Goal: Task Accomplishment & Management: Use online tool/utility

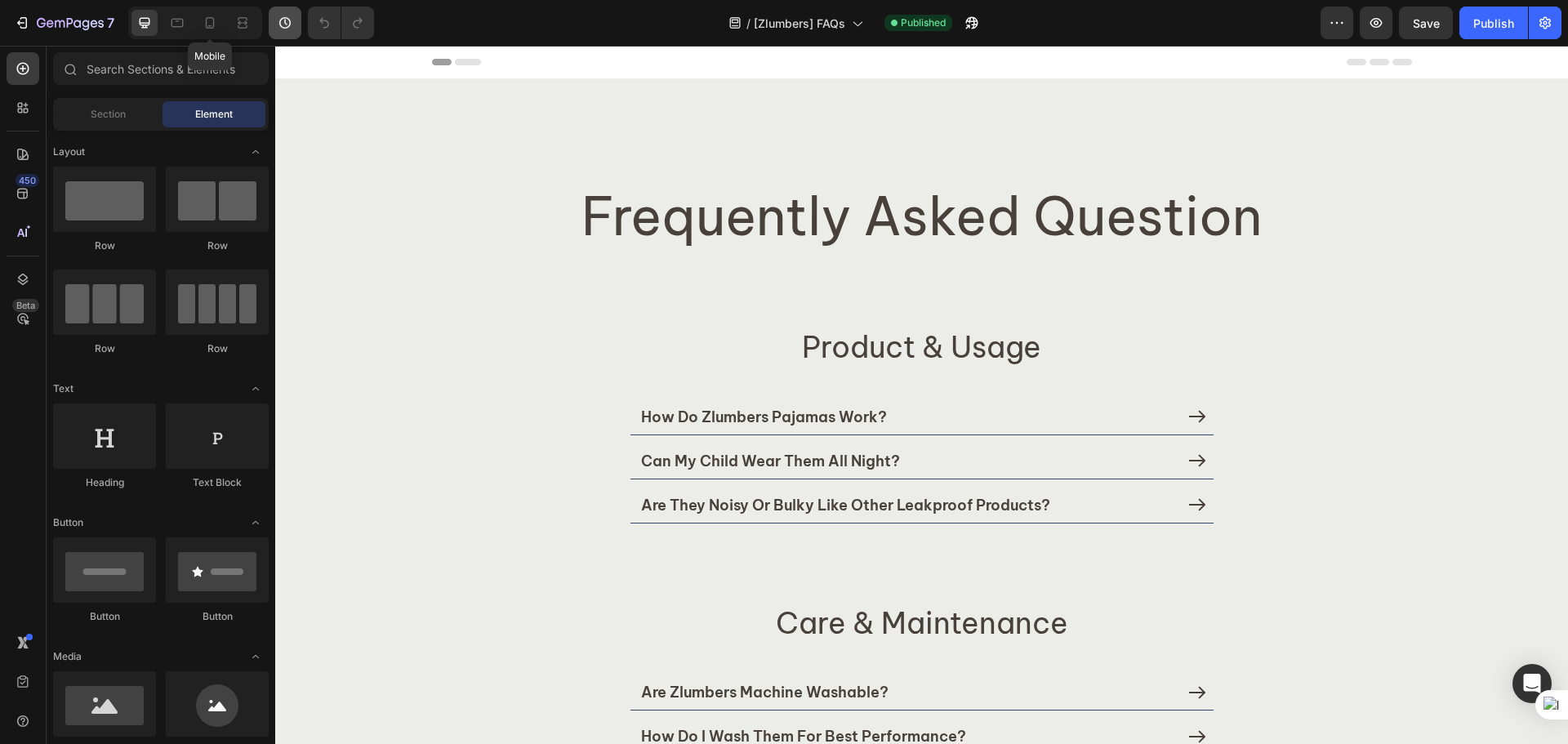
click at [220, 23] on div at bounding box center [209, 22] width 26 height 26
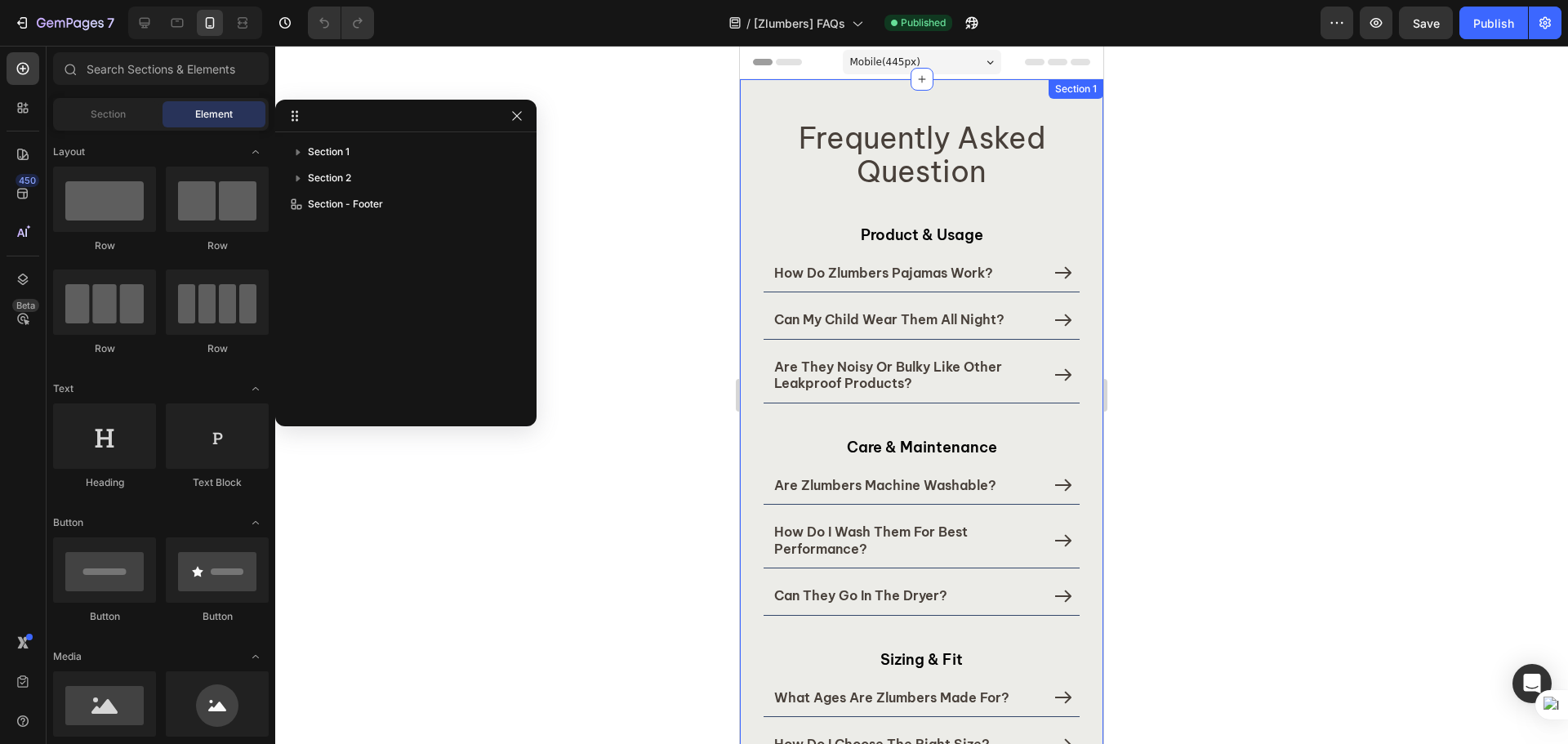
click at [769, 92] on div "Frequently Asked Question Heading Product & Usage Heading Product & Usage Headi…" at bounding box center [921, 585] width 363 height 1011
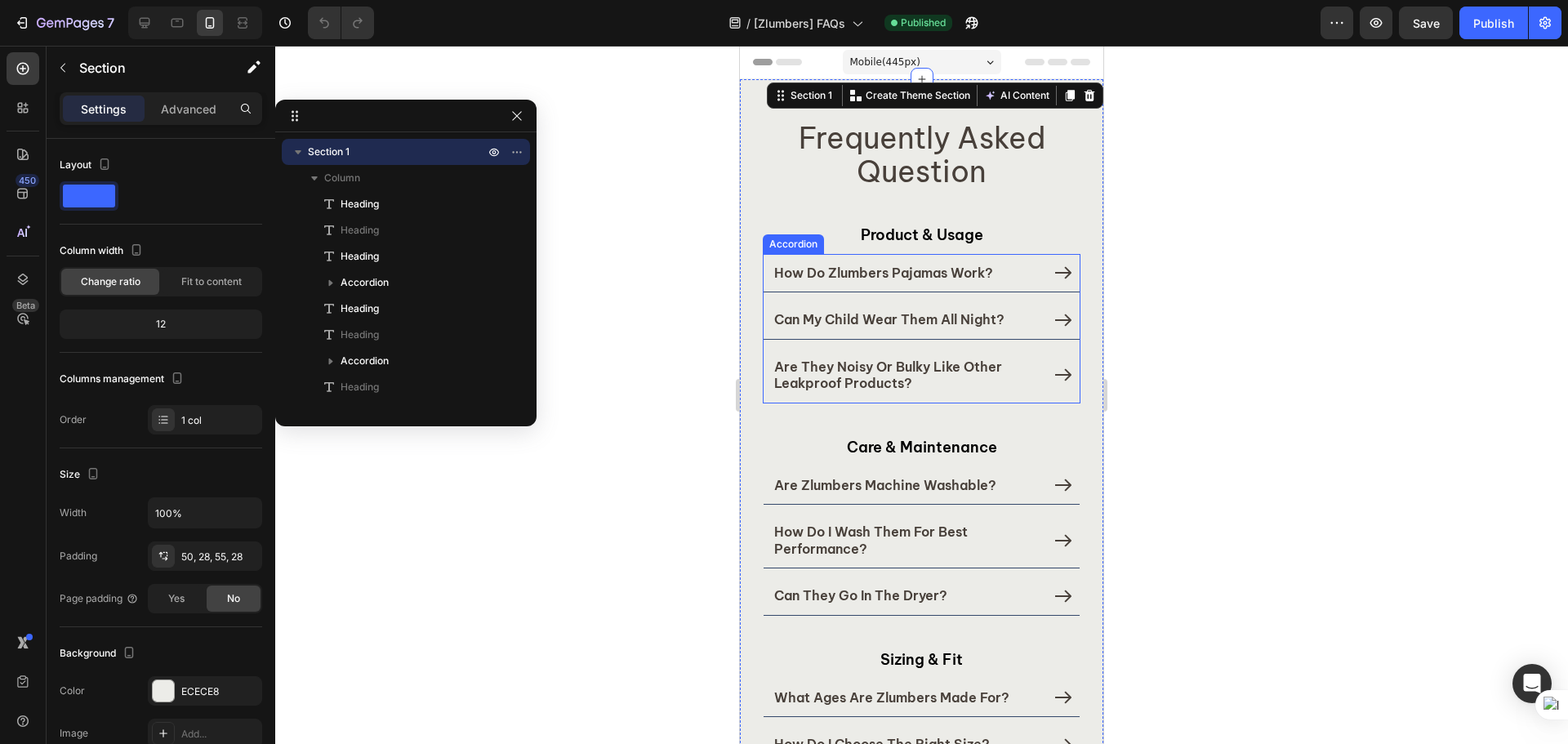
click at [1036, 393] on div "are they noisy or bulky like other leakproof products?" at bounding box center [921, 375] width 316 height 55
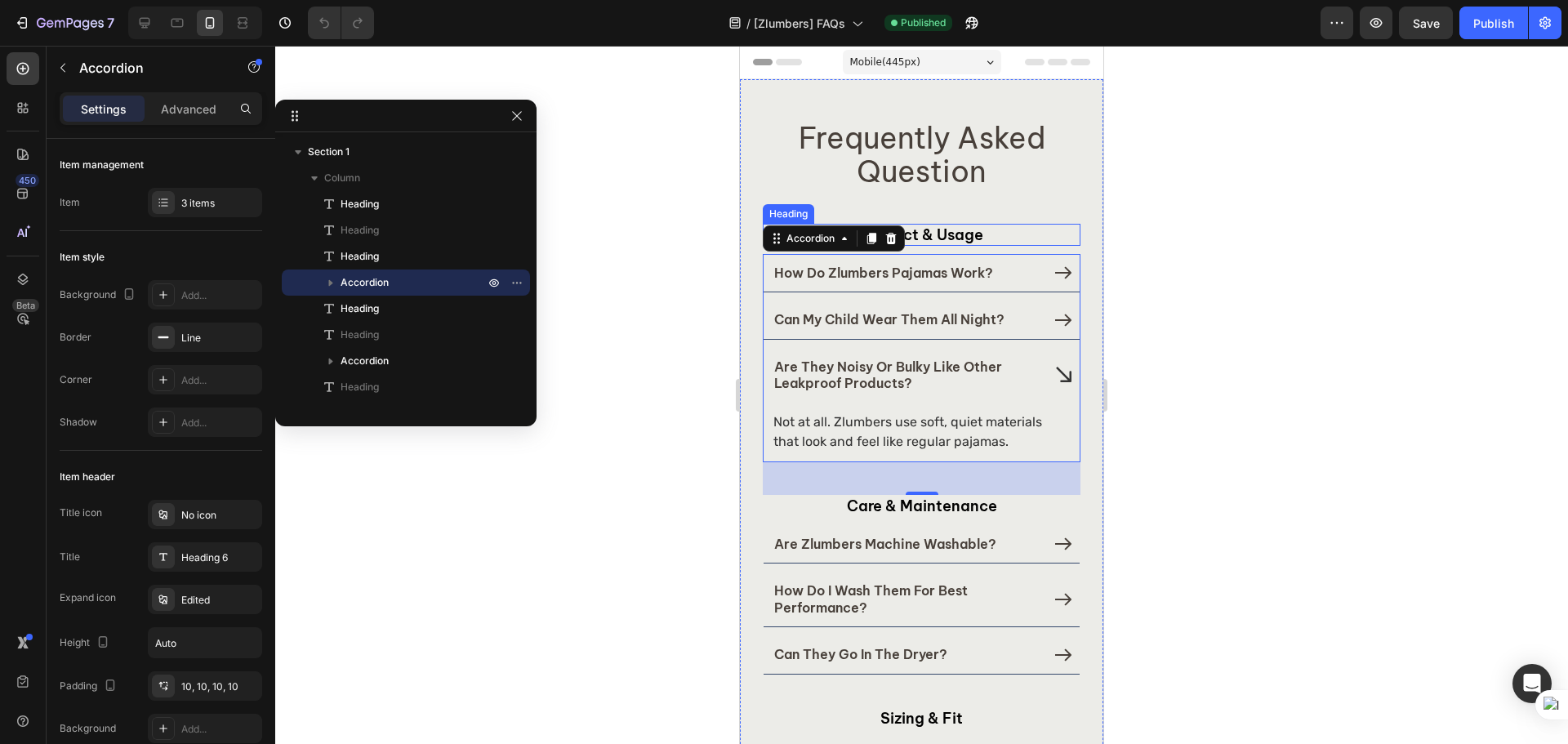
click at [1003, 243] on h2 "Product & Usage" at bounding box center [921, 234] width 317 height 22
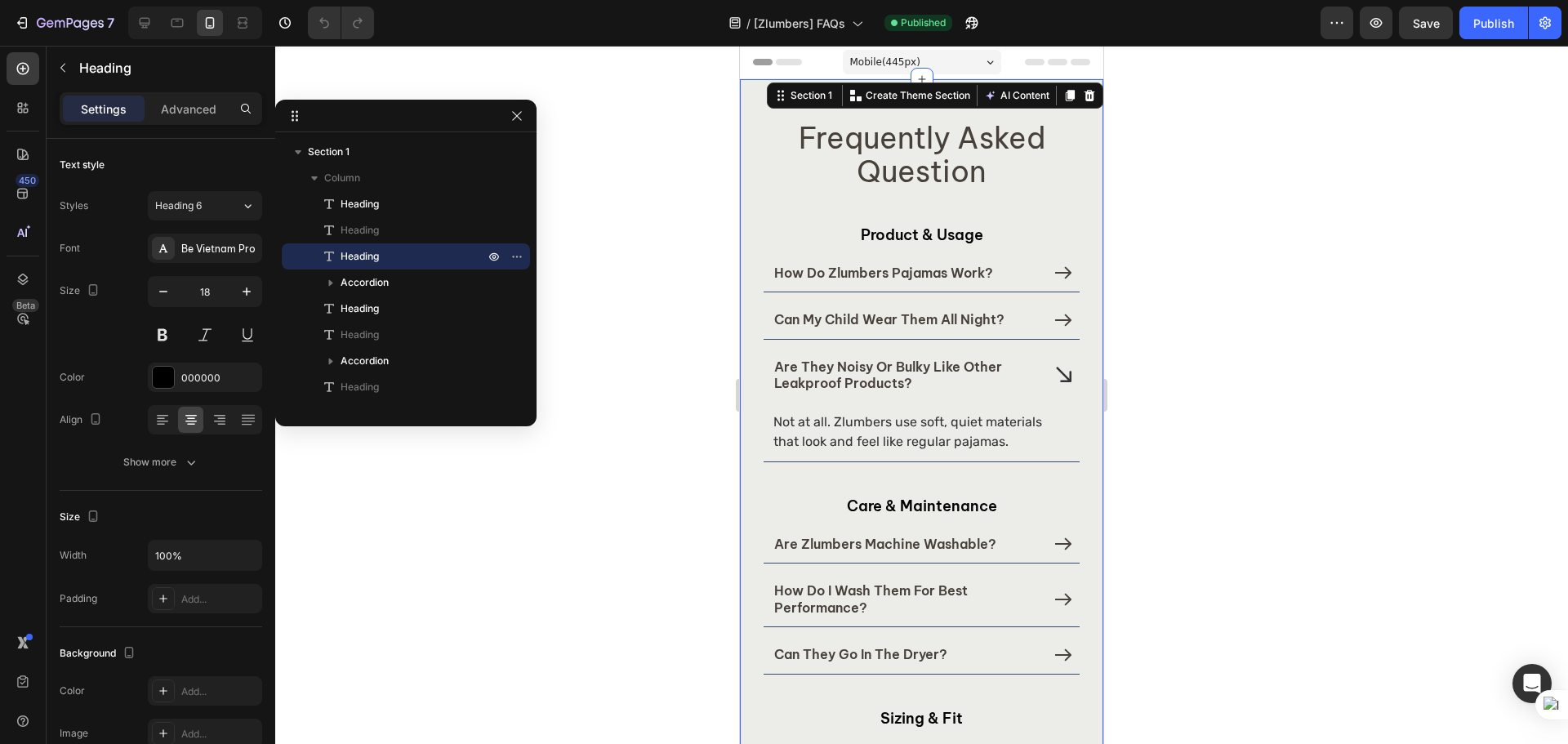
click at [754, 173] on div "Frequently Asked Question Heading Product & Usage Heading Product & Usage Headi…" at bounding box center [921, 614] width 363 height 1069
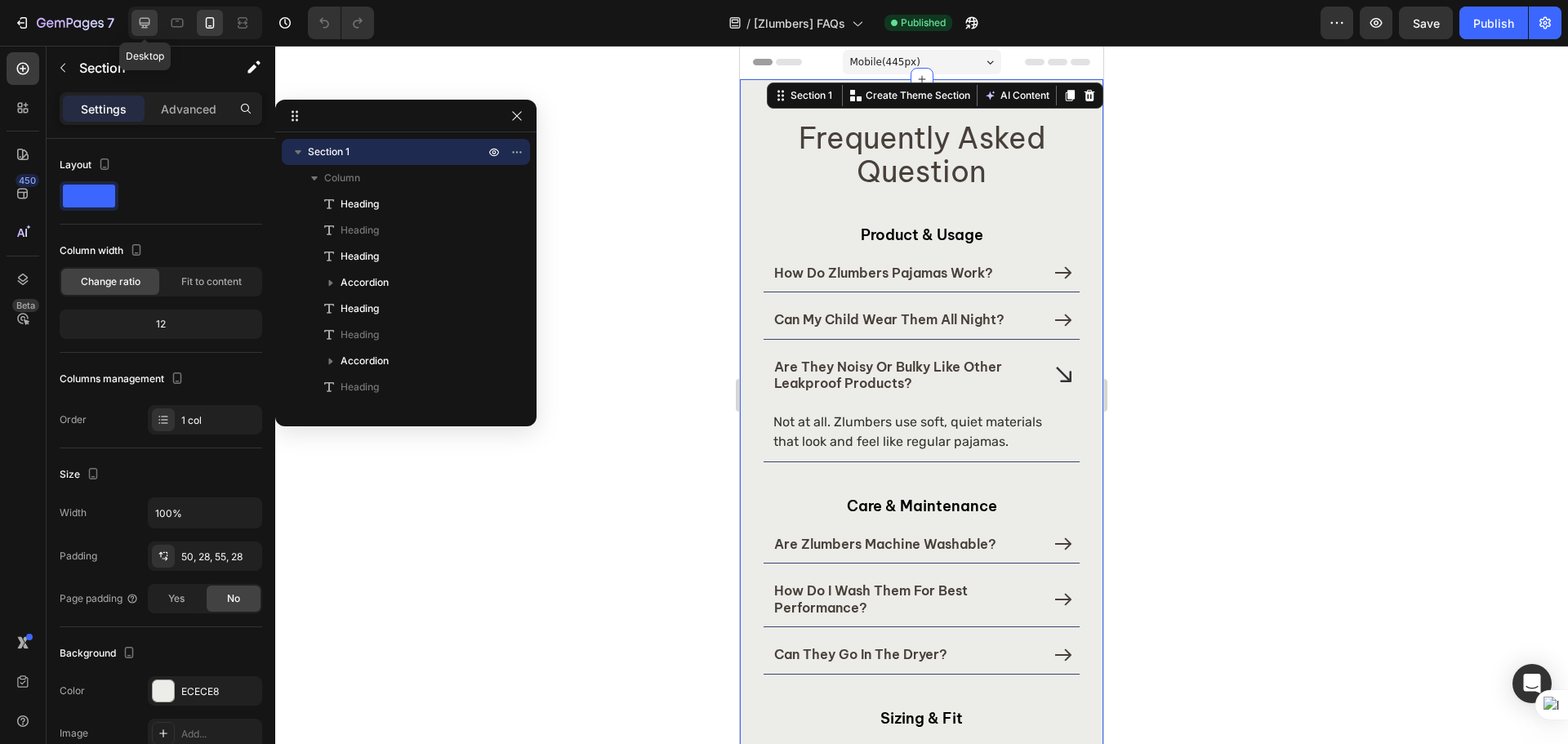
click at [146, 26] on icon at bounding box center [145, 23] width 11 height 11
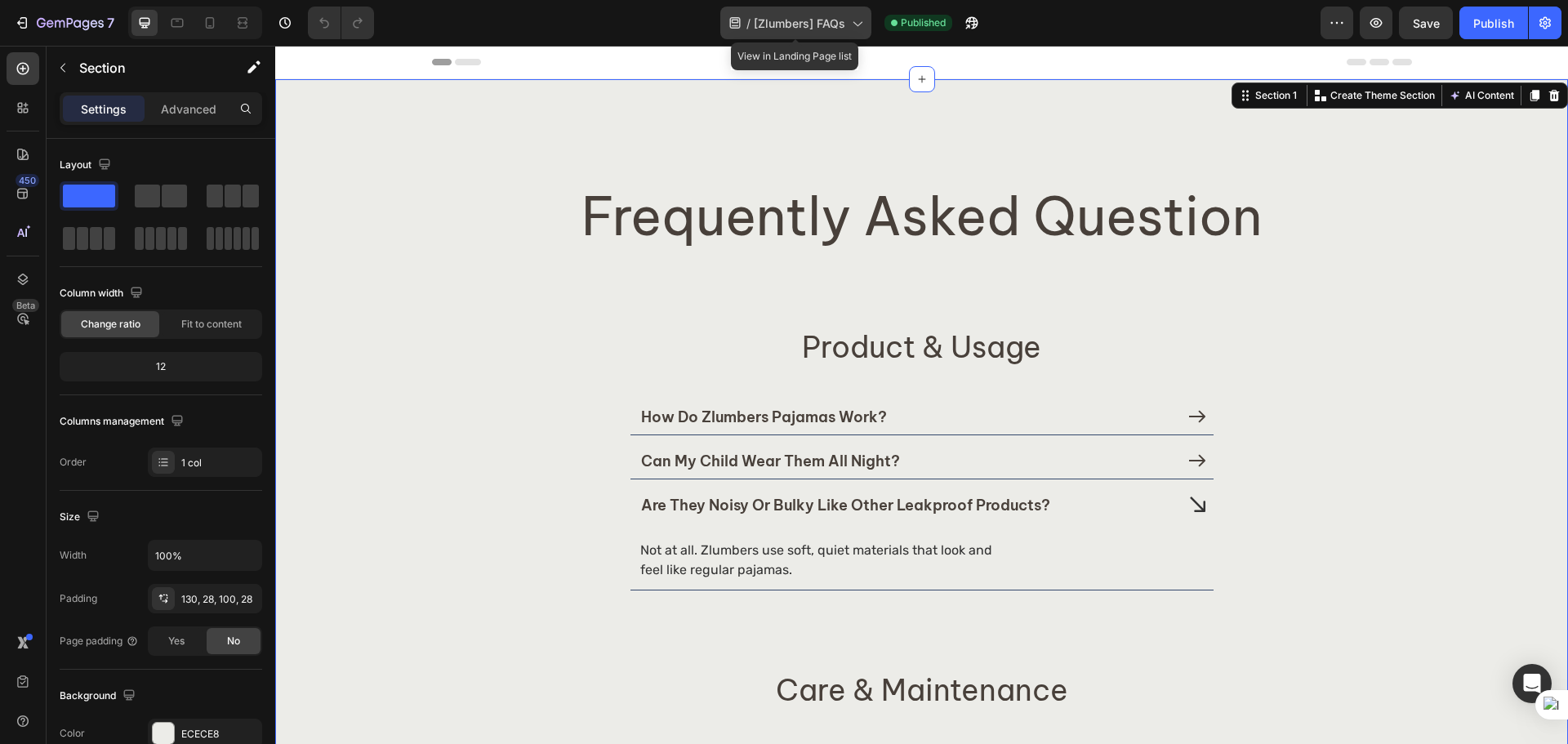
click at [808, 18] on span "[Zlumbers] FAQs" at bounding box center [799, 23] width 91 height 17
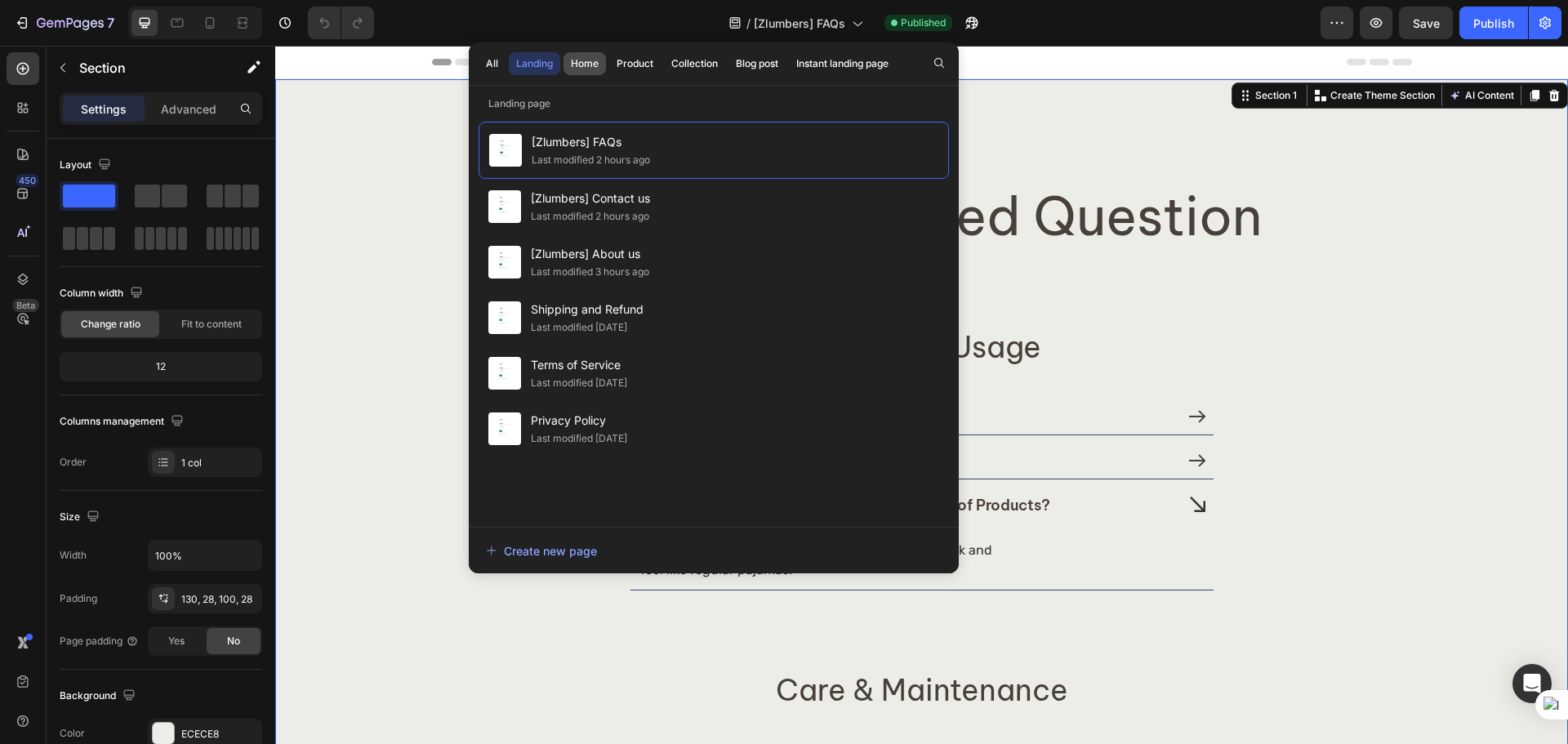
click at [577, 58] on div "Home" at bounding box center [584, 63] width 28 height 14
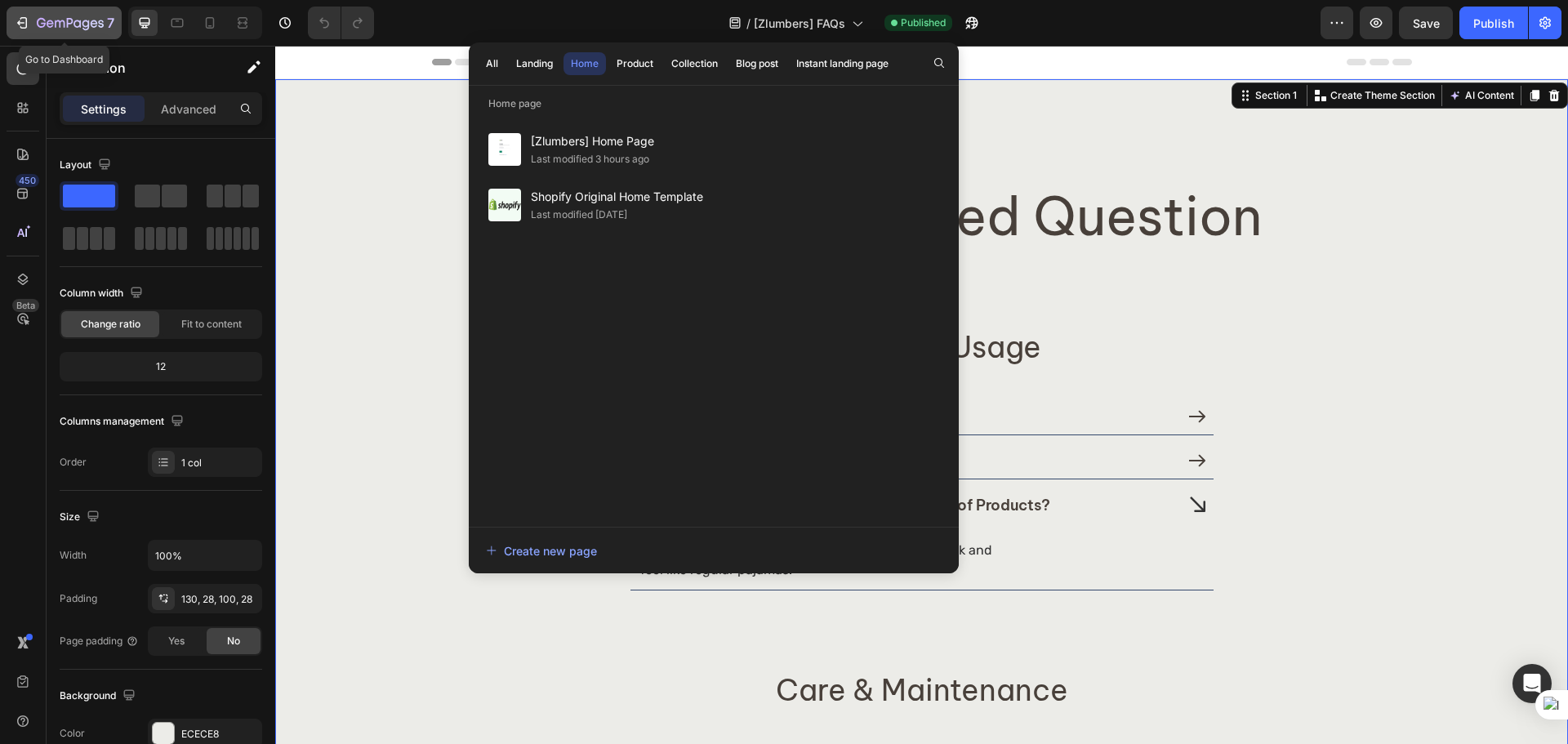
click at [62, 15] on div "7" at bounding box center [75, 23] width 78 height 19
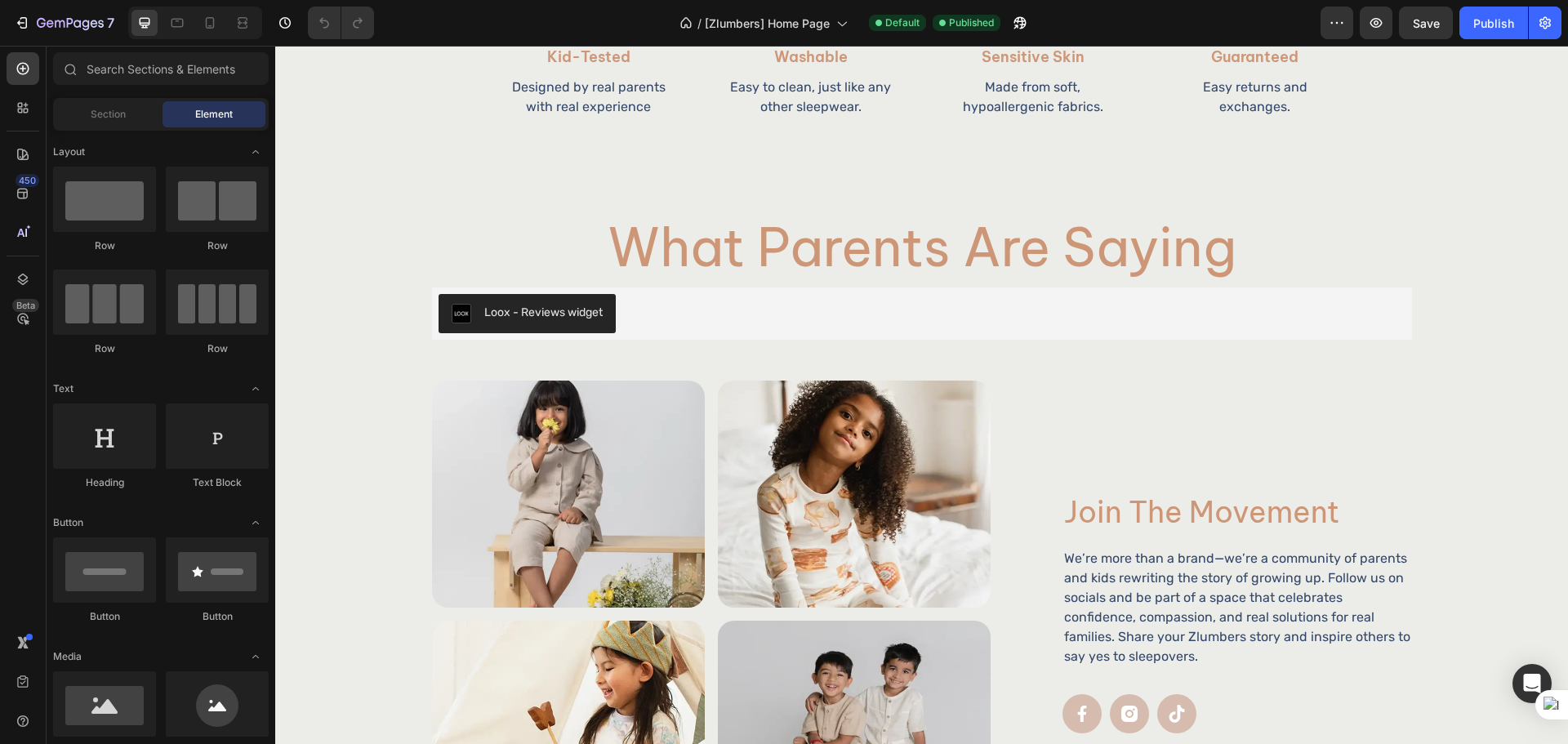
scroll to position [1946, 0]
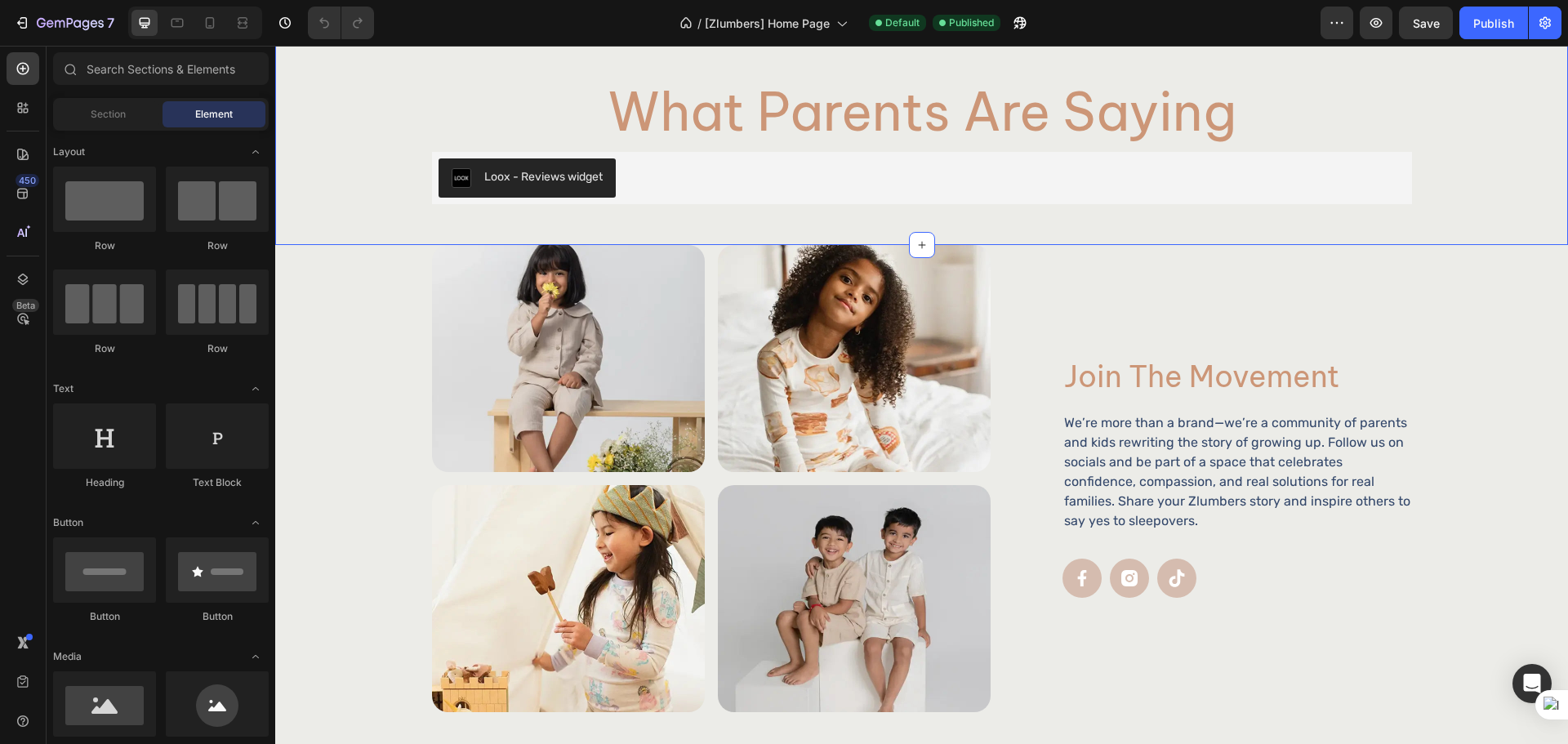
click at [398, 244] on div "What Parents Are Saying Heading Loox - Reviews widget Loox Product Row Section 4" at bounding box center [922, 113] width 1293 height 261
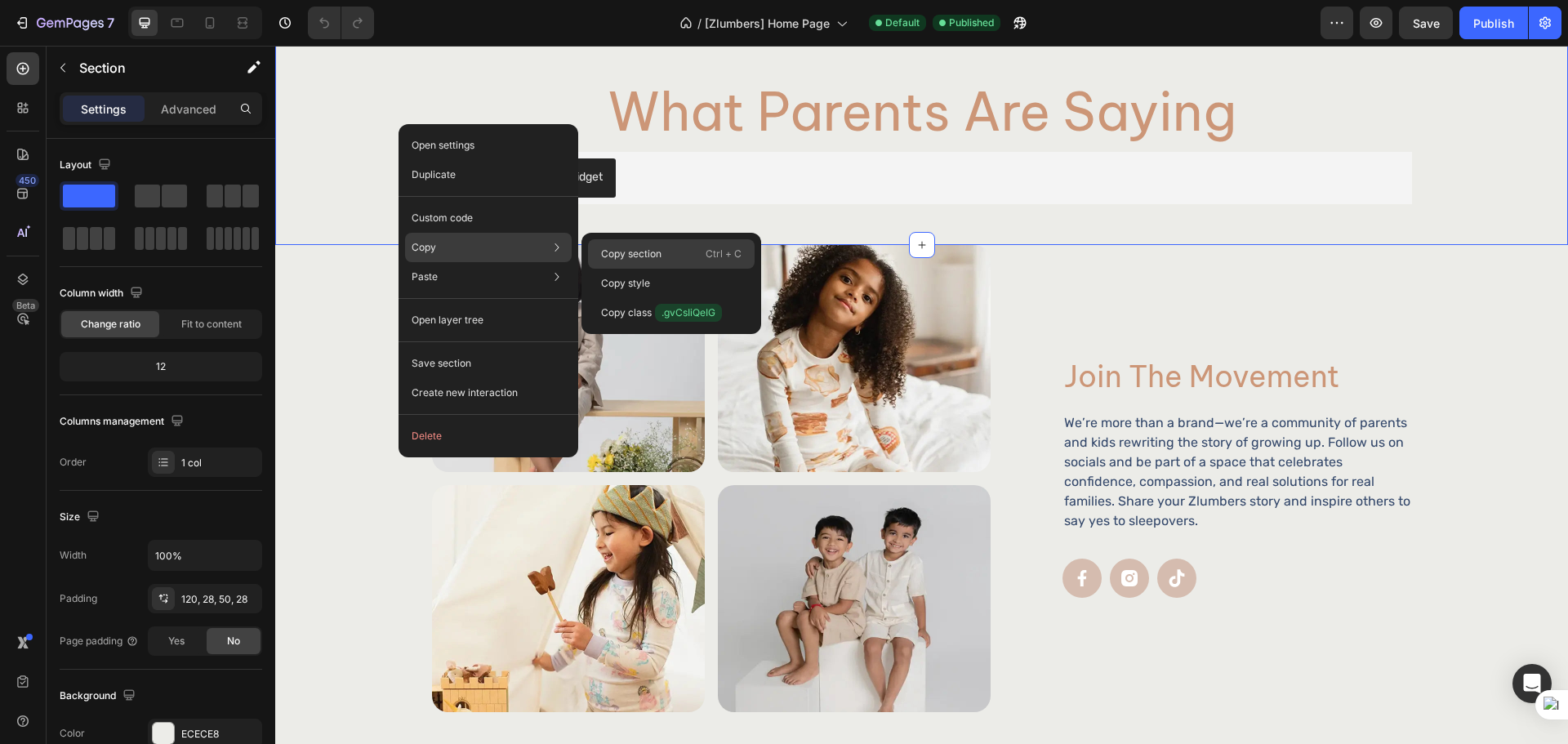
click at [632, 261] on p "Copy section" at bounding box center [631, 253] width 60 height 14
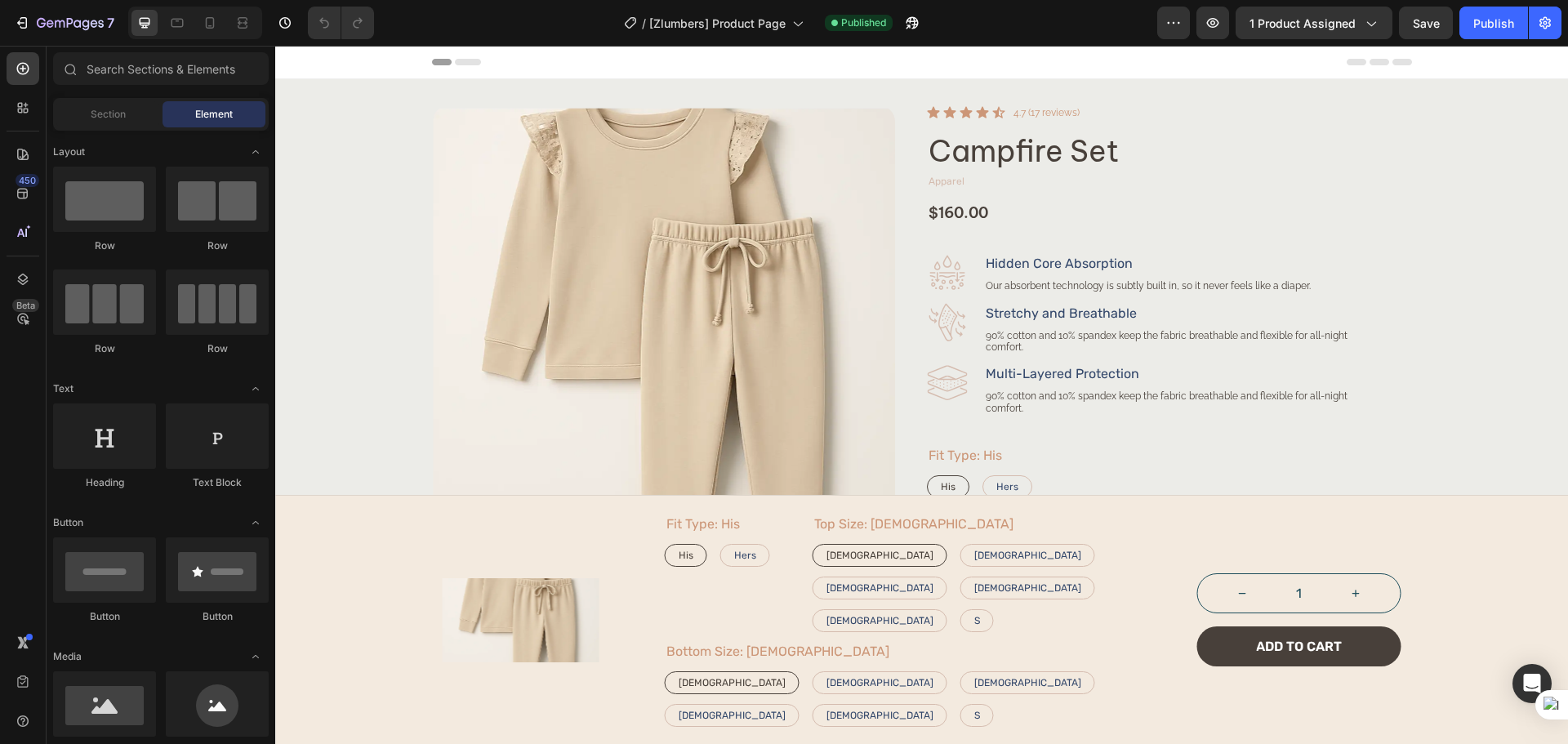
radio input "false"
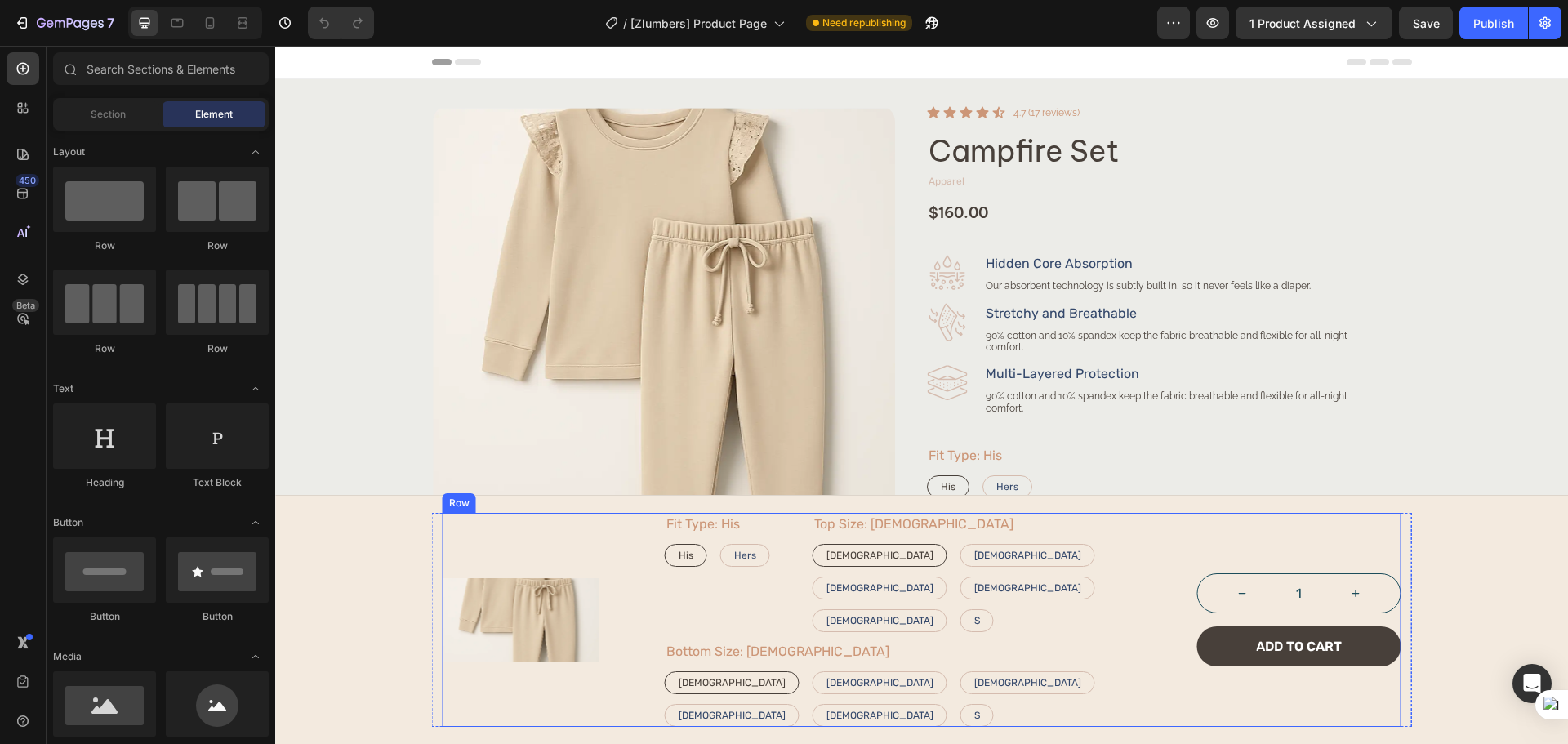
click at [600, 682] on div "Product Images Fit Type: His His His His Hers Hers Hers Product Variants & Swat…" at bounding box center [922, 619] width 959 height 214
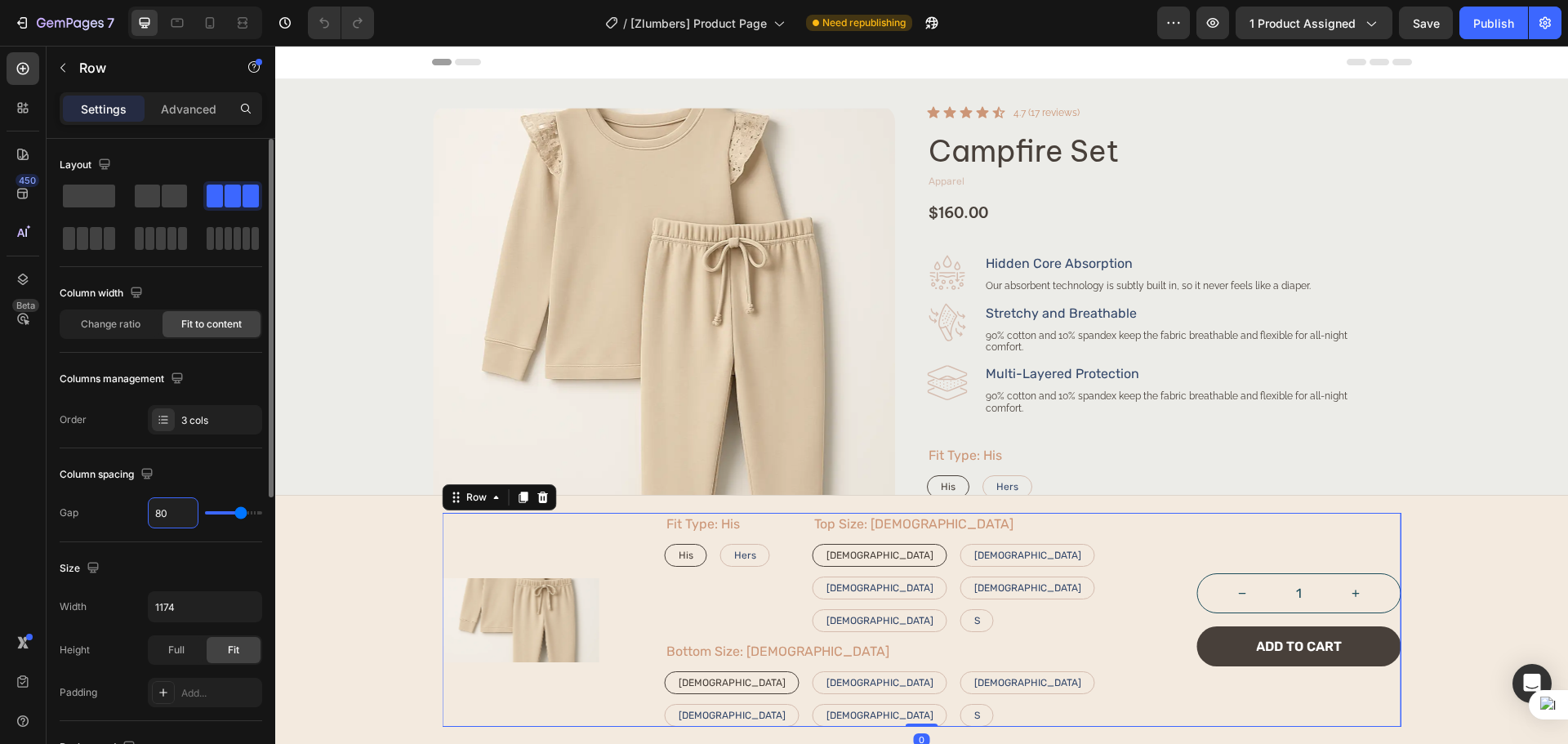
click at [179, 510] on input "80" at bounding box center [173, 512] width 49 height 30
type input "2"
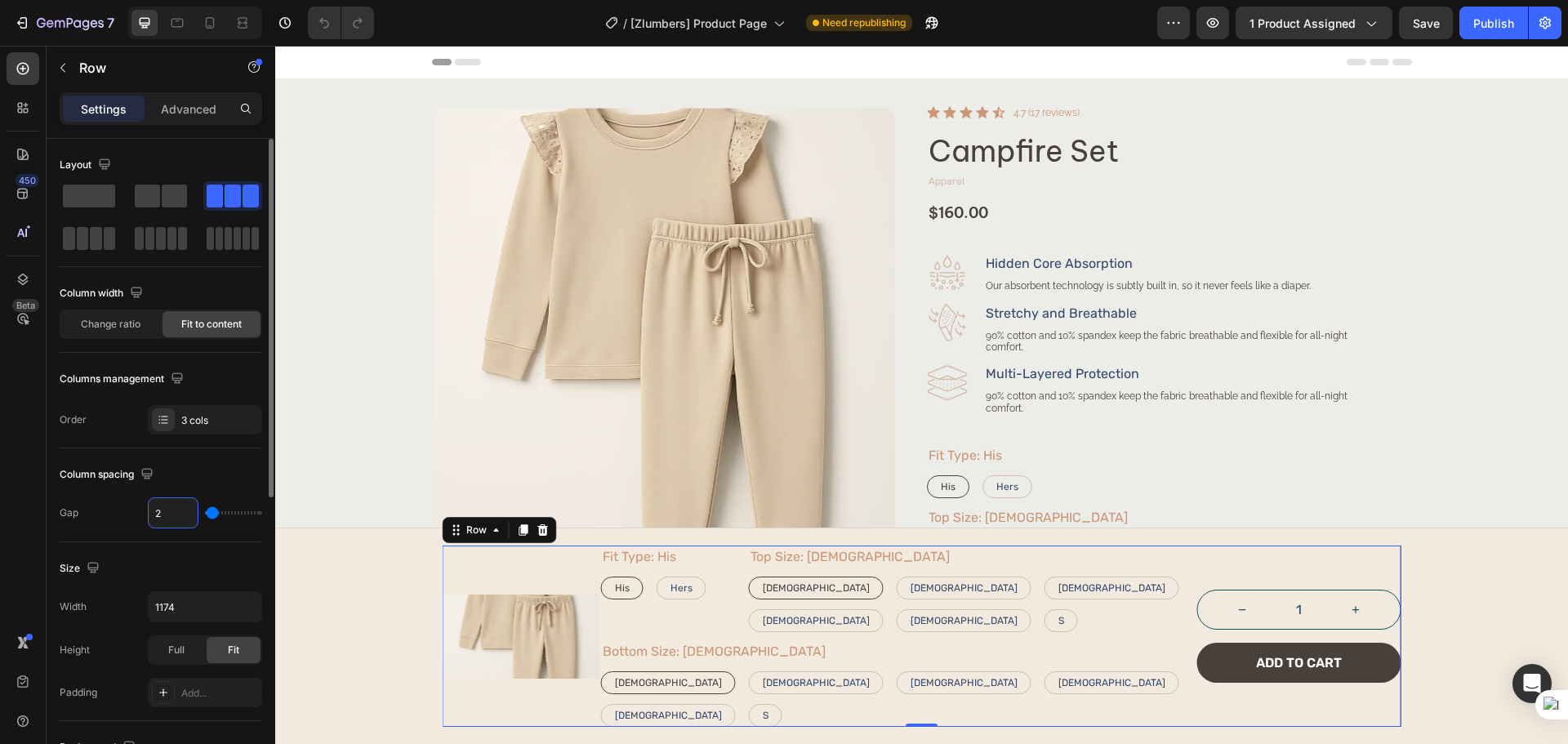
type input "25"
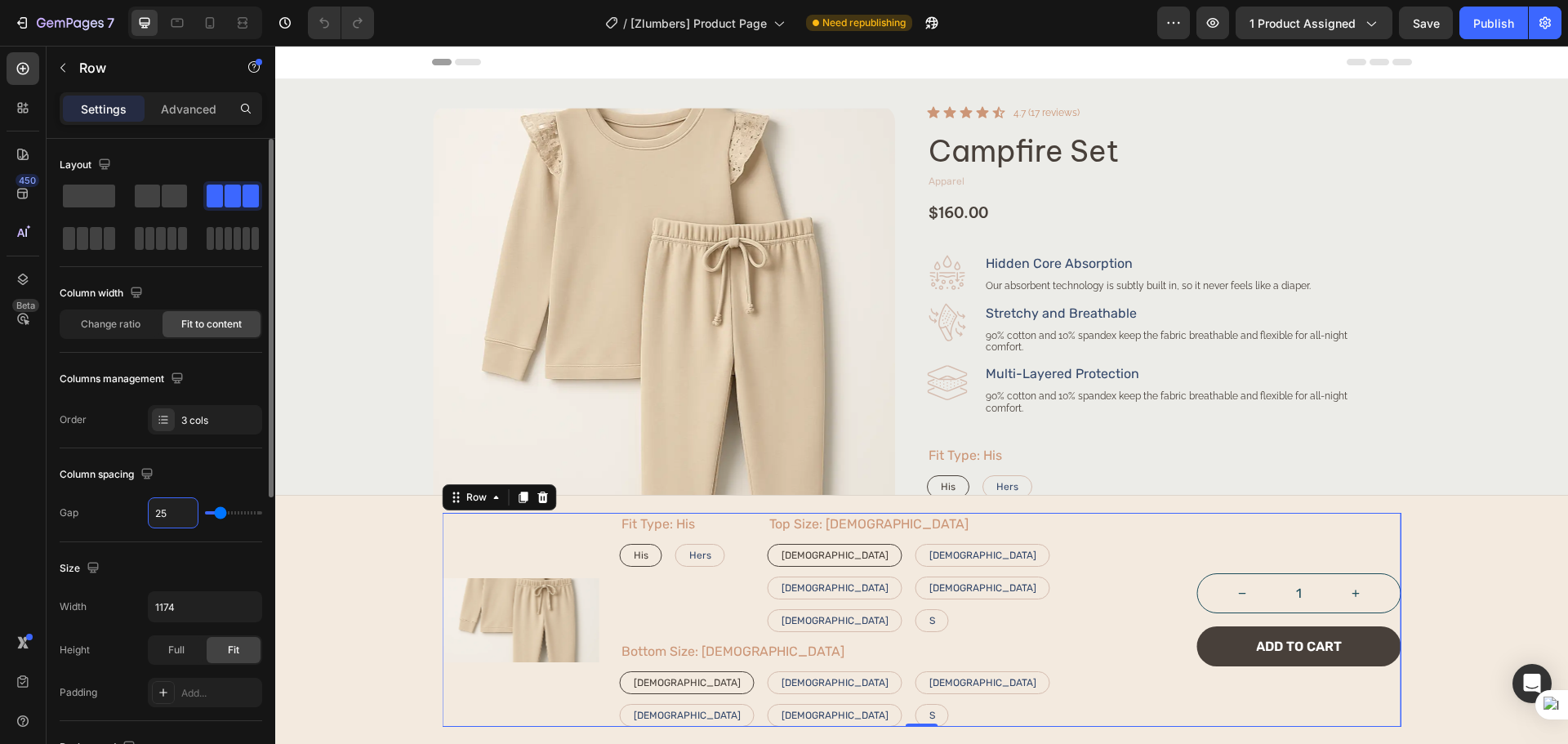
type input "25"
click at [204, 476] on div "Column spacing" at bounding box center [160, 474] width 202 height 26
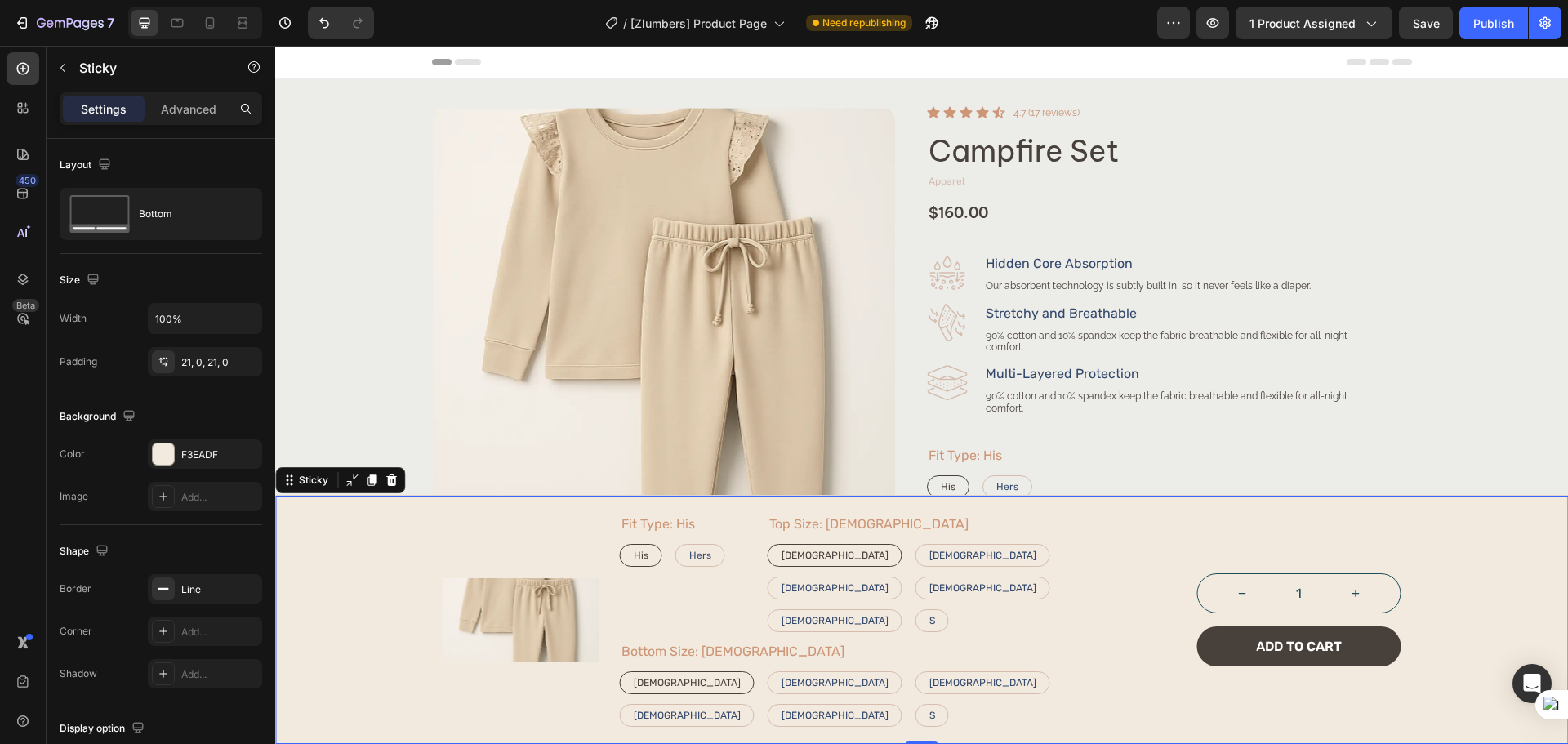
click at [339, 679] on div "Product Images Fit Type: His His His His Hers Hers Hers Product Variants & Swat…" at bounding box center [922, 619] width 1293 height 214
click at [1448, 34] on button "Save" at bounding box center [1425, 23] width 54 height 33
click at [1483, 27] on div "Publish" at bounding box center [1493, 23] width 41 height 17
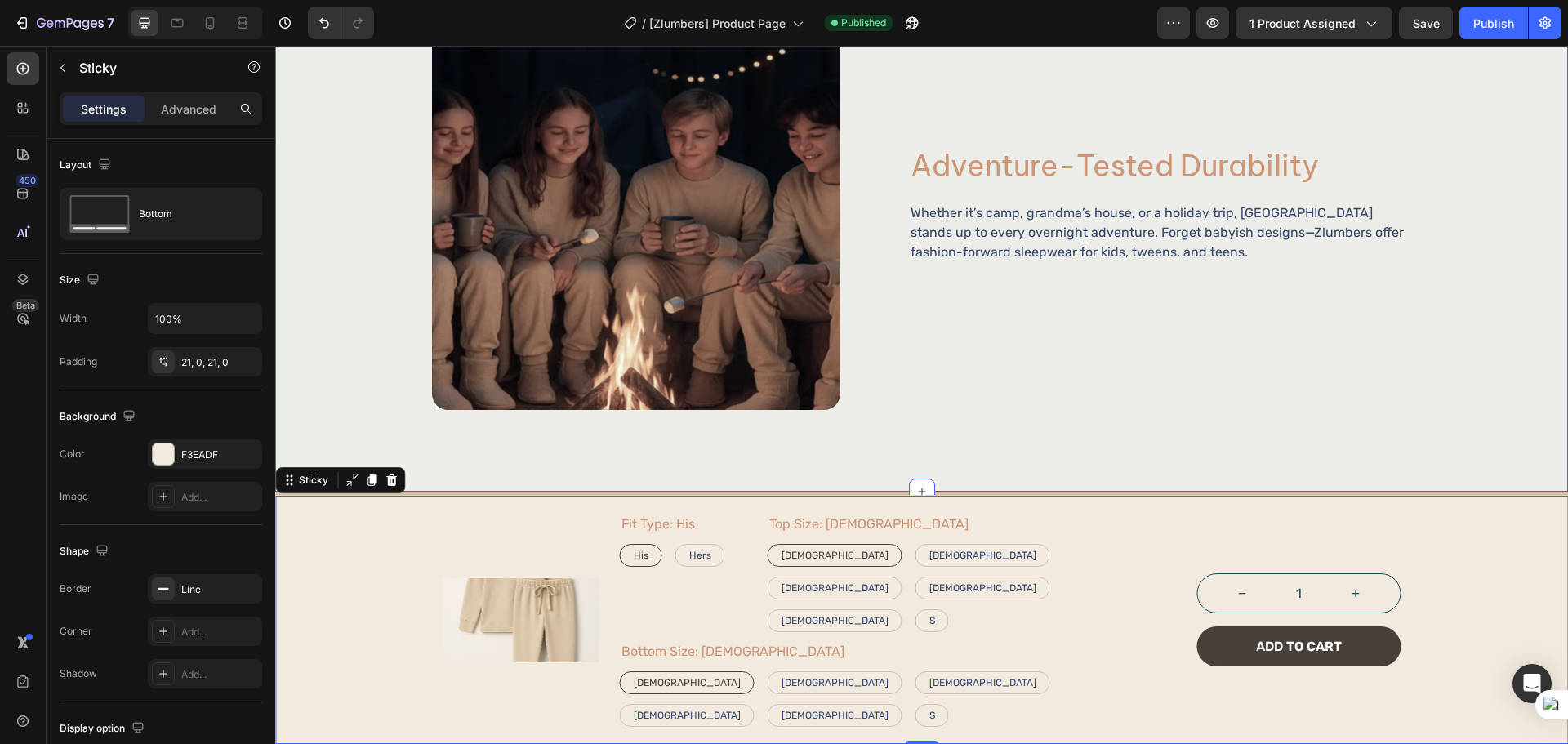
scroll to position [2821, 0]
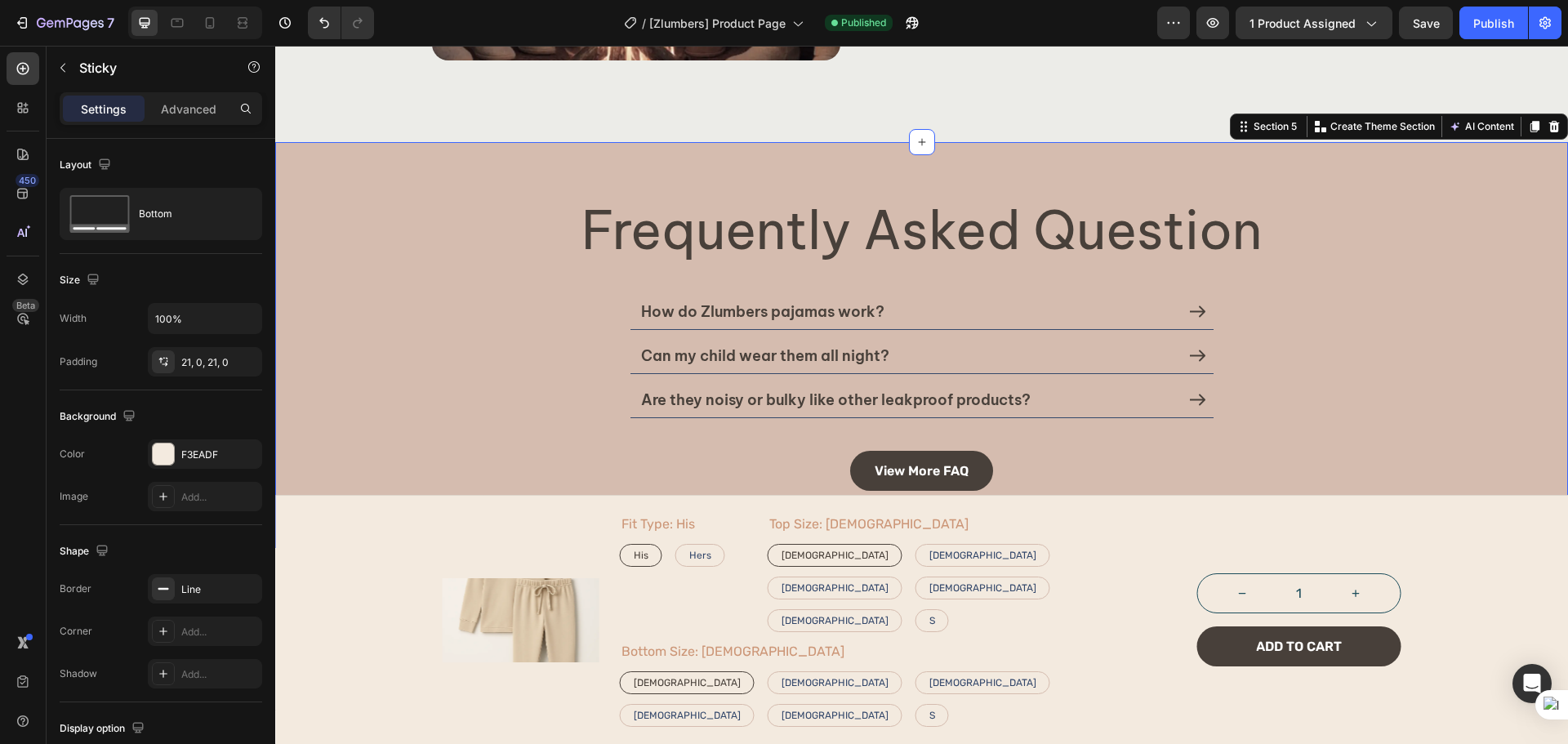
click at [395, 511] on div "Frequently Asked Question Heading How do Zlumbers pajamas work? Can my child we…" at bounding box center [922, 344] width 1293 height 406
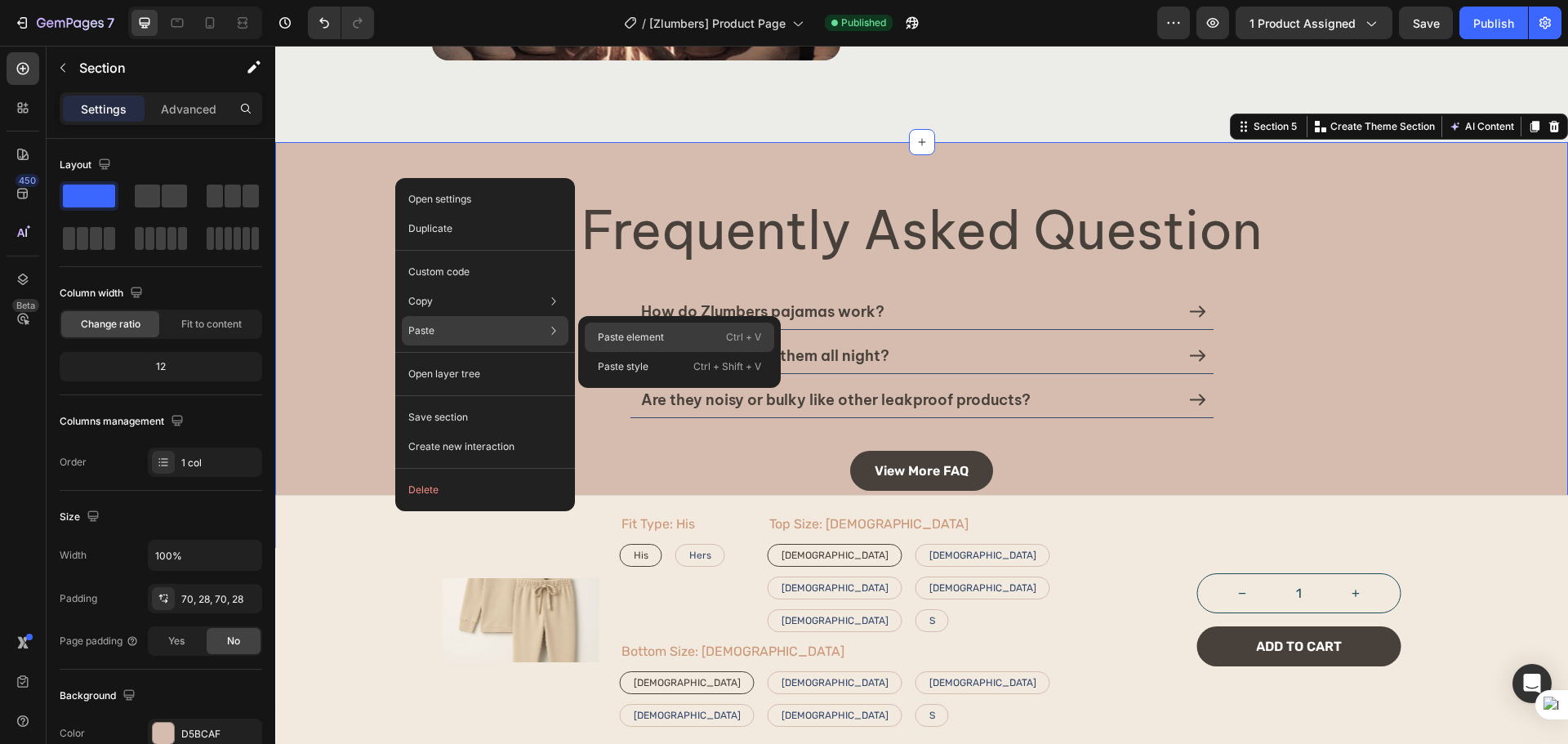
click at [635, 334] on p "Paste element" at bounding box center [630, 337] width 66 height 14
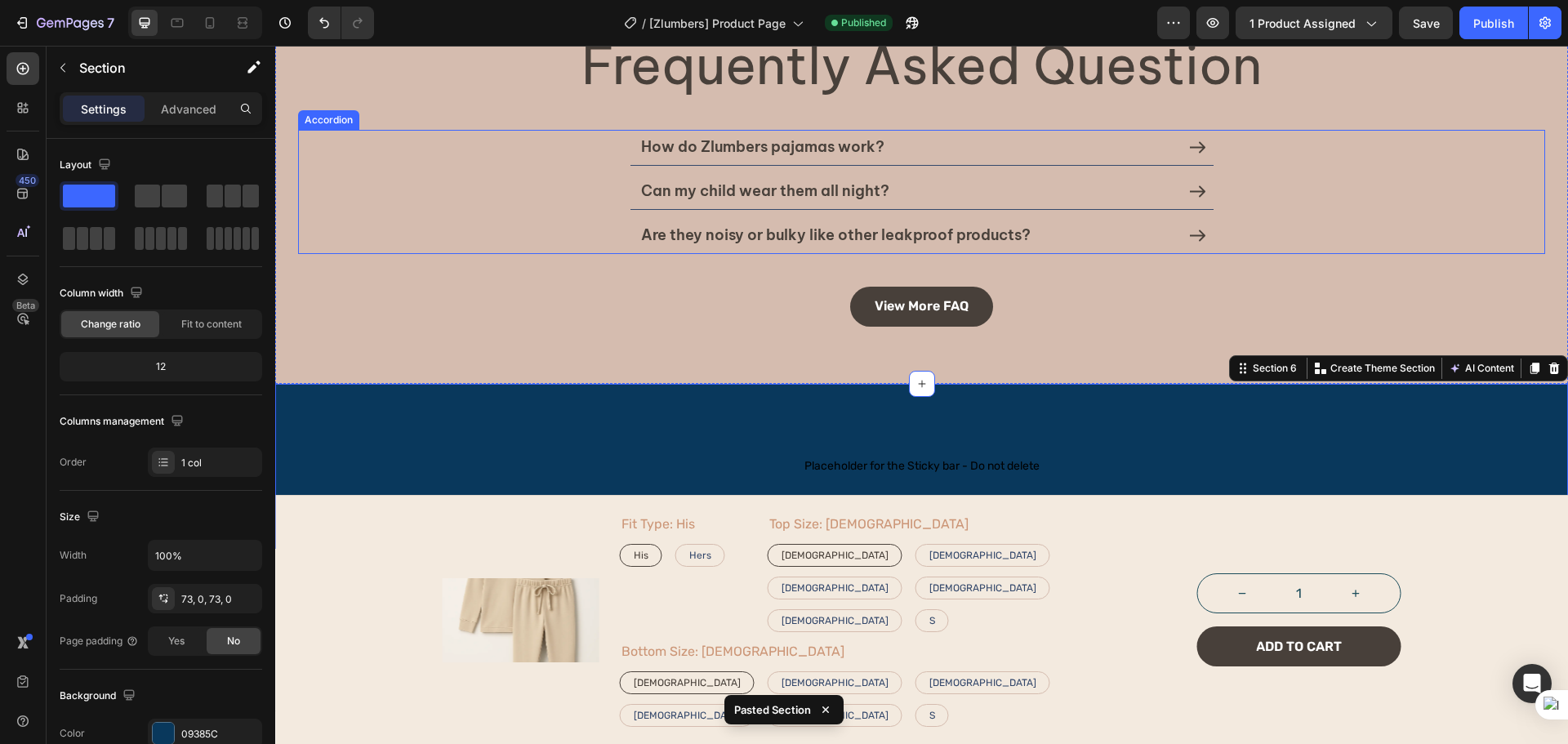
scroll to position [2986, 0]
click at [27, 178] on div "450" at bounding box center [27, 180] width 24 height 13
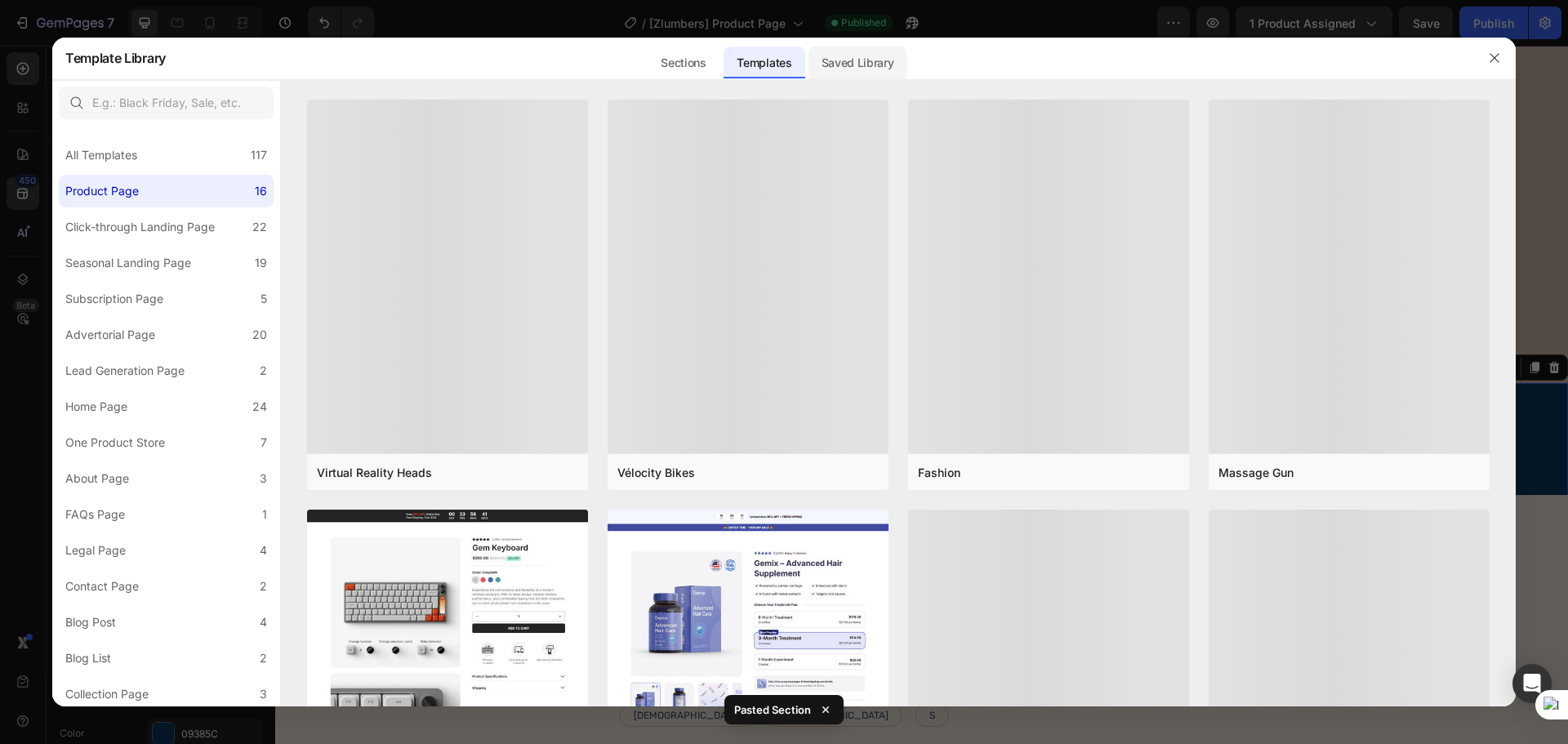
click at [842, 51] on div "Saved Library" at bounding box center [857, 63] width 99 height 33
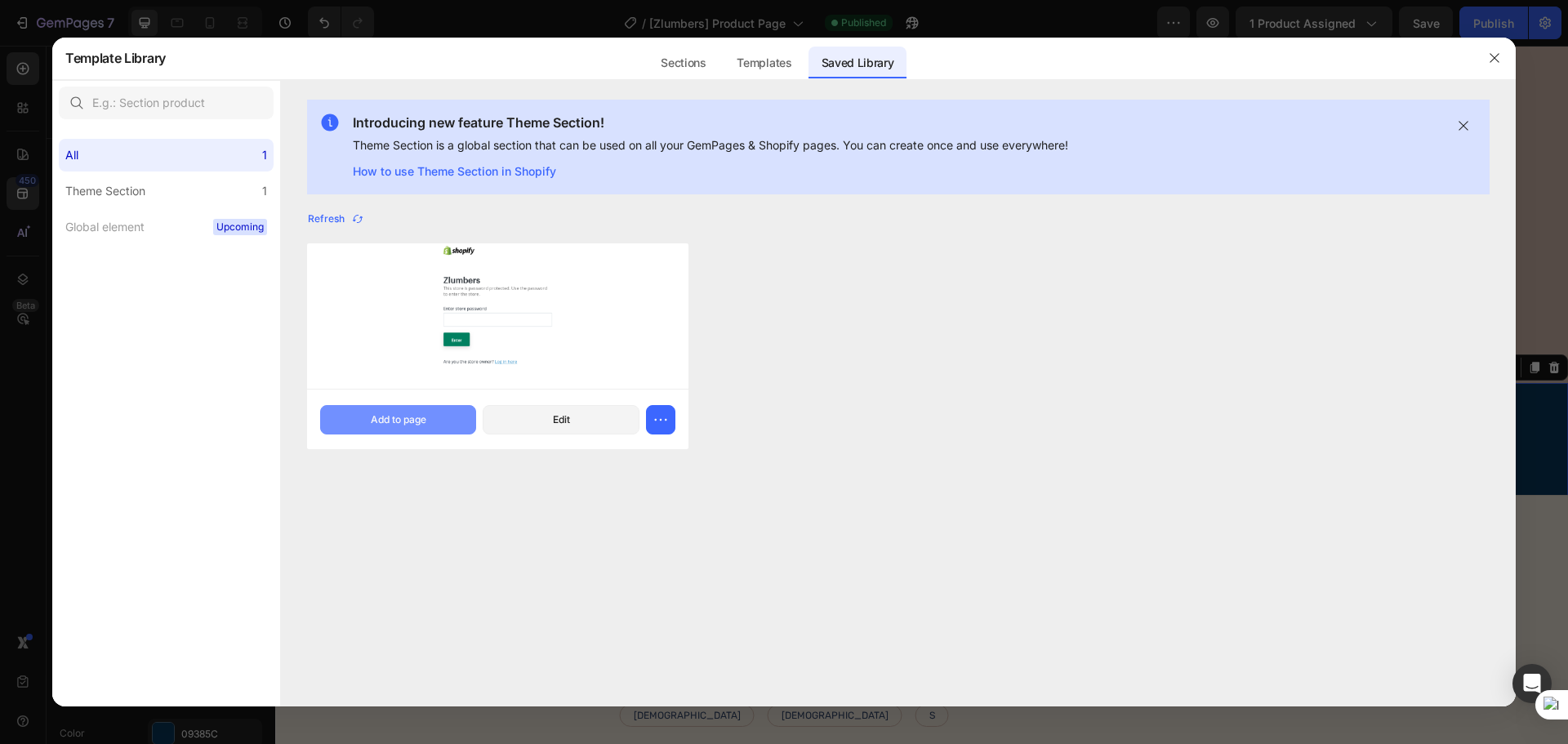
click at [432, 424] on button "Add to page" at bounding box center [398, 419] width 156 height 30
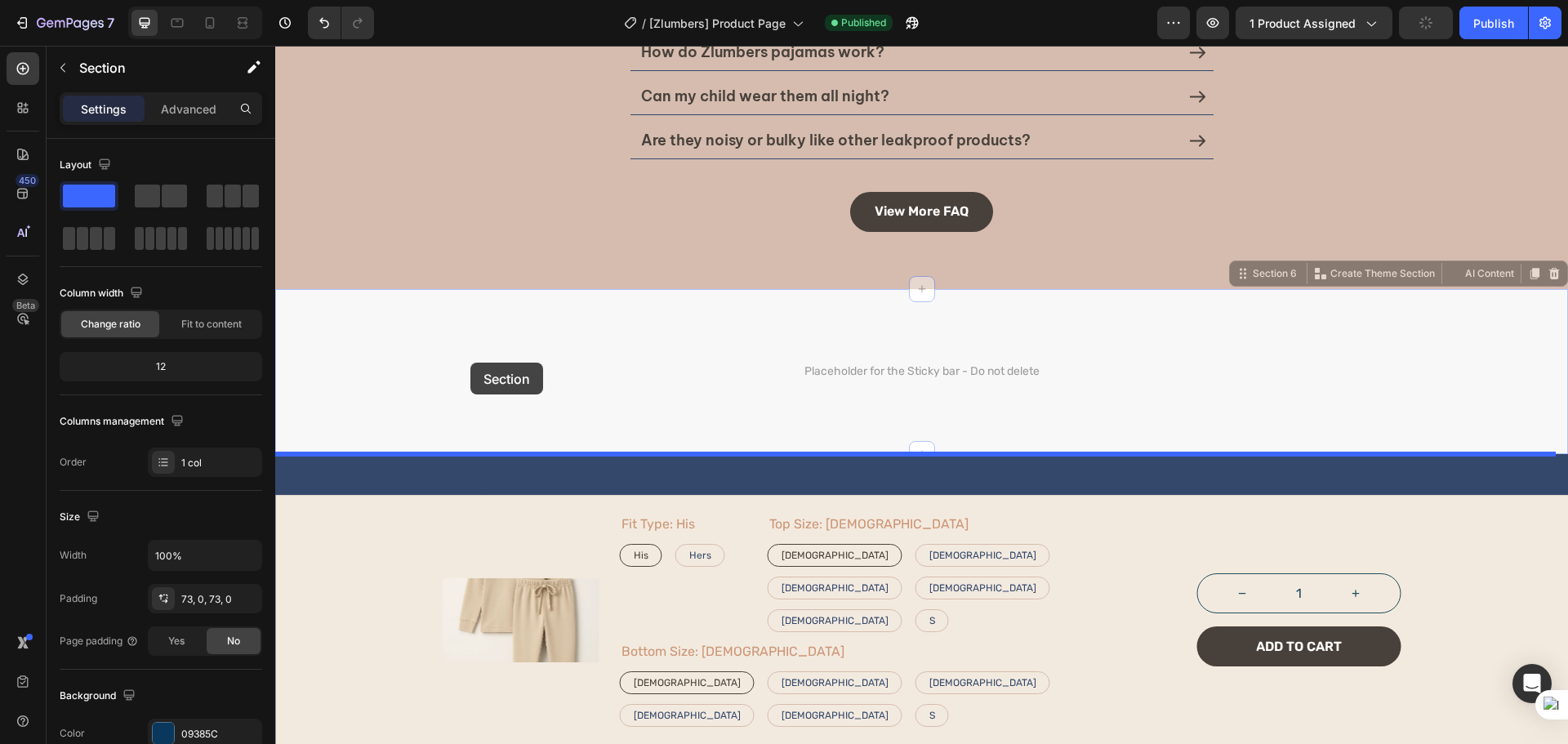
scroll to position [3741, 0]
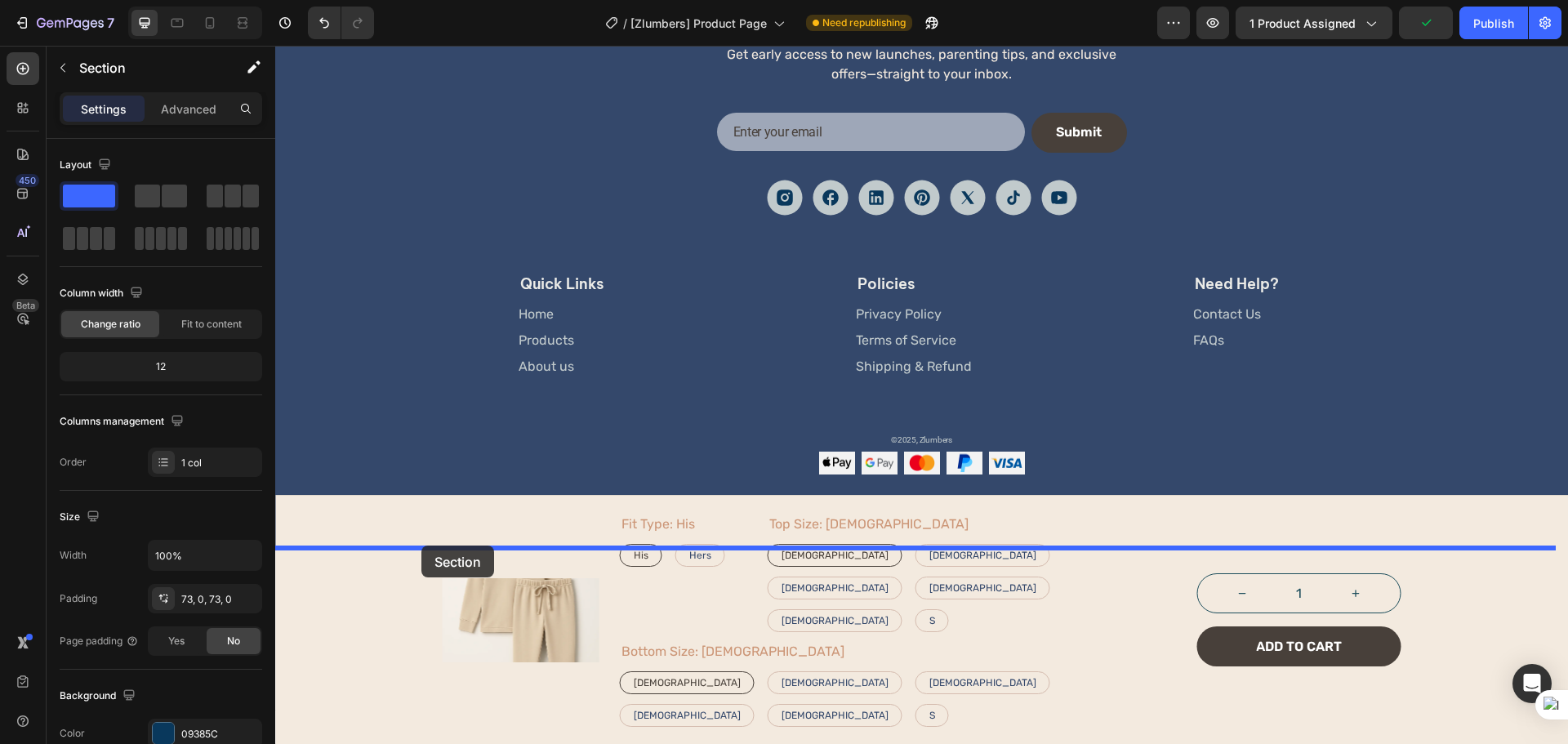
drag, startPoint x: 438, startPoint y: 319, endPoint x: 421, endPoint y: 546, distance: 227.6
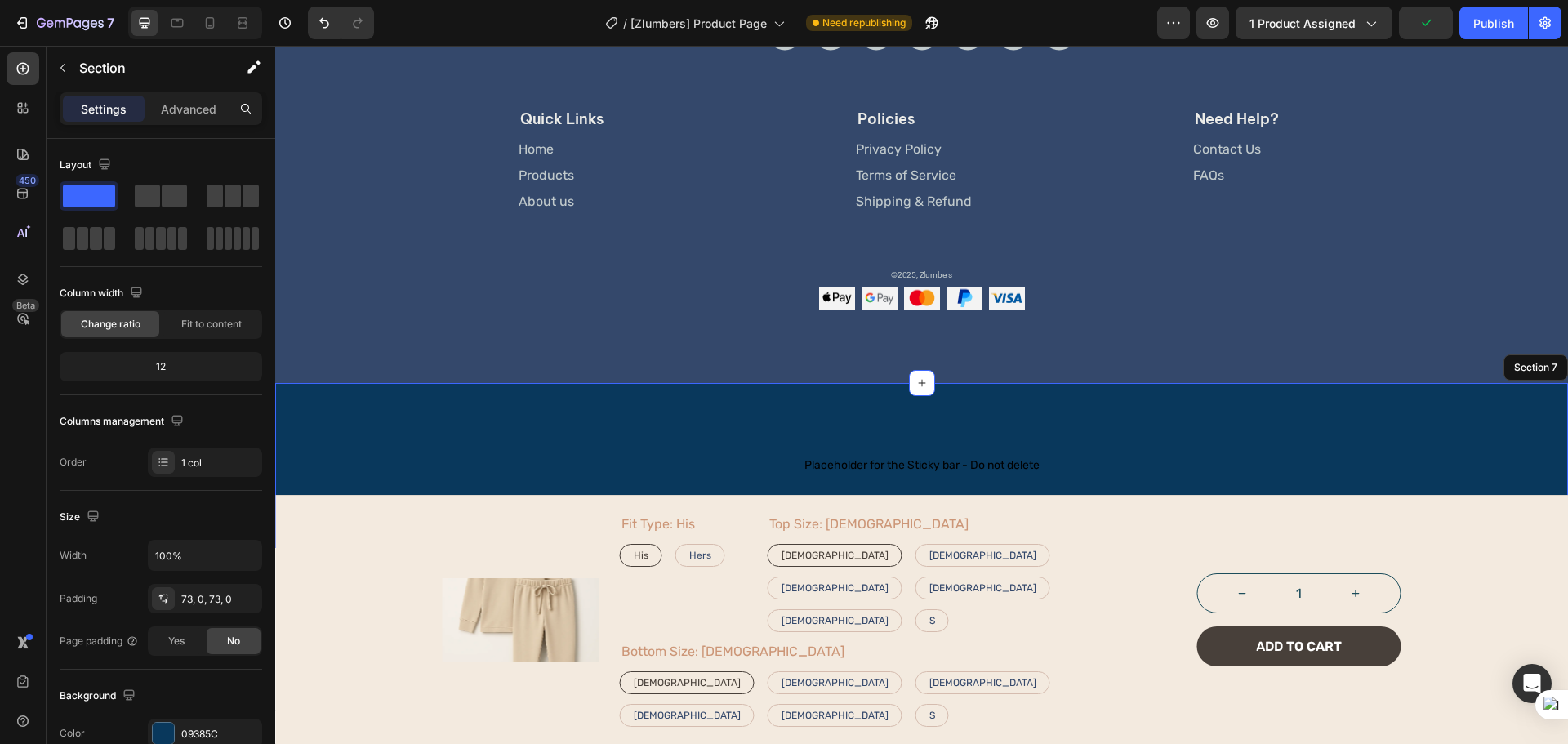
scroll to position [3576, 0]
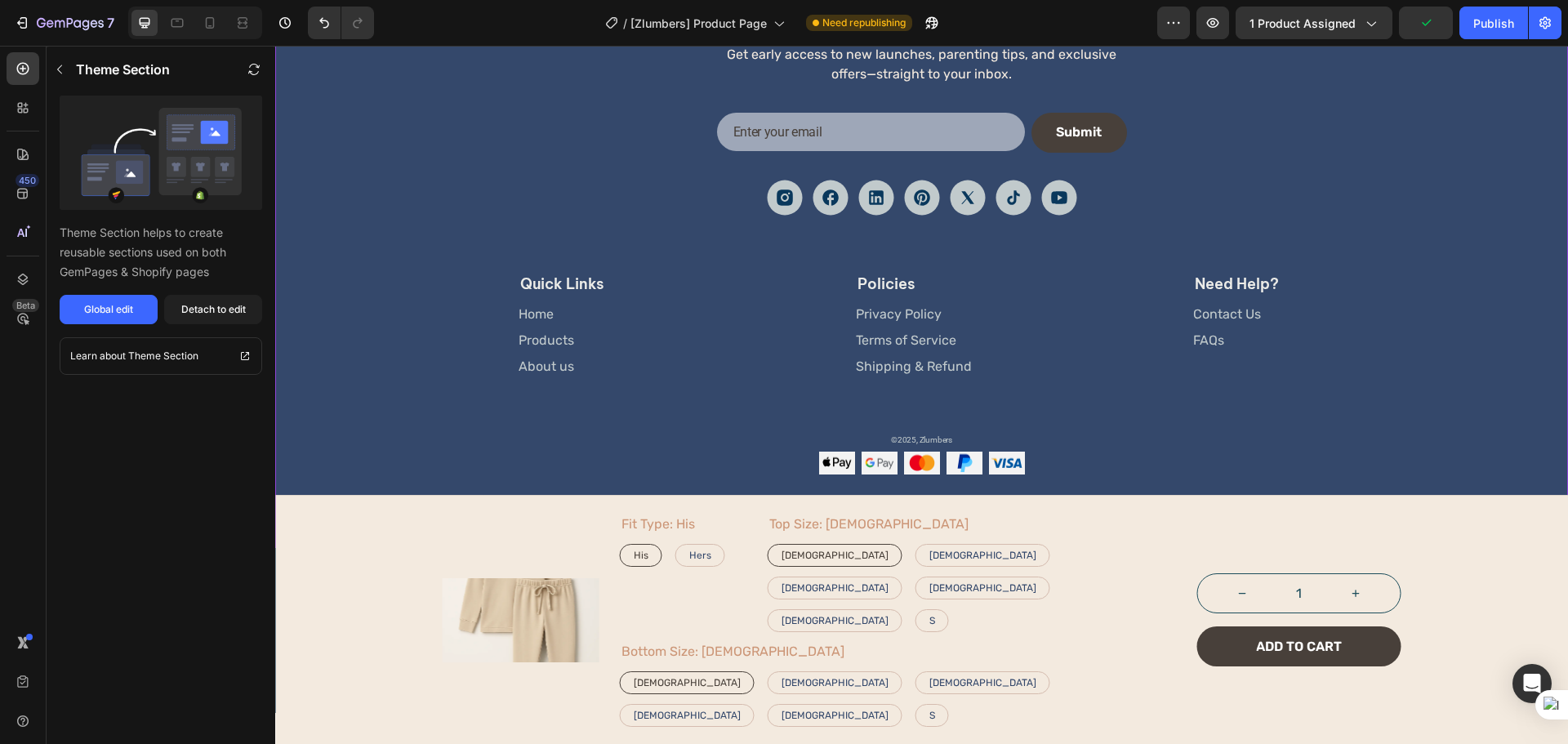
click at [425, 517] on div "Image stay in the loop Heading Get early access to new launches, parenting tips…" at bounding box center [922, 169] width 1293 height 756
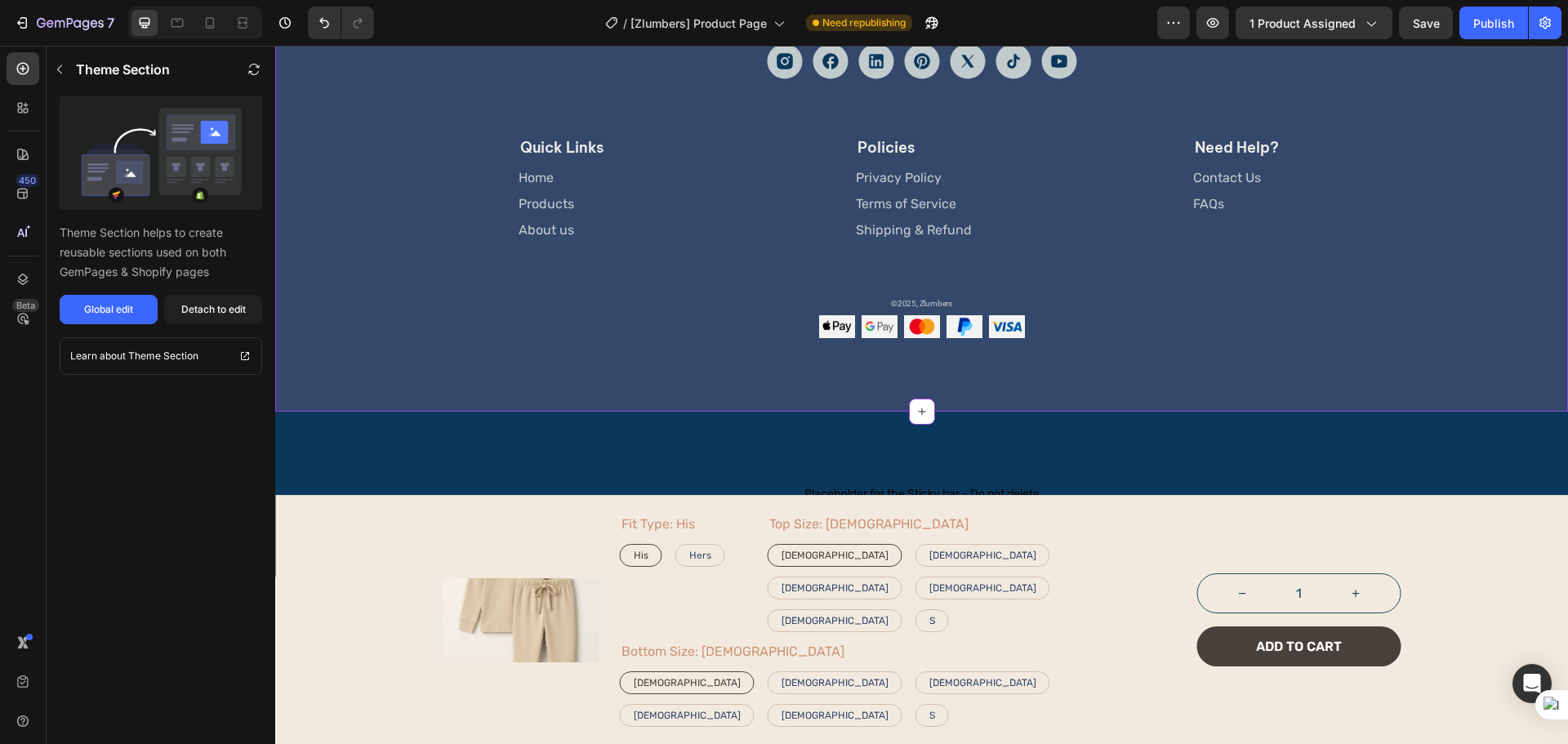
scroll to position [3741, 0]
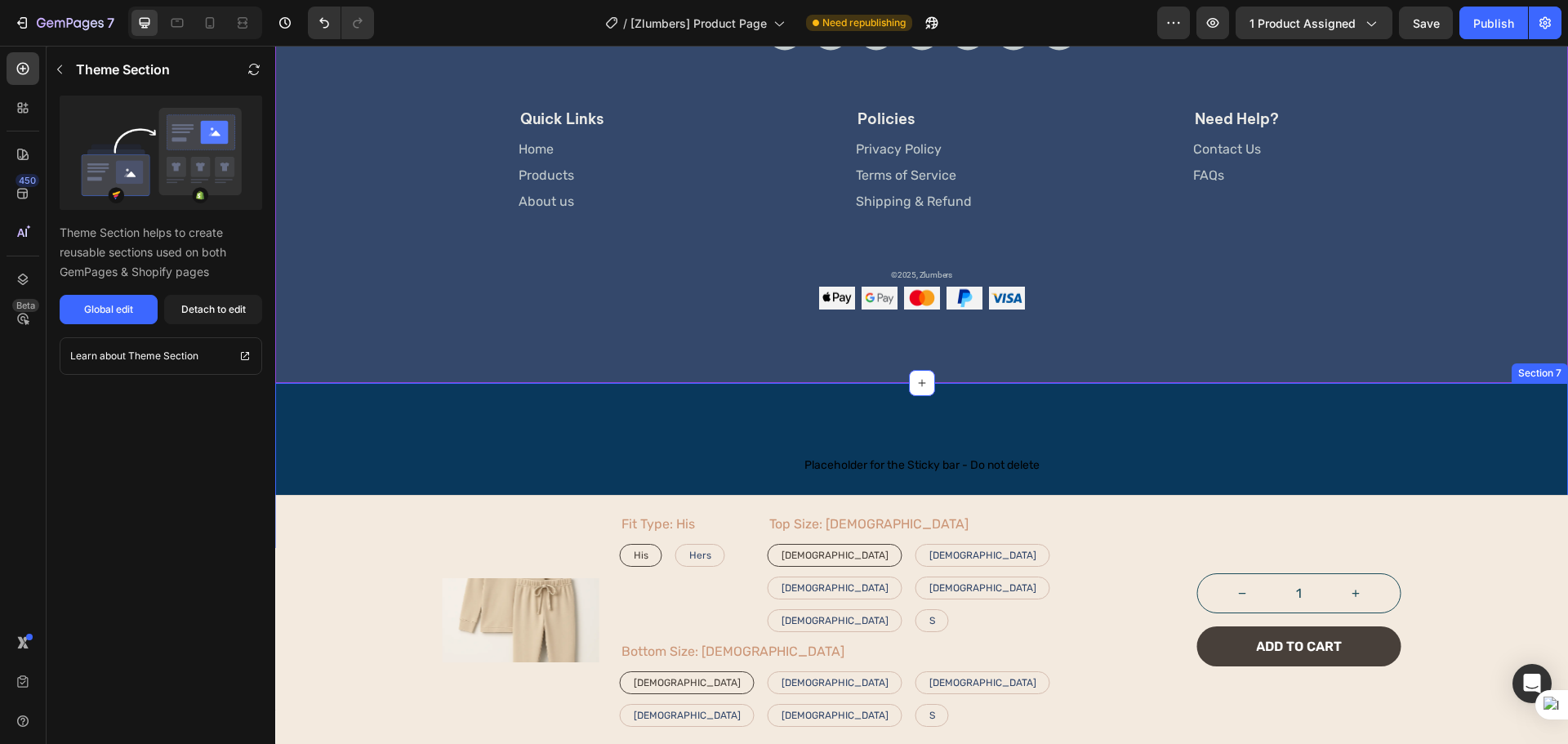
click at [382, 390] on div "Placeholder for the Sticky bar - Do not delete Placeholder for the Sticky bar -…" at bounding box center [922, 465] width 1293 height 165
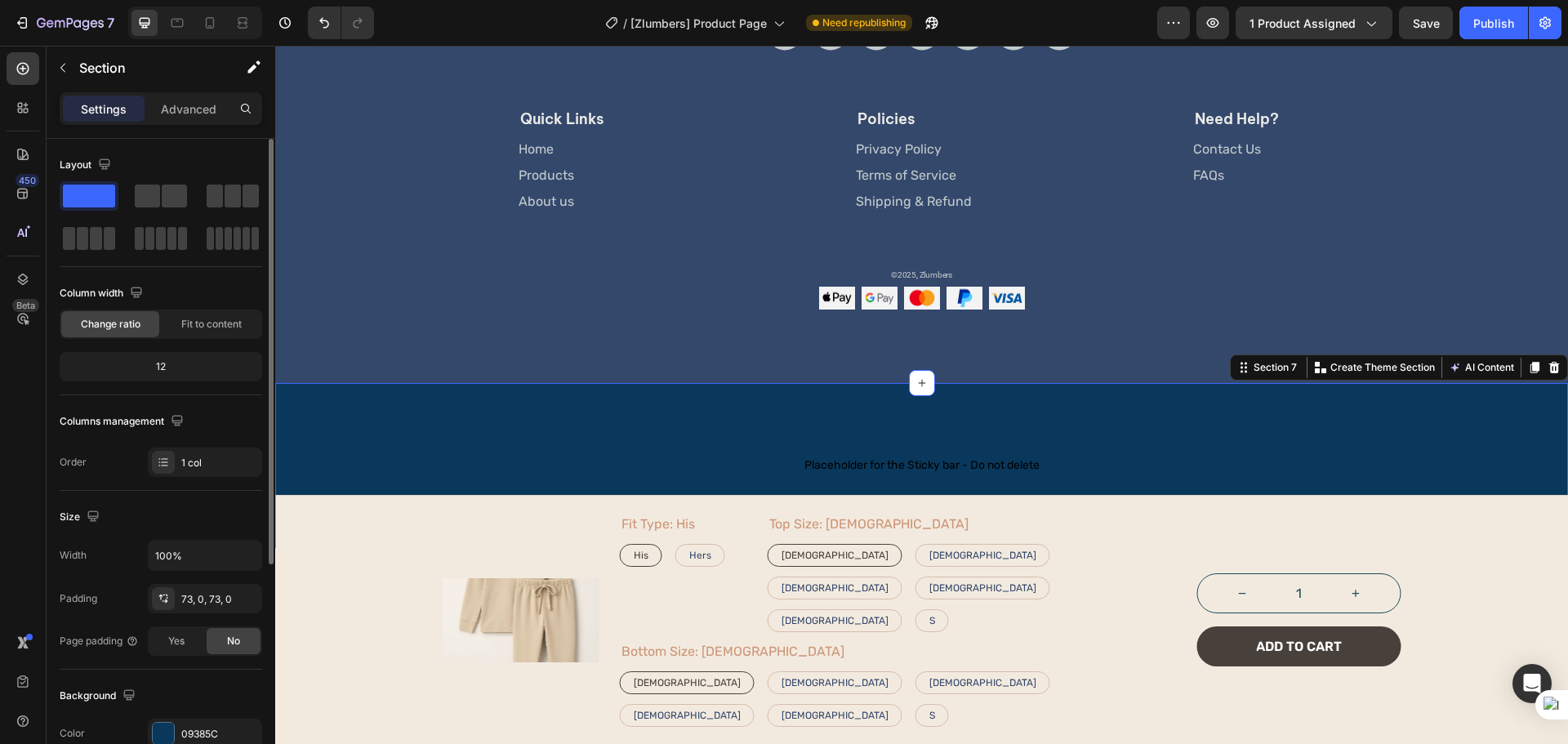
scroll to position [344, 0]
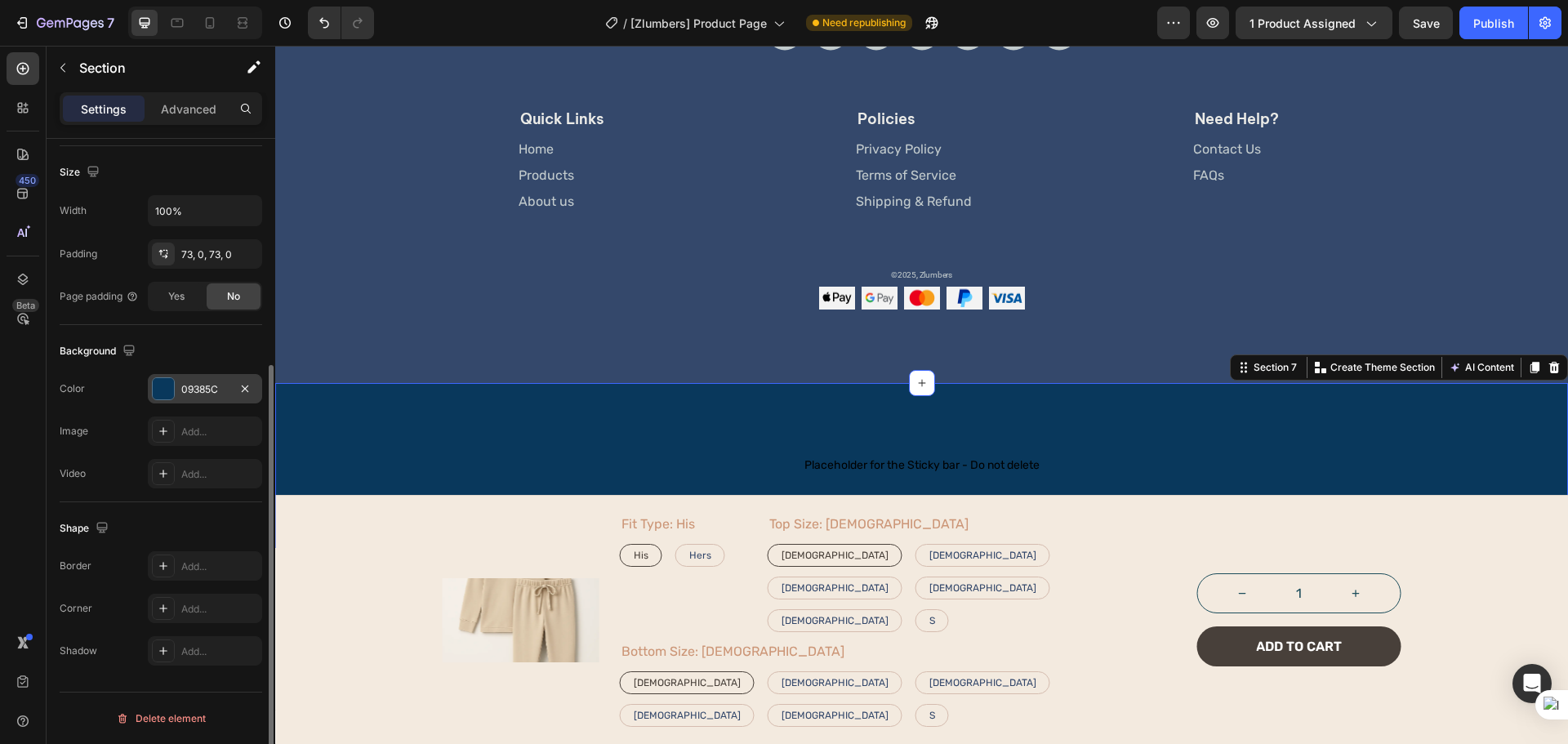
click at [198, 394] on div "09385C" at bounding box center [204, 388] width 47 height 14
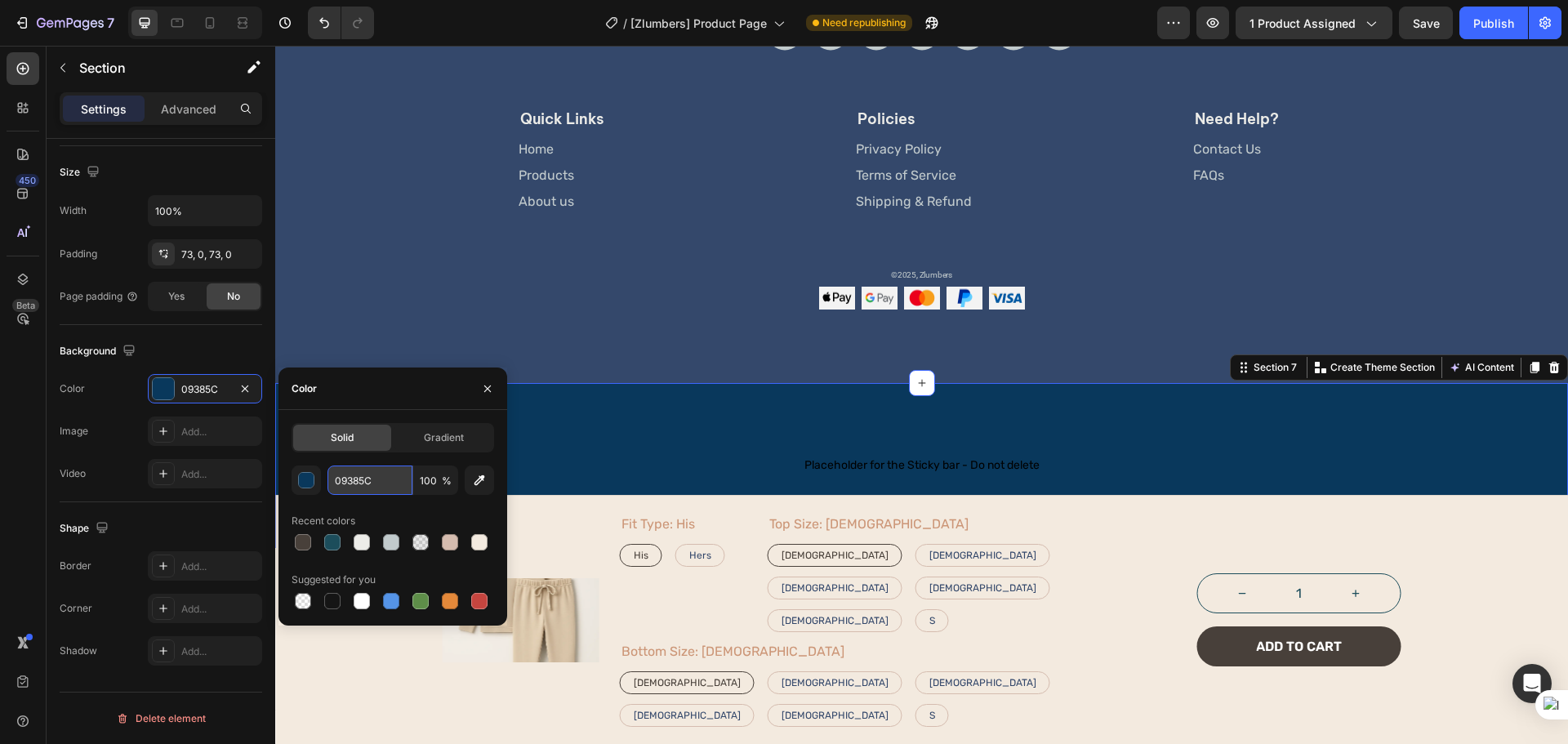
click at [351, 484] on input "09385C" at bounding box center [369, 479] width 85 height 30
paste input "rgba(52, 72, 107, 1)"
type input "rgba(52, 72, 107, 1)"
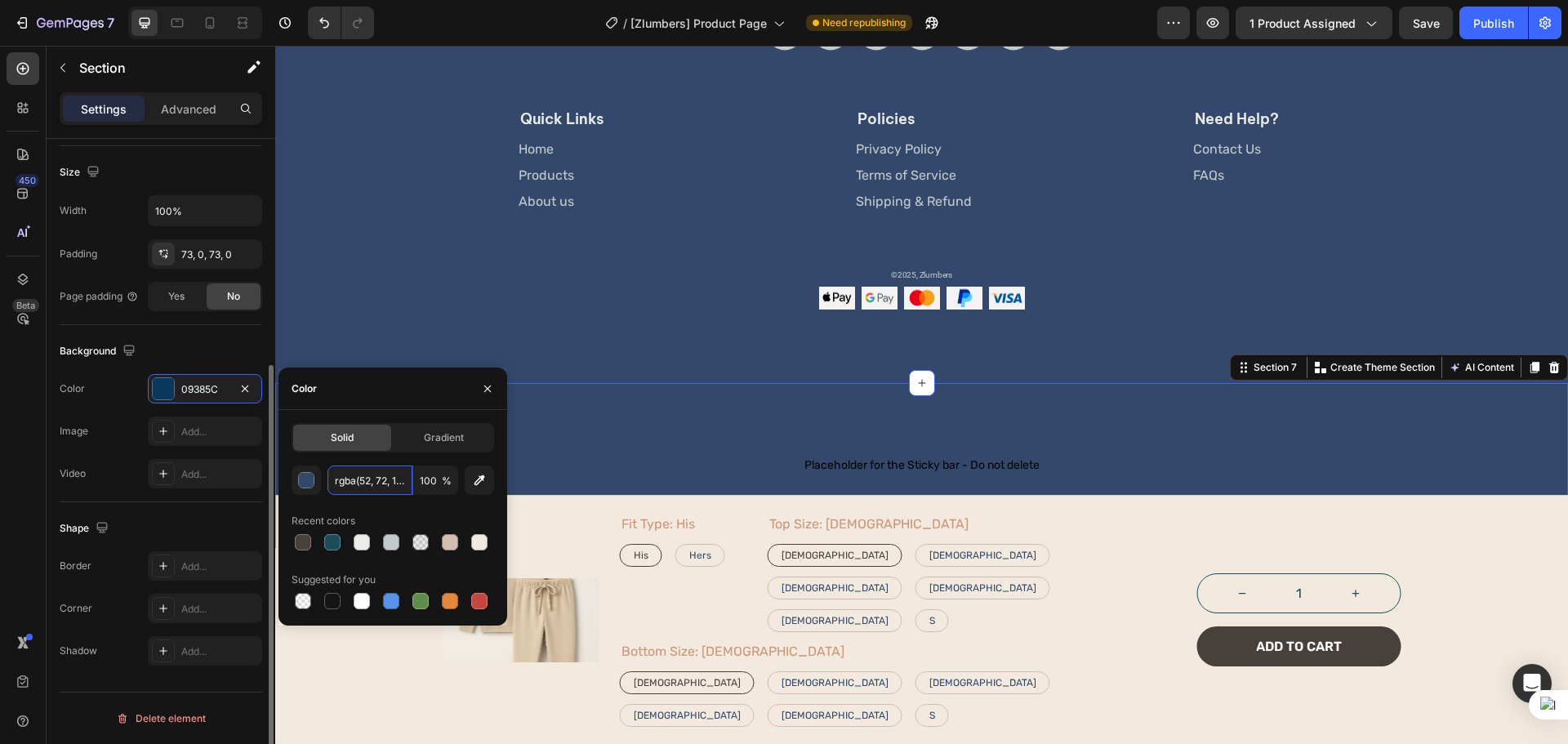
scroll to position [0, 16]
click at [225, 349] on div "Background" at bounding box center [160, 350] width 202 height 26
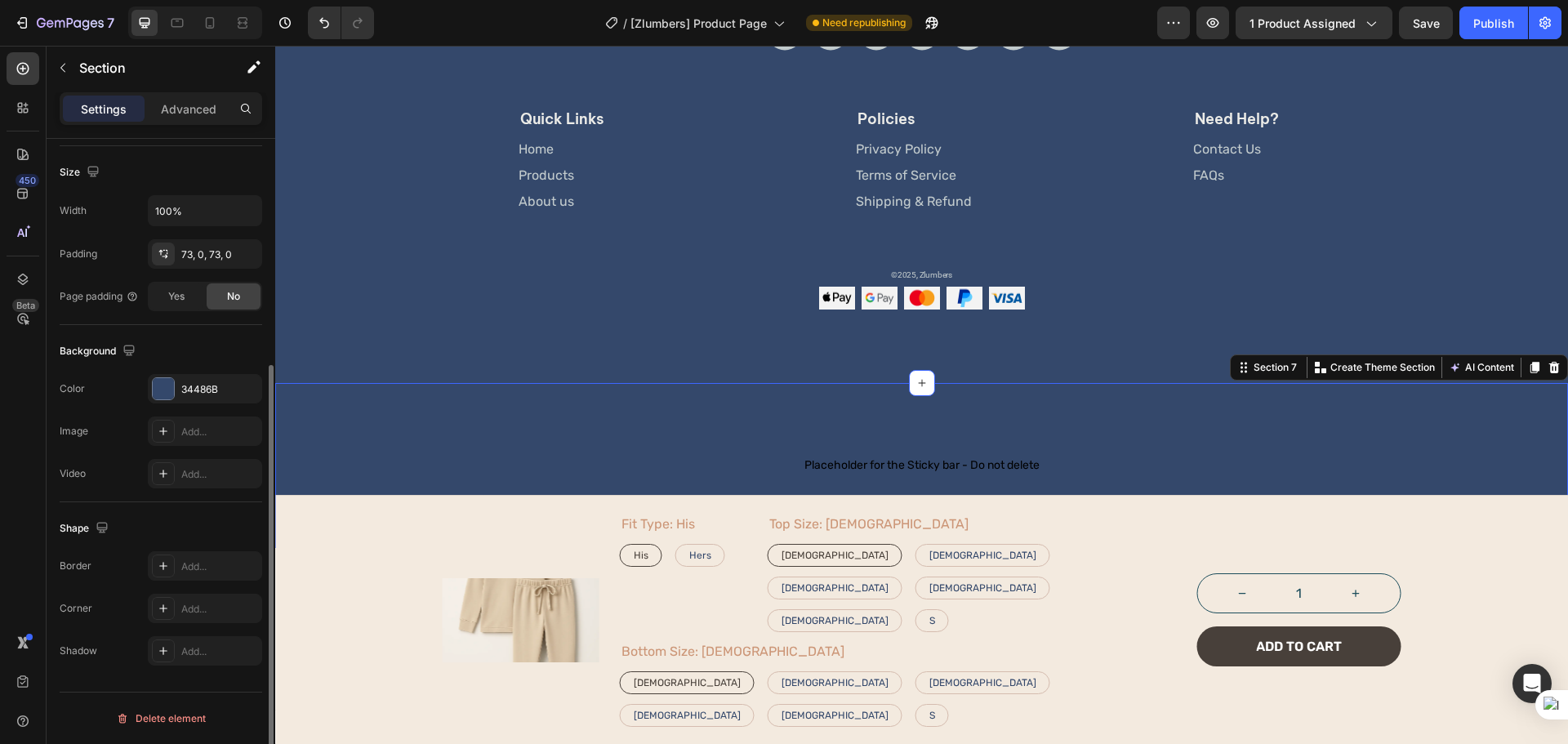
scroll to position [0, 0]
click at [205, 119] on div "Advanced" at bounding box center [188, 108] width 82 height 26
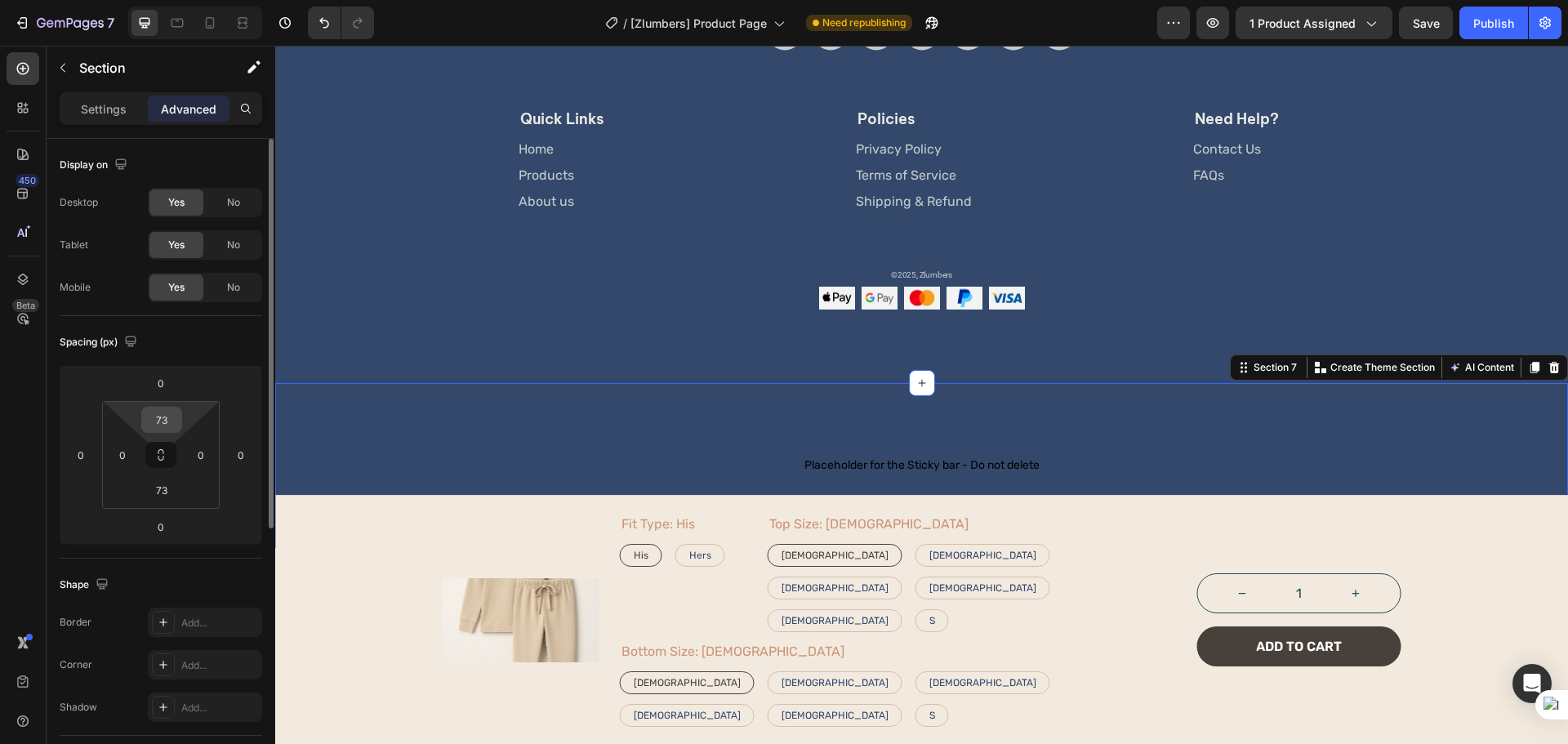
click at [158, 421] on input "73" at bounding box center [162, 420] width 33 height 25
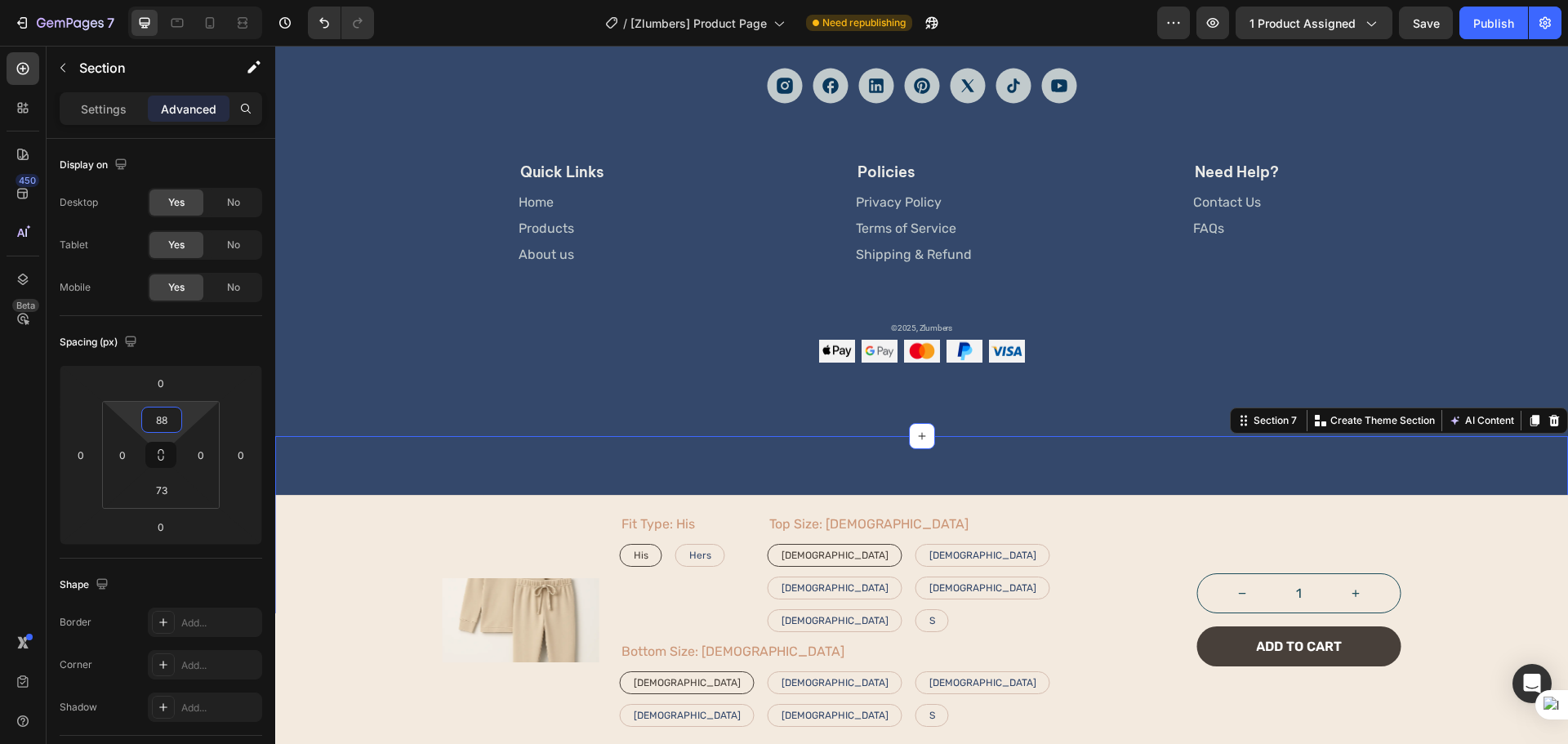
scroll to position [3741, 0]
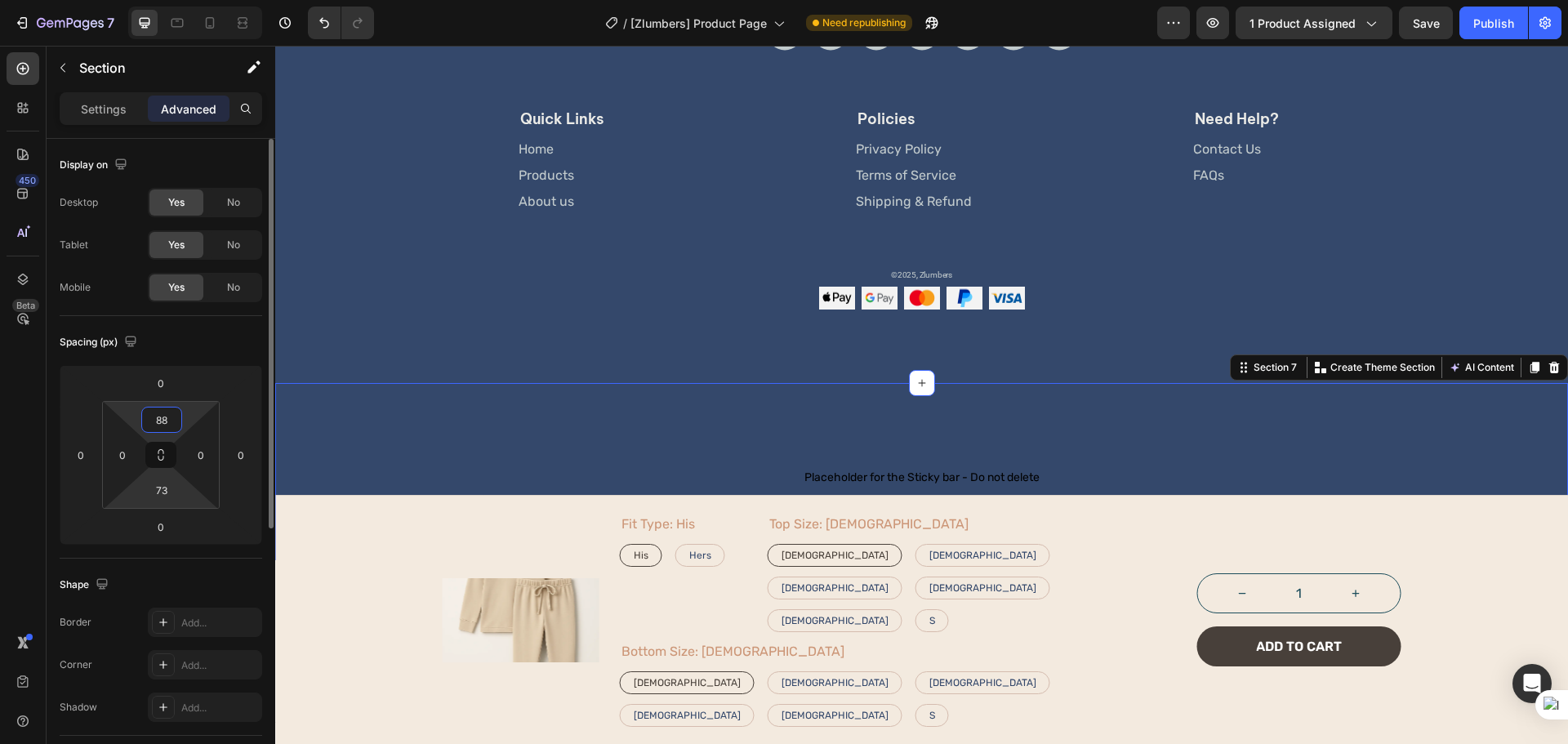
type input "88"
click at [159, 0] on html "7 Version history / [Zlumbers] Product Page Need republishing Preview 1 product…" at bounding box center [784, 0] width 1568 height 0
type input "88"
click at [47, 497] on div "Display on Desktop Yes No Tablet Yes No Mobile Yes No Spacing (px) 0 0 0 0 88 0…" at bounding box center [161, 684] width 228 height 1089
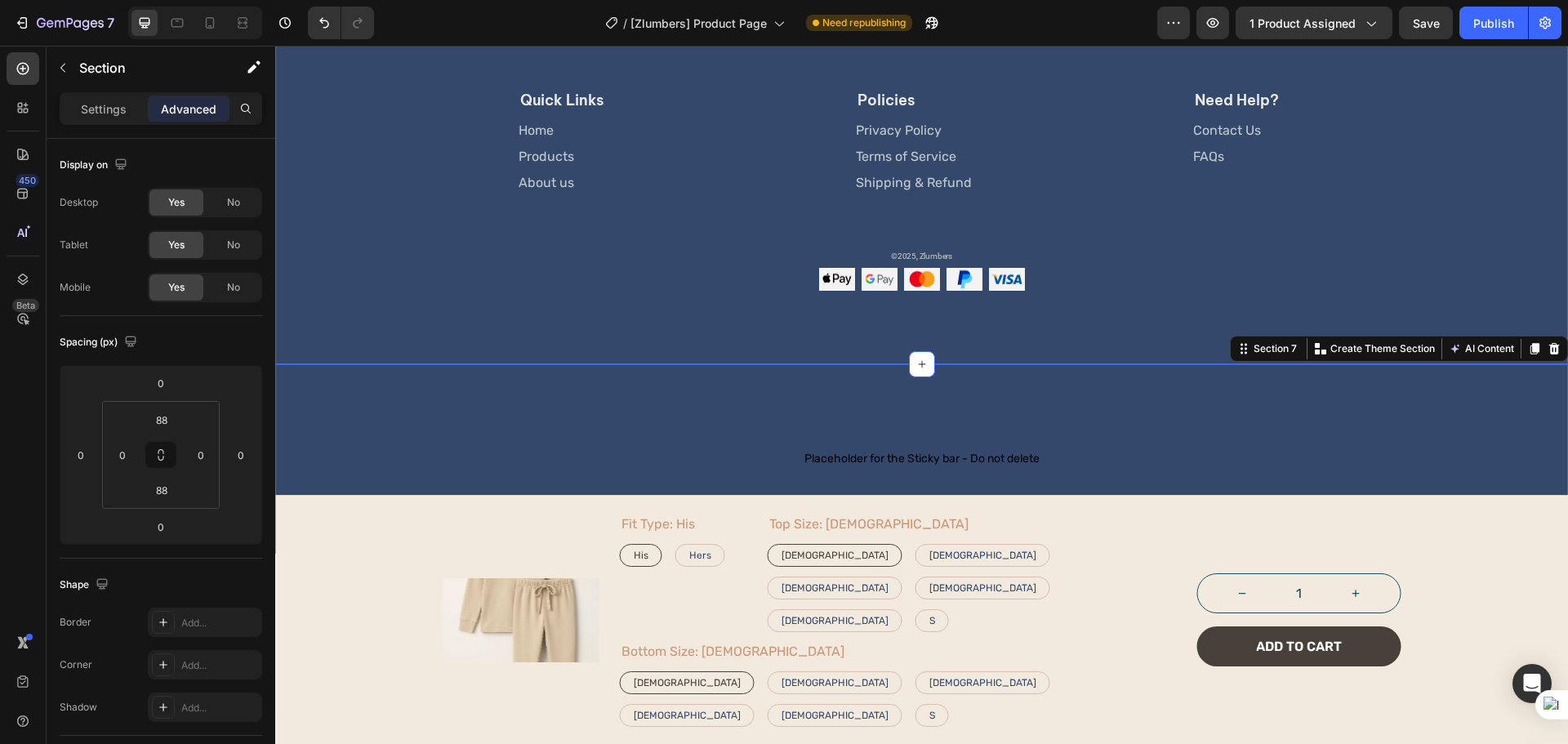
scroll to position [3766, 0]
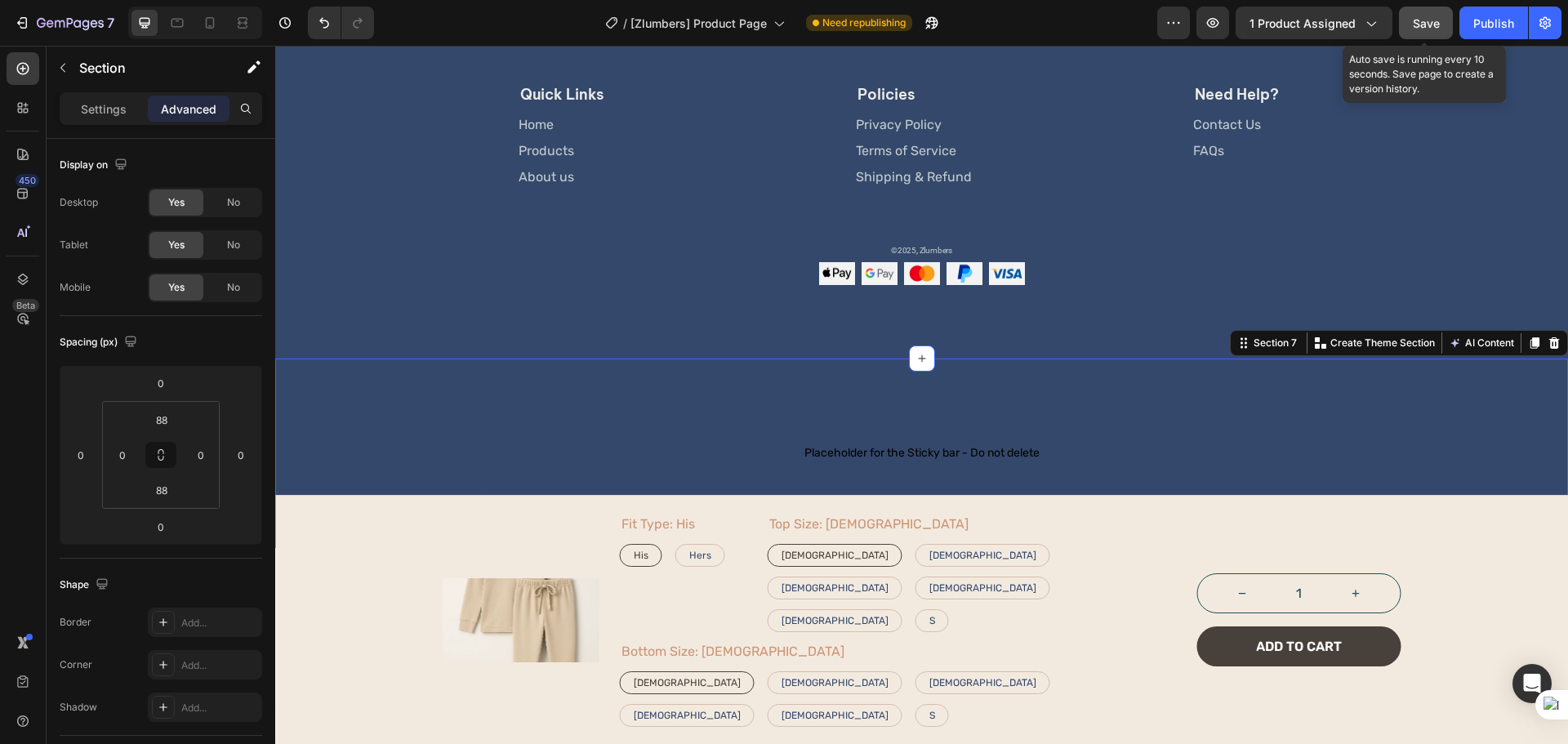
click at [1416, 25] on span "Save" at bounding box center [1426, 23] width 27 height 13
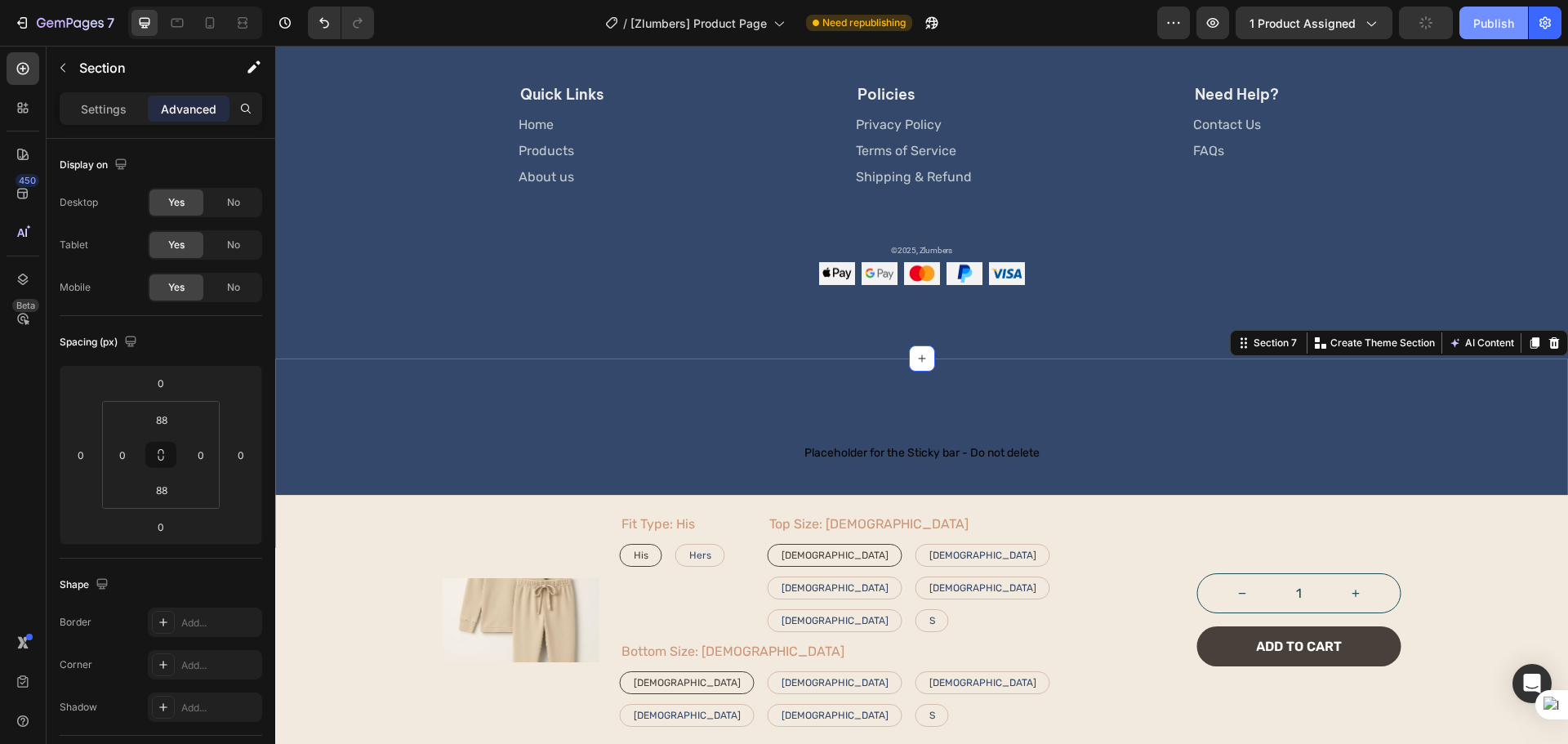
click at [1515, 32] on button "Publish" at bounding box center [1493, 23] width 69 height 33
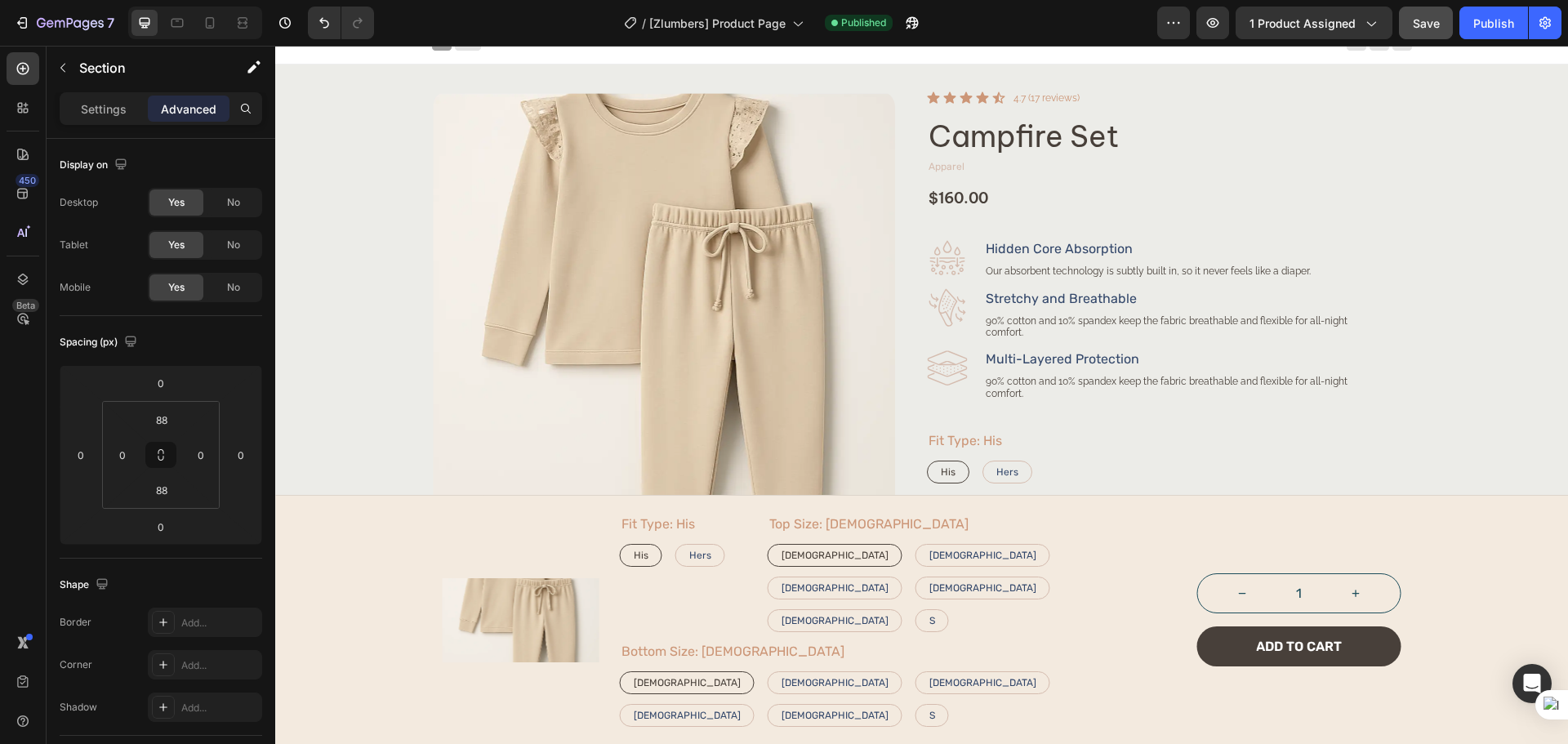
scroll to position [0, 0]
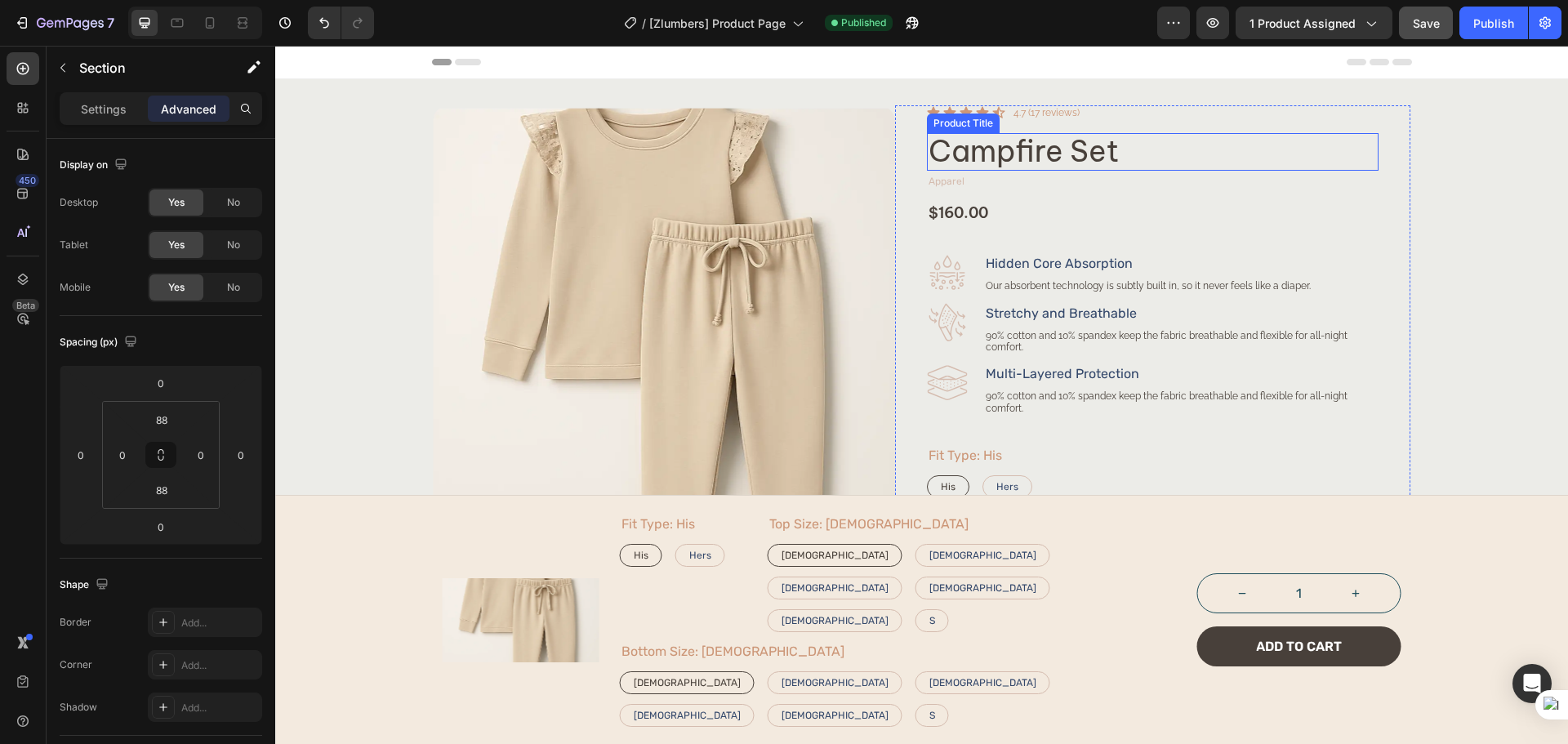
click at [1082, 146] on h2 "Campfire Set" at bounding box center [1152, 151] width 452 height 36
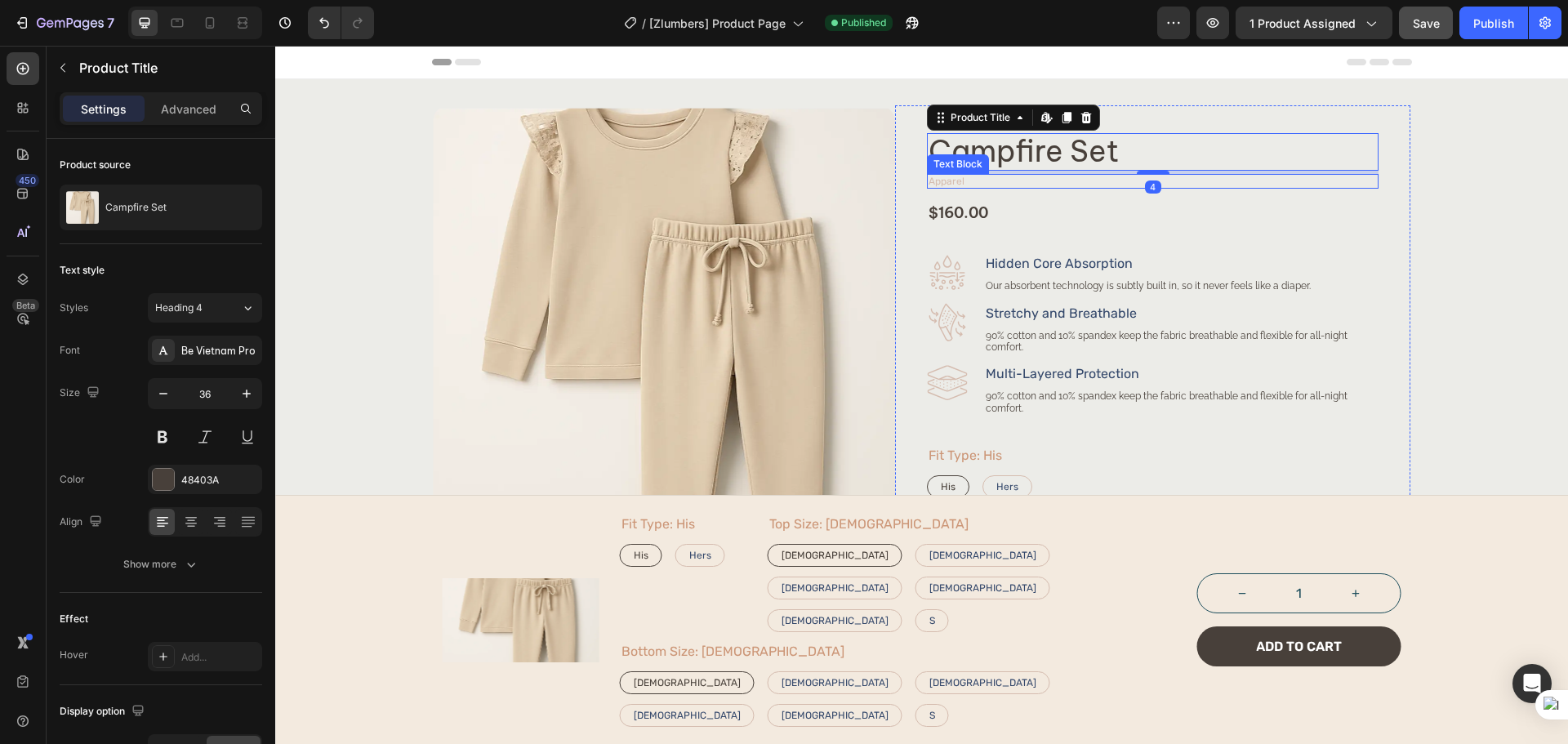
click at [1001, 178] on p "Apparel" at bounding box center [1152, 181] width 448 height 12
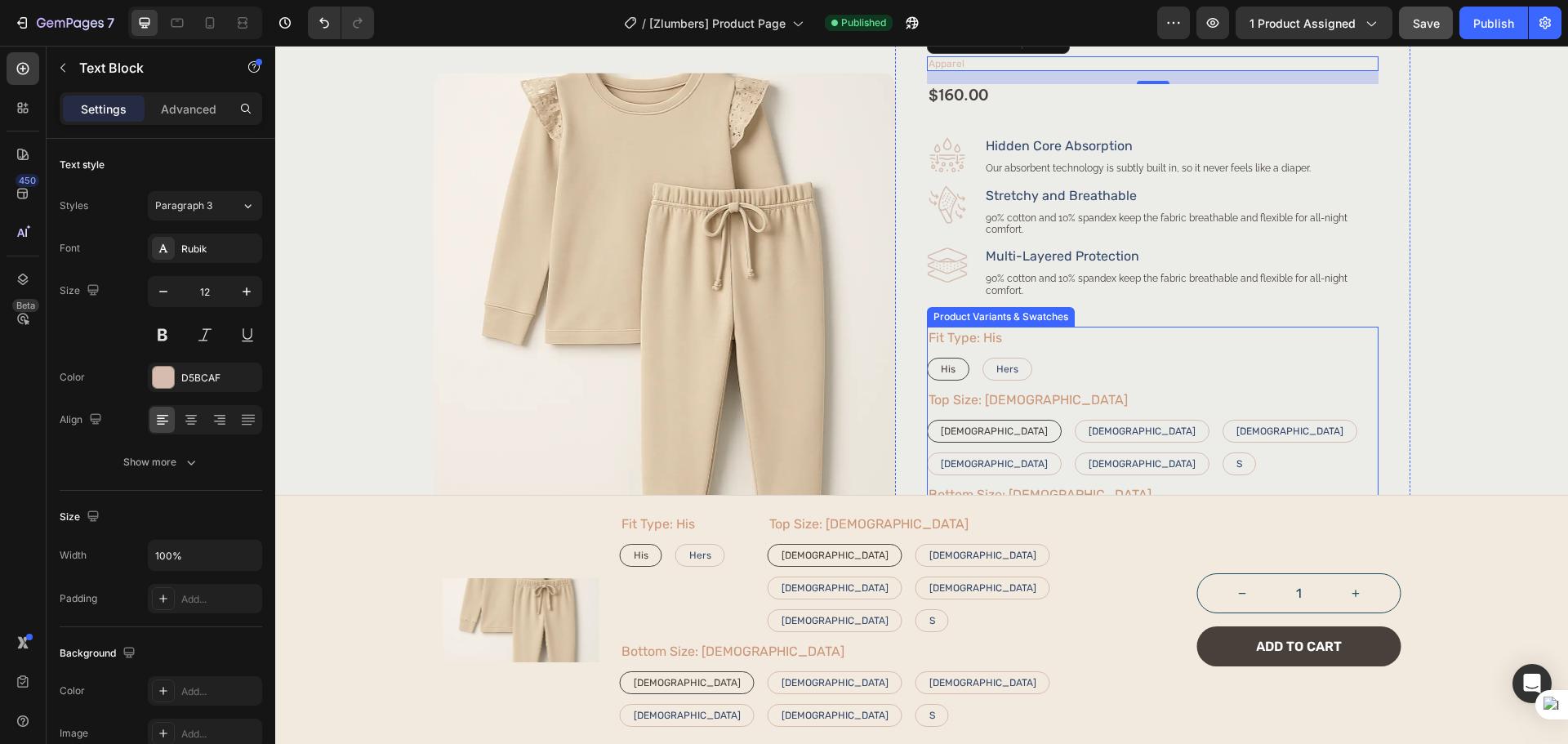
scroll to position [272, 0]
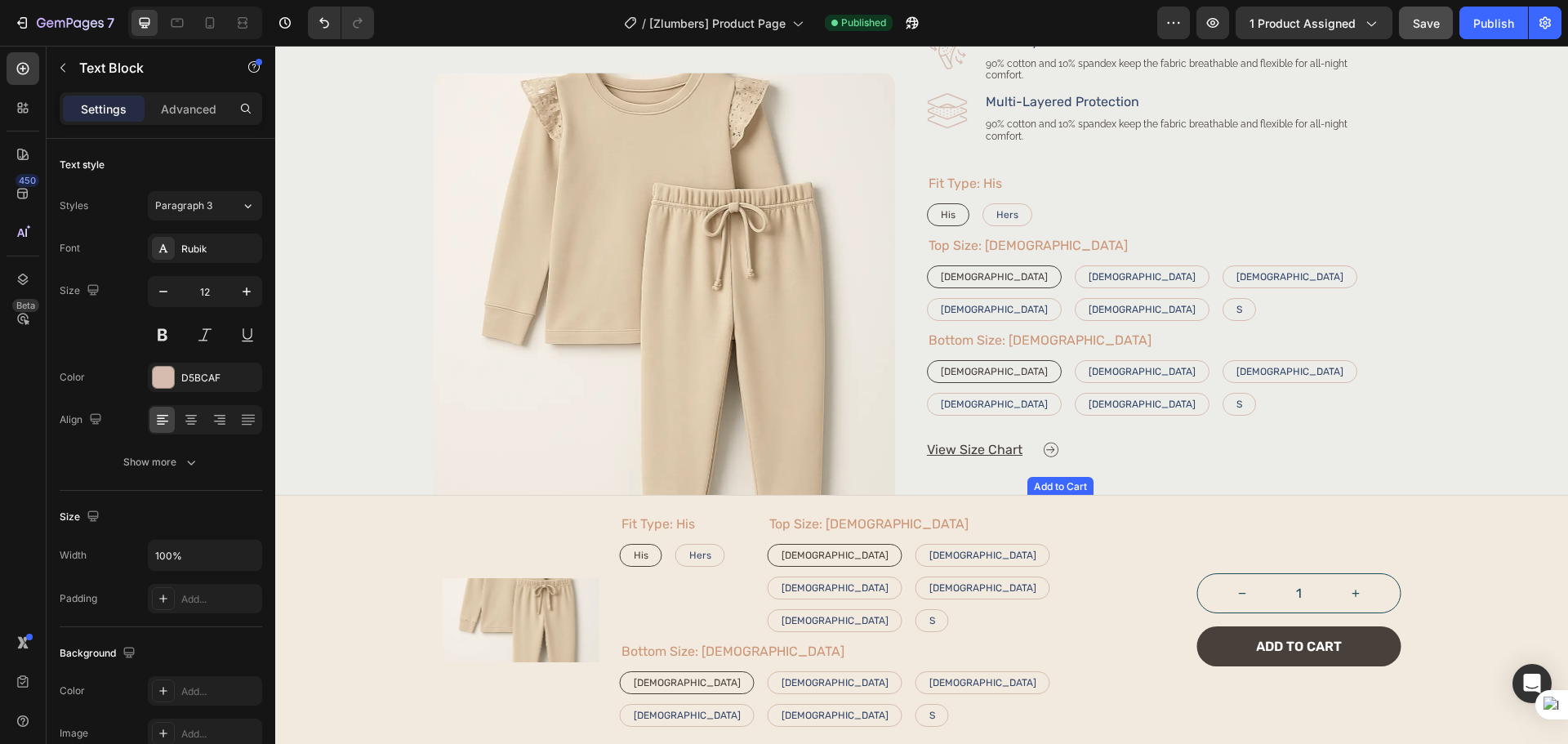
click at [1279, 497] on button "Add to cart" at bounding box center [1203, 517] width 351 height 40
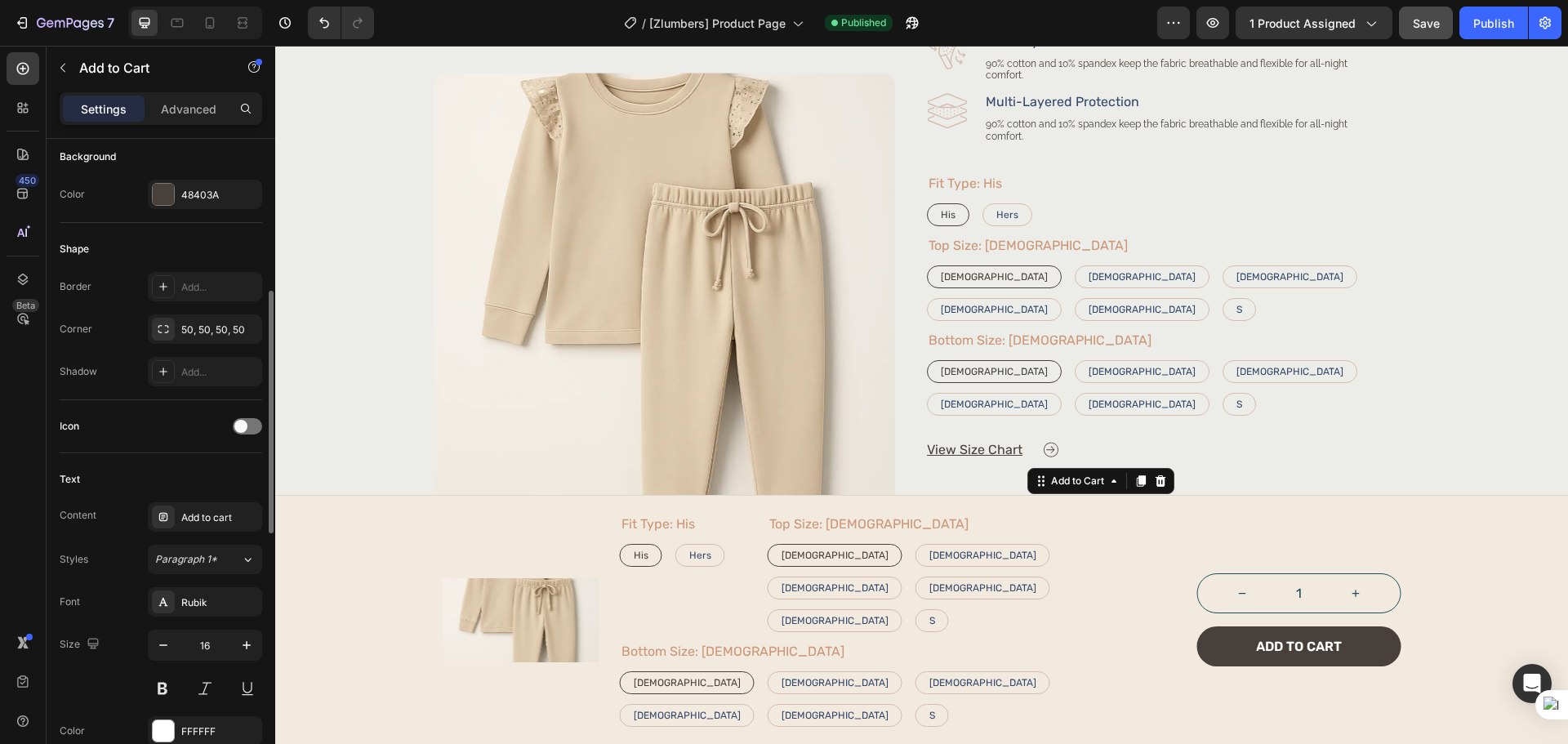
scroll to position [682, 0]
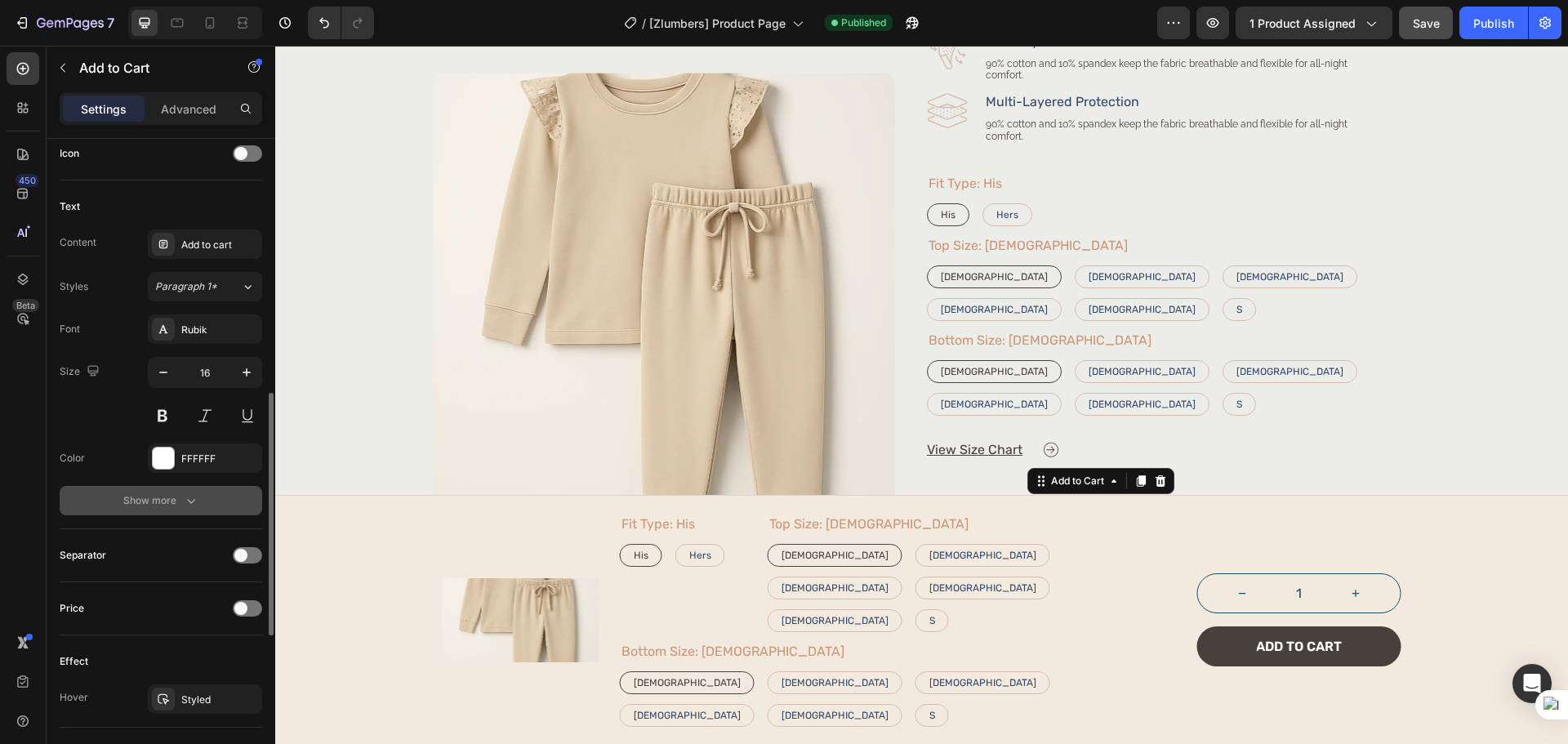
click at [172, 508] on button "Show more" at bounding box center [160, 500] width 202 height 30
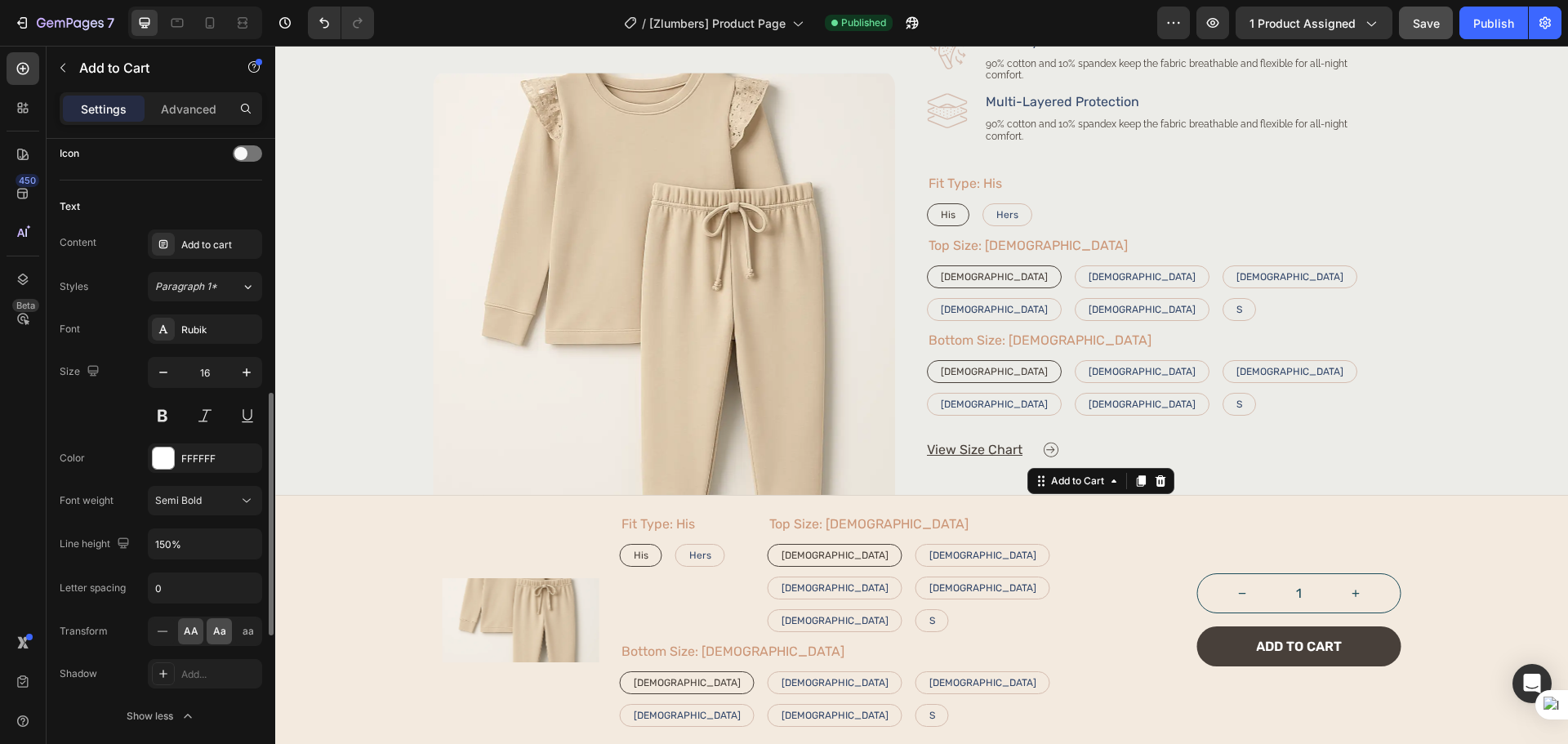
click at [219, 629] on span "Aa" at bounding box center [220, 630] width 13 height 14
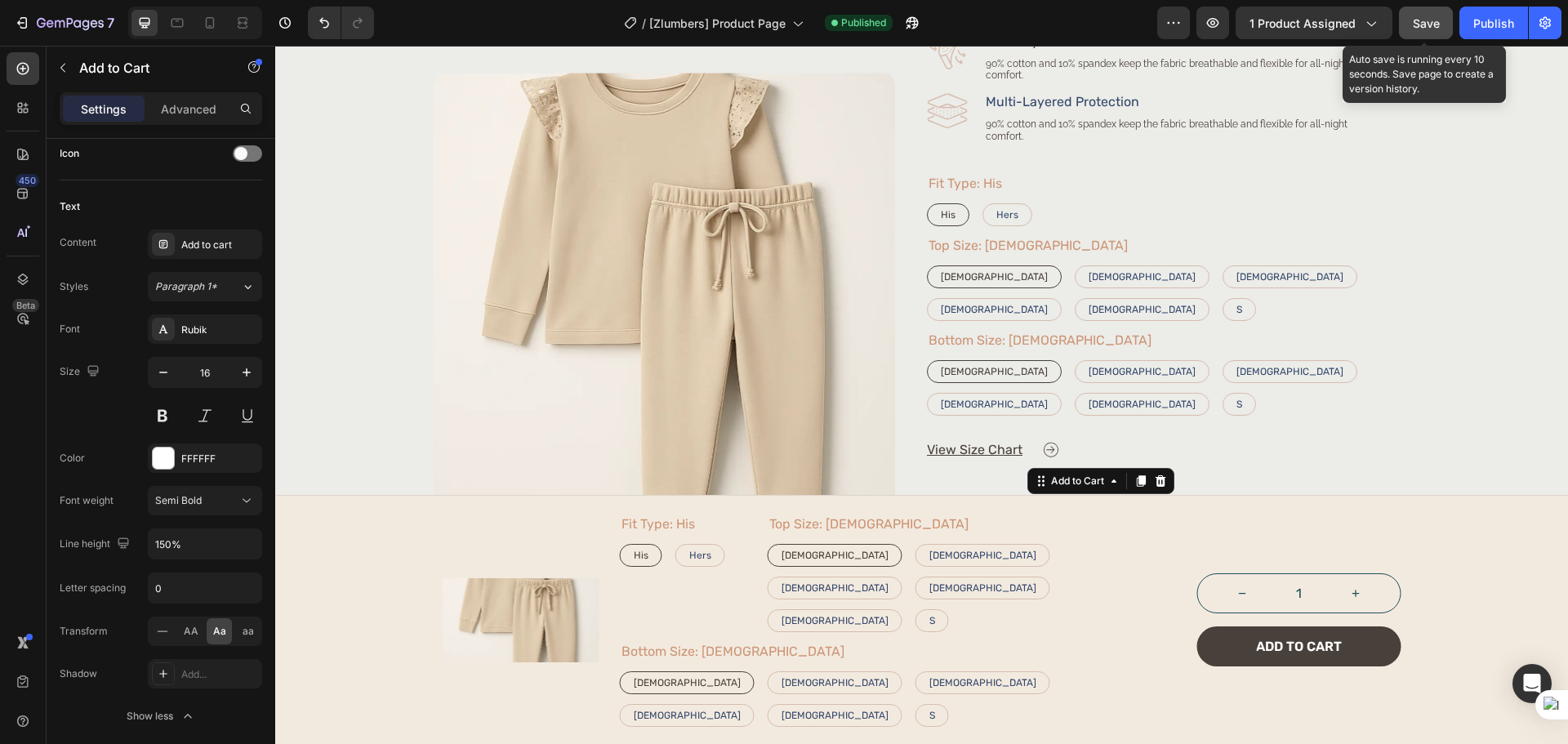
click at [1424, 30] on span "Save" at bounding box center [1426, 23] width 27 height 13
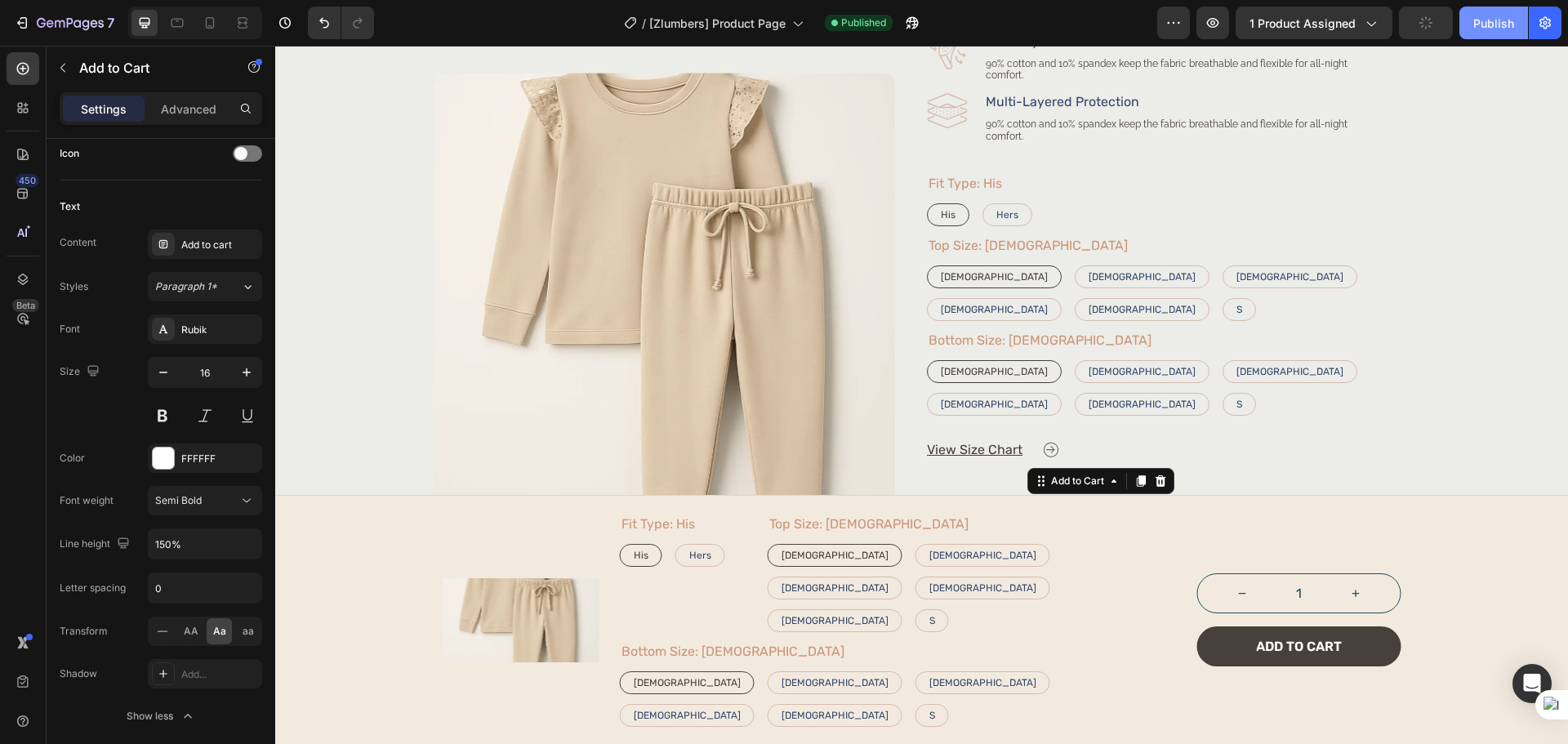
click at [1497, 18] on div "Publish" at bounding box center [1493, 23] width 41 height 17
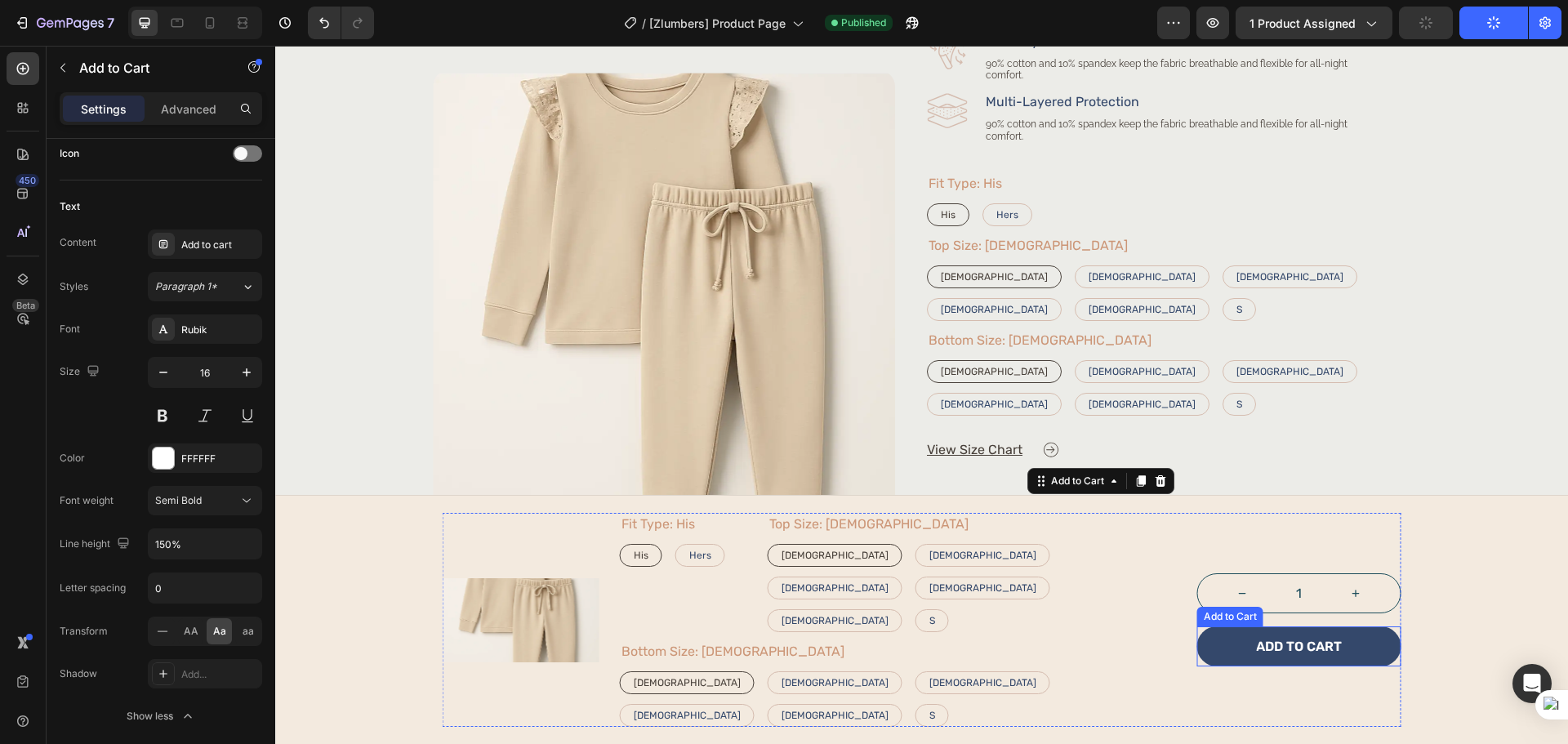
click at [1221, 666] on button "Add to cart" at bounding box center [1299, 646] width 204 height 40
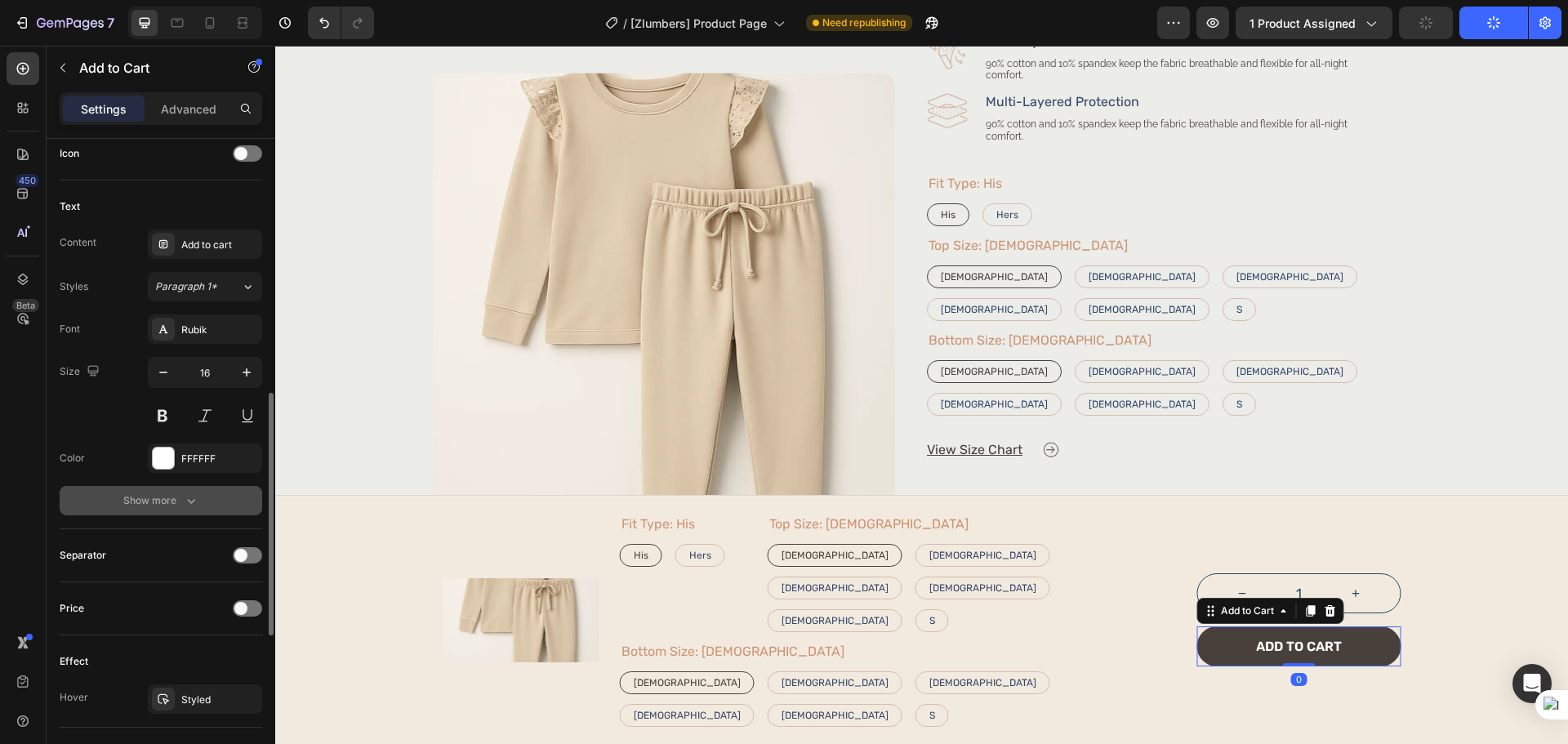
click at [100, 514] on button "Show more" at bounding box center [160, 500] width 202 height 30
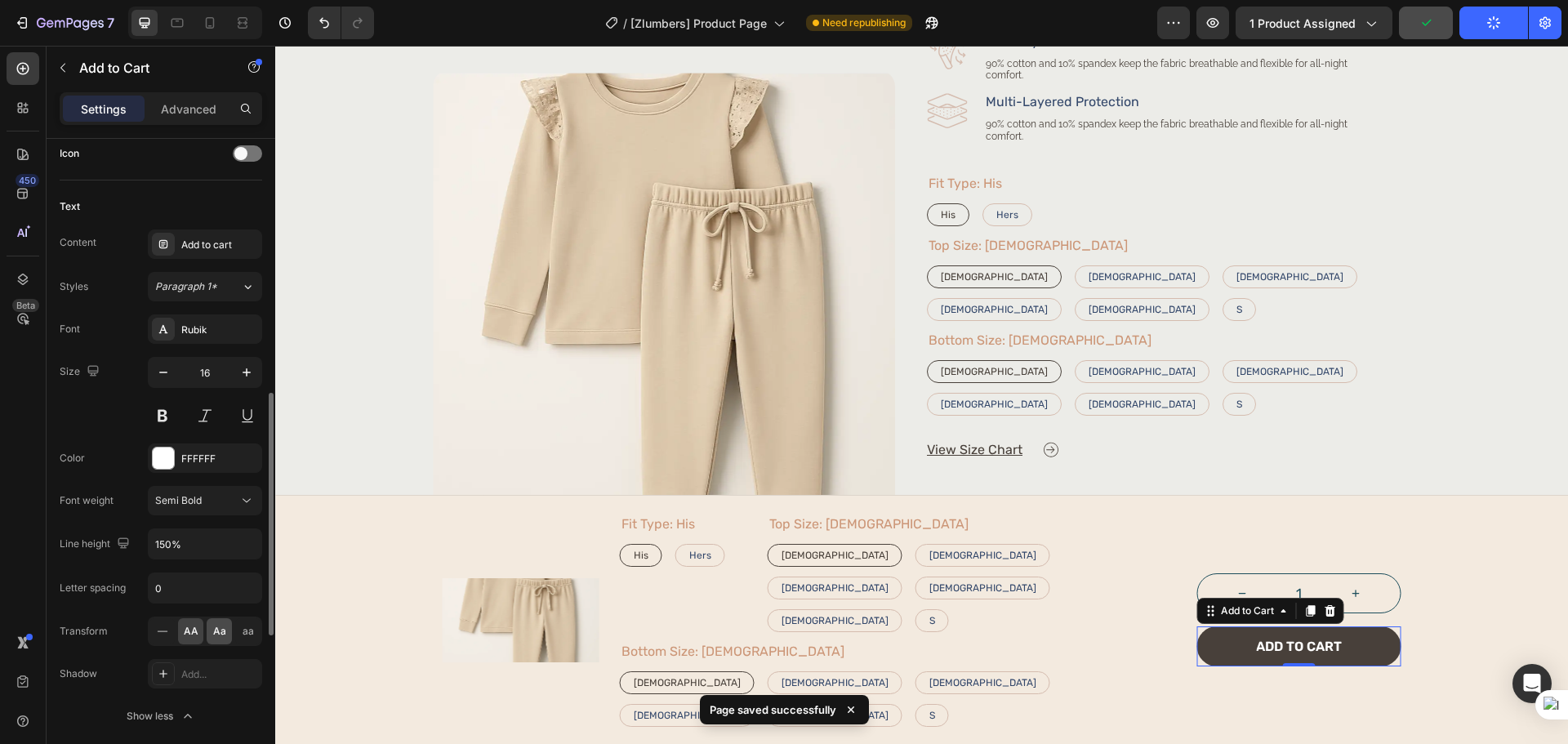
click at [230, 635] on div "Aa" at bounding box center [219, 631] width 25 height 26
click at [102, 426] on div "Size 16" at bounding box center [160, 393] width 202 height 74
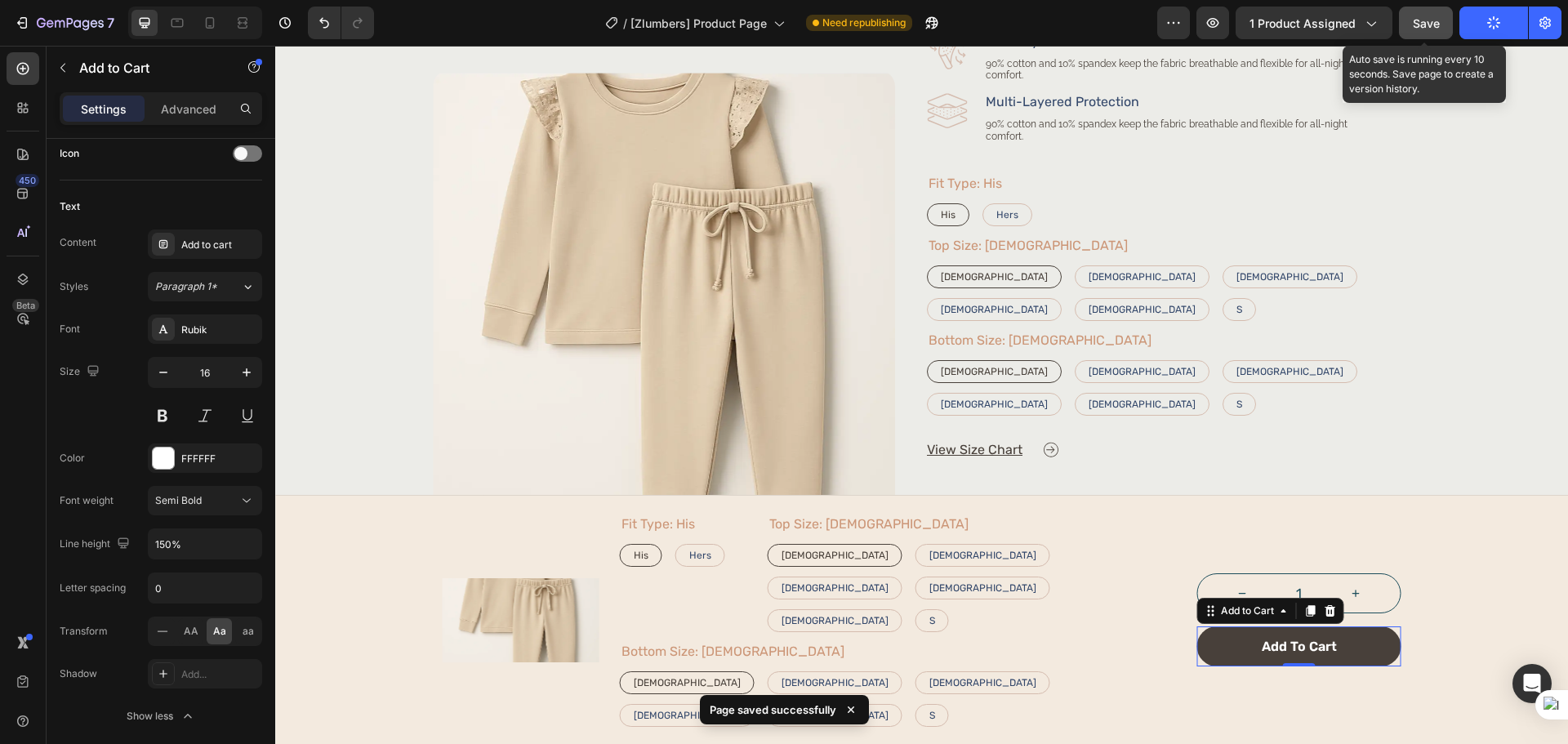
click at [1432, 32] on button "Save" at bounding box center [1425, 23] width 54 height 33
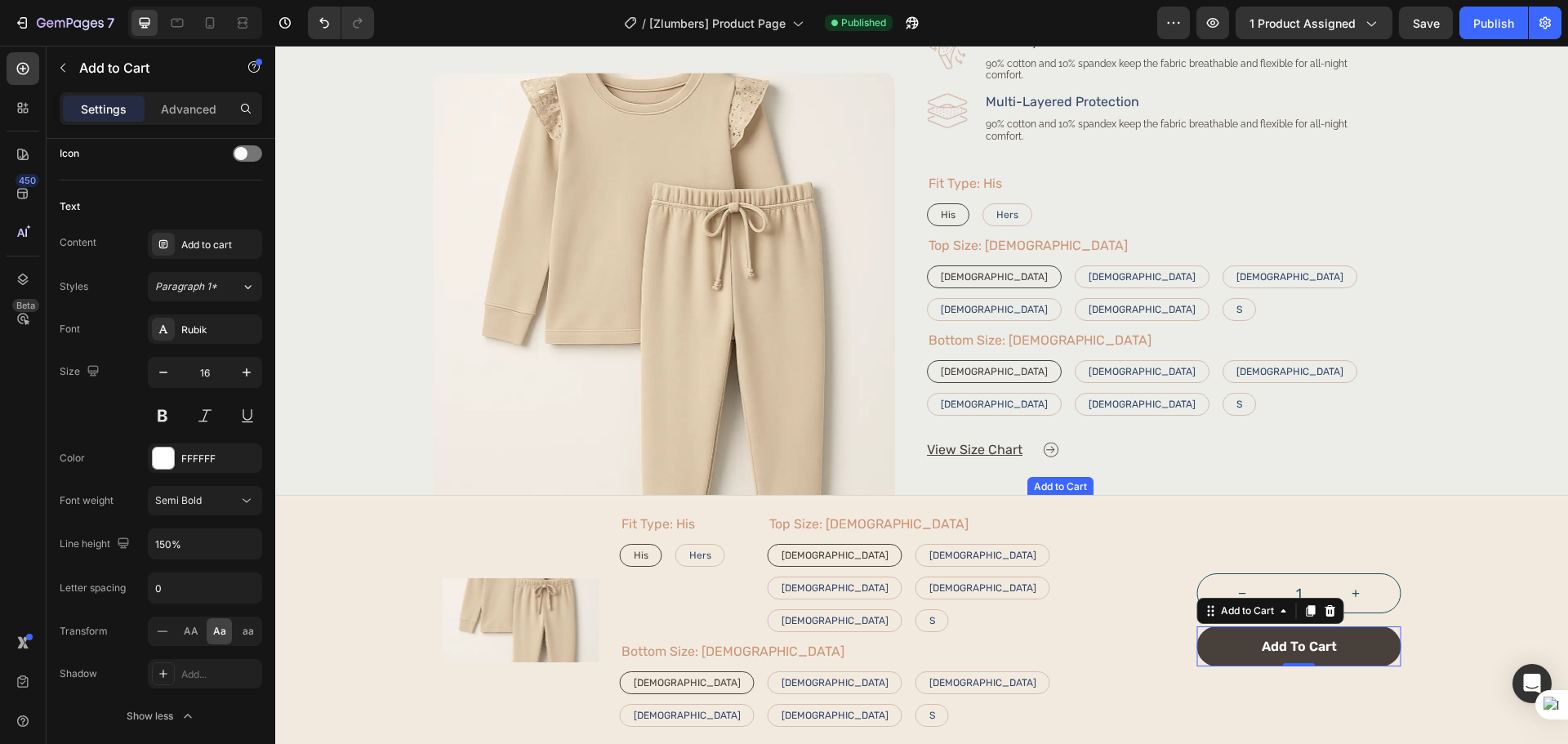
click at [1213, 507] on div "Add to cart" at bounding box center [1203, 517] width 75 height 19
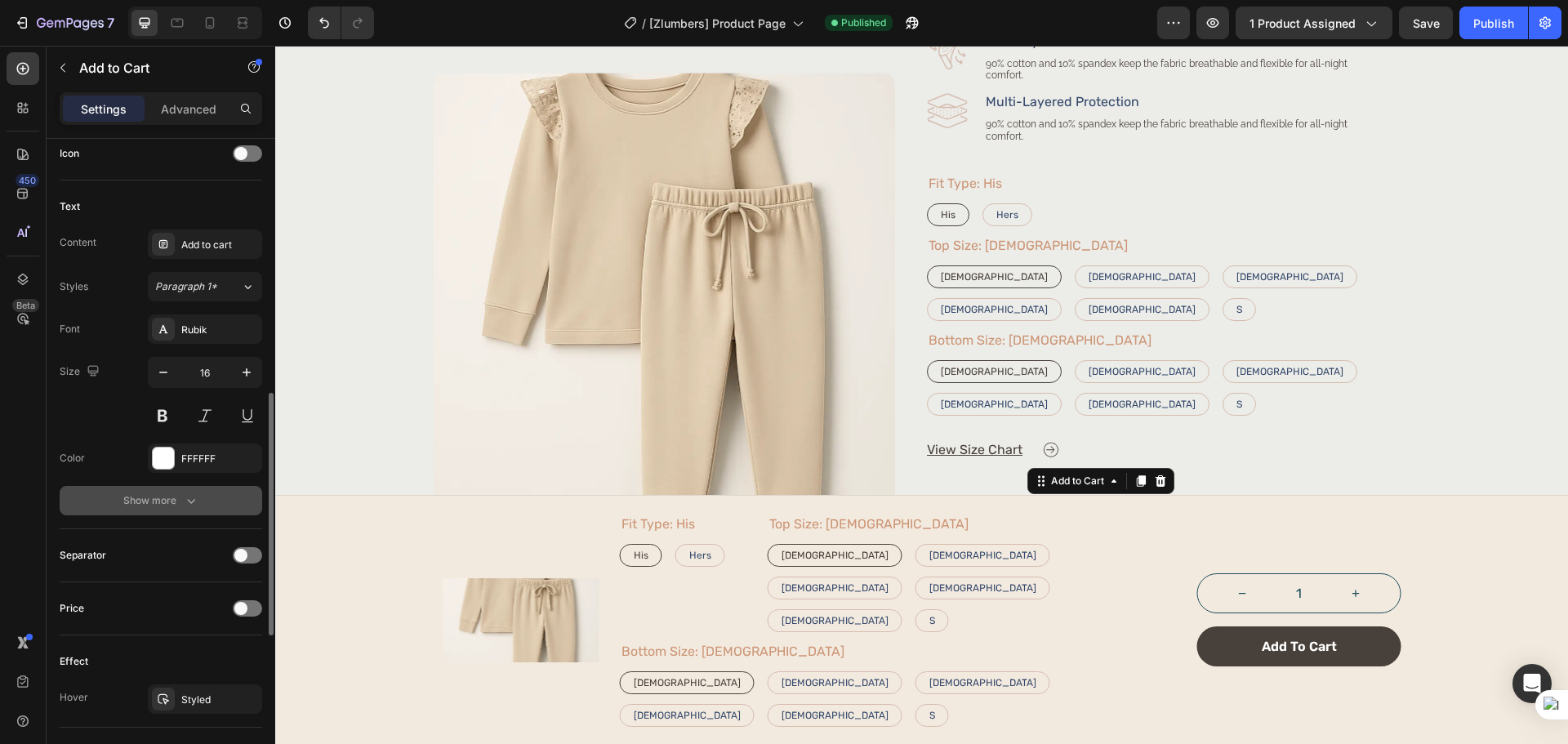
click at [140, 505] on div "Show more" at bounding box center [161, 500] width 76 height 16
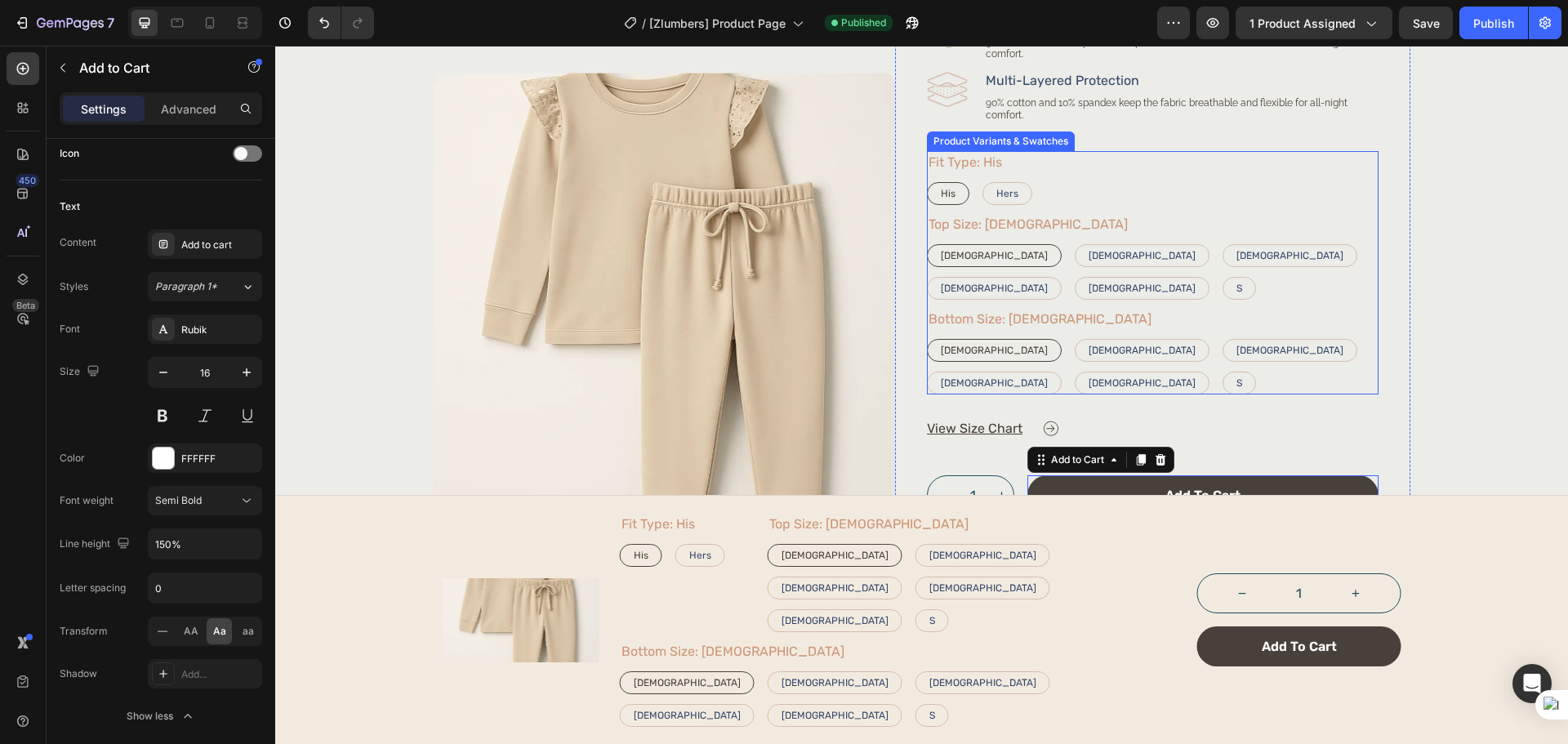
scroll to position [545, 0]
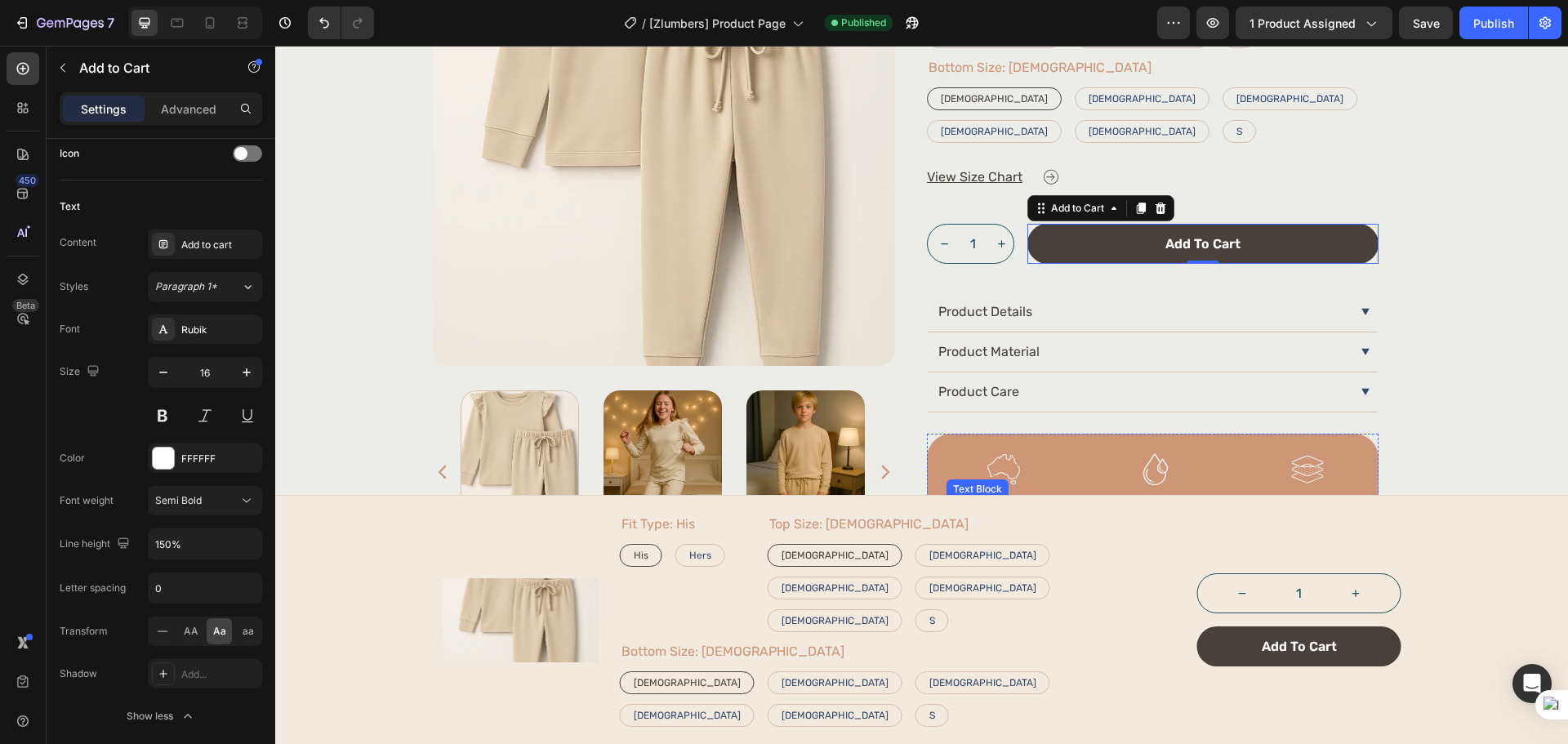
click at [992, 500] on p "Aussie-Owned & Designed" at bounding box center [1003, 516] width 111 height 31
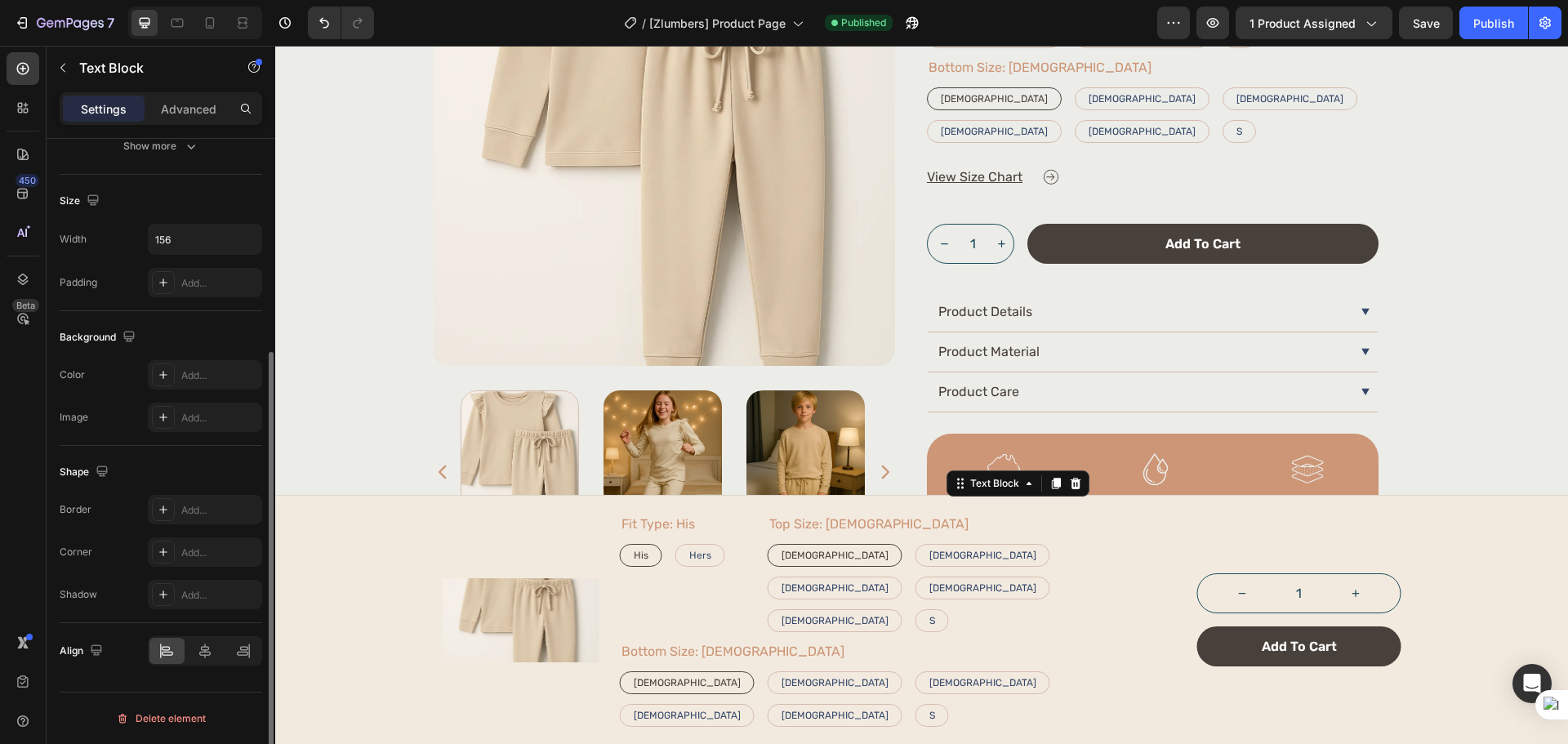
scroll to position [0, 0]
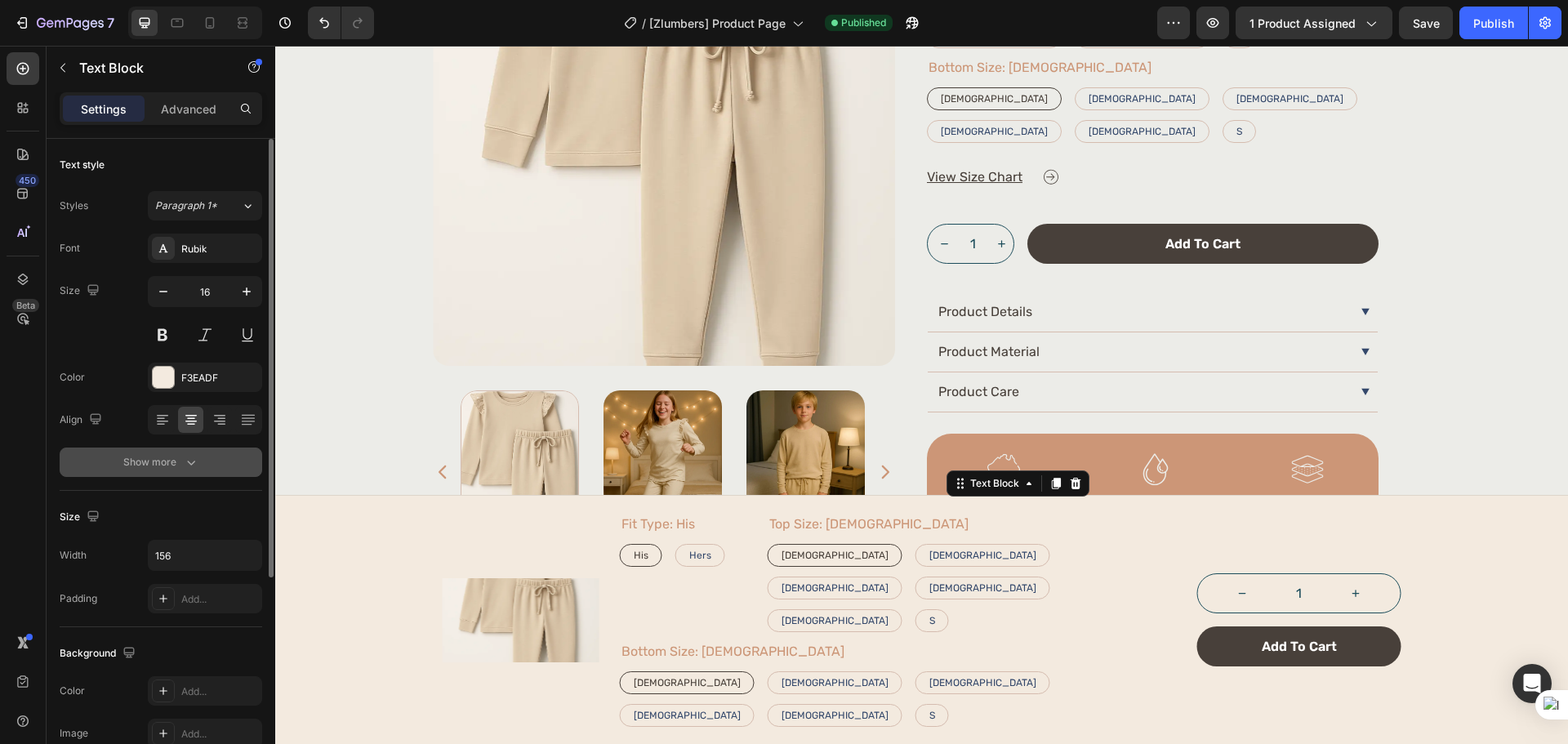
click at [152, 464] on div "Show more" at bounding box center [161, 461] width 76 height 16
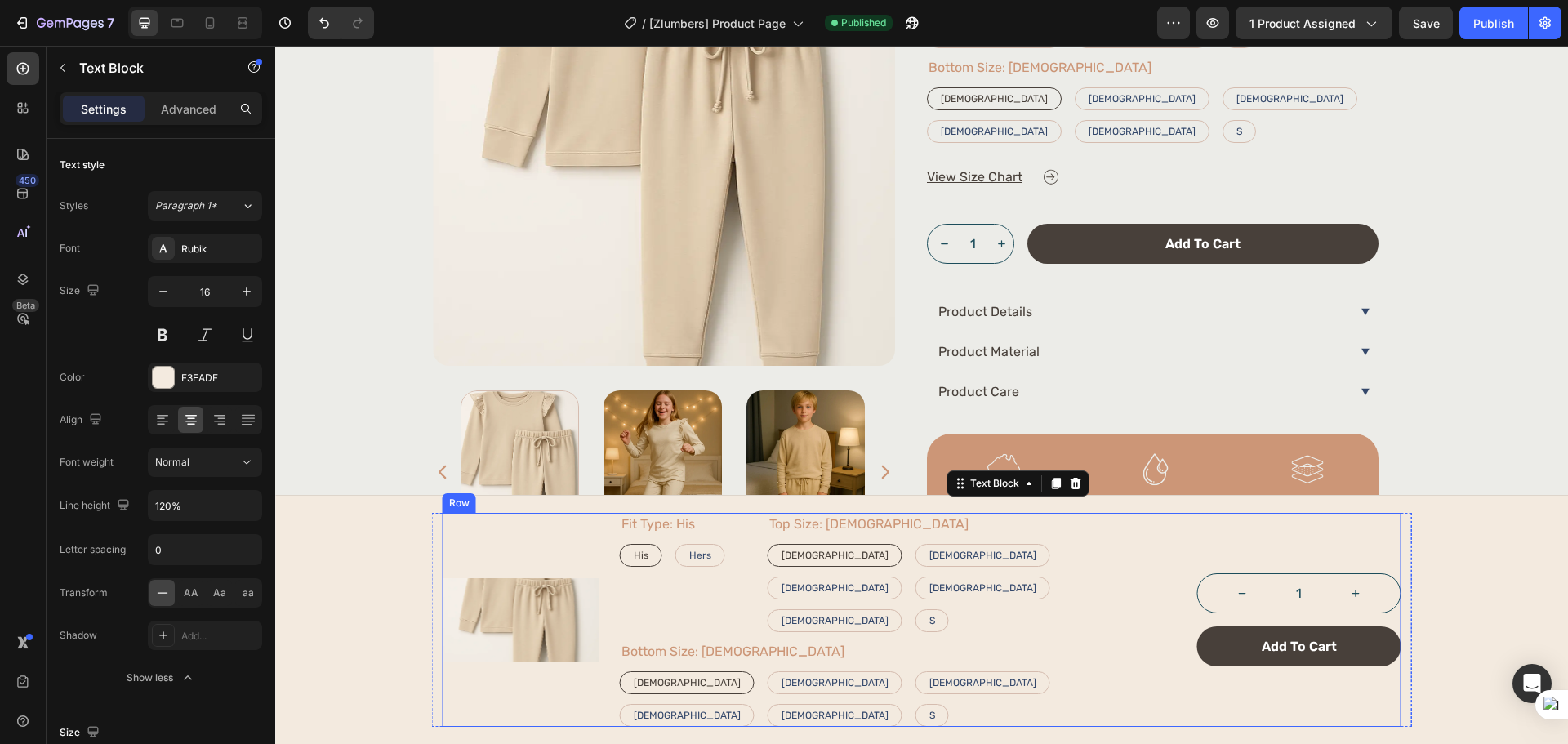
click at [600, 717] on div "Product Images Fit Type: His His His His Hers Hers Hers Product Variants & Swat…" at bounding box center [922, 619] width 959 height 214
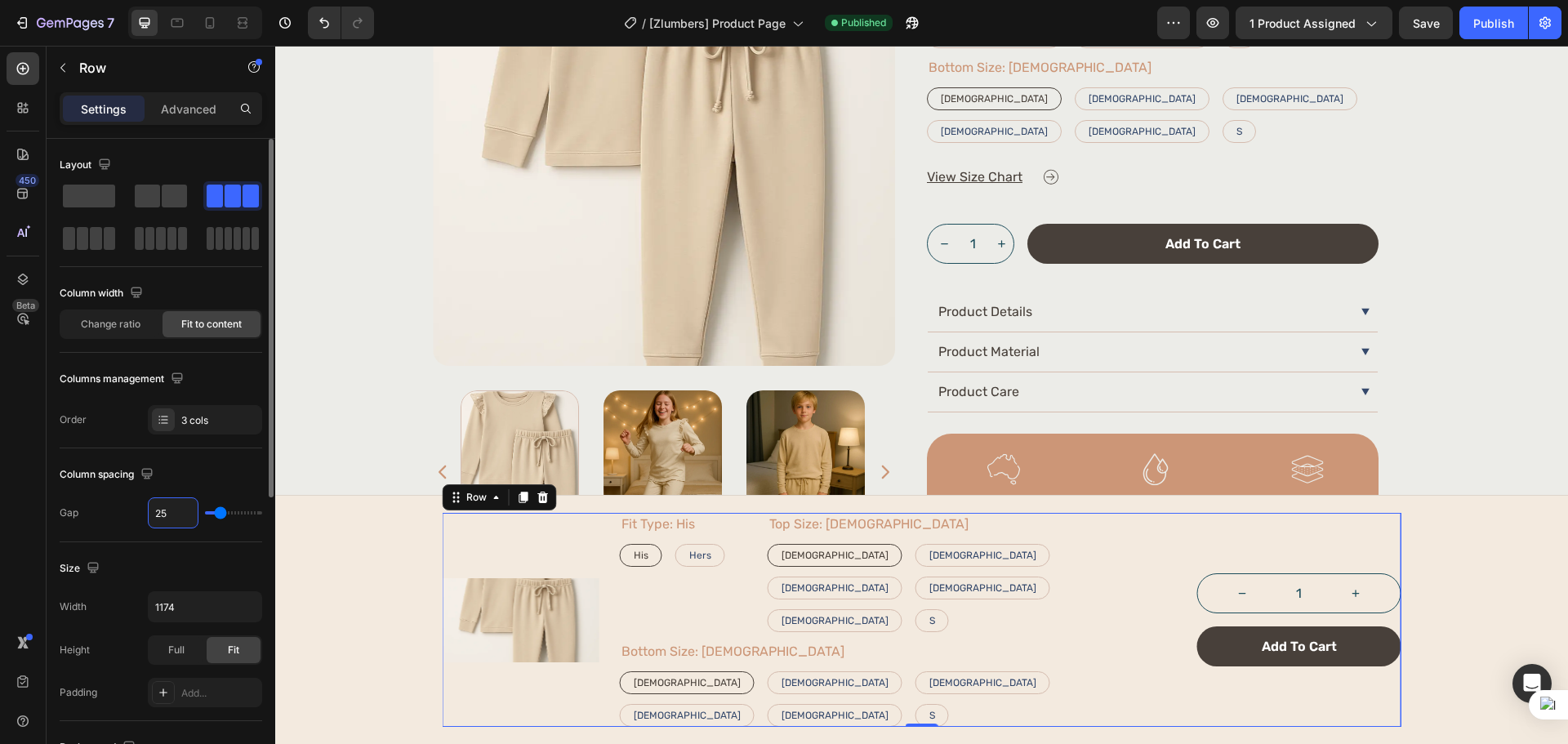
click at [155, 508] on input "25" at bounding box center [173, 512] width 49 height 30
type input "8"
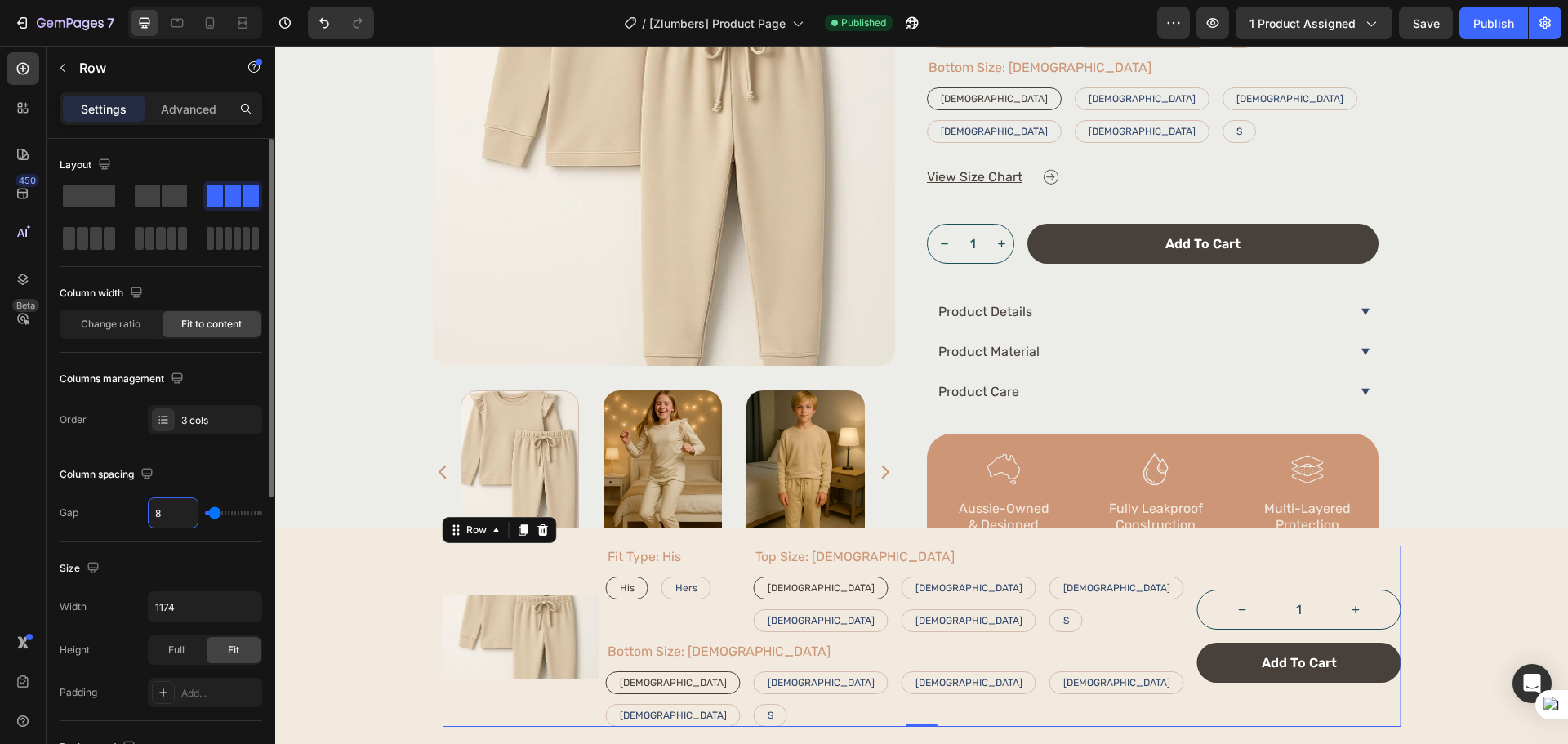
type input "80"
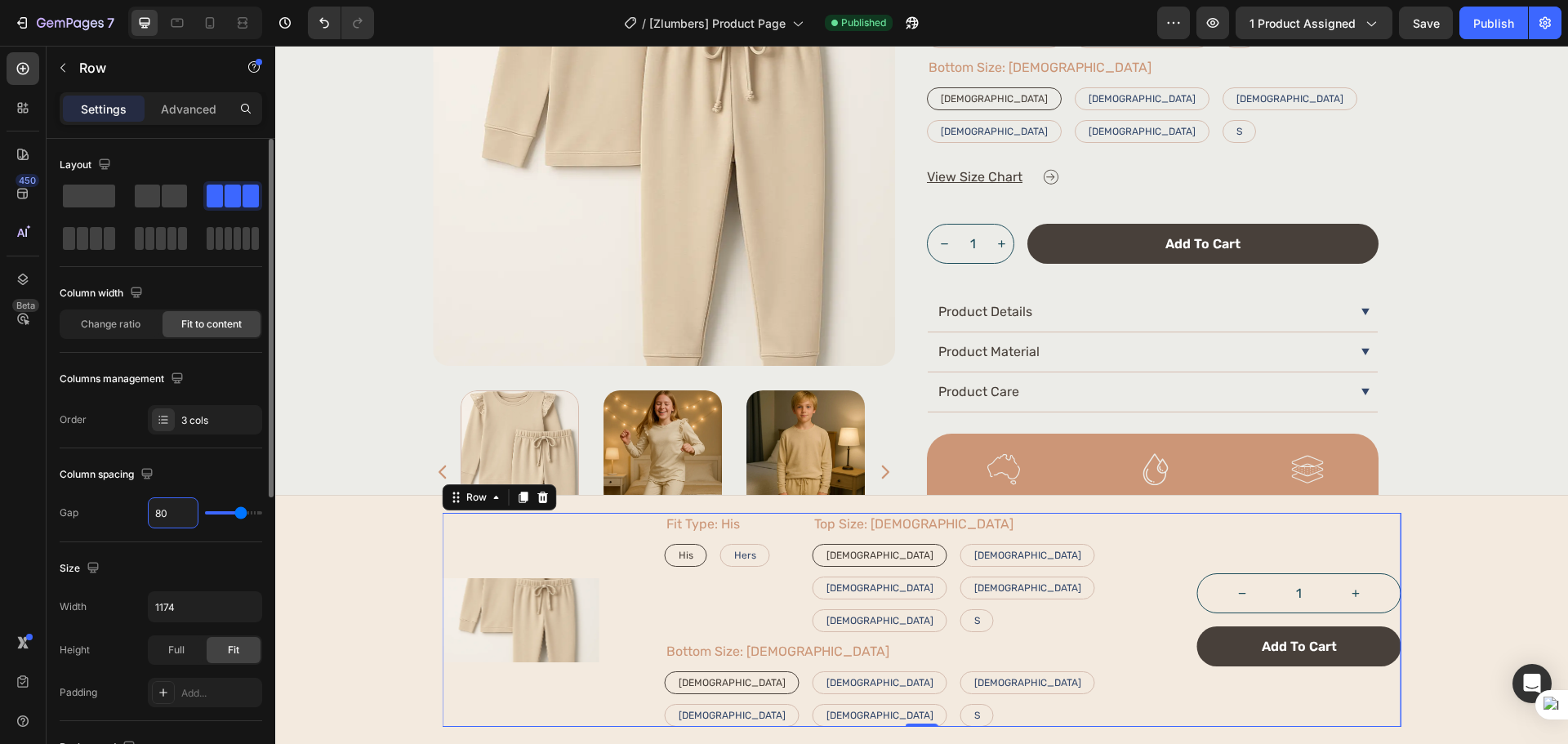
type input "80"
click at [211, 466] on div "Column spacing" at bounding box center [160, 474] width 202 height 26
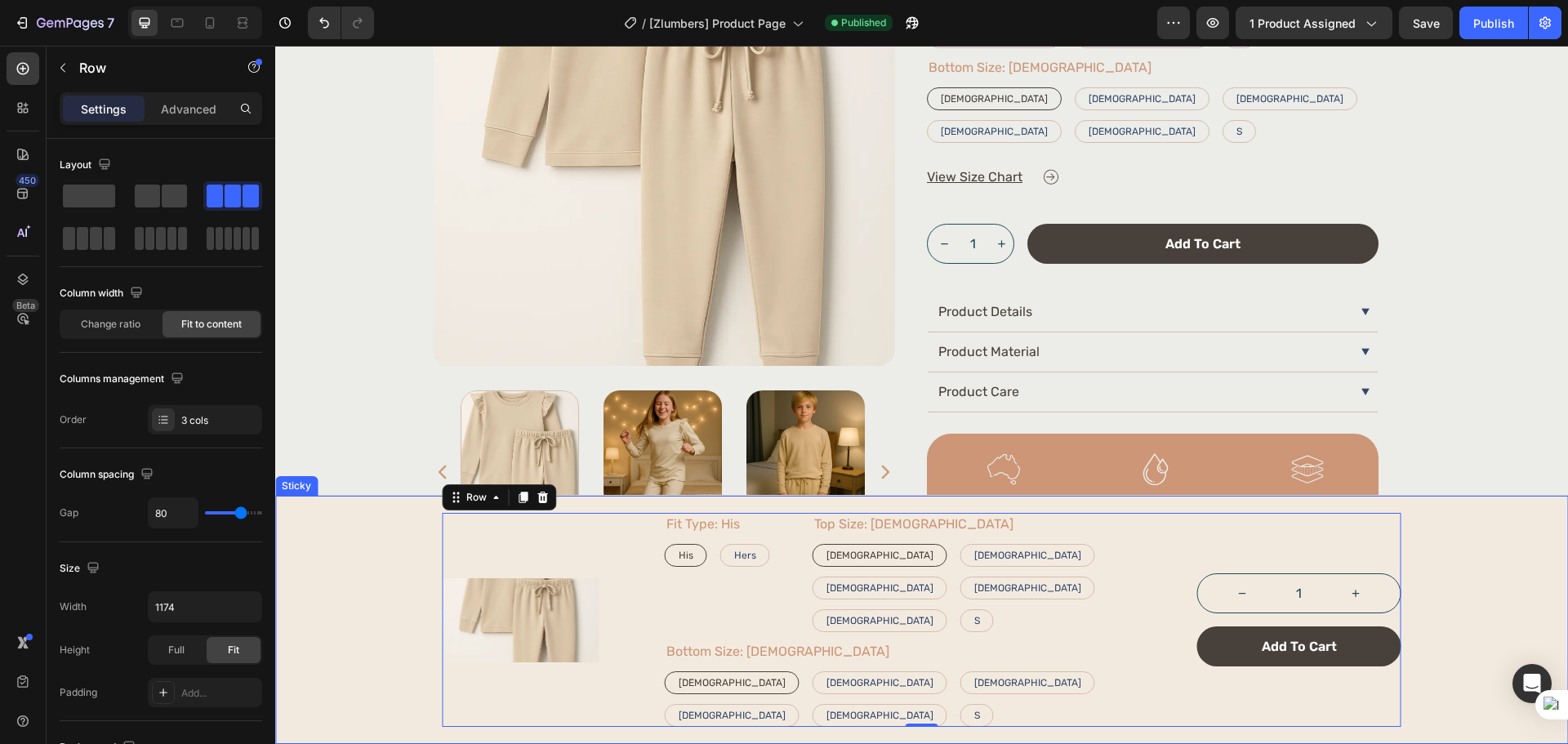
click at [350, 705] on div "Product Images Fit Type: His His His His Hers Hers Hers Product Variants & Swat…" at bounding box center [922, 619] width 1293 height 214
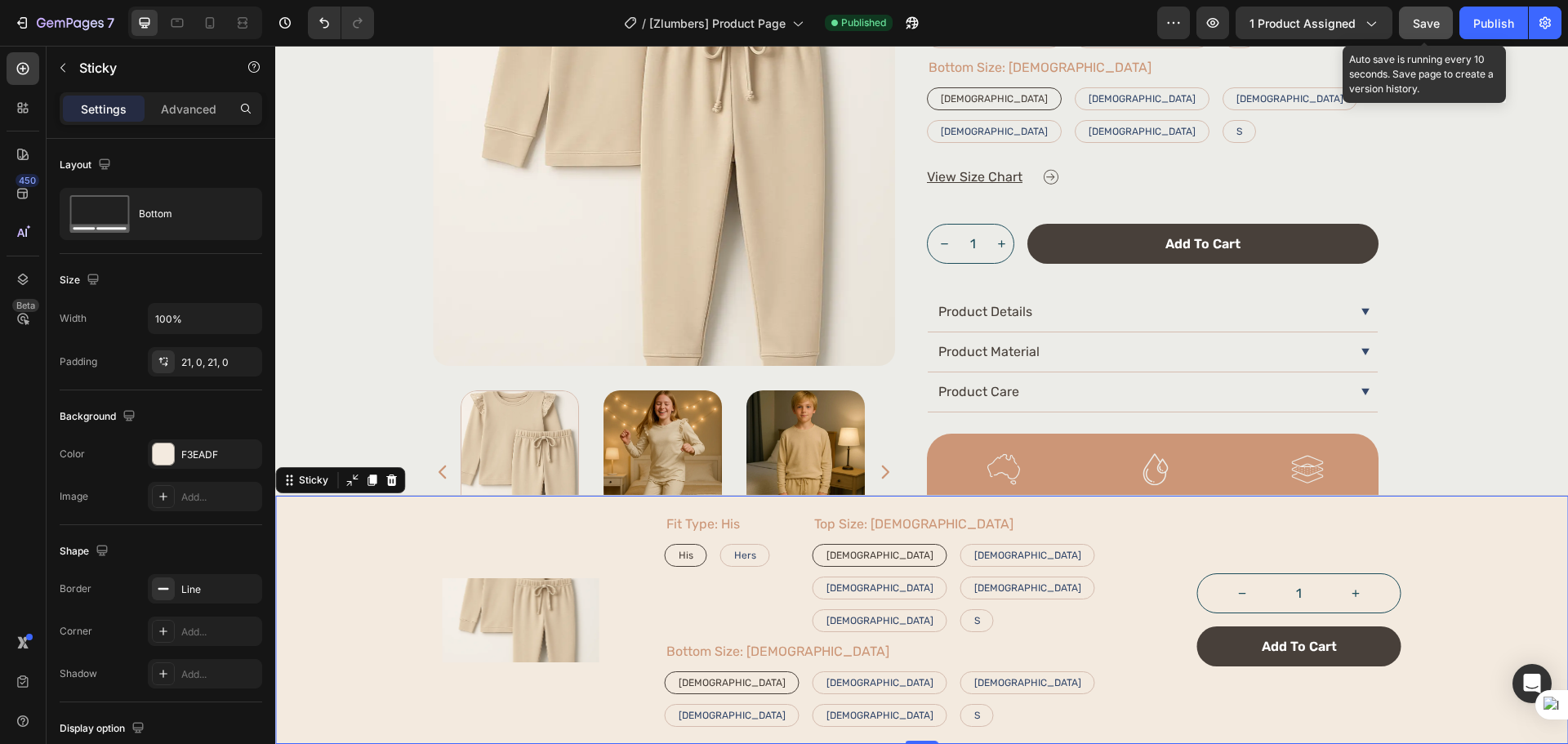
click at [1412, 23] on button "Save" at bounding box center [1425, 23] width 54 height 33
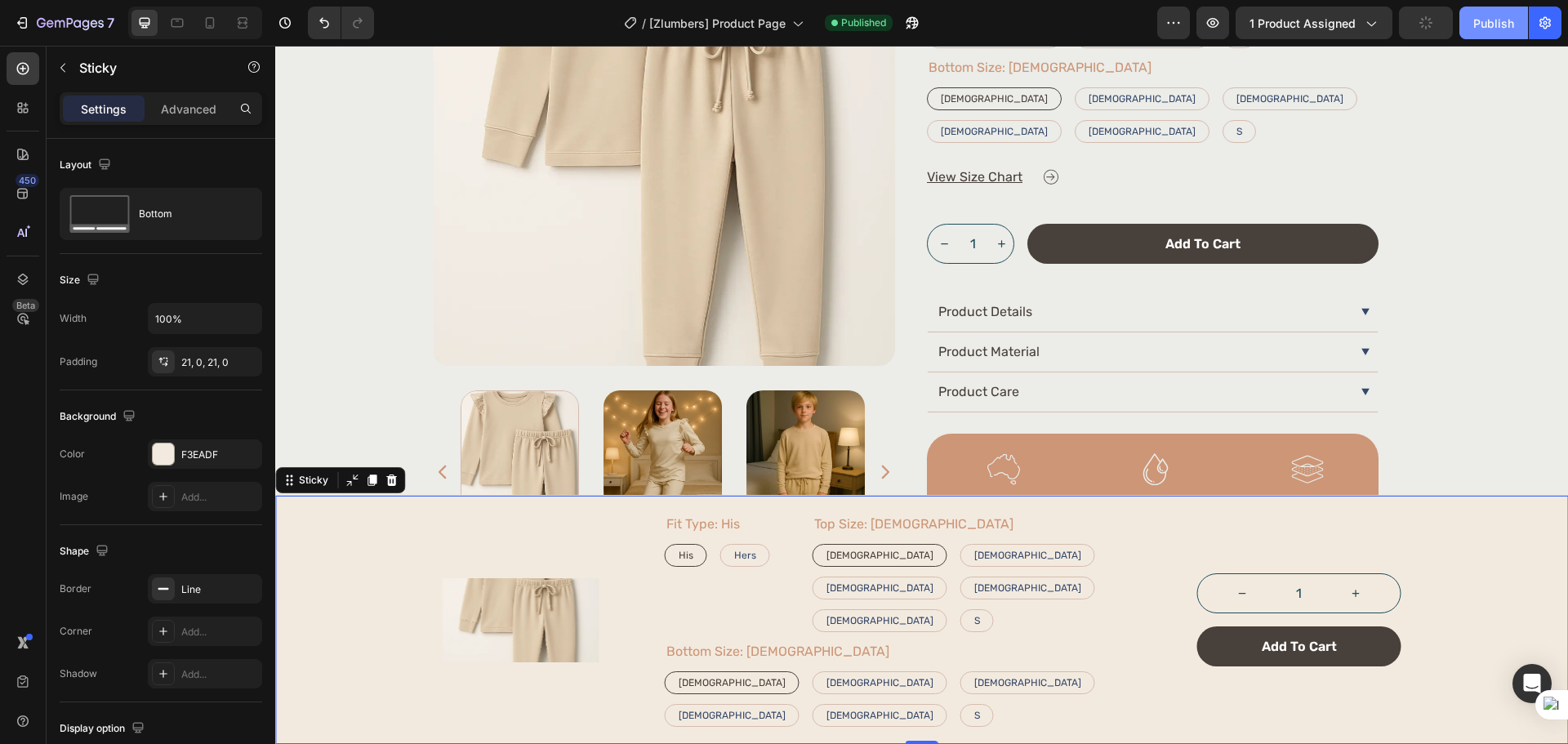
click at [1489, 32] on button "Publish" at bounding box center [1493, 23] width 69 height 33
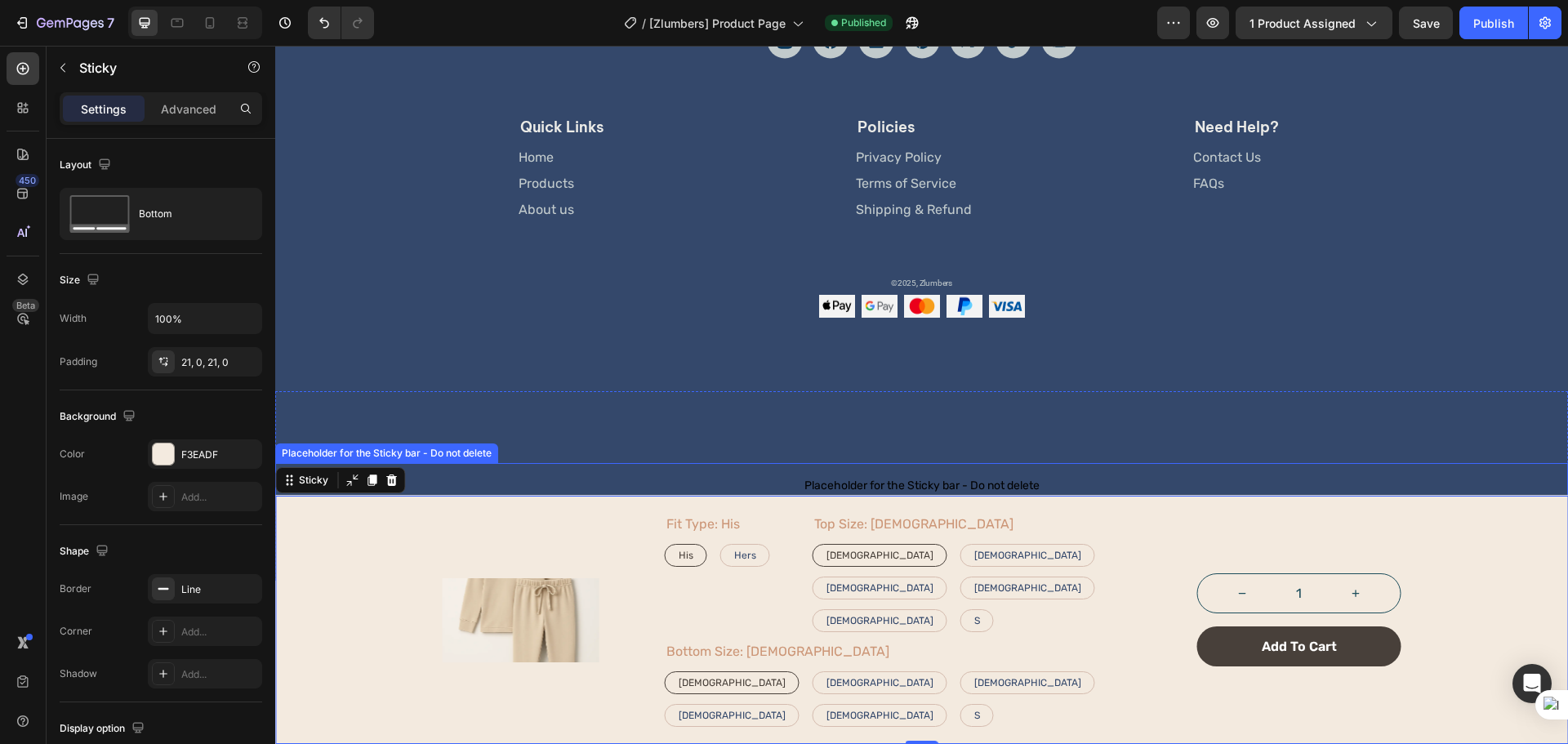
scroll to position [3766, 0]
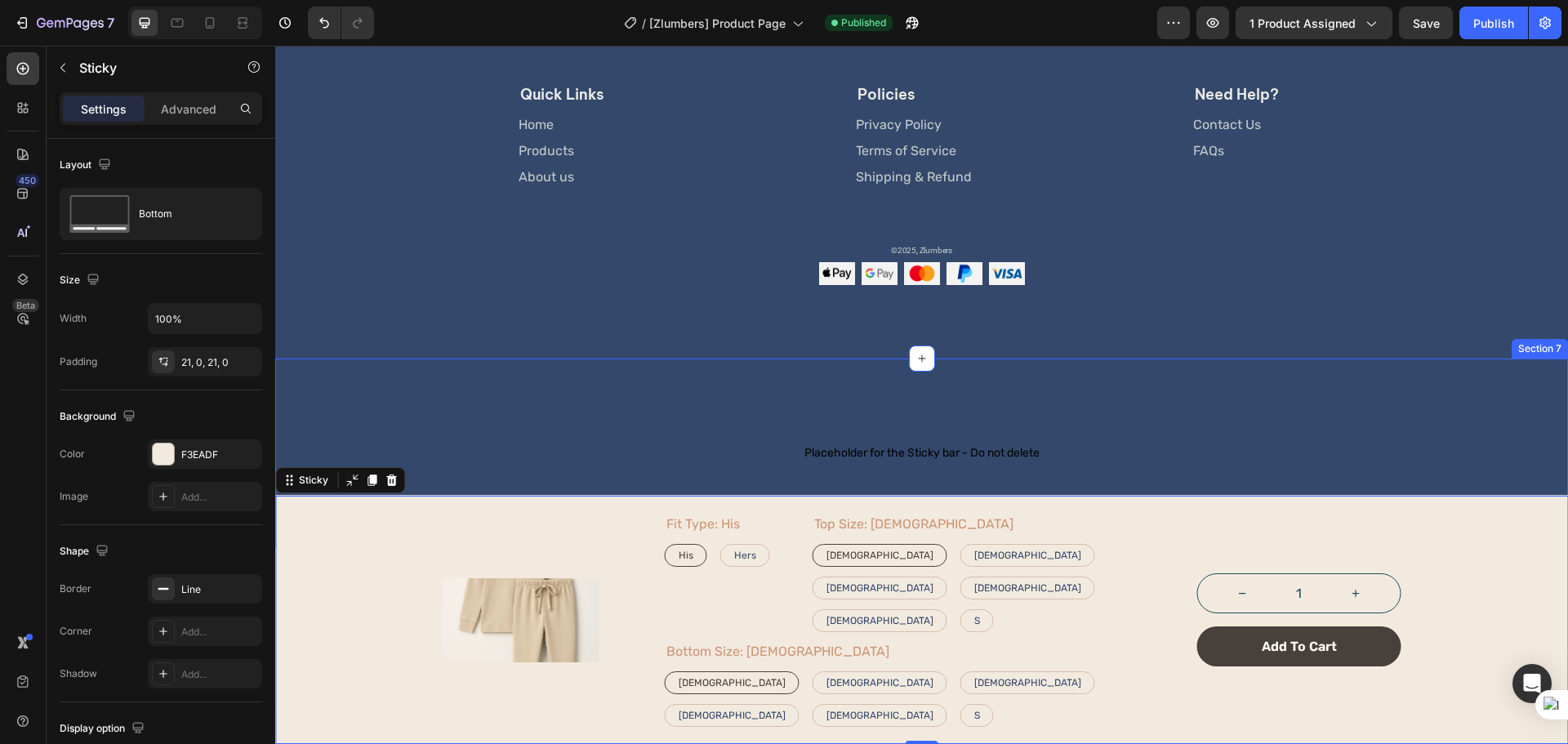
click at [494, 492] on div "Placeholder for the Sticky bar - Do not delete Placeholder for the Sticky bar -…" at bounding box center [922, 453] width 1293 height 190
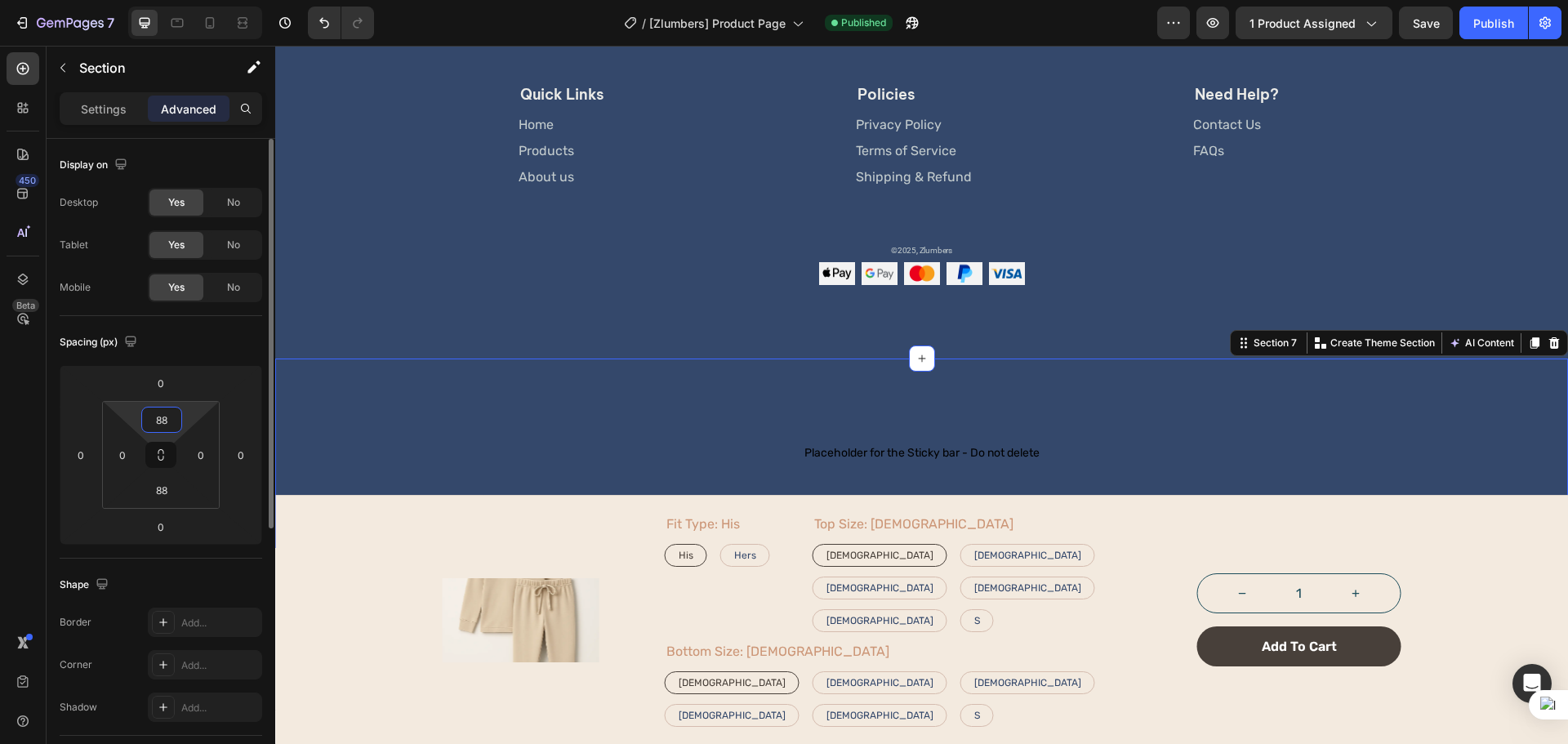
click at [152, 426] on input "88" at bounding box center [162, 420] width 33 height 25
type input "200"
click at [161, 486] on input "88" at bounding box center [162, 490] width 33 height 25
type input "17"
click at [34, 524] on div "450 Beta" at bounding box center [23, 338] width 33 height 574
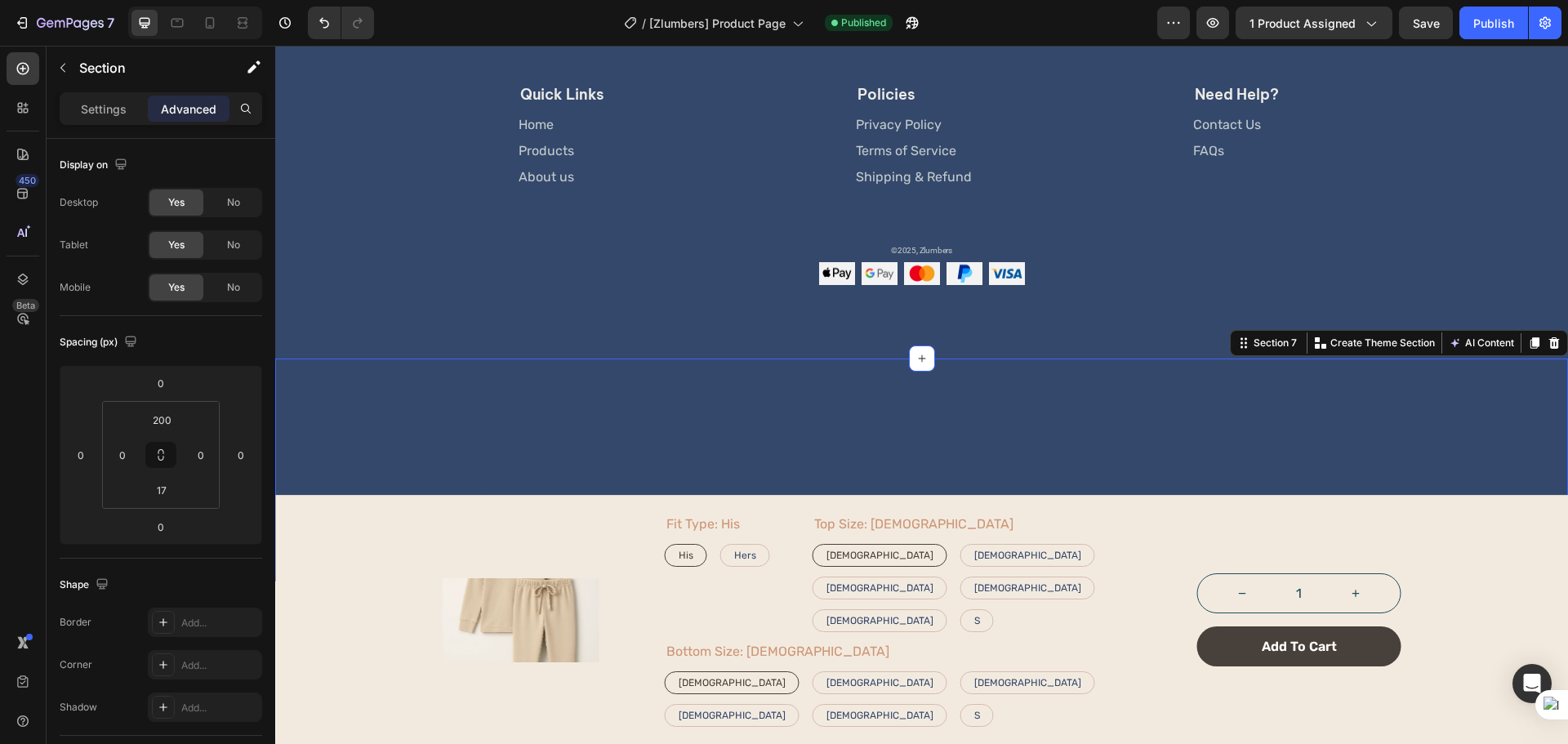
scroll to position [3799, 0]
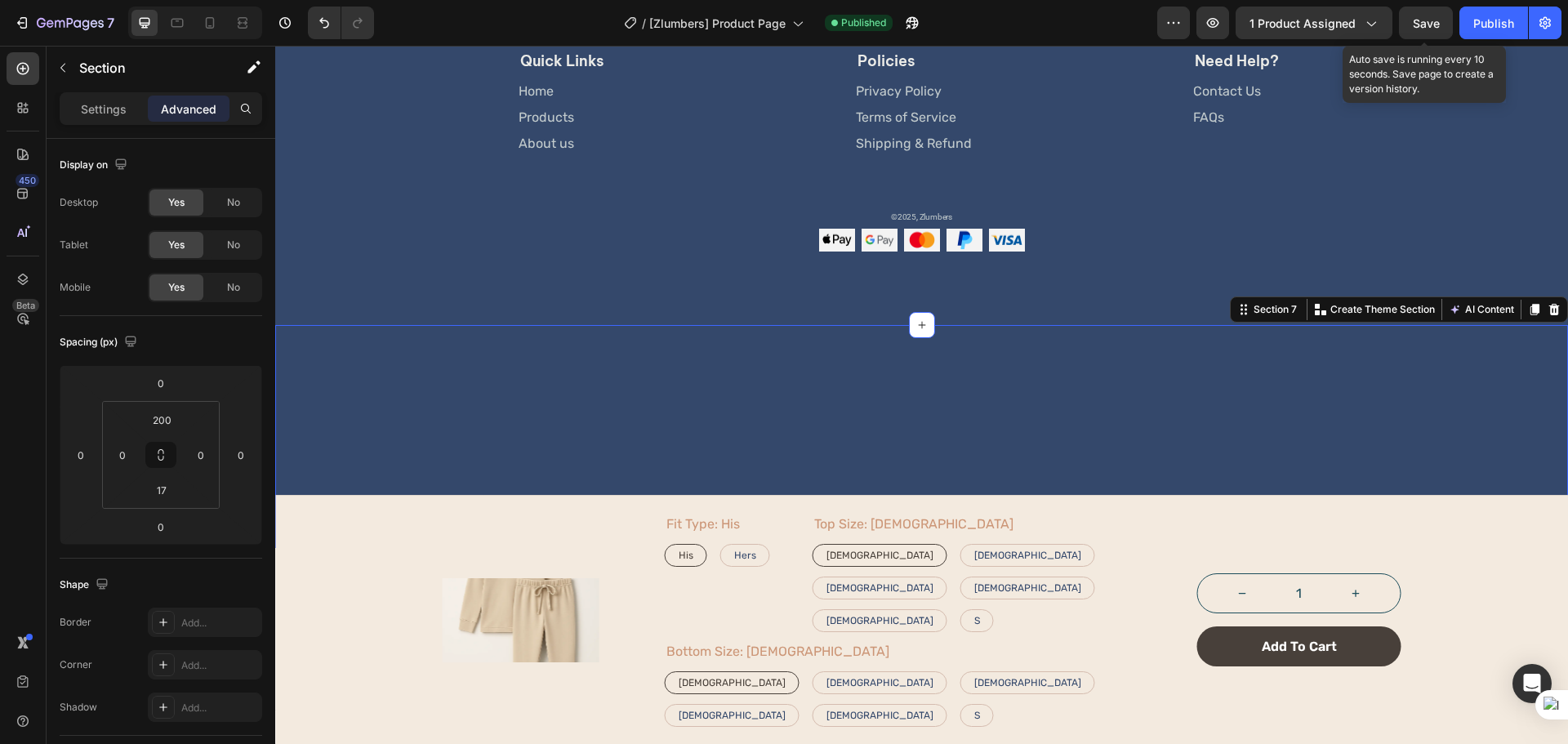
click at [1424, 31] on div "Save" at bounding box center [1426, 23] width 27 height 17
click at [1457, 28] on div "Preview 1 product assigned Publish" at bounding box center [1358, 23] width 404 height 33
click at [1475, 19] on div "Publish" at bounding box center [1493, 23] width 41 height 17
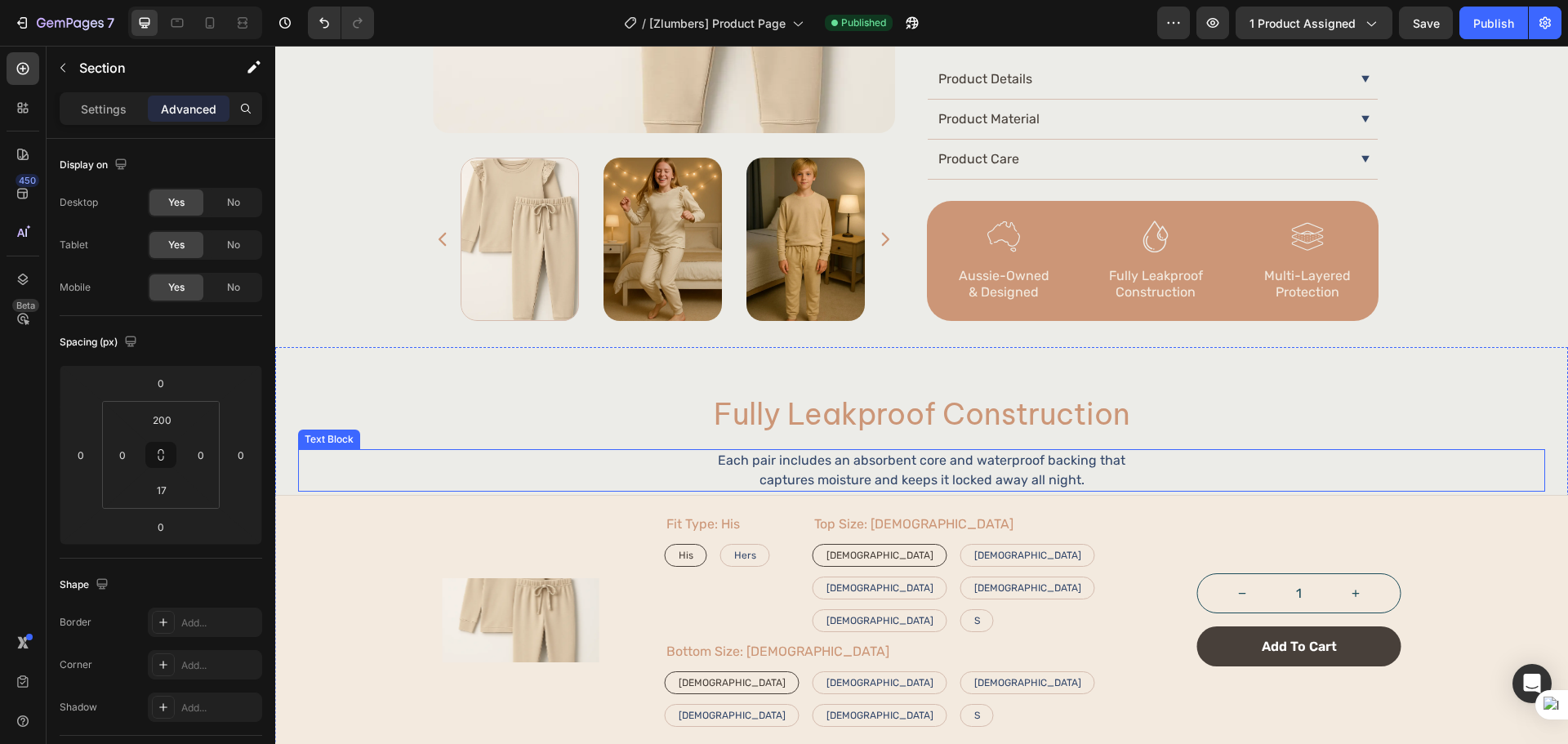
scroll to position [816, 0]
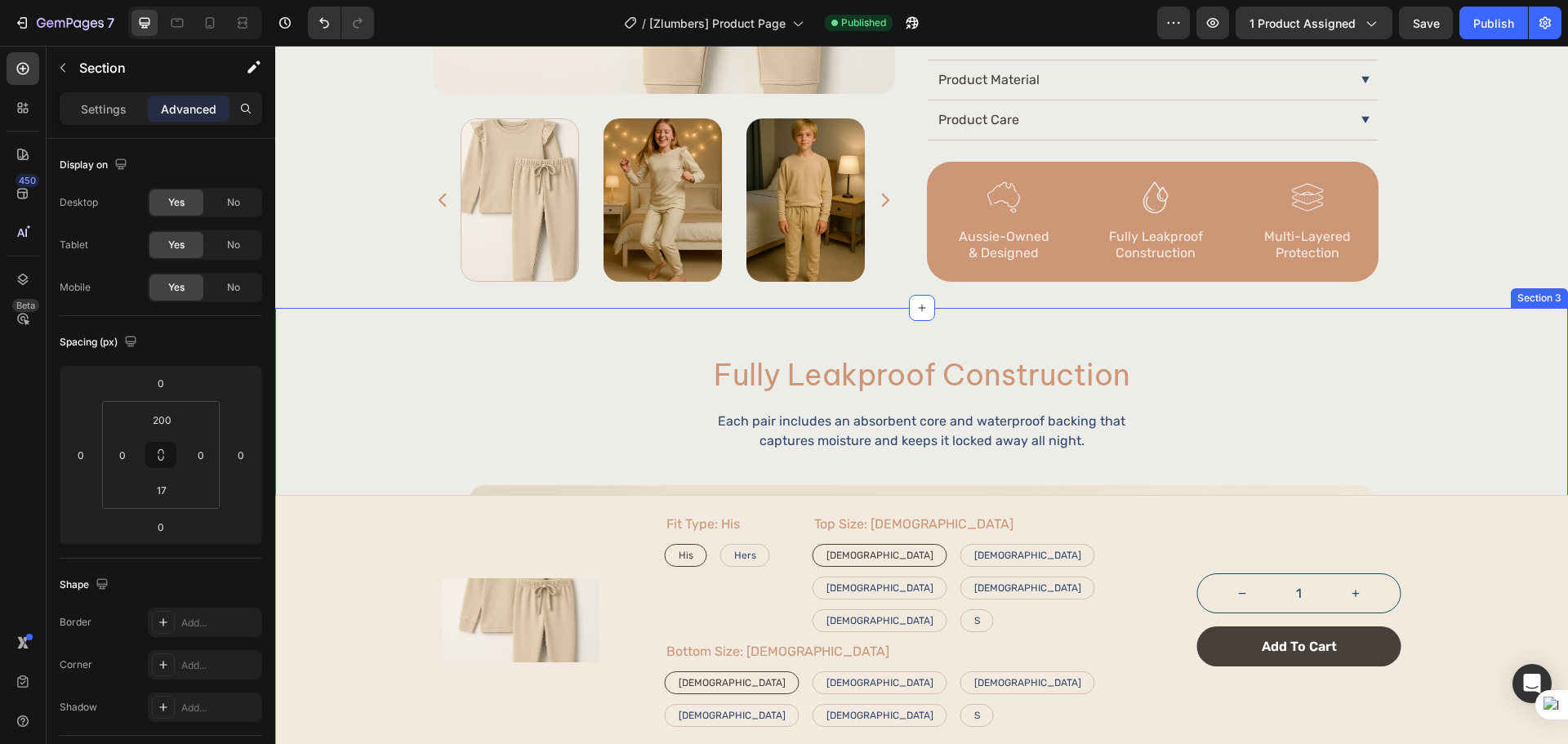
click at [818, 308] on div "Fully Leakproof Construction Heading Each pair includes an absorbent core and w…" at bounding box center [922, 729] width 1293 height 842
click at [158, 486] on input "32" at bounding box center [162, 490] width 33 height 25
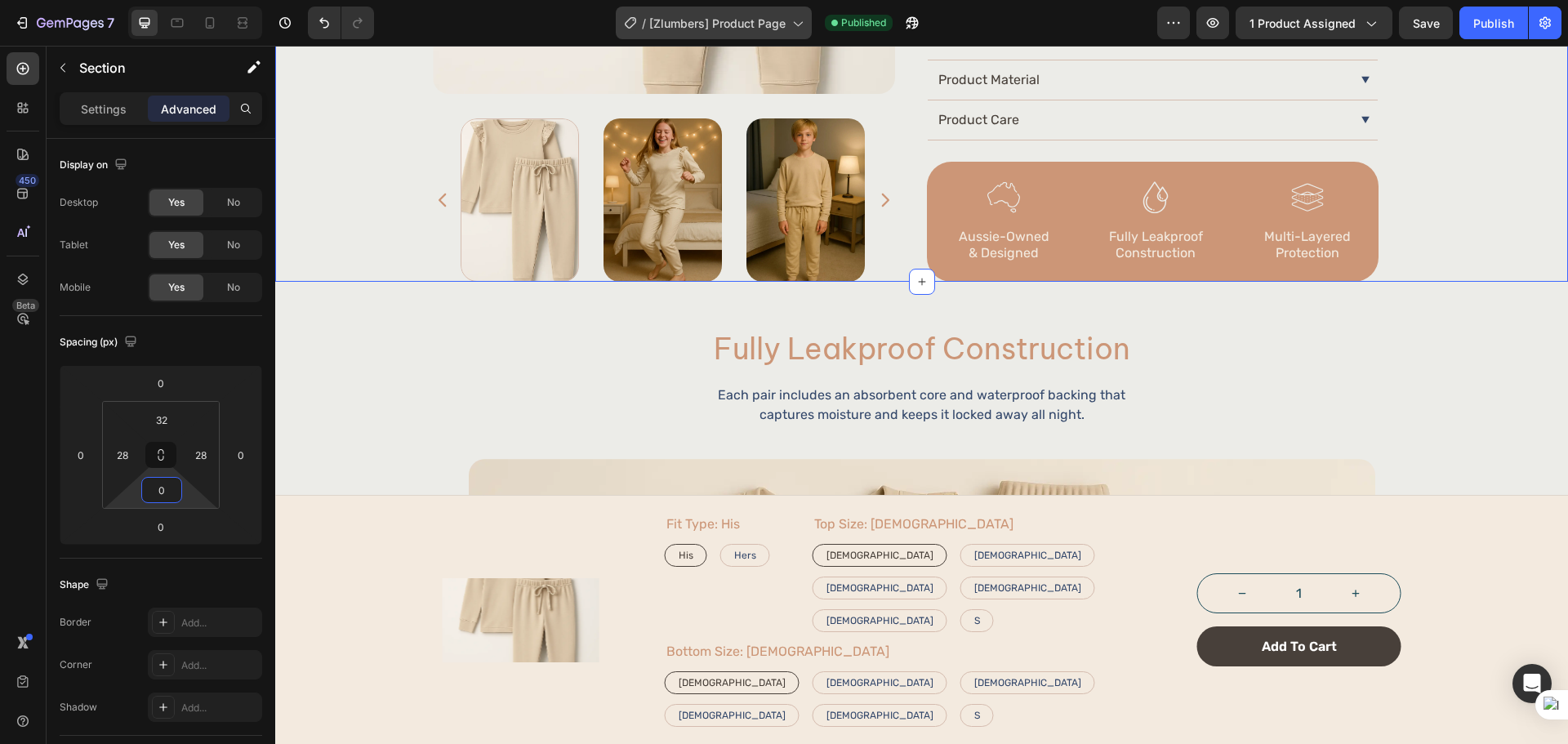
type input "0"
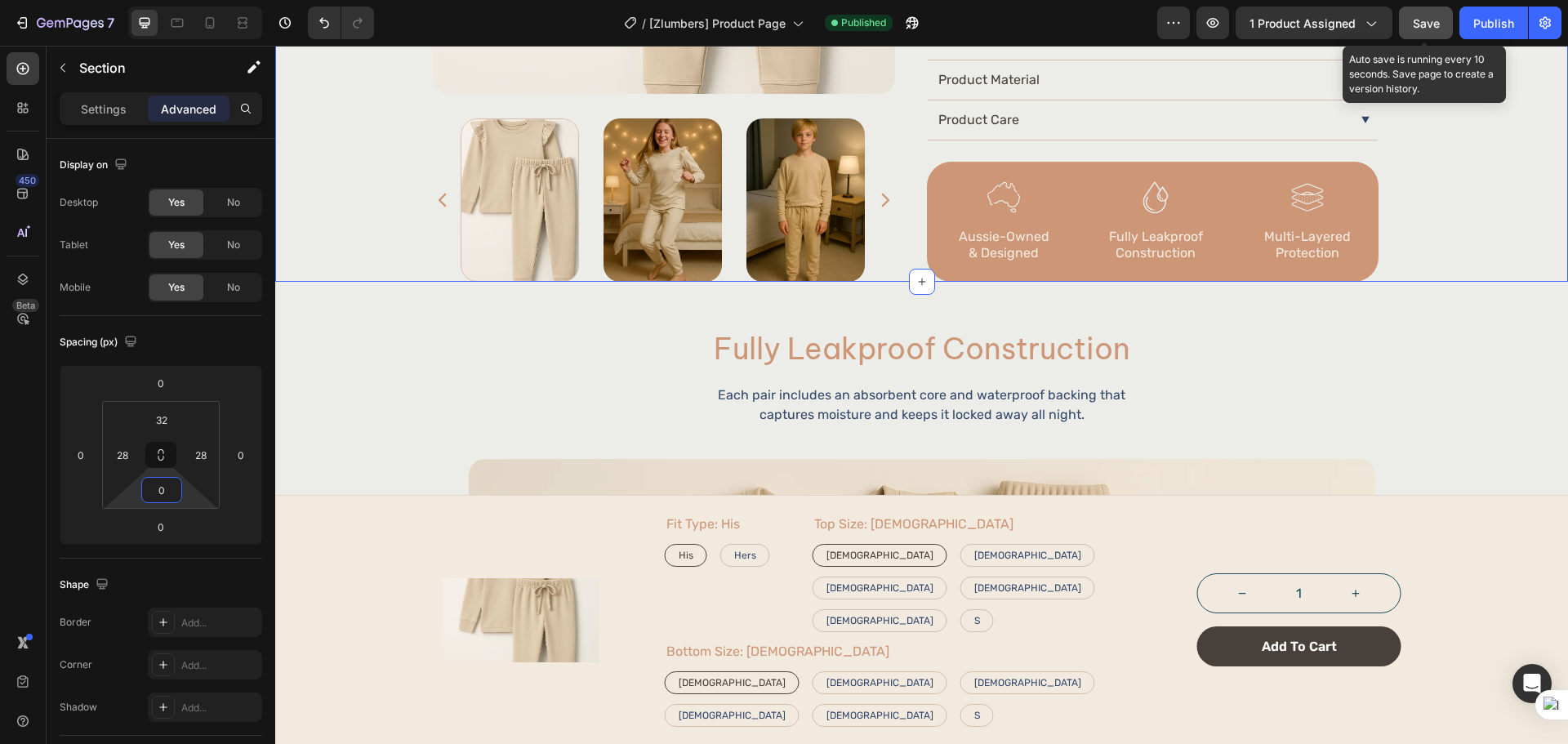
click at [1434, 35] on button "Save" at bounding box center [1425, 23] width 54 height 33
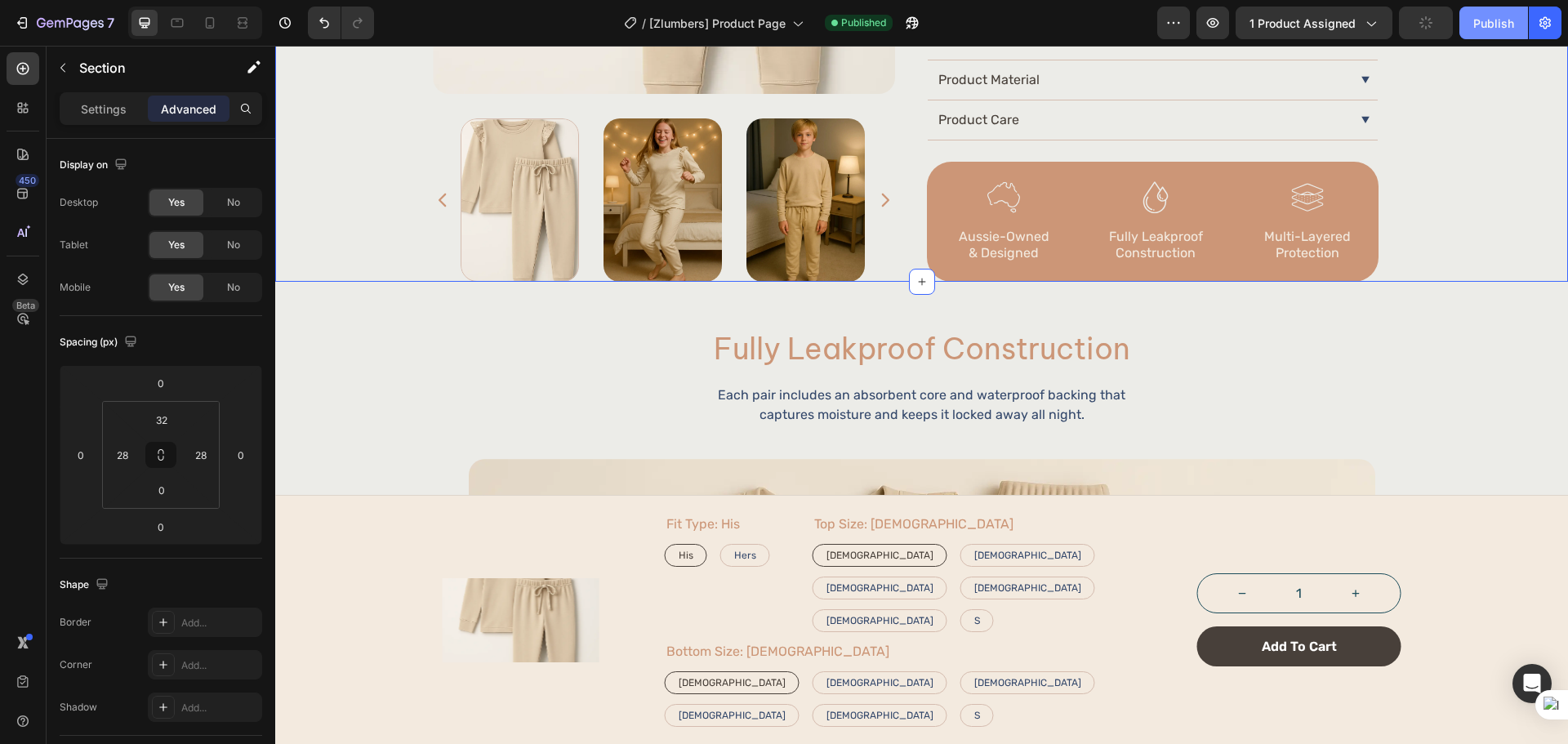
click at [1495, 35] on button "Publish" at bounding box center [1493, 23] width 69 height 33
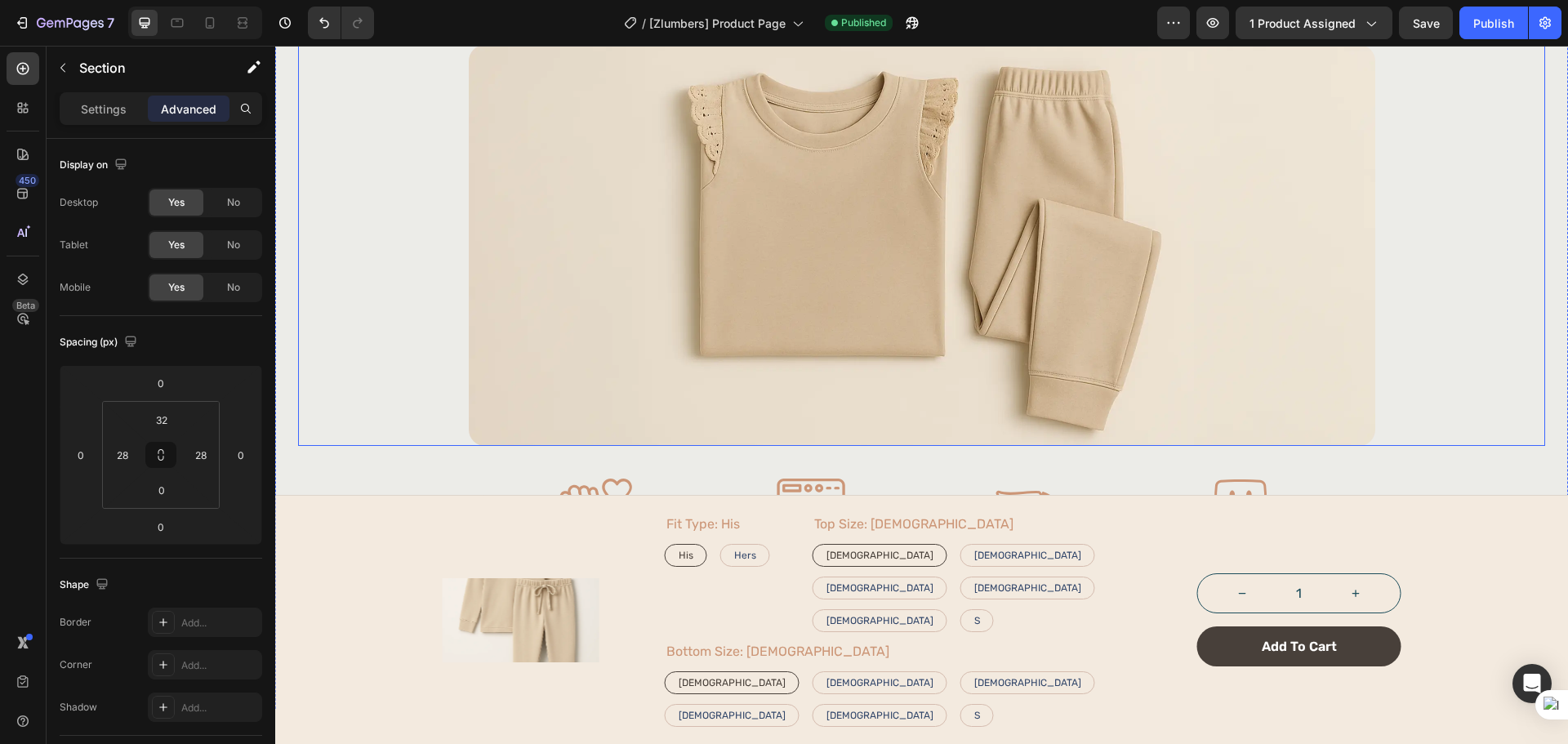
scroll to position [1224, 0]
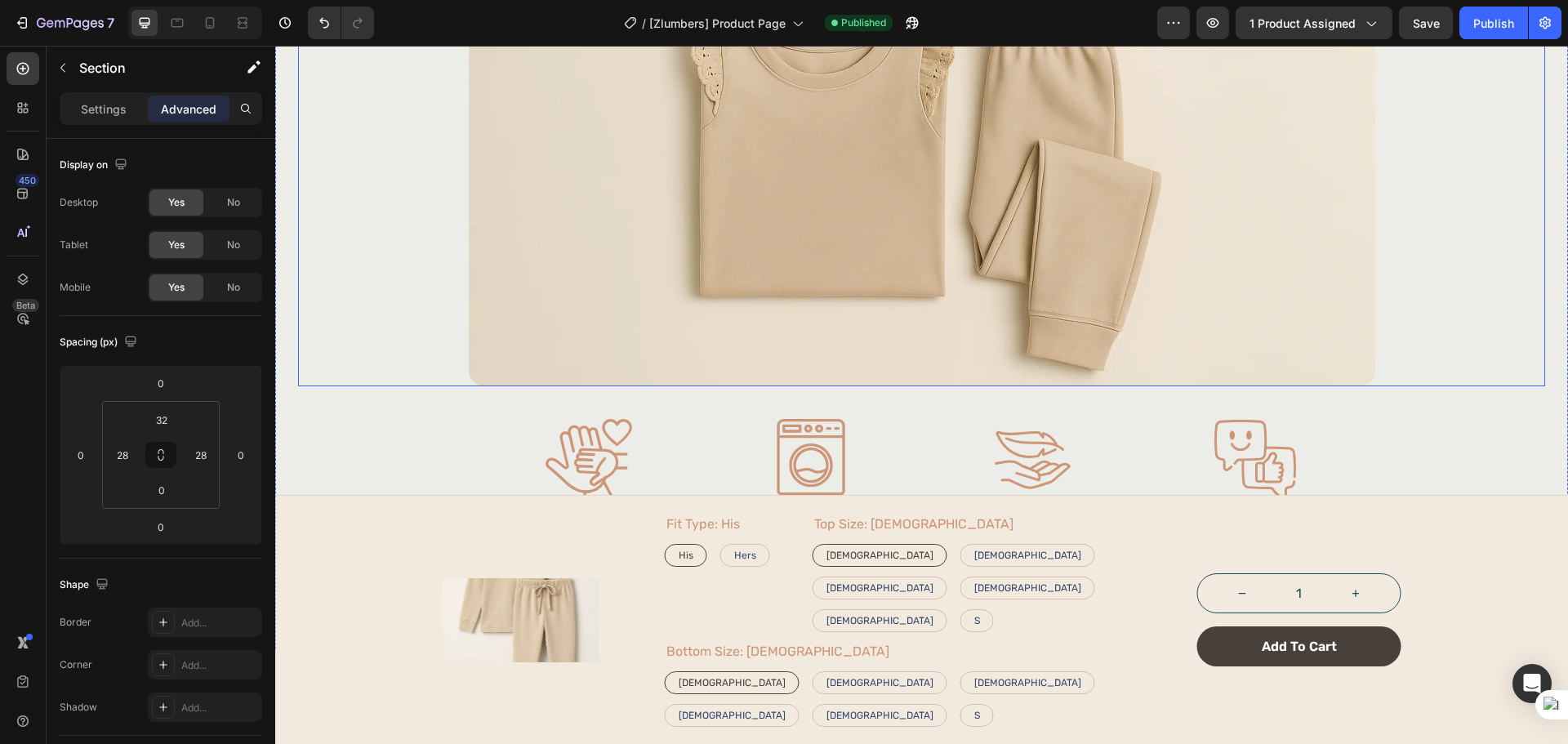
click at [929, 308] on img at bounding box center [922, 186] width 906 height 401
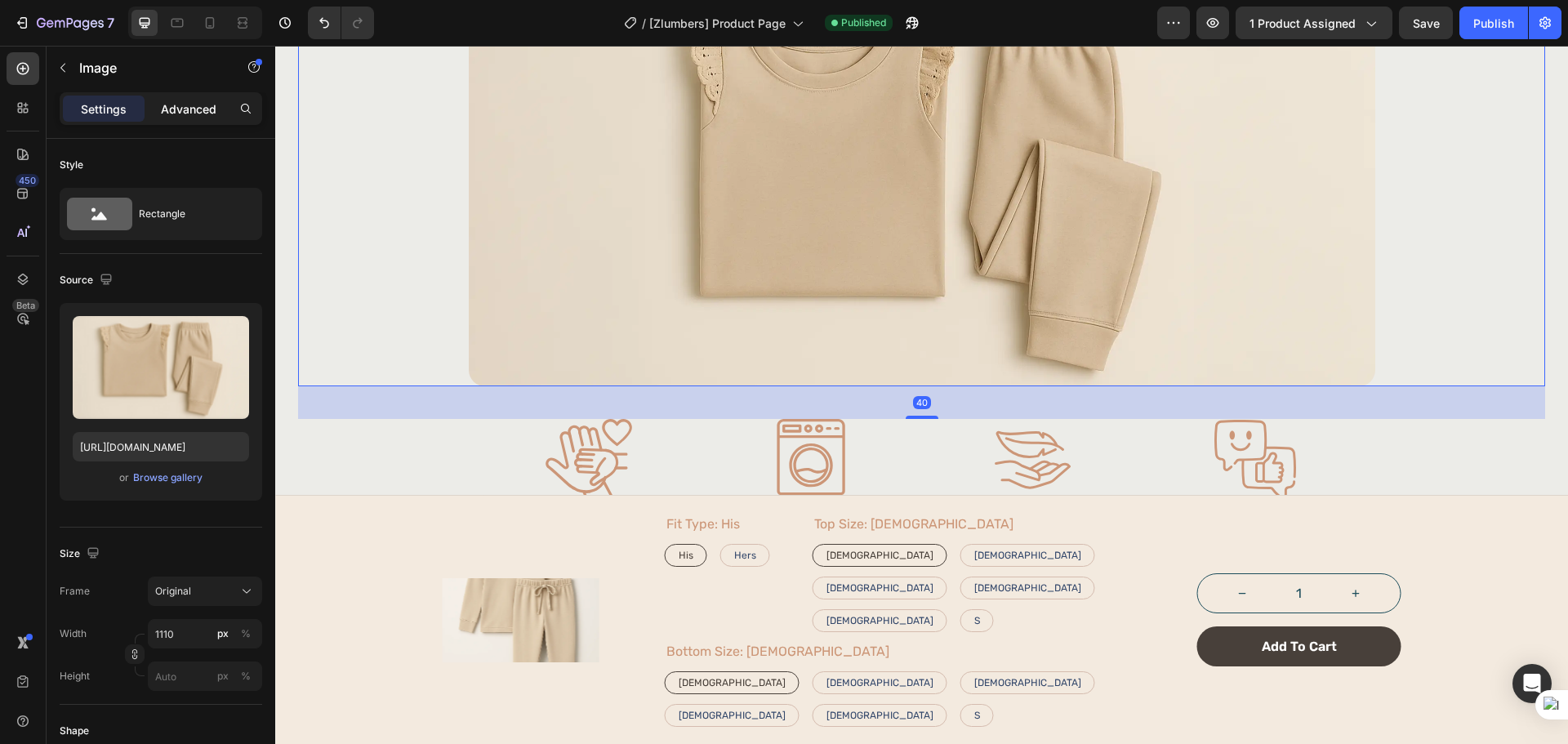
click at [182, 118] on div "Advanced" at bounding box center [188, 108] width 82 height 26
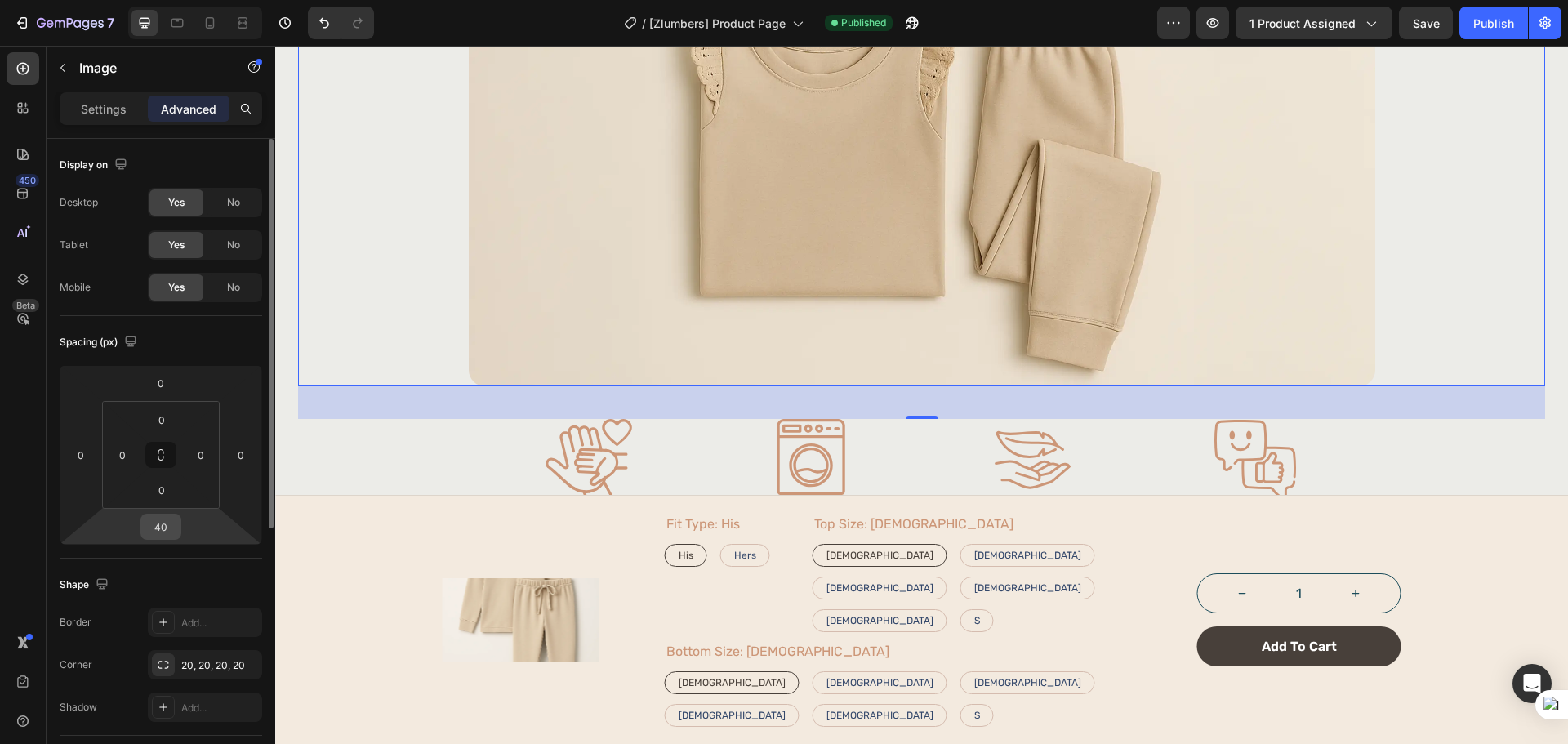
click at [168, 524] on input "40" at bounding box center [161, 526] width 33 height 25
type input "44"
click at [45, 488] on div "450 Beta" at bounding box center [23, 395] width 47 height 698
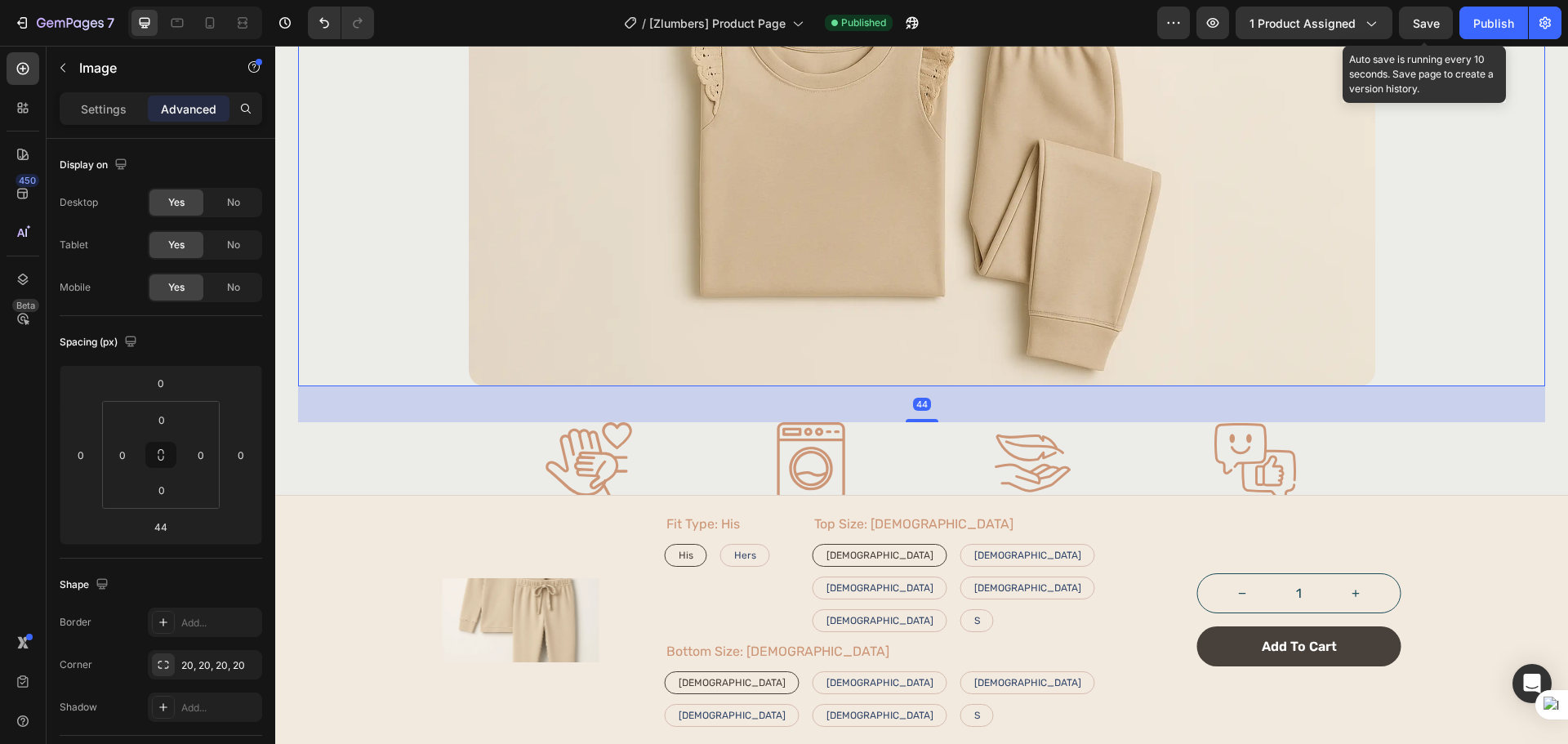
click at [1416, 14] on div "Save" at bounding box center [1426, 23] width 27 height 17
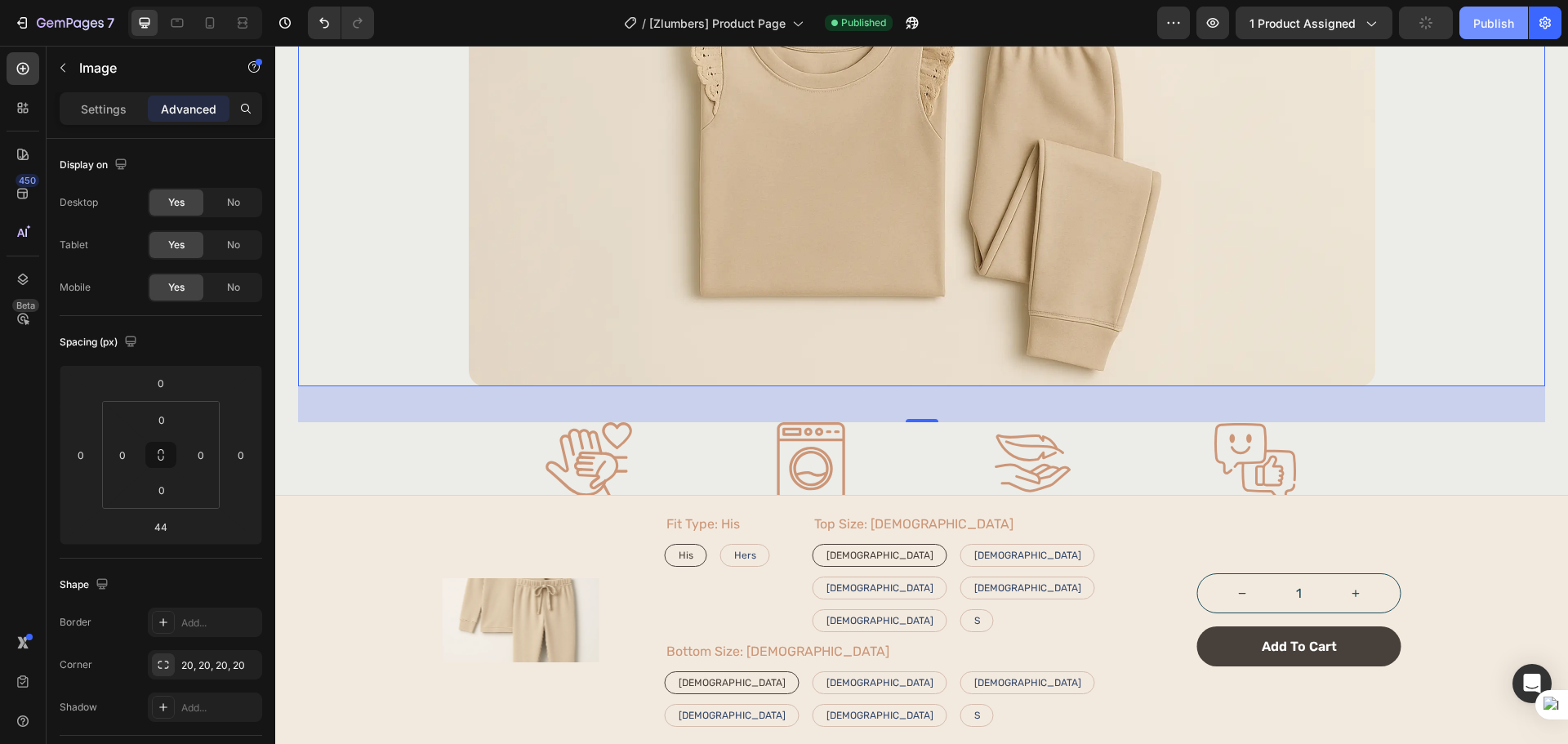
click at [1479, 13] on button "Publish" at bounding box center [1493, 23] width 69 height 33
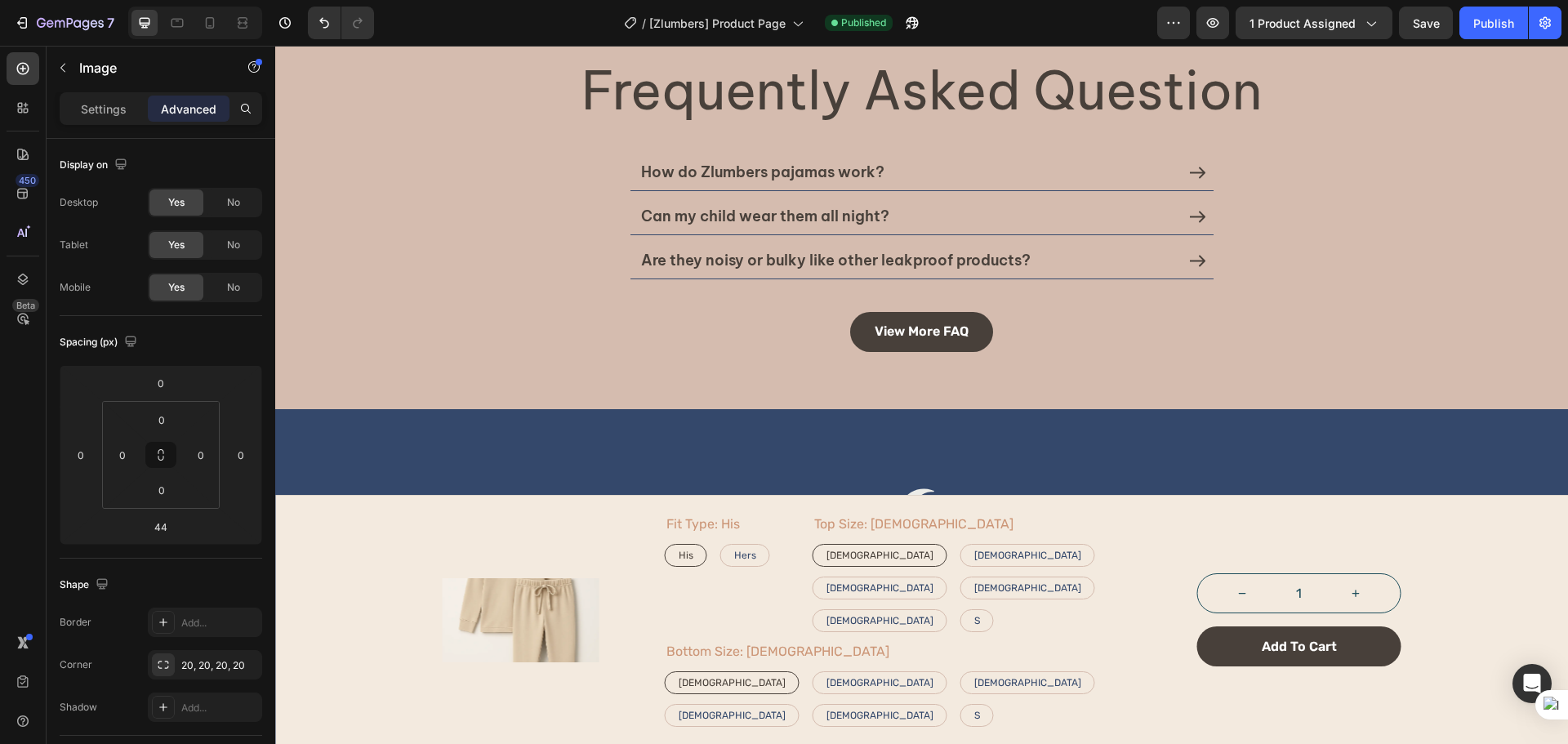
scroll to position [2993, 0]
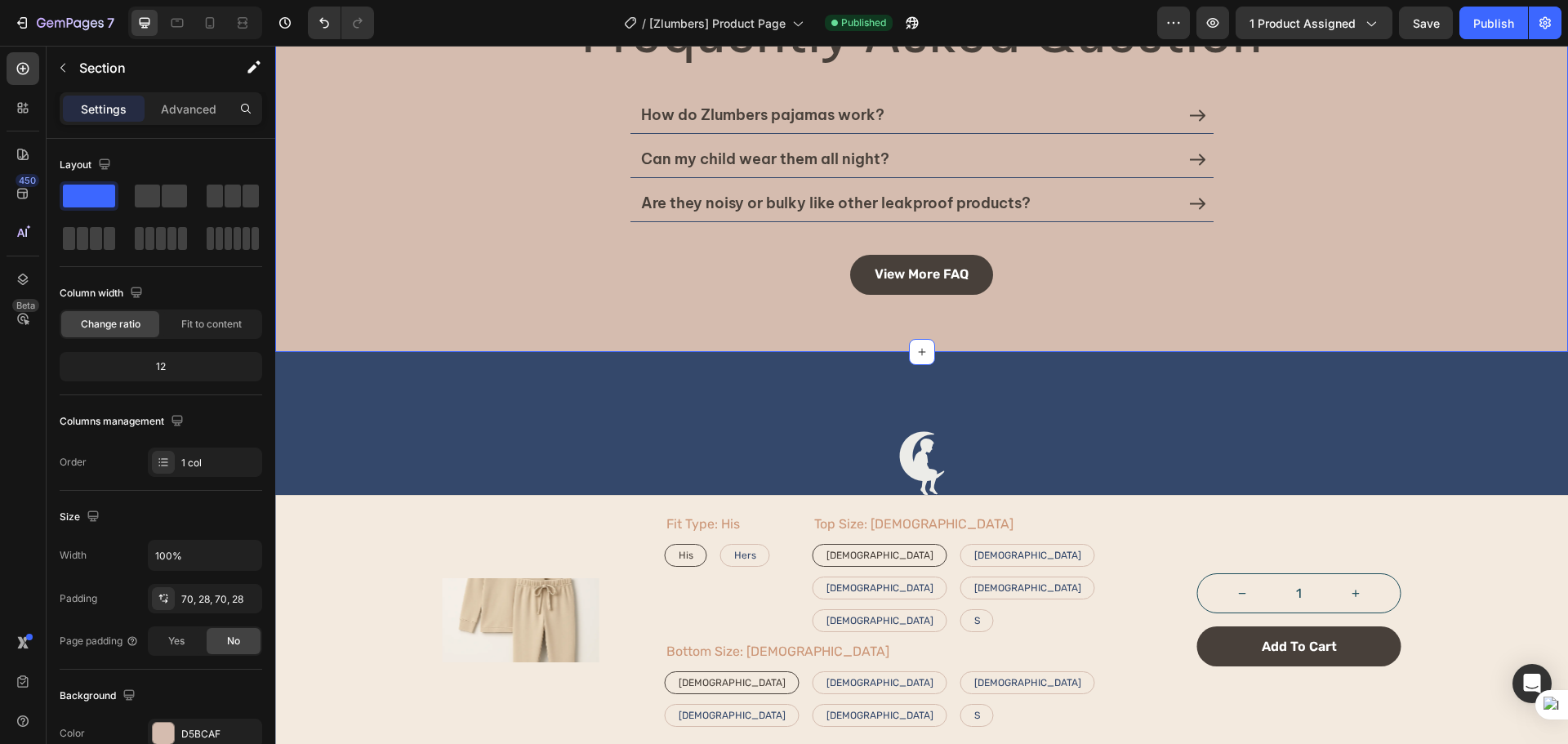
click at [374, 318] on div "Frequently Asked Question Heading How do Zlumbers pajamas work? Can my child we…" at bounding box center [922, 148] width 1293 height 406
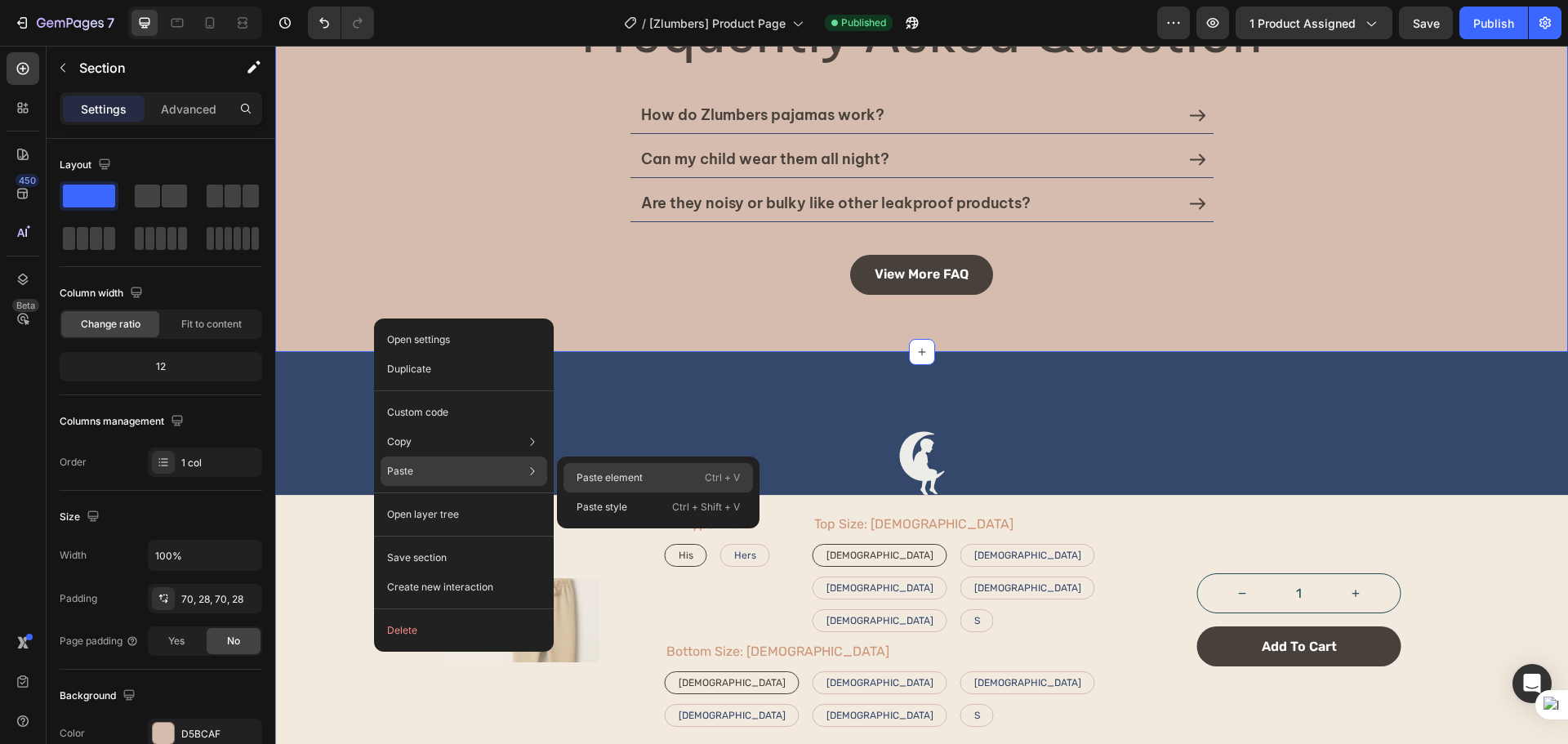
click at [618, 492] on div "Paste element Ctrl + V" at bounding box center [658, 506] width 190 height 30
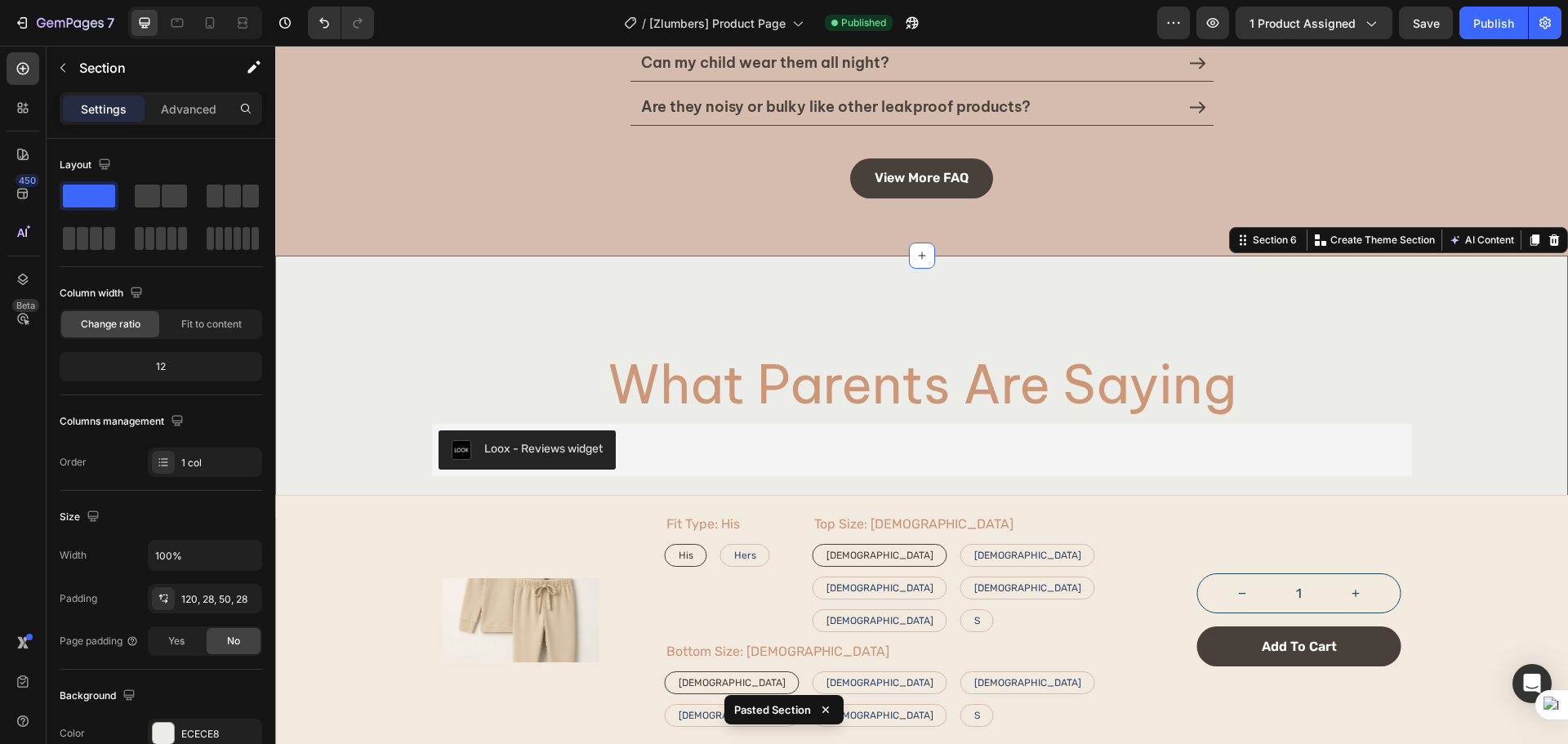
scroll to position [3128, 0]
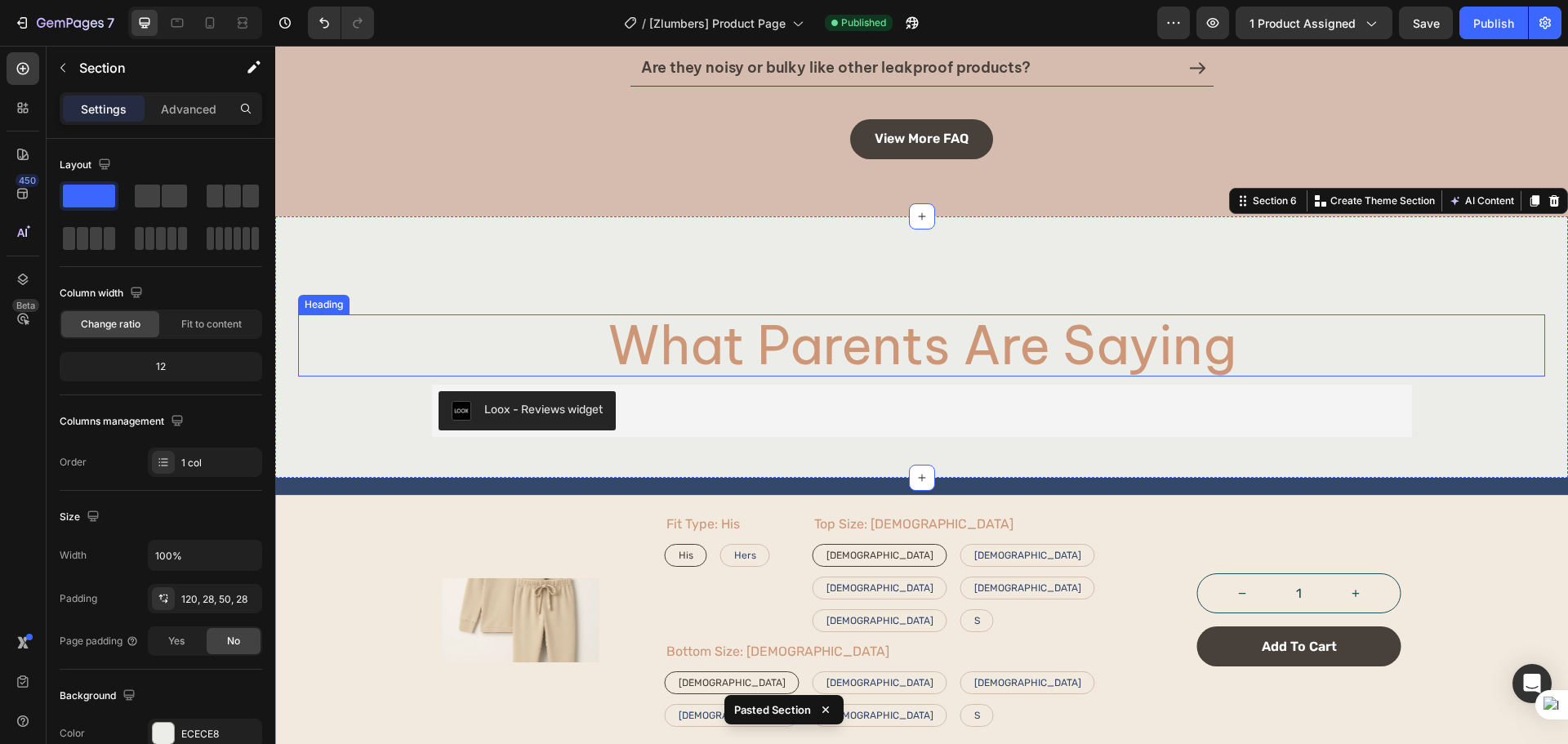
click at [481, 342] on h2 "What Parents Are Saying" at bounding box center [922, 345] width 980 height 62
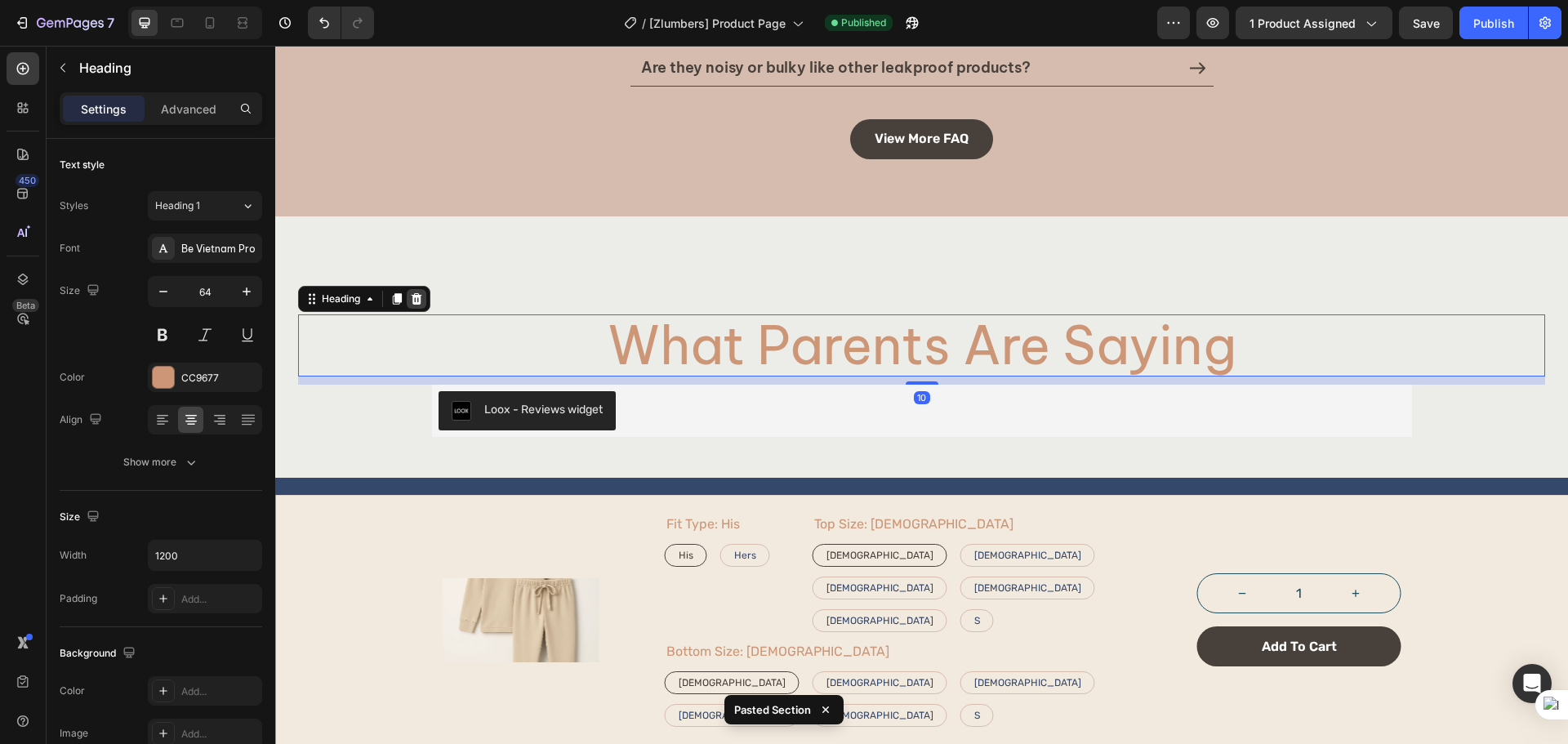
click at [422, 300] on icon at bounding box center [416, 299] width 13 height 13
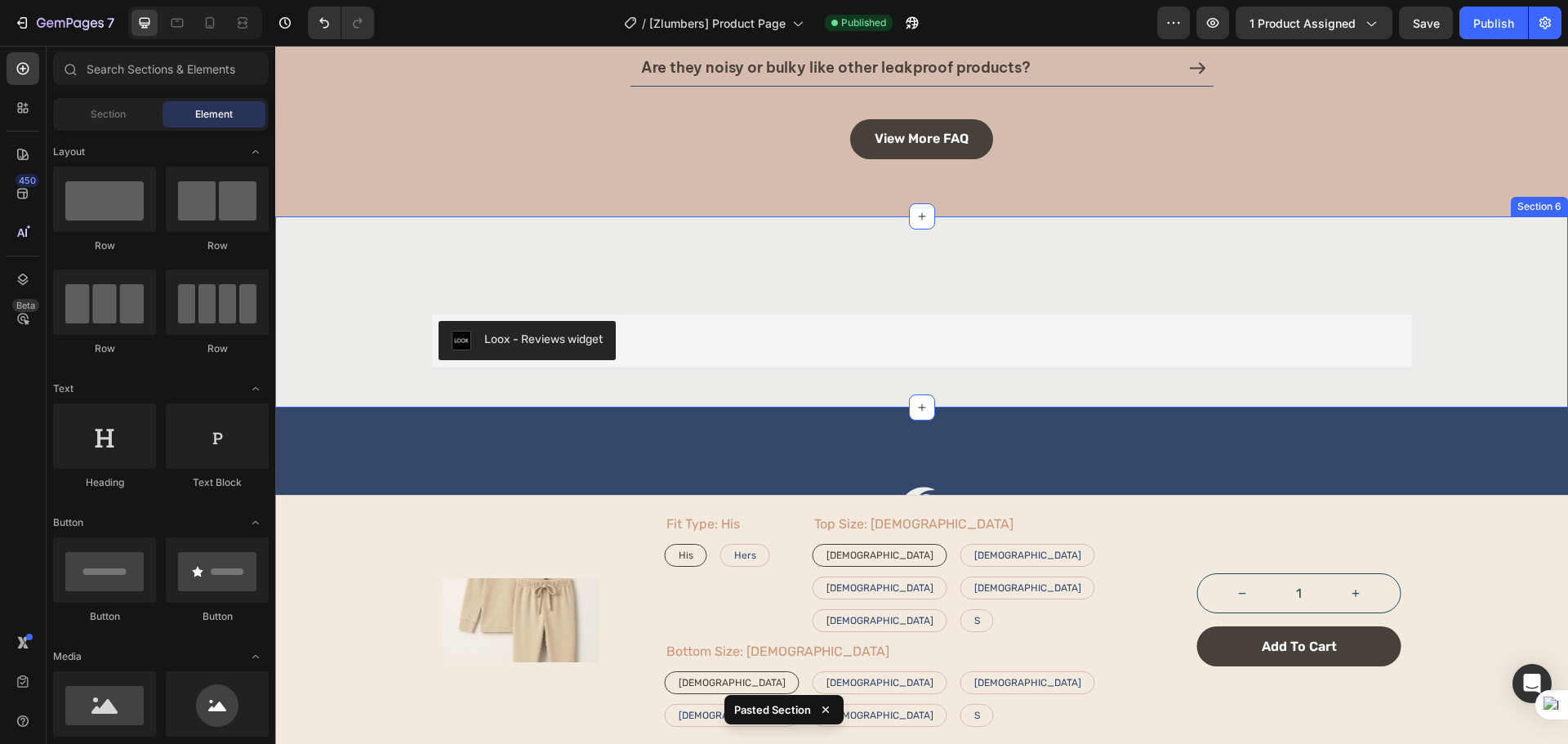
click at [614, 267] on div "Loox - Reviews widget Loox Product Row Section 6" at bounding box center [922, 312] width 1293 height 191
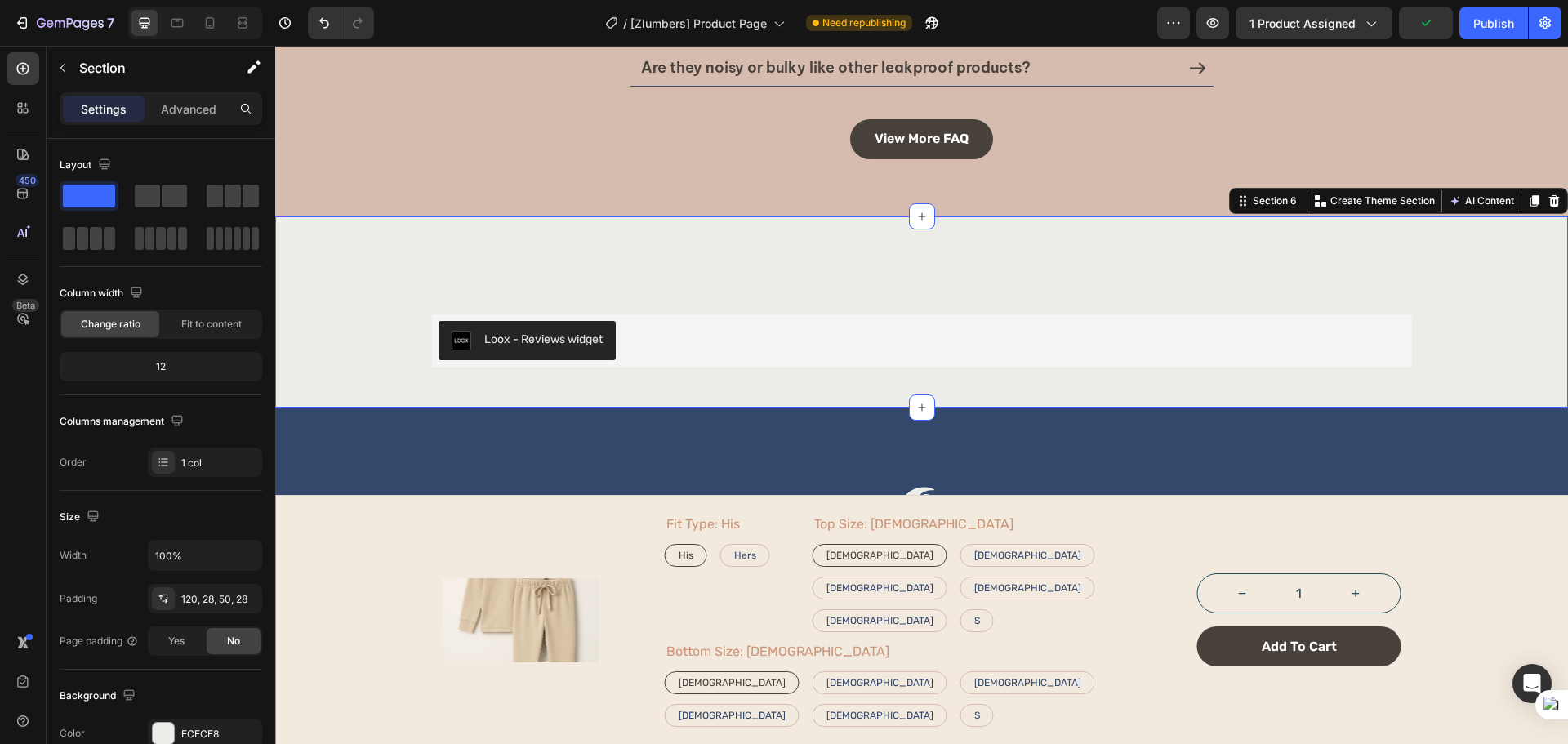
click at [805, 274] on div "Loox - Reviews widget Loox Product Row Section 6 Create Theme Section AI Conten…" at bounding box center [922, 312] width 1293 height 191
click at [193, 113] on p "Advanced" at bounding box center [189, 109] width 56 height 17
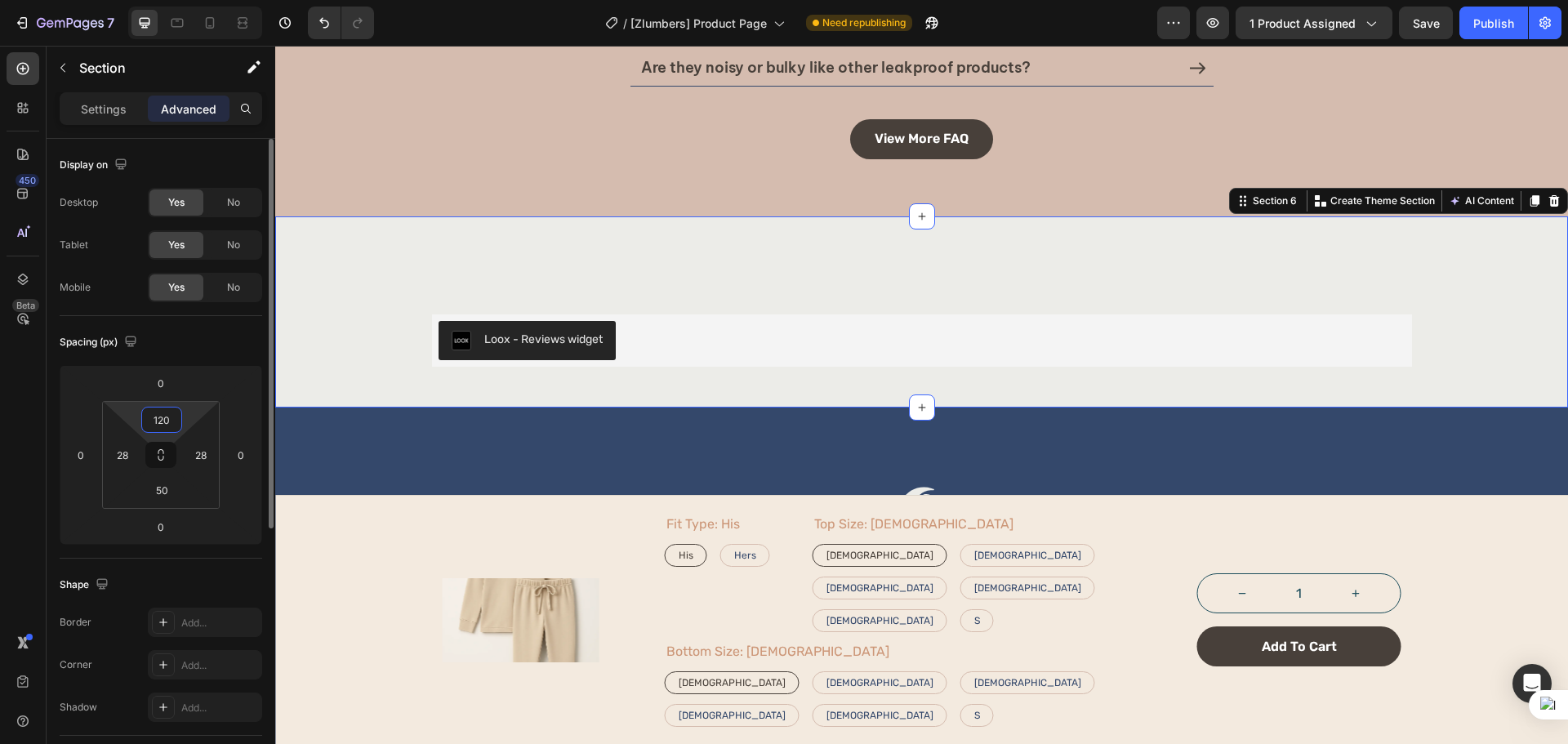
click at [153, 409] on input "120" at bounding box center [162, 420] width 33 height 25
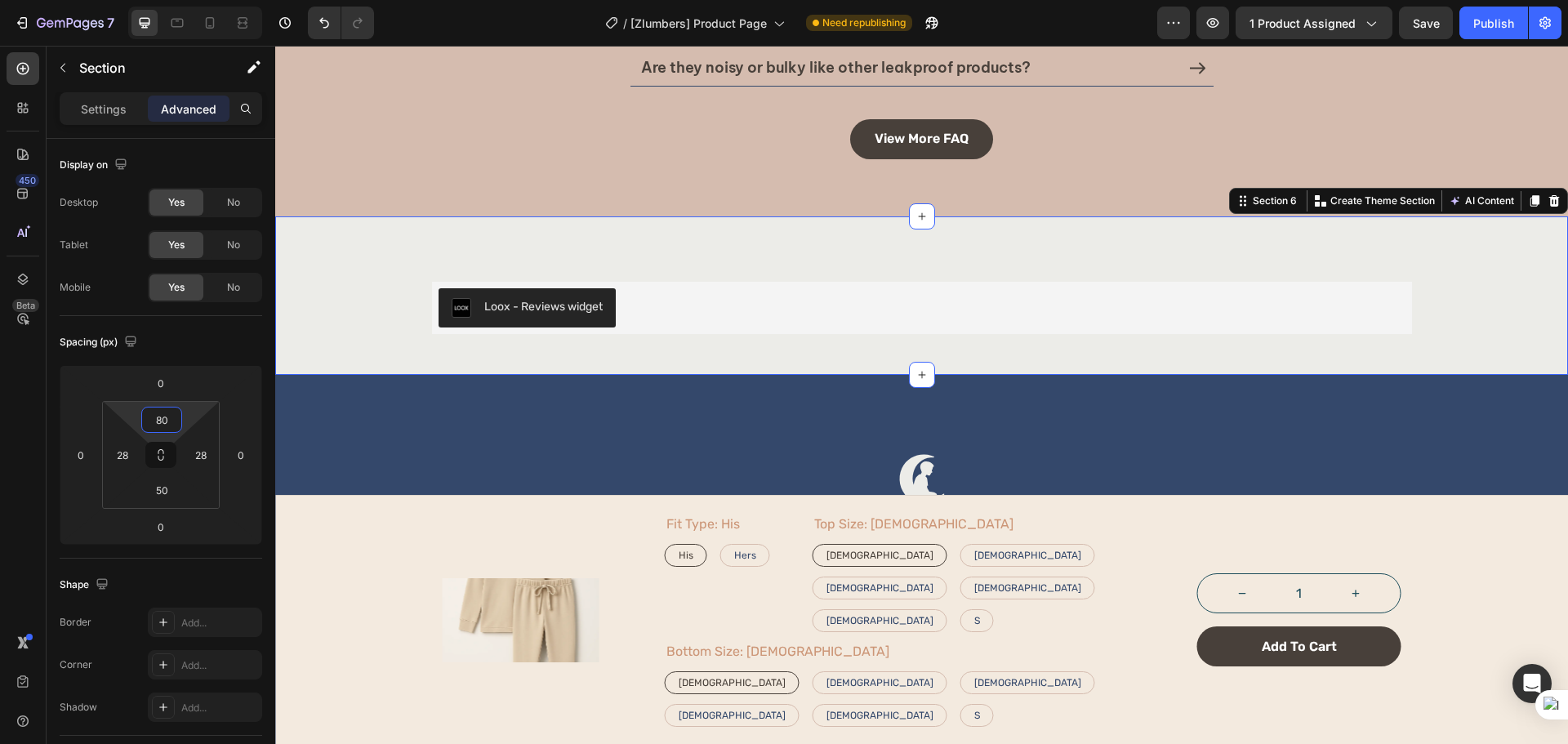
type input "80"
click at [584, 369] on div "Loox - Reviews widget Loox Product Row Section 6 Create Theme Section AI Conten…" at bounding box center [922, 295] width 1293 height 158
click at [167, 498] on input "50" at bounding box center [162, 490] width 33 height 25
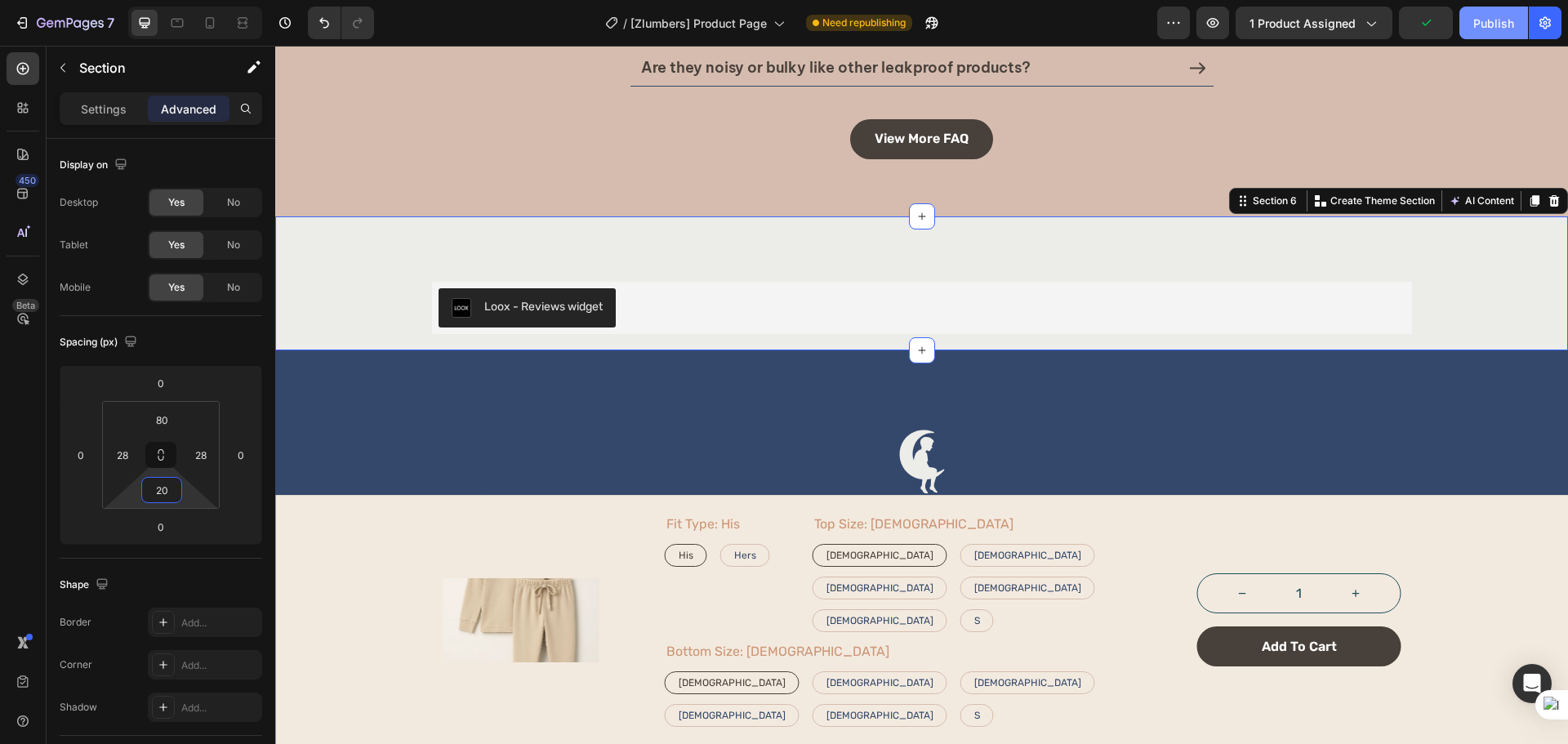
type input "20"
click at [1507, 34] on button "Publish" at bounding box center [1493, 23] width 69 height 33
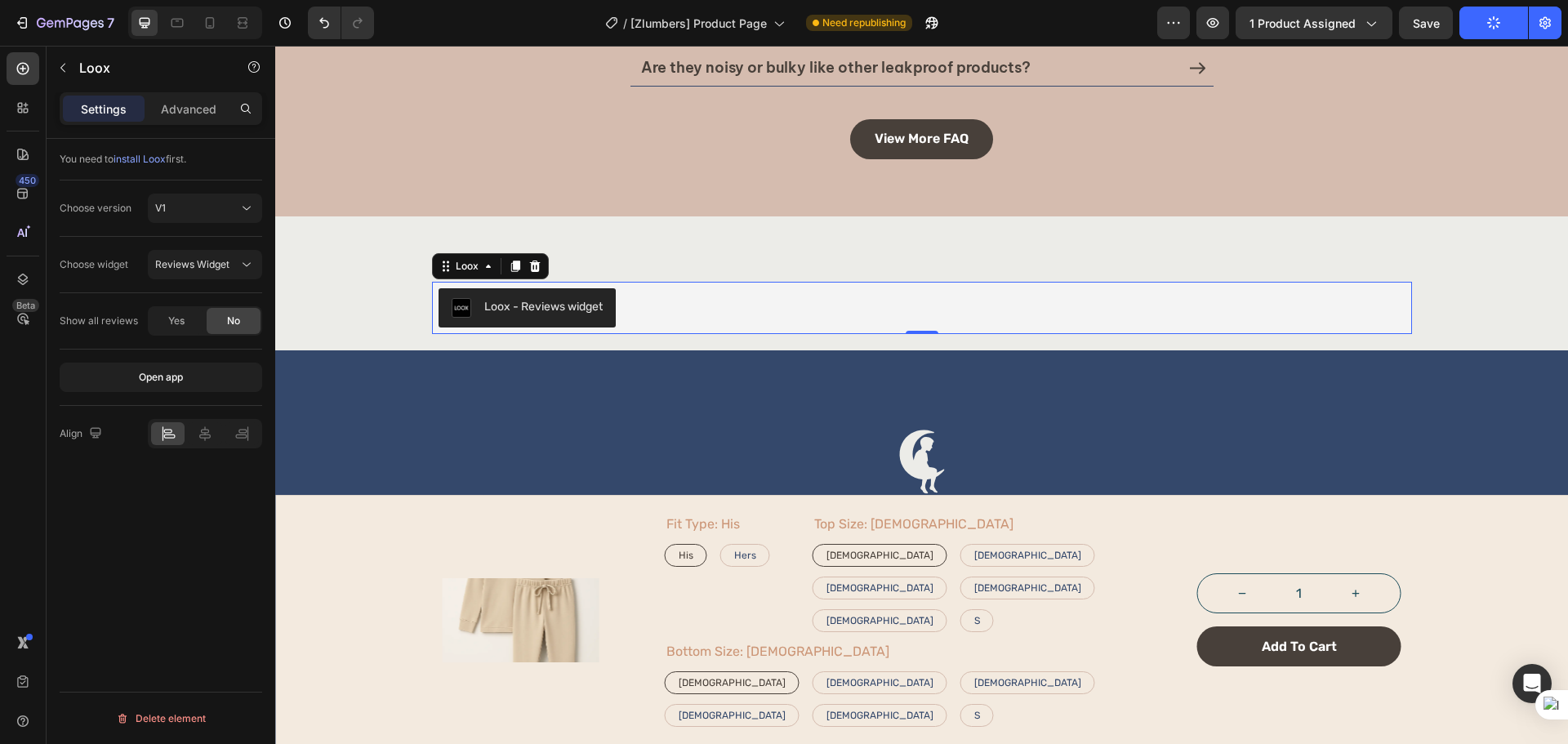
click at [670, 298] on div "Loox - Reviews widget" at bounding box center [922, 308] width 967 height 39
click at [25, 273] on icon at bounding box center [22, 279] width 16 height 16
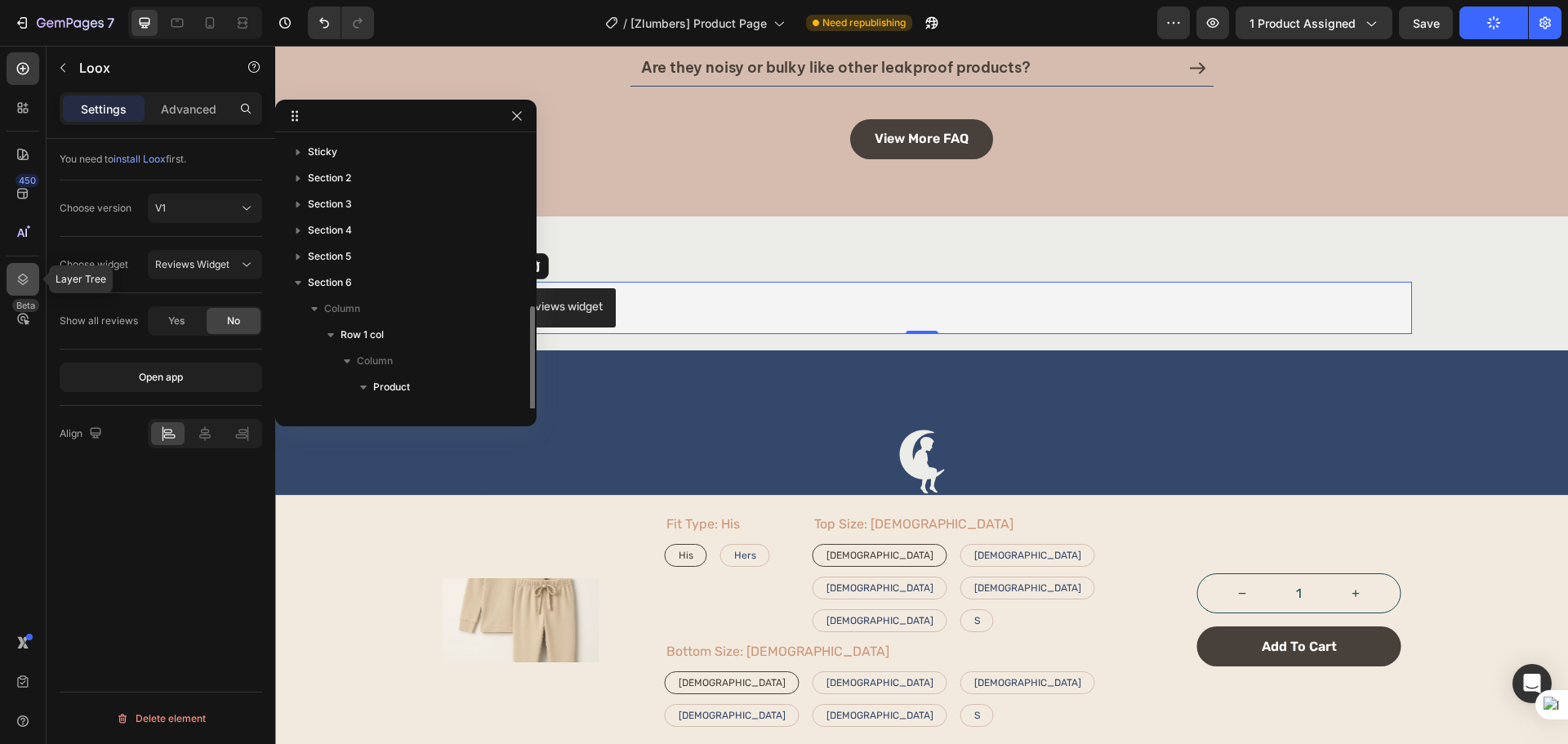
scroll to position [96, 0]
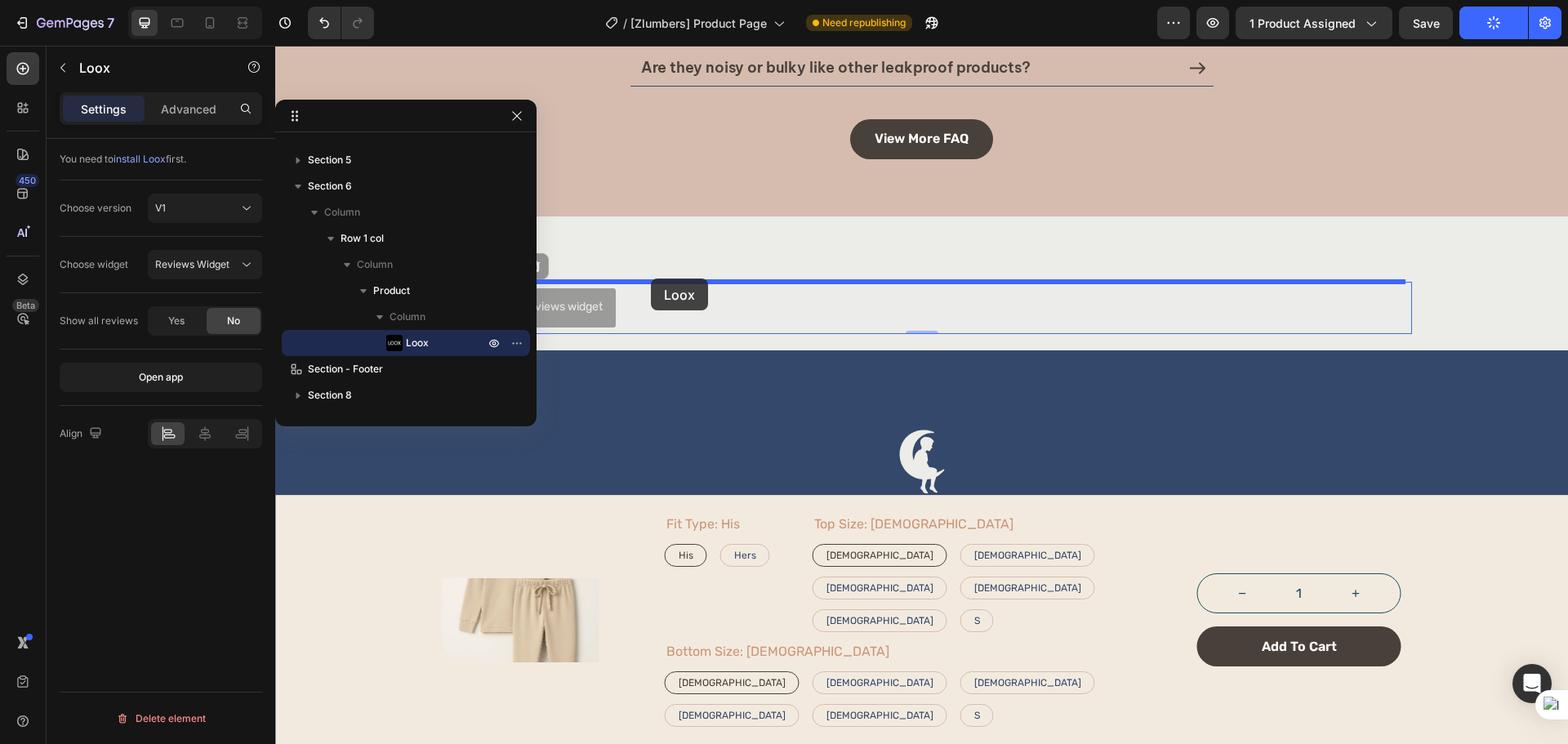
drag, startPoint x: 647, startPoint y: 290, endPoint x: 651, endPoint y: 278, distance: 12.6
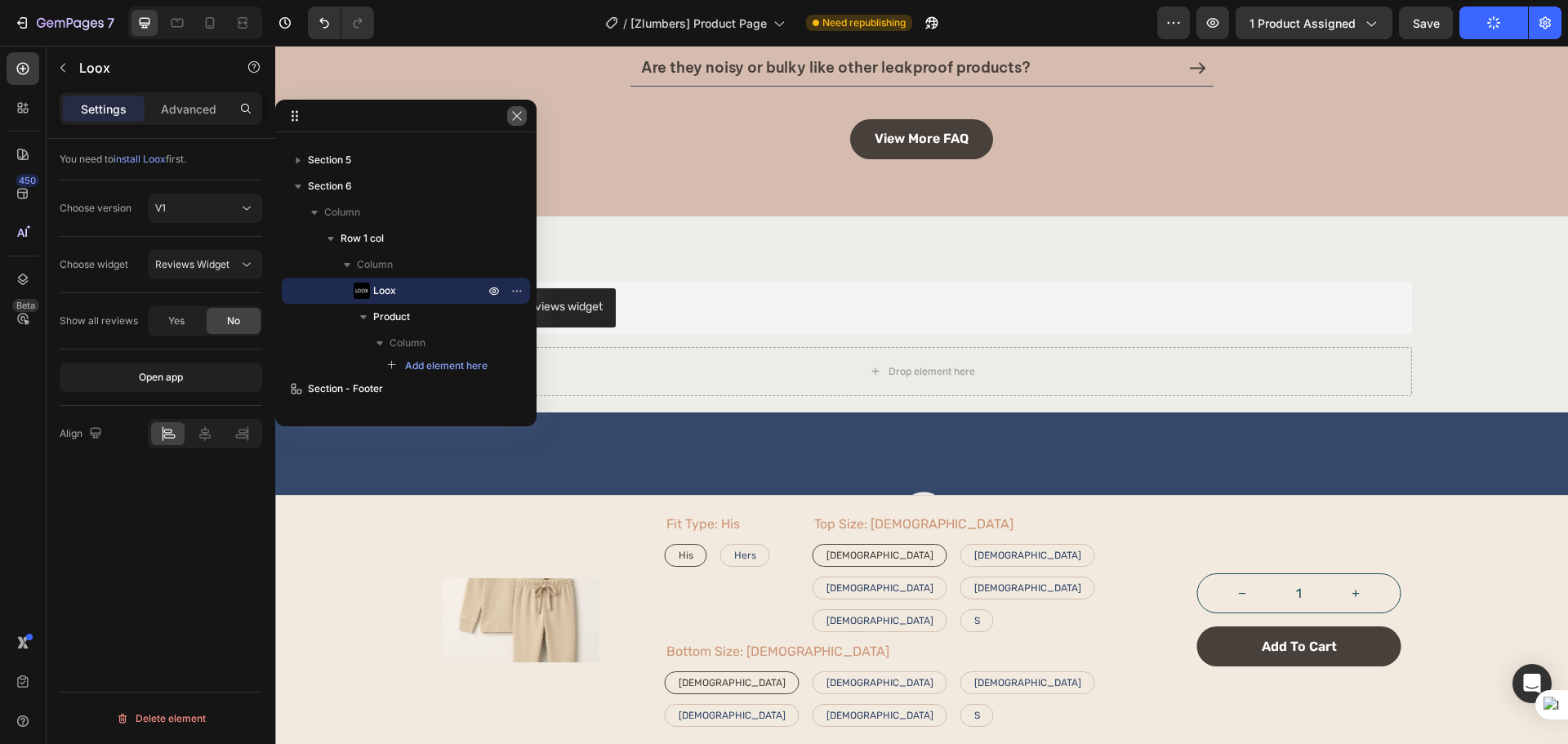
click at [522, 107] on button "button" at bounding box center [517, 116] width 19 height 19
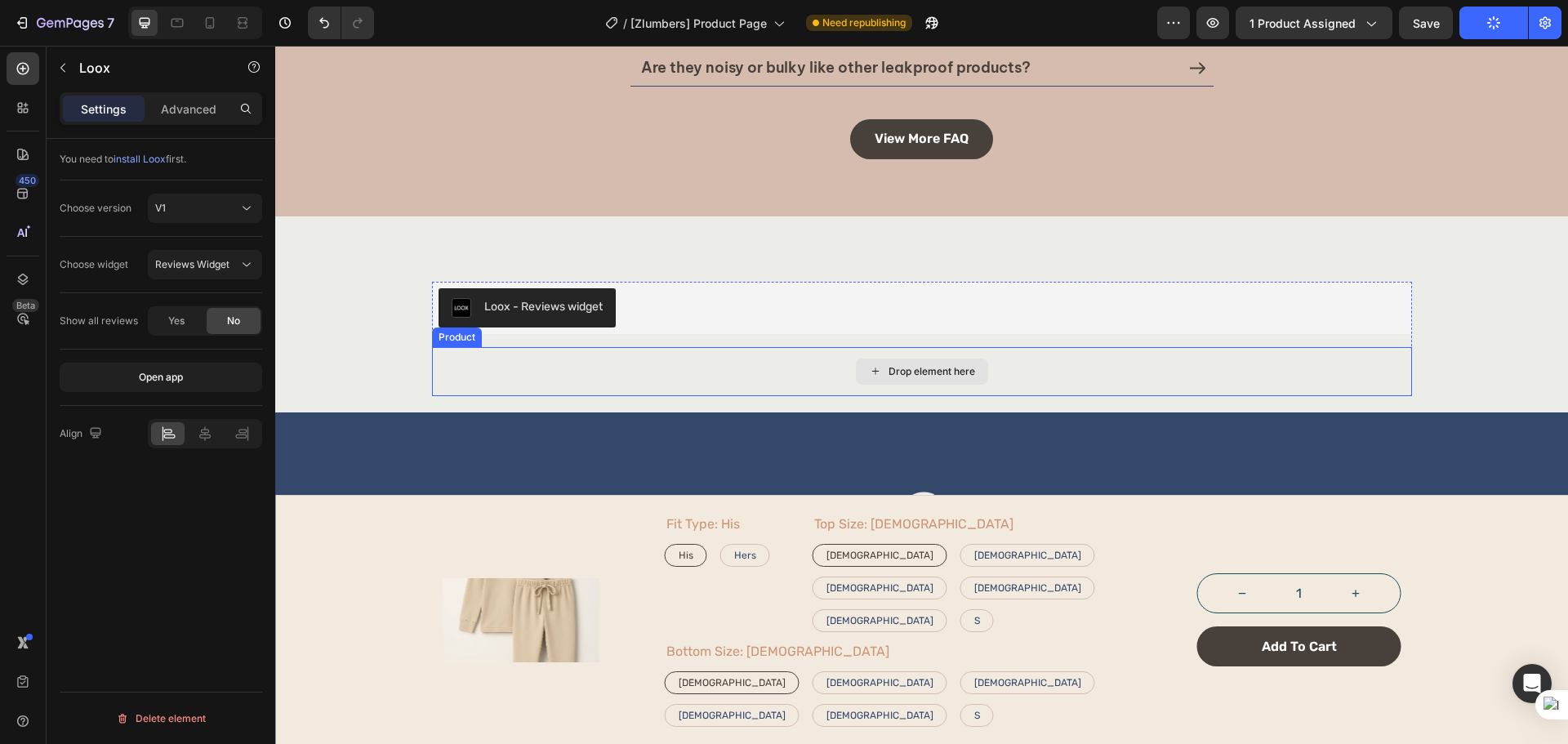
click at [582, 365] on div "Drop element here" at bounding box center [922, 371] width 980 height 49
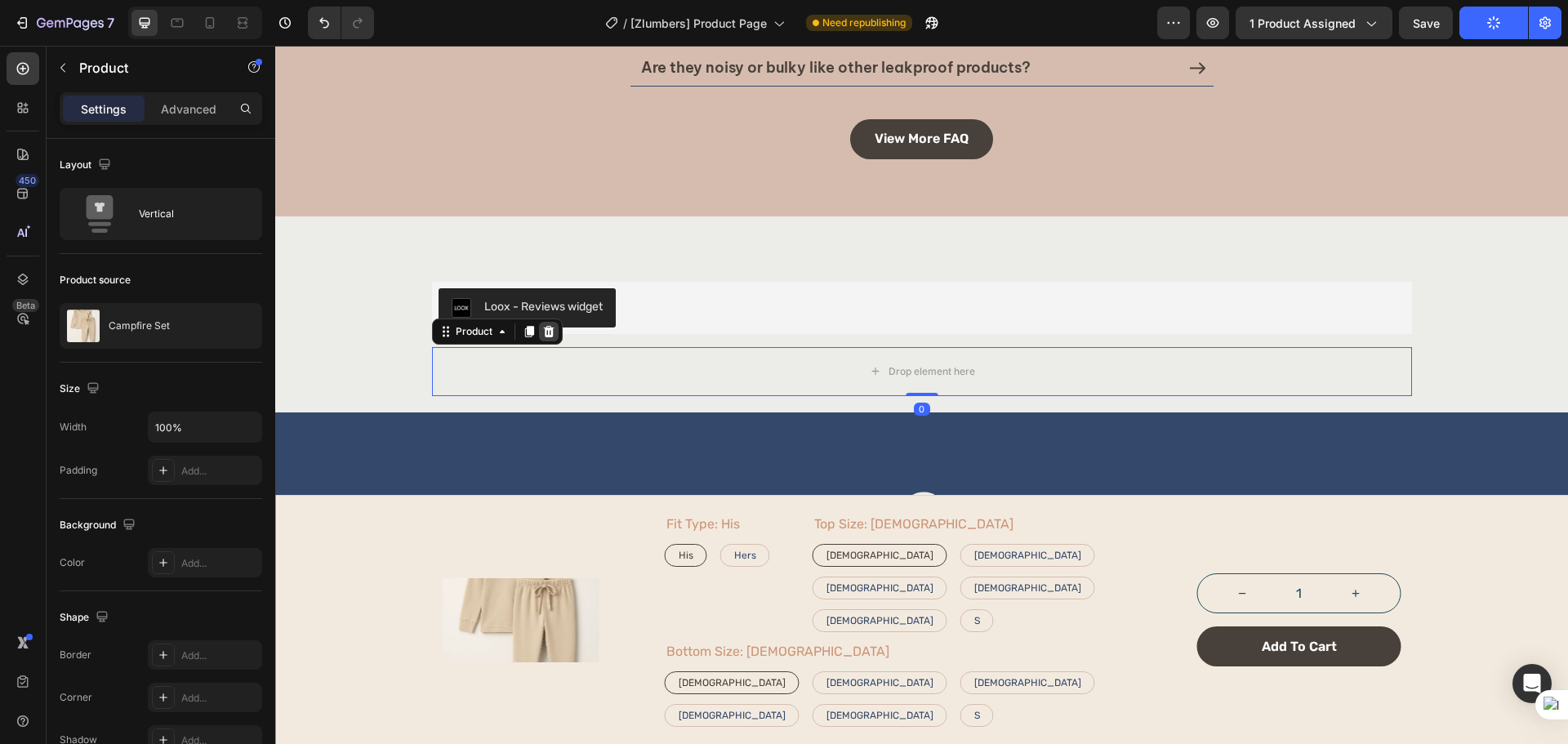
click at [547, 330] on icon at bounding box center [549, 332] width 13 height 13
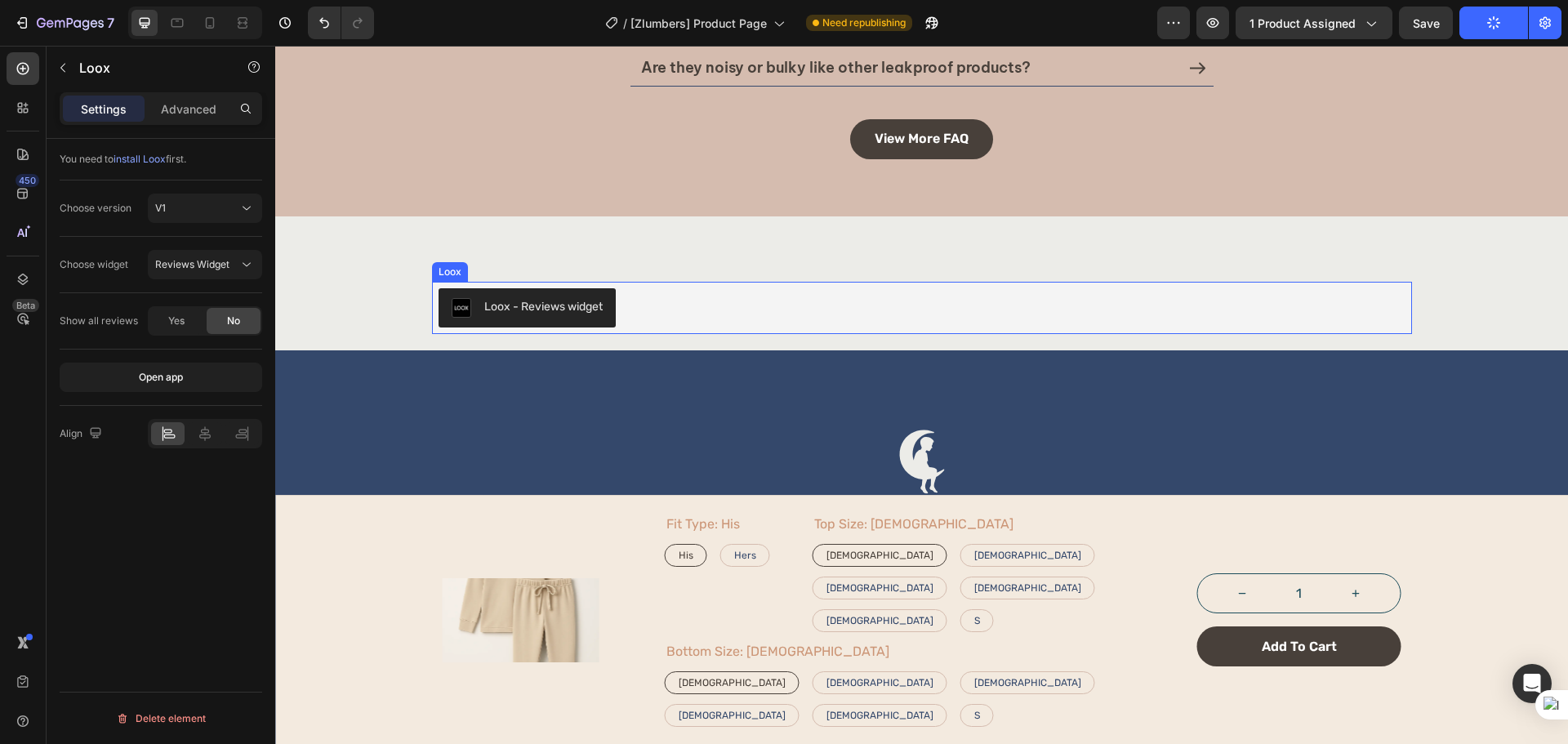
click at [684, 305] on div "Loox - Reviews widget" at bounding box center [922, 308] width 967 height 39
click at [340, 283] on div "Loox - Reviews widget Loox 0 Row" at bounding box center [922, 308] width 1247 height 52
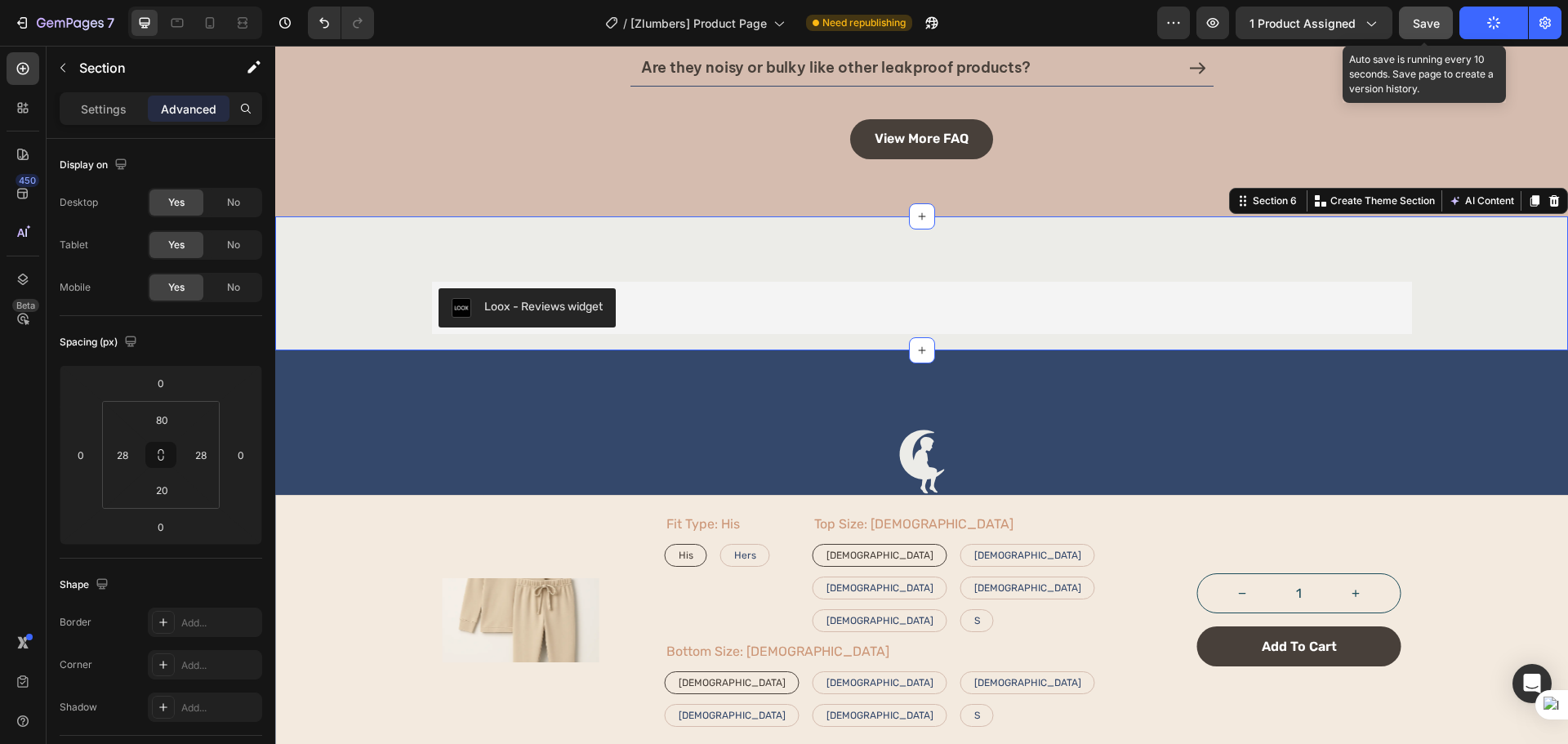
click at [1442, 19] on button "Save" at bounding box center [1425, 23] width 54 height 33
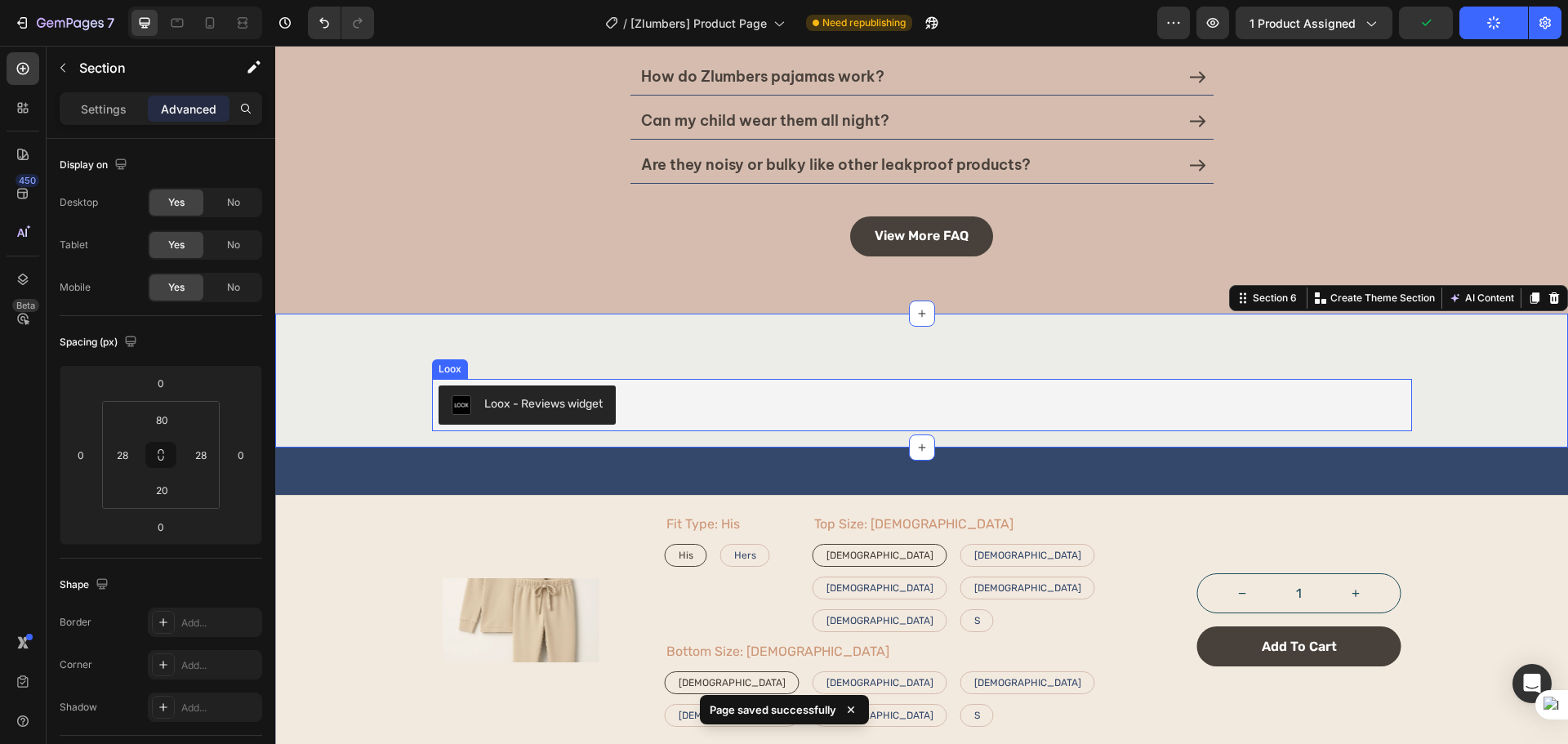
scroll to position [2993, 0]
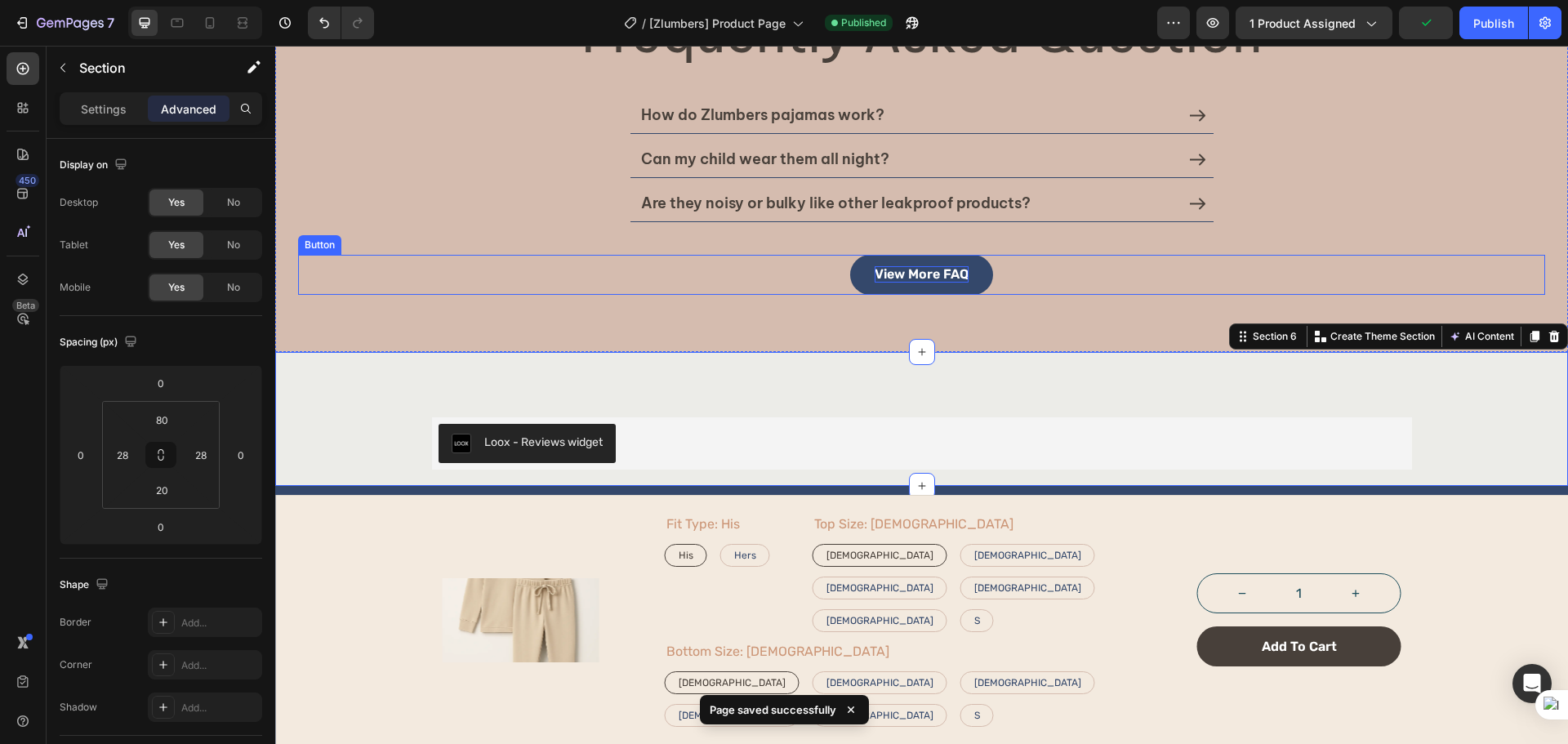
click at [929, 268] on p "view more FAQ" at bounding box center [922, 274] width 94 height 15
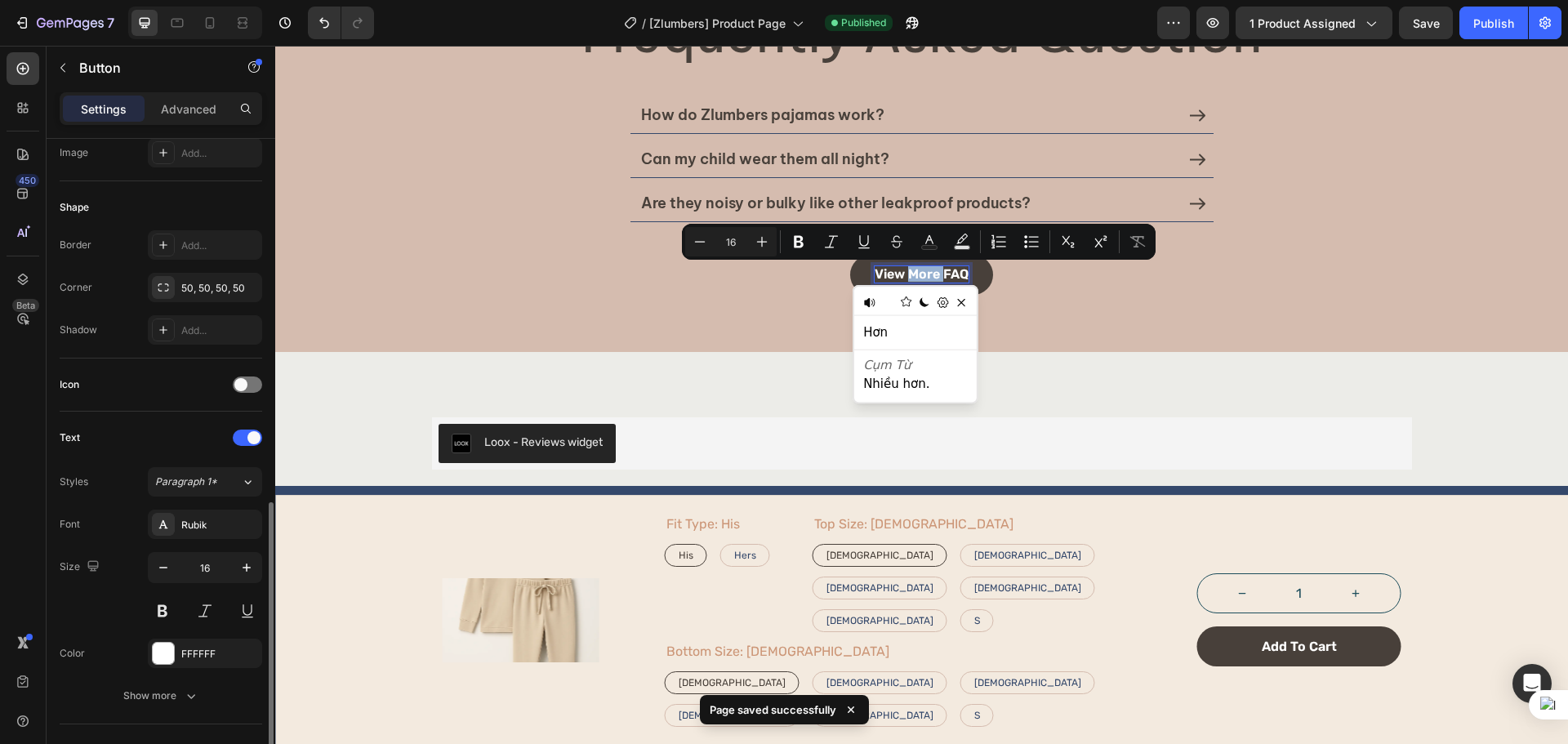
scroll to position [519, 0]
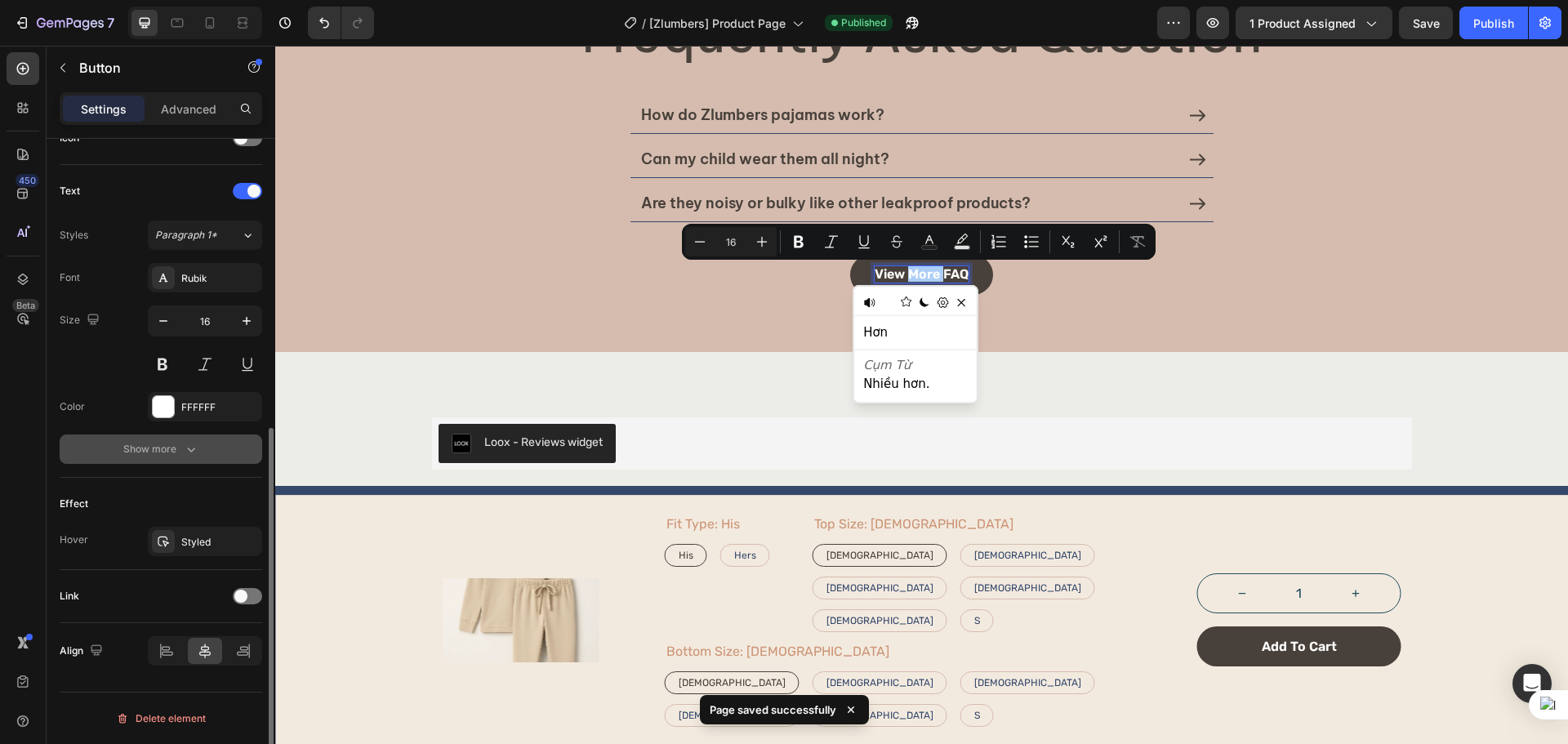
click at [222, 458] on button "Show more" at bounding box center [160, 449] width 202 height 30
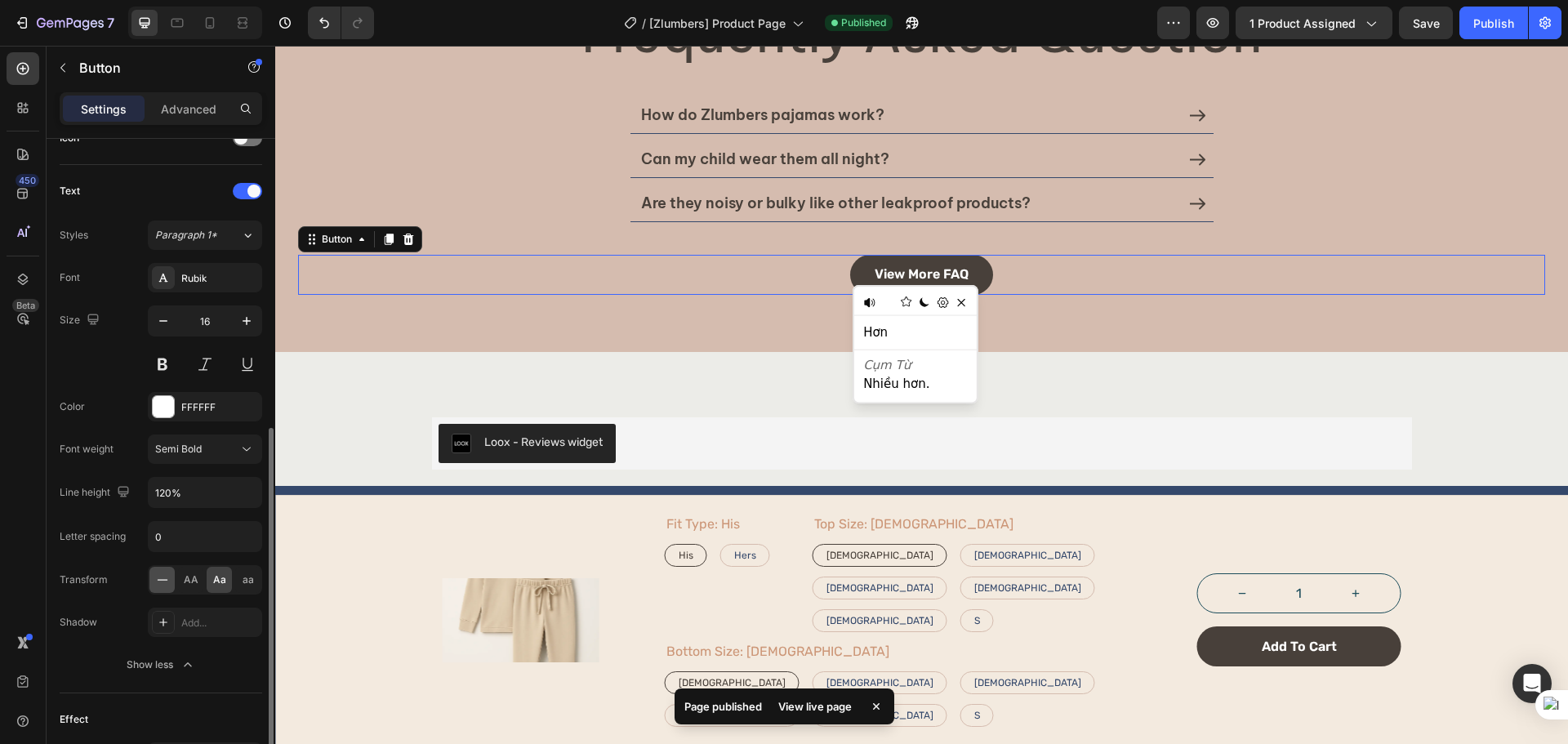
click at [159, 580] on icon at bounding box center [162, 579] width 16 height 16
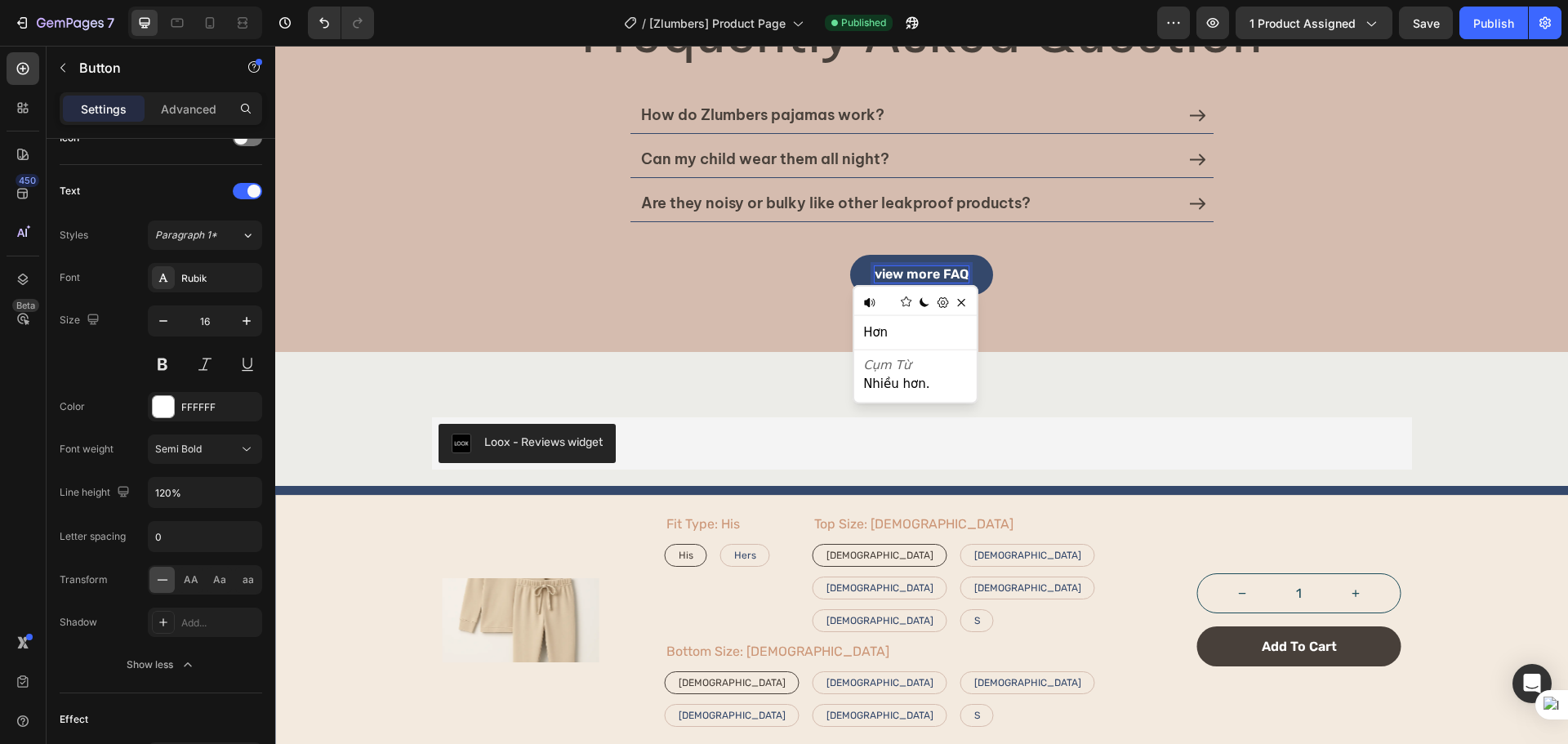
click at [877, 273] on p "view more FAQ" at bounding box center [922, 274] width 94 height 15
click at [1025, 311] on div "Frequently Asked Question Heading How do Zlumbers pajamas work? Can my child we…" at bounding box center [922, 148] width 1293 height 406
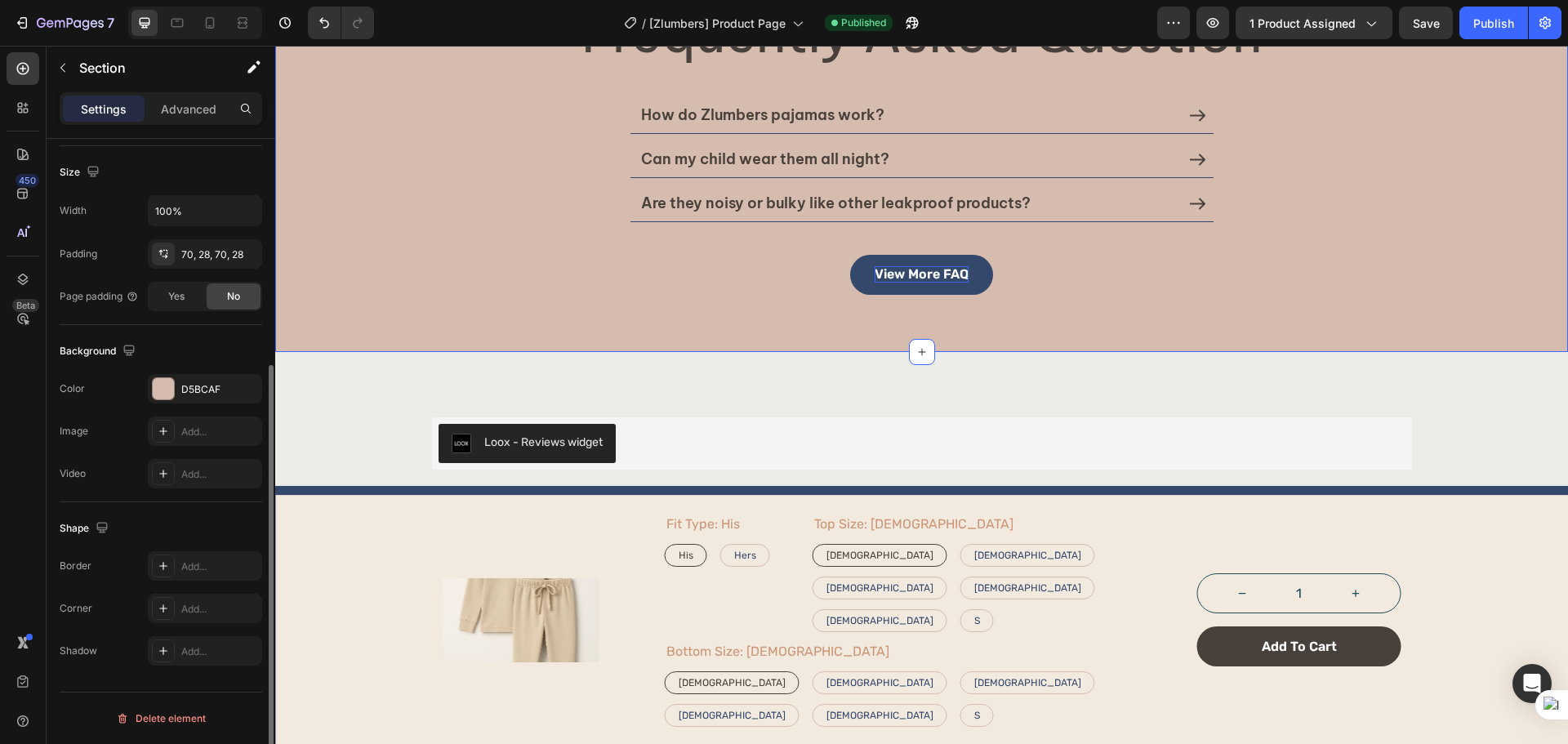
scroll to position [0, 0]
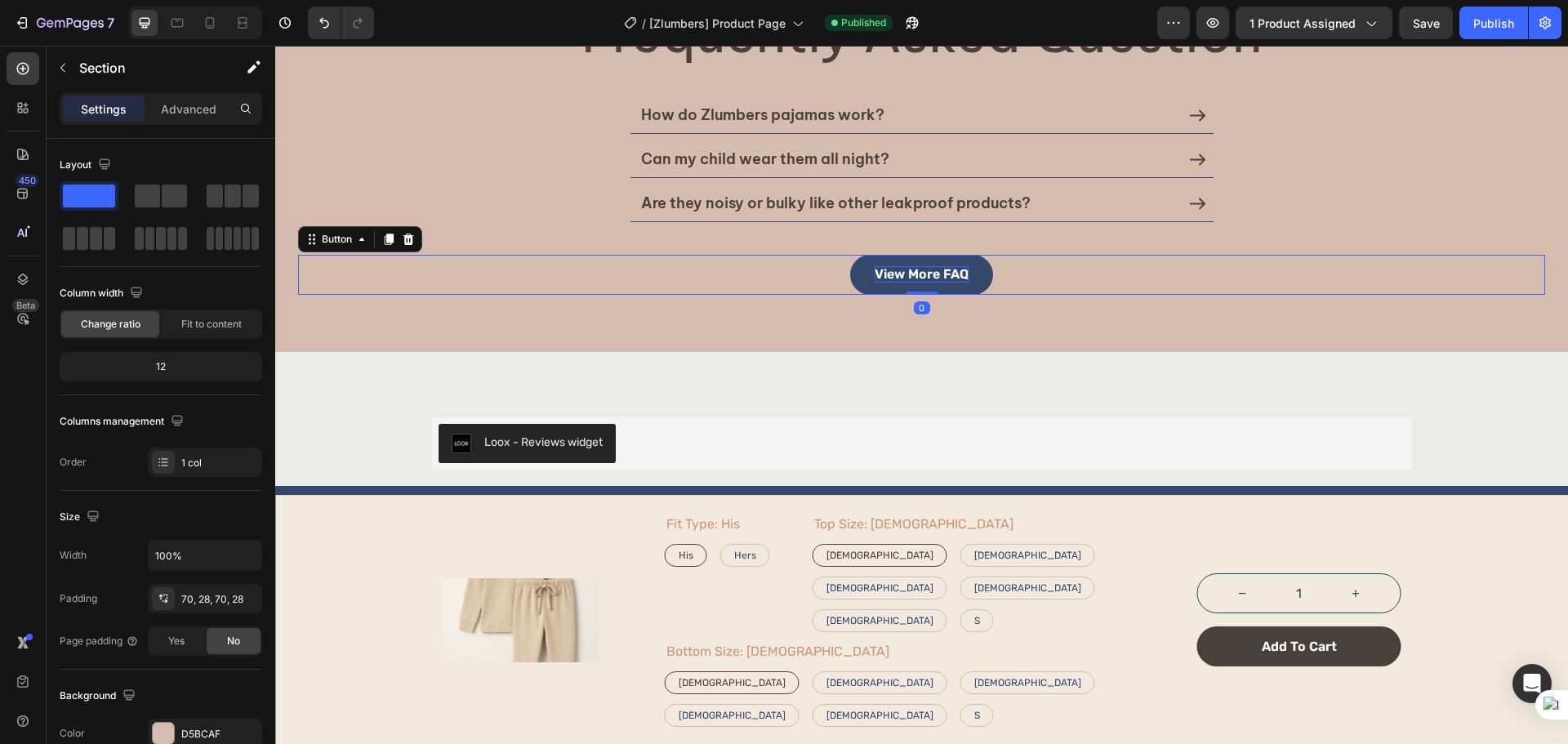
click at [1008, 268] on div "View More FAQ Button 0" at bounding box center [922, 275] width 1247 height 40
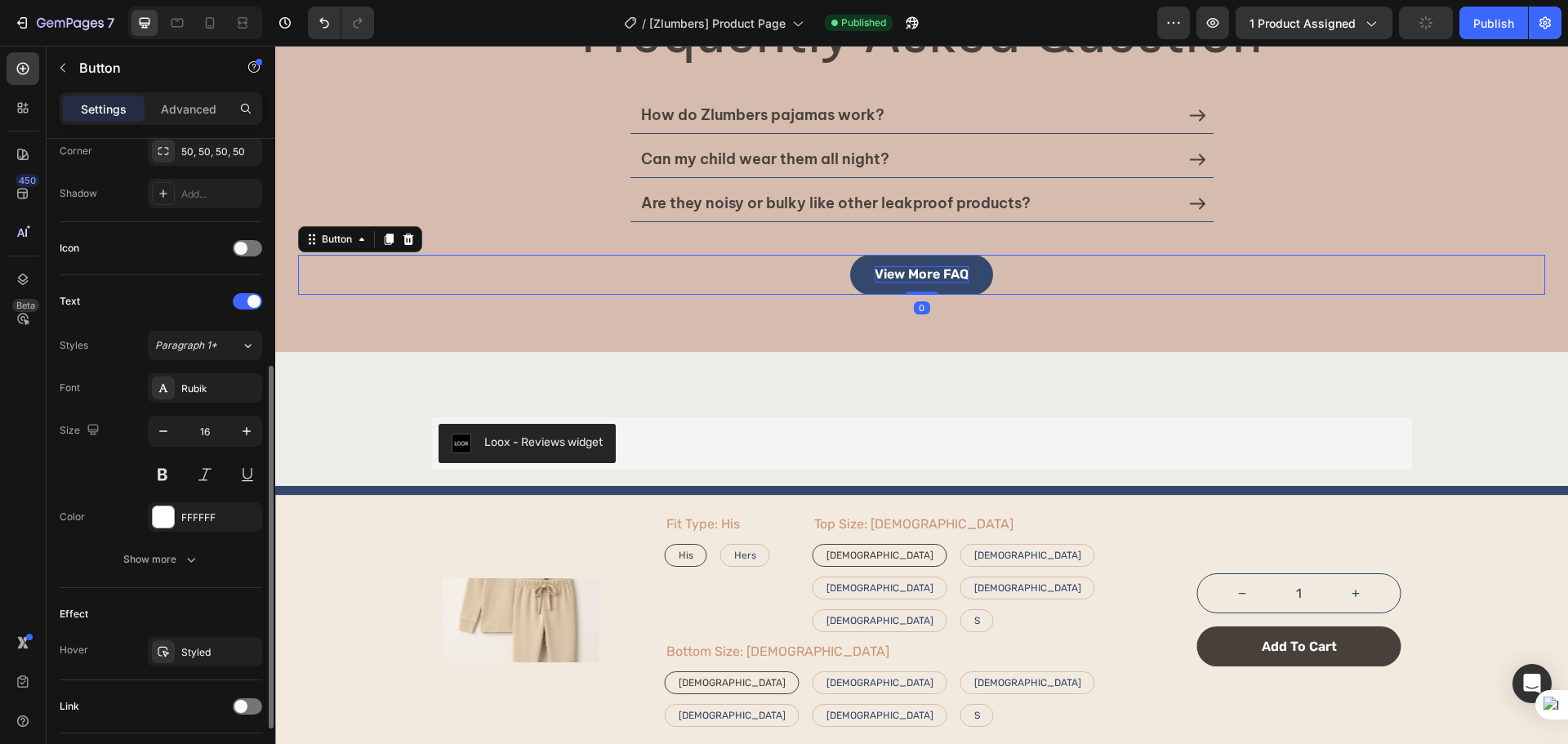
scroll to position [519, 0]
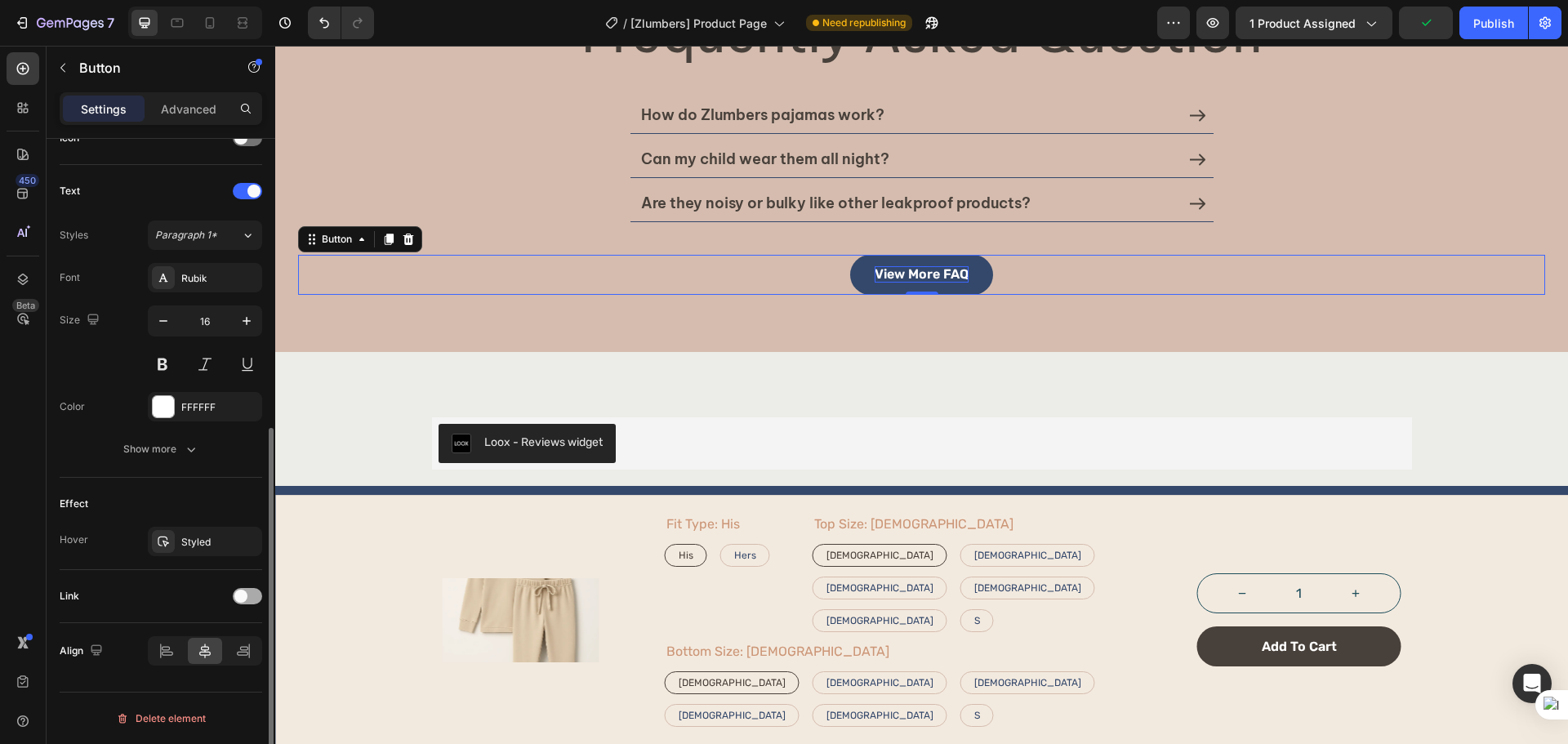
click at [242, 596] on span at bounding box center [241, 596] width 13 height 13
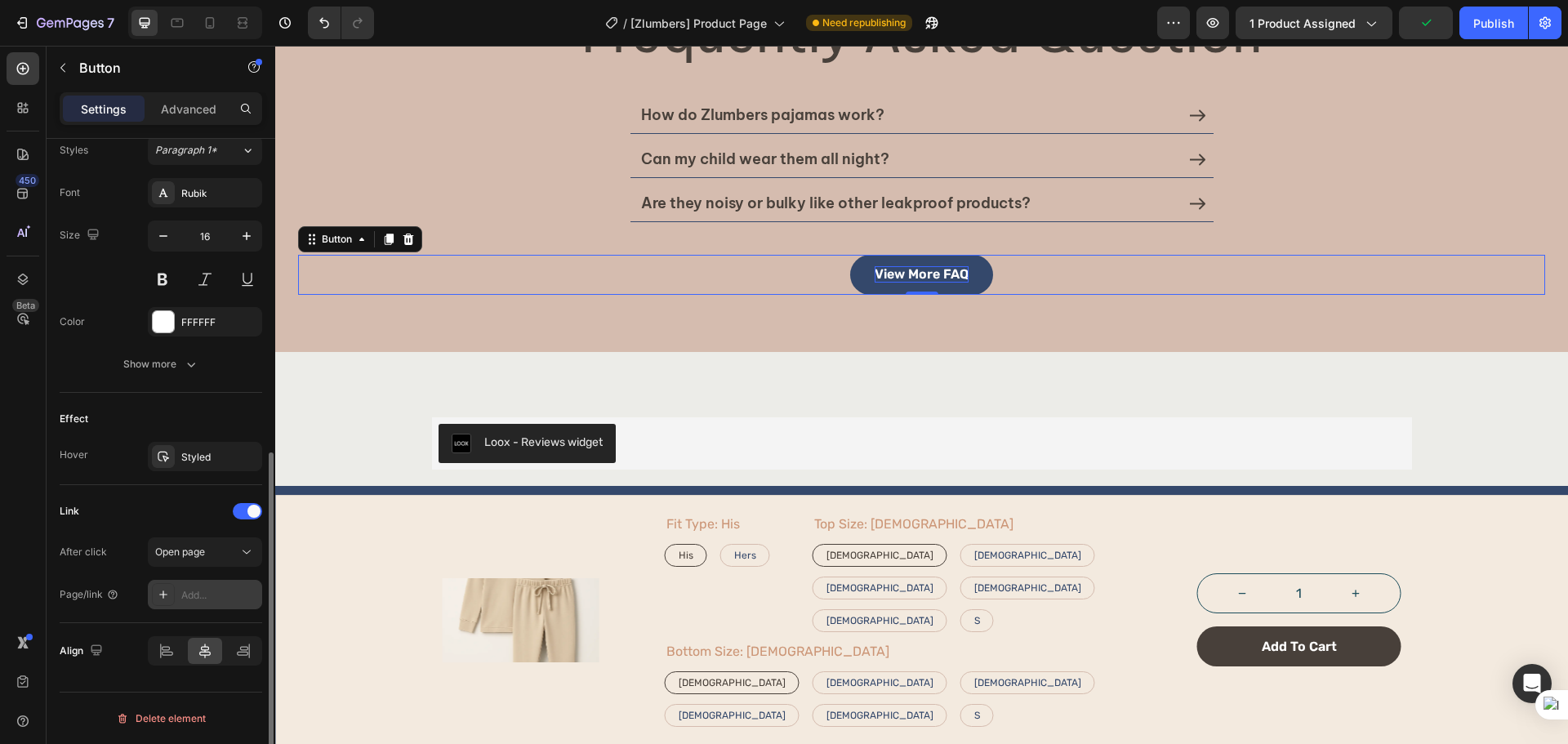
click at [212, 591] on div "Add..." at bounding box center [220, 594] width 77 height 14
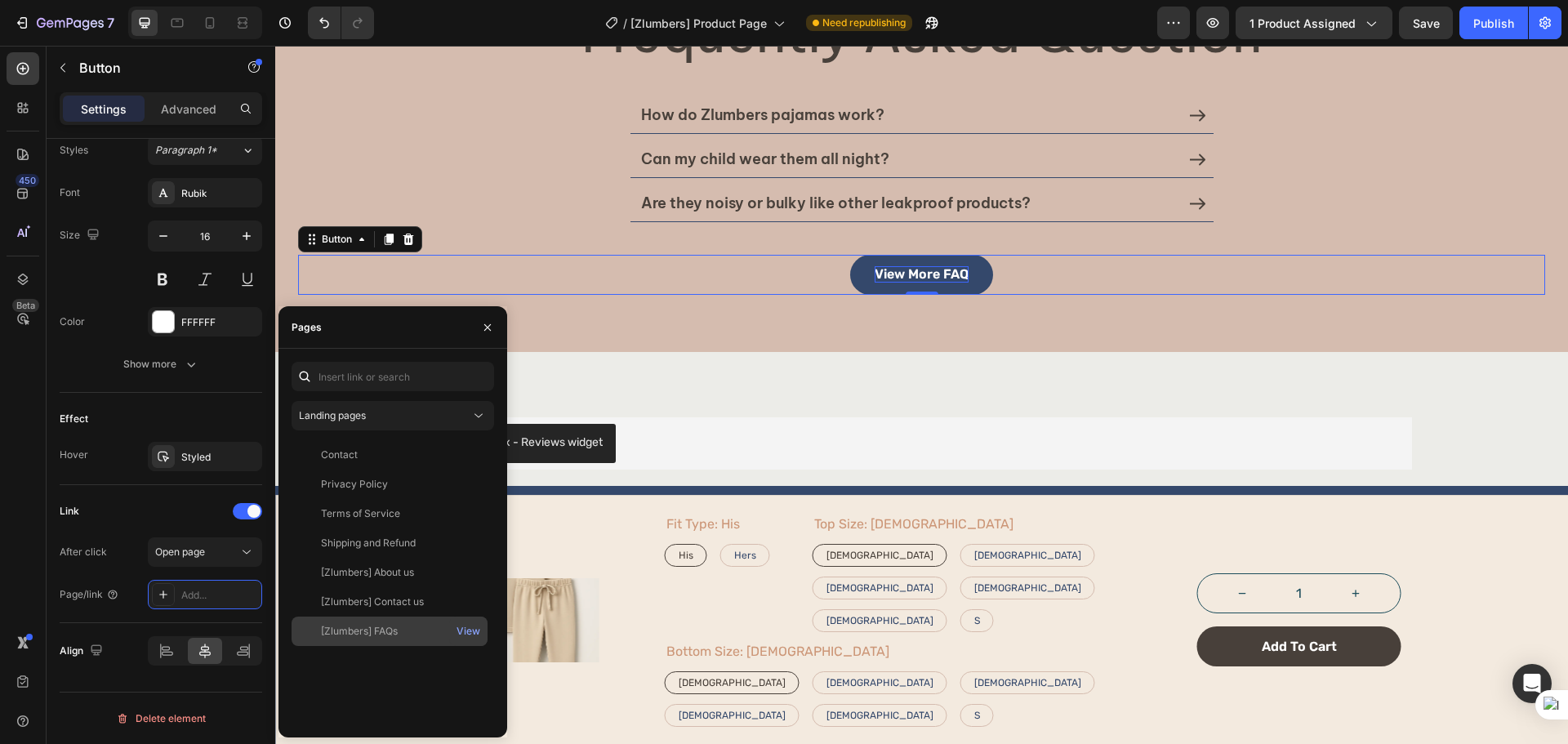
click at [388, 627] on div "[Zlumbers] FAQs" at bounding box center [360, 630] width 77 height 14
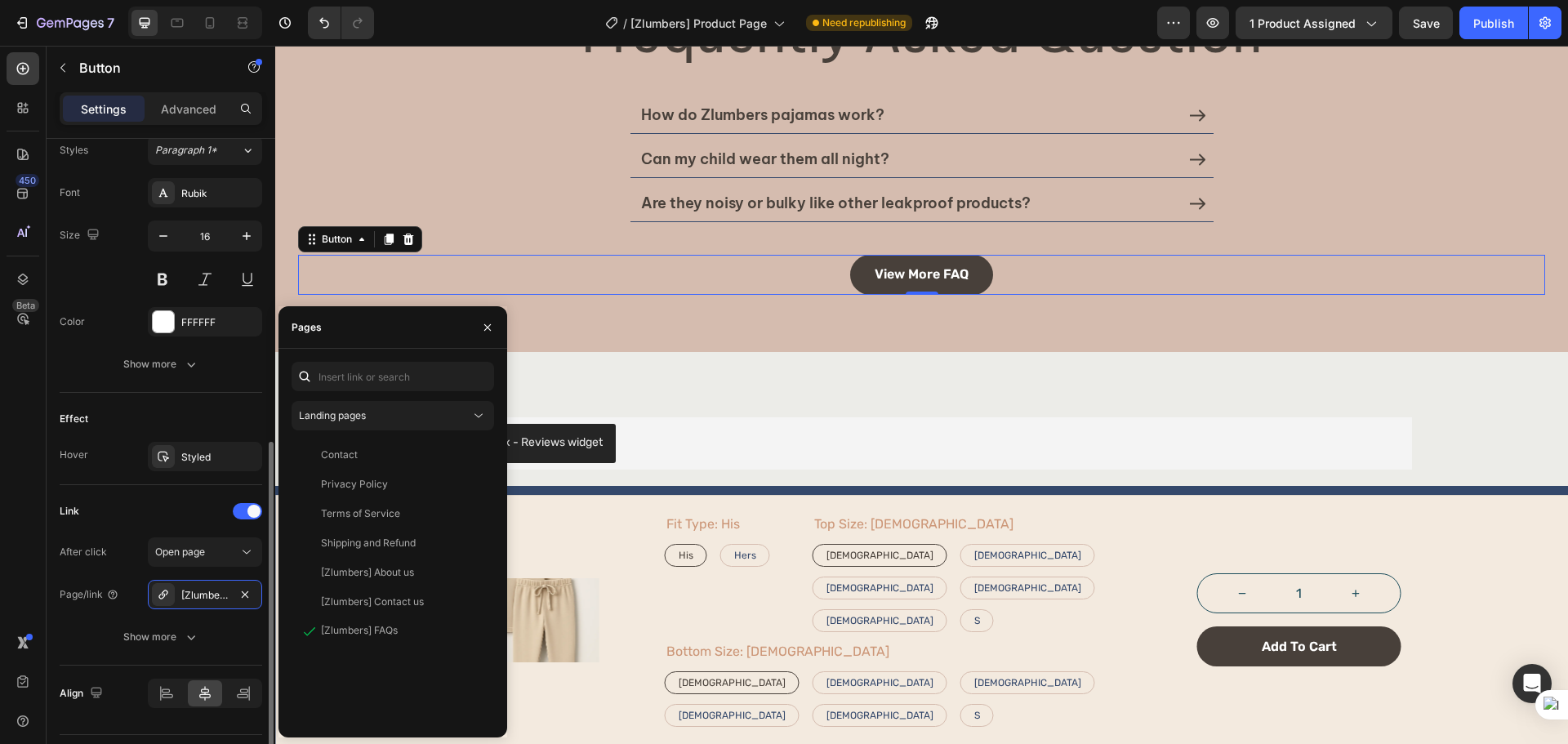
click at [155, 490] on div "Link After click Open page Page/link [Zlumbers] FAQs Show more" at bounding box center [160, 575] width 202 height 180
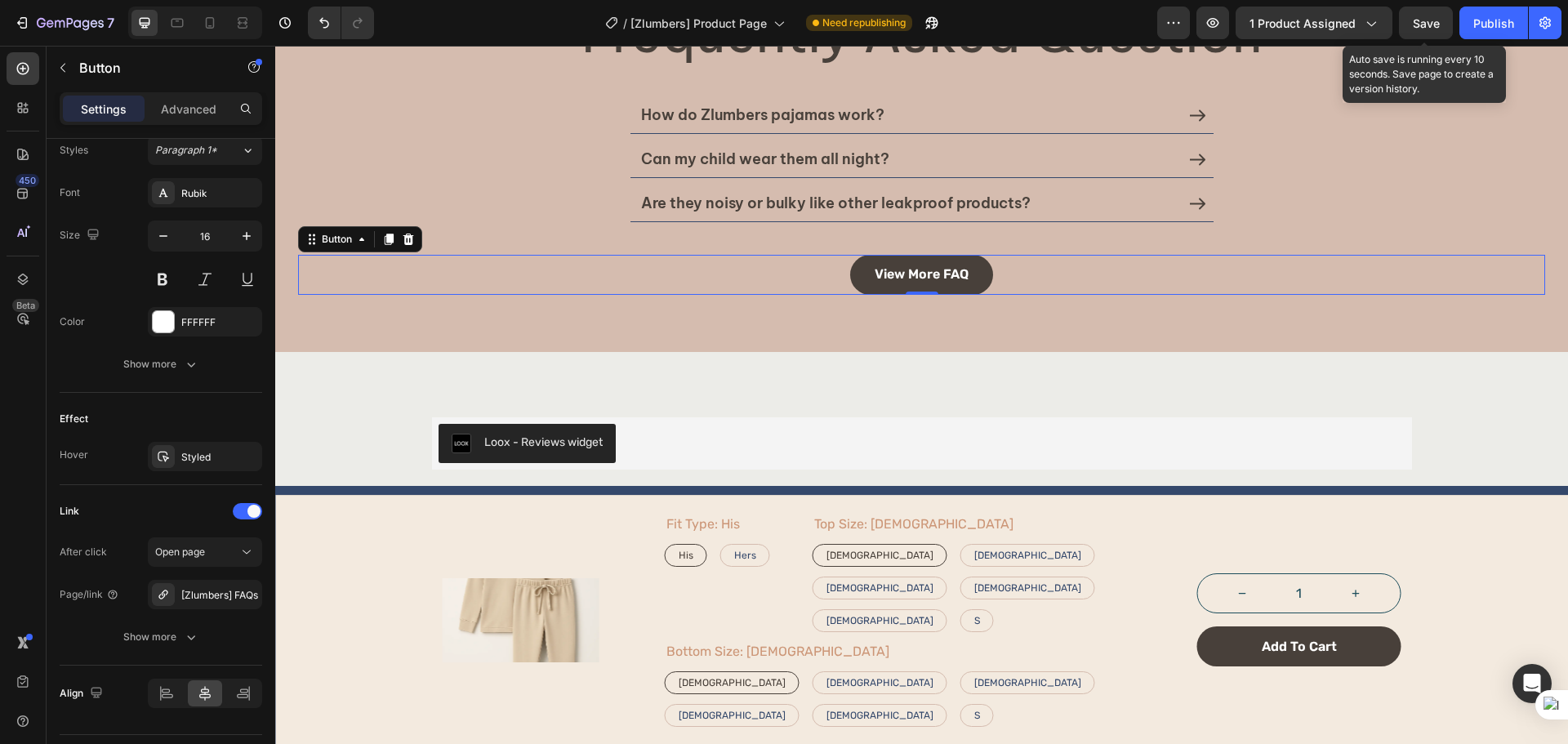
click at [1431, 16] on span "Save" at bounding box center [1426, 23] width 27 height 13
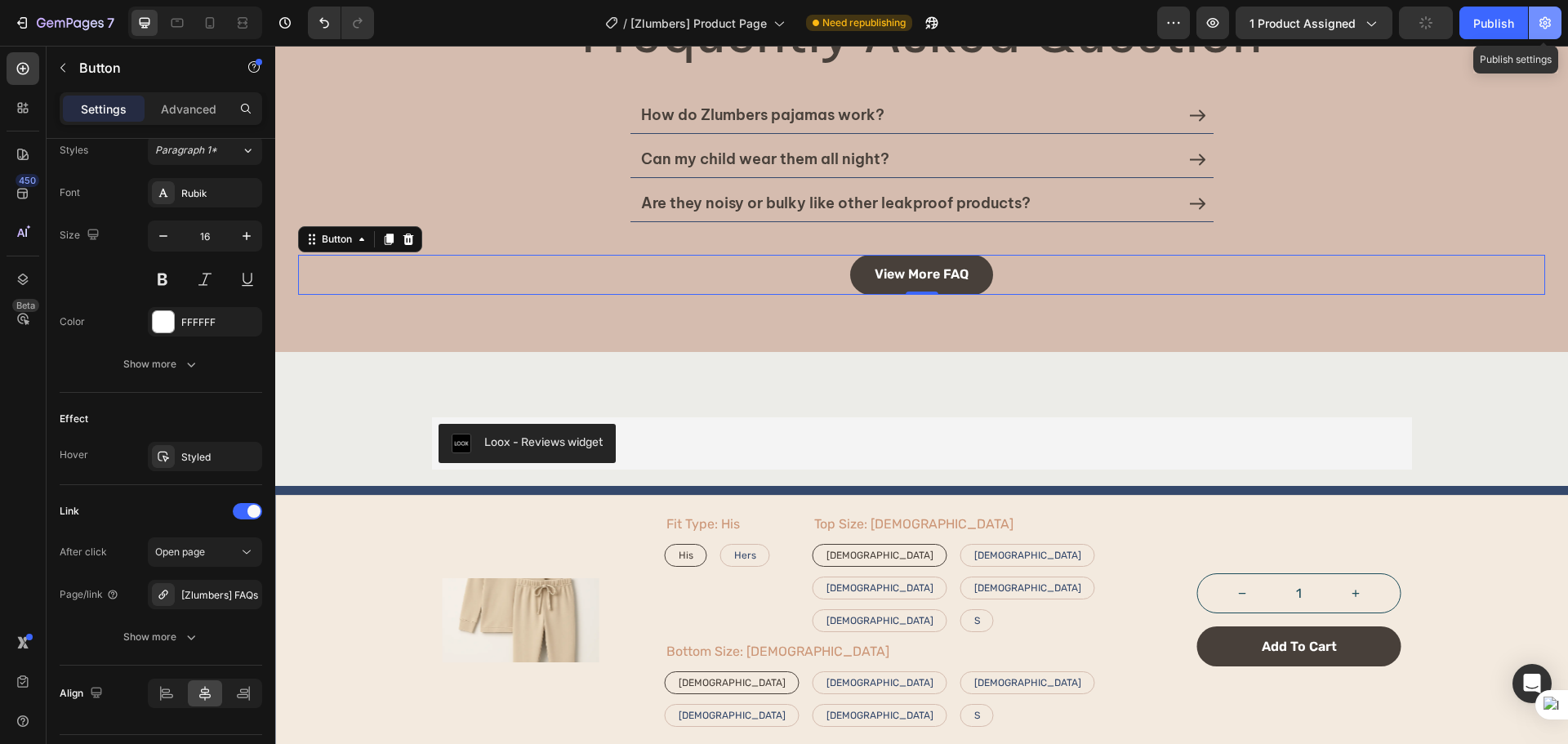
click at [1531, 36] on button "button" at bounding box center [1545, 23] width 33 height 33
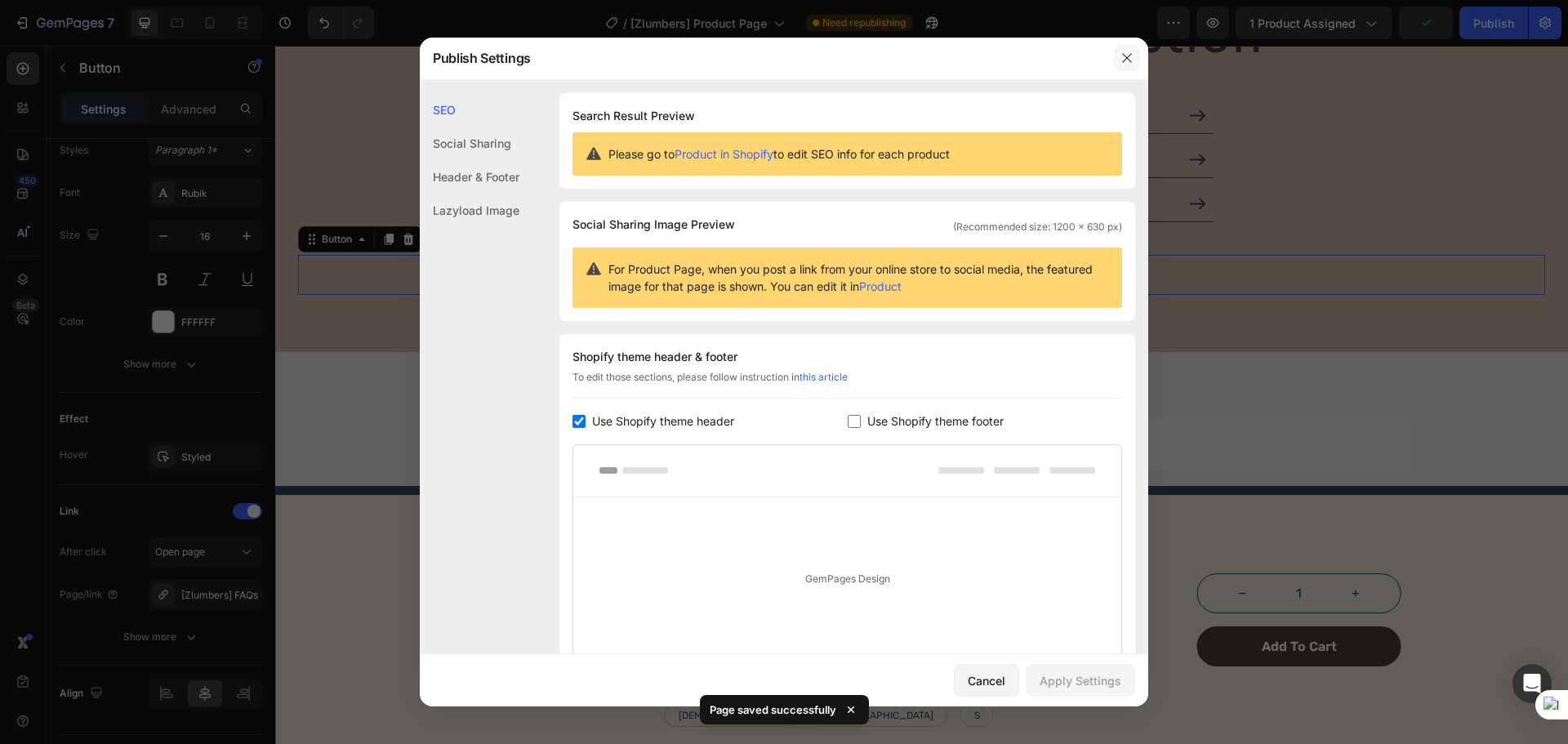
click at [1132, 53] on icon "button" at bounding box center [1127, 58] width 13 height 13
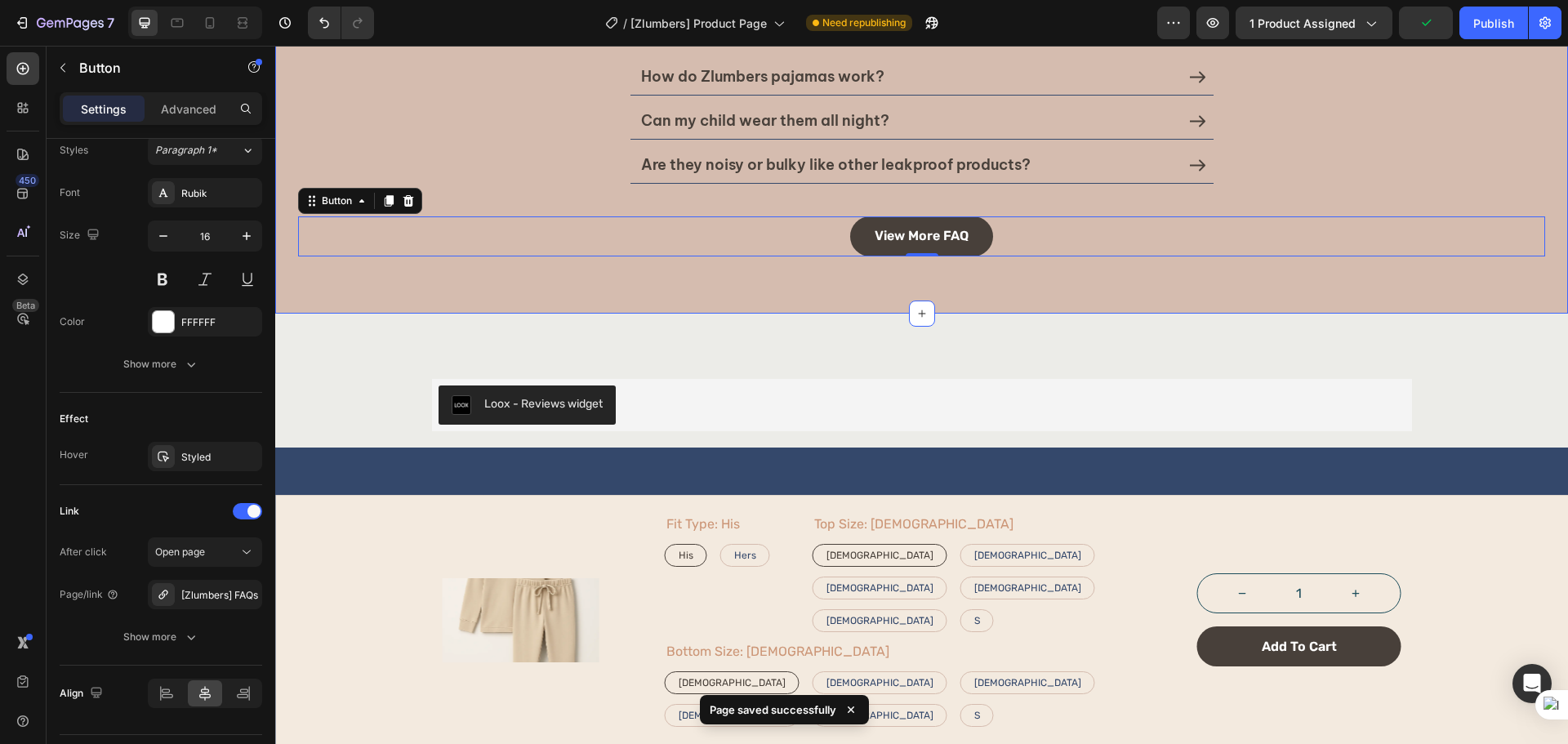
scroll to position [3128, 0]
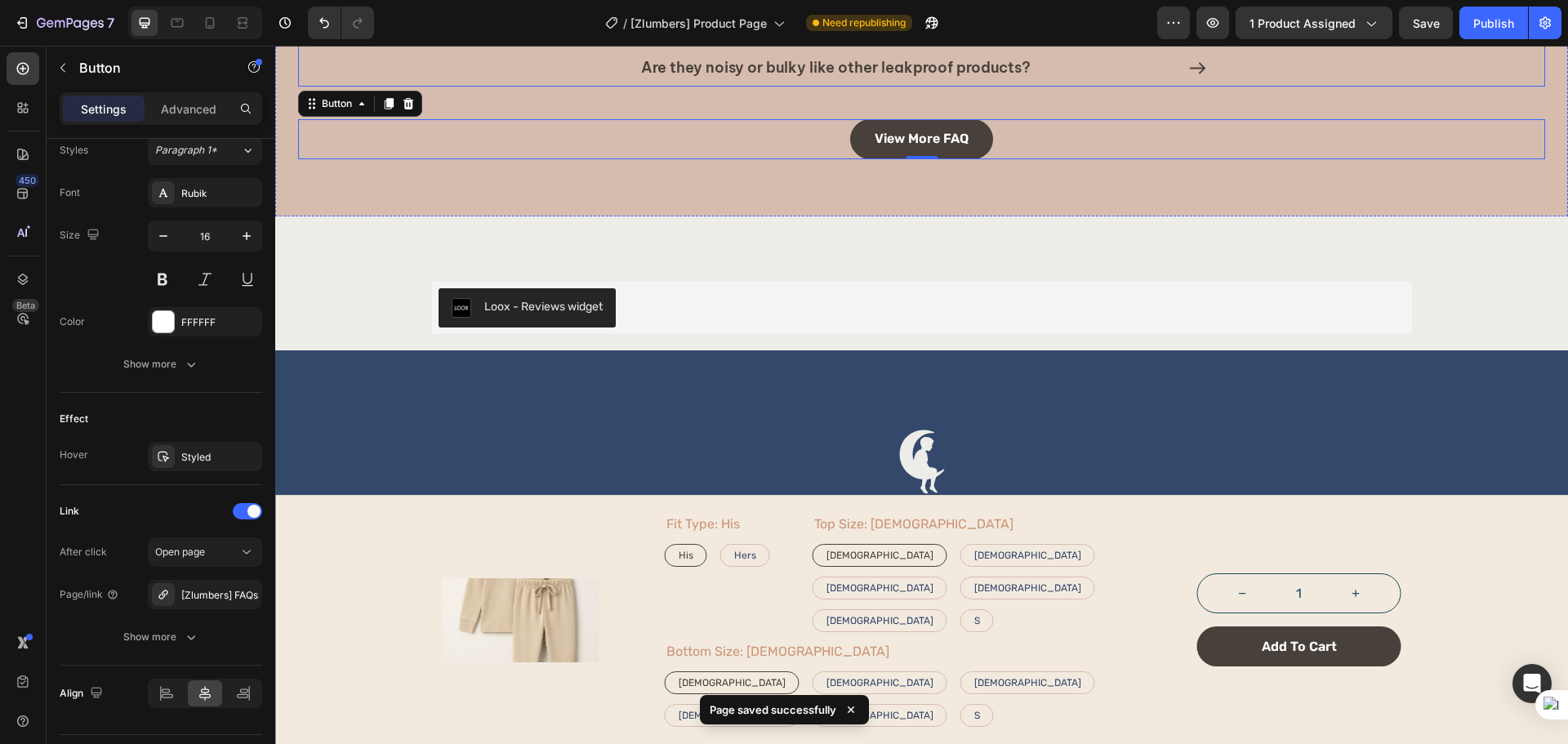
click at [1468, 53] on div "Are they noisy or bulky like other leakproof products?" at bounding box center [922, 68] width 1245 height 35
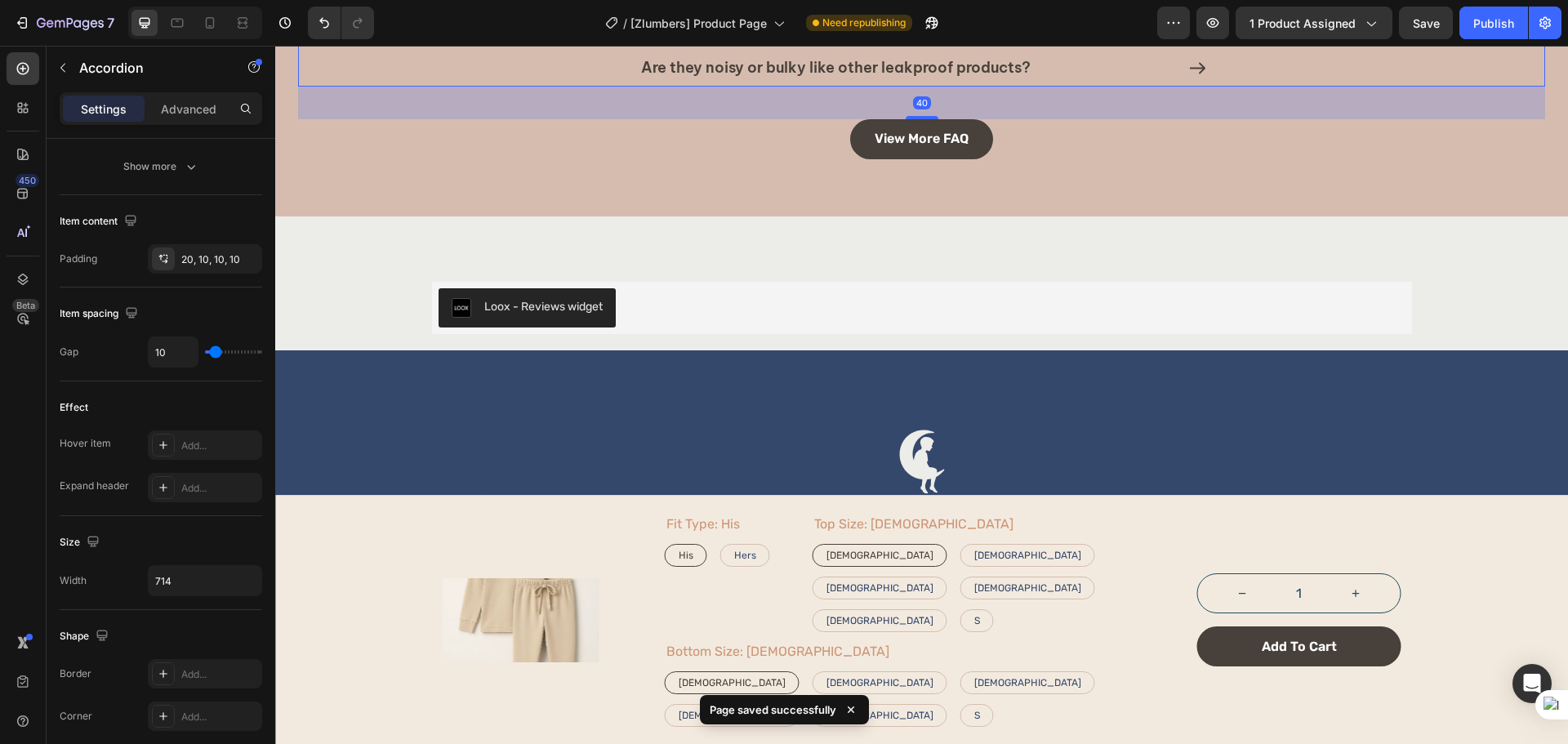
scroll to position [0, 0]
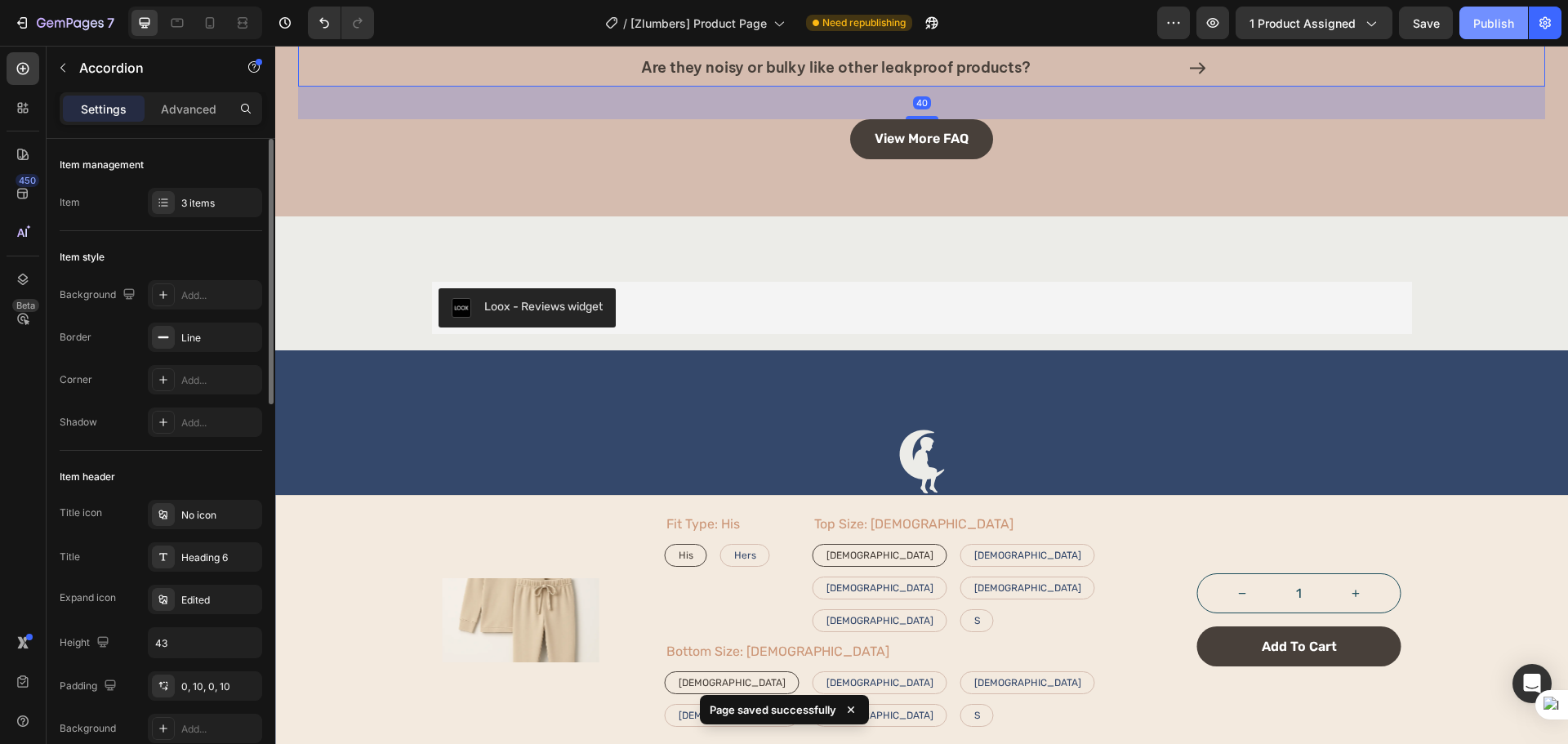
click at [1482, 22] on div "Publish" at bounding box center [1493, 23] width 41 height 17
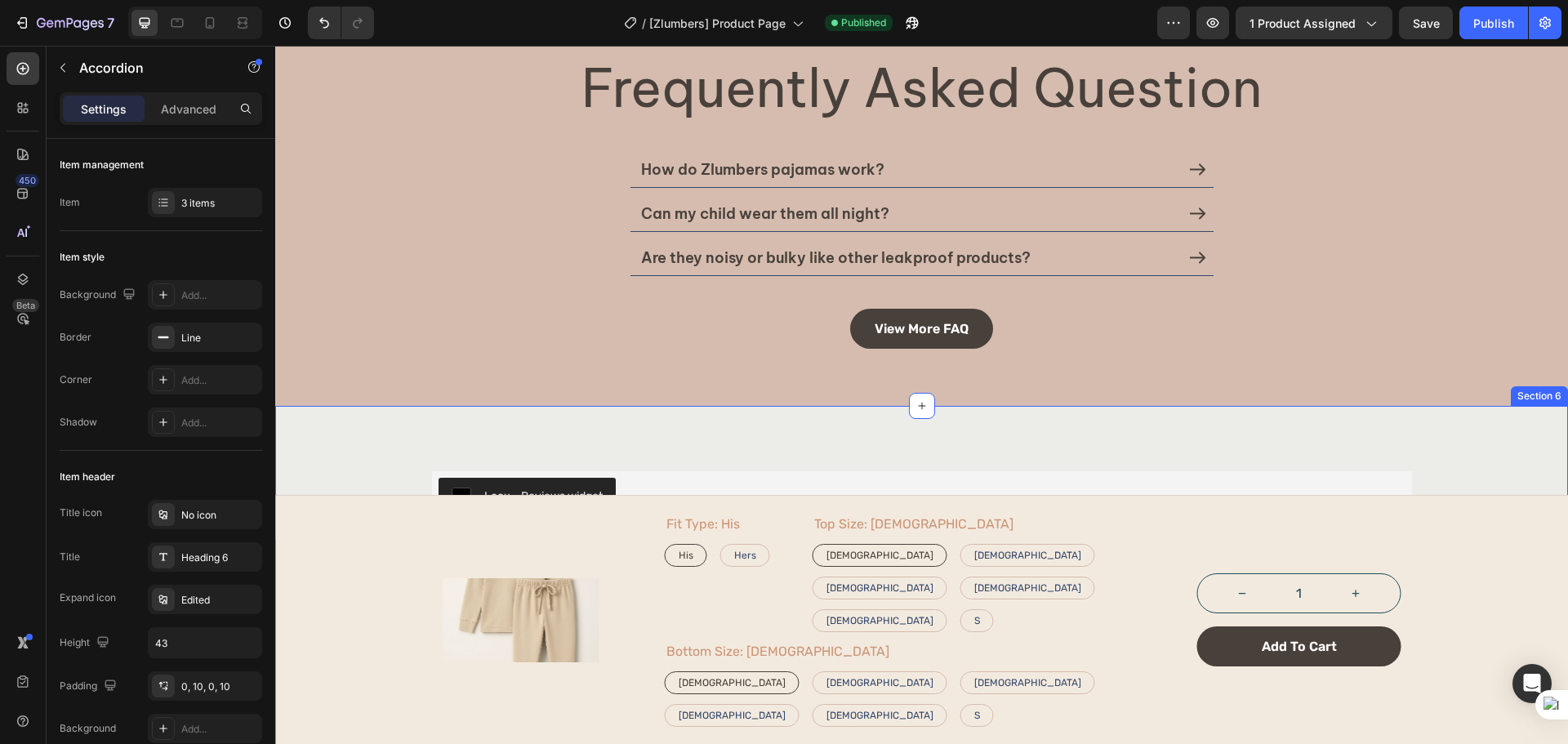
scroll to position [2313, 0]
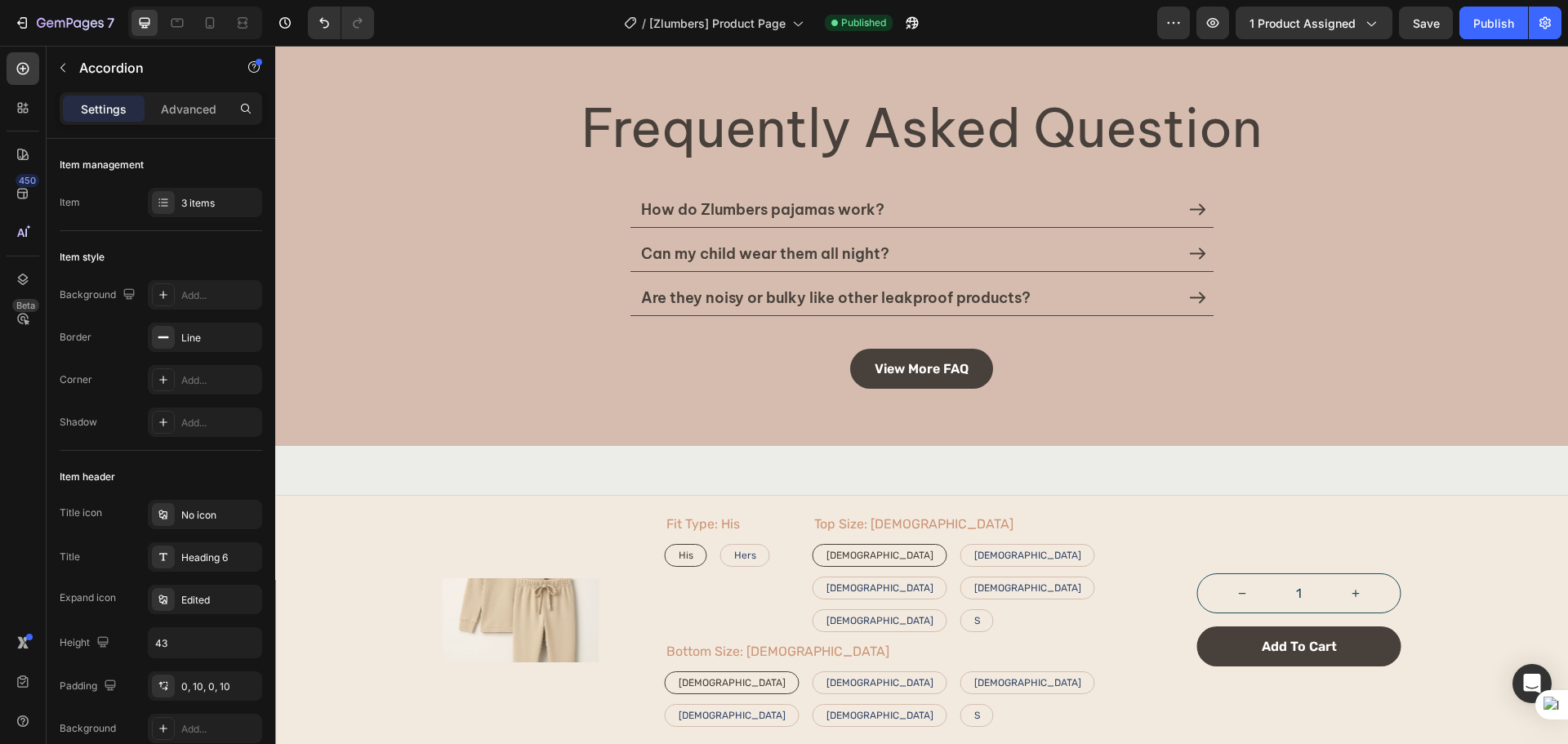
click at [566, 291] on div "Are they noisy or bulky like other leakproof products?" at bounding box center [922, 297] width 1245 height 35
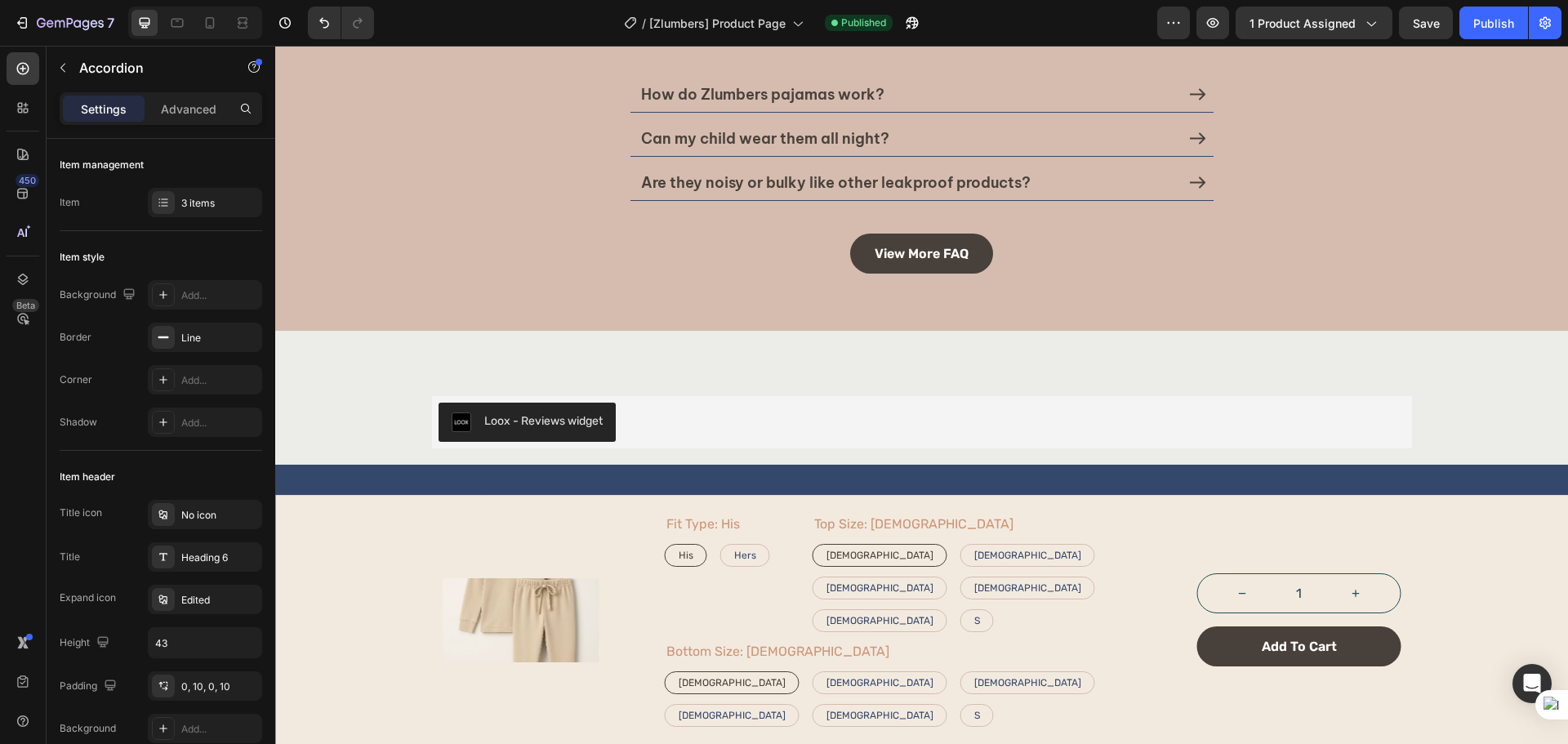
scroll to position [2857, 0]
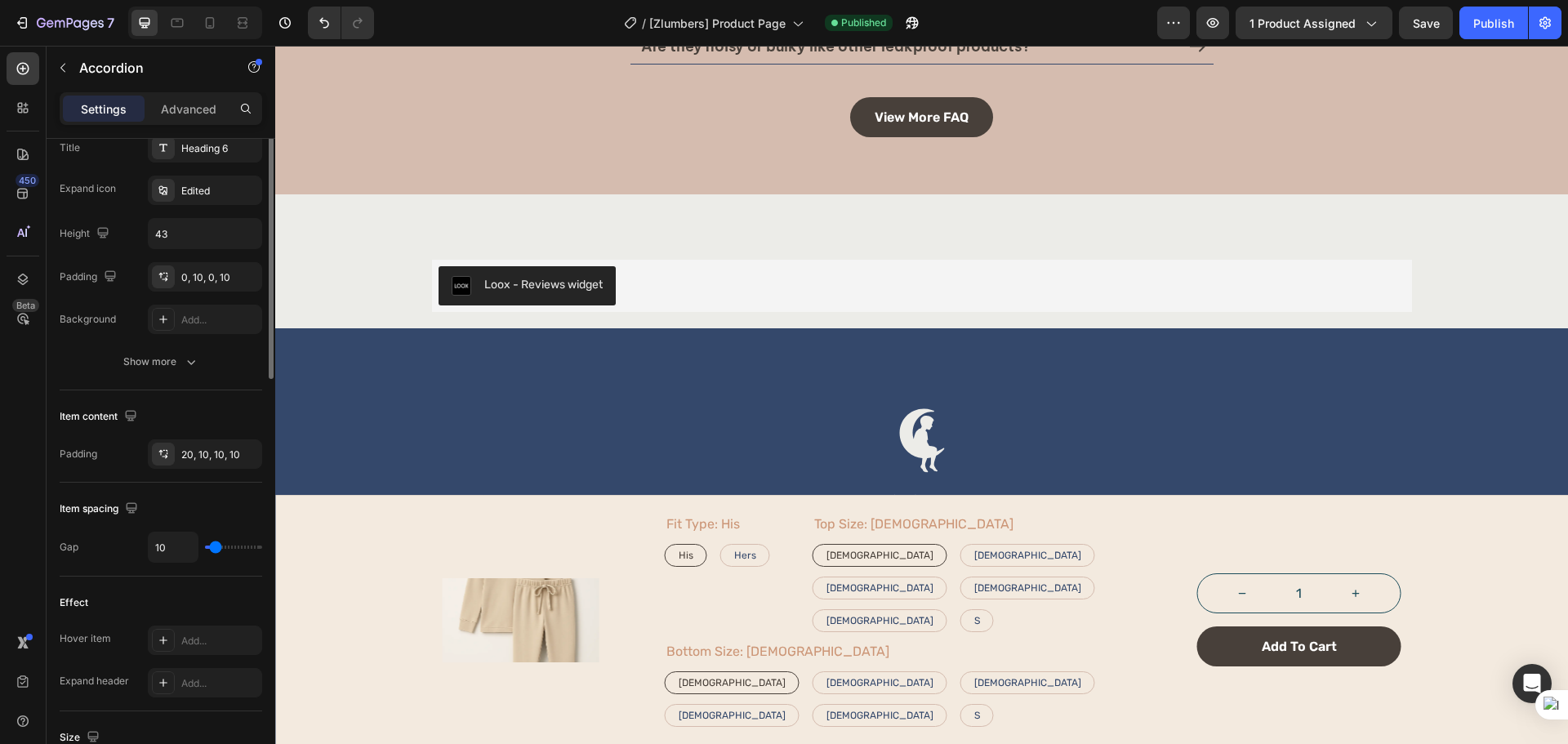
scroll to position [272, 0]
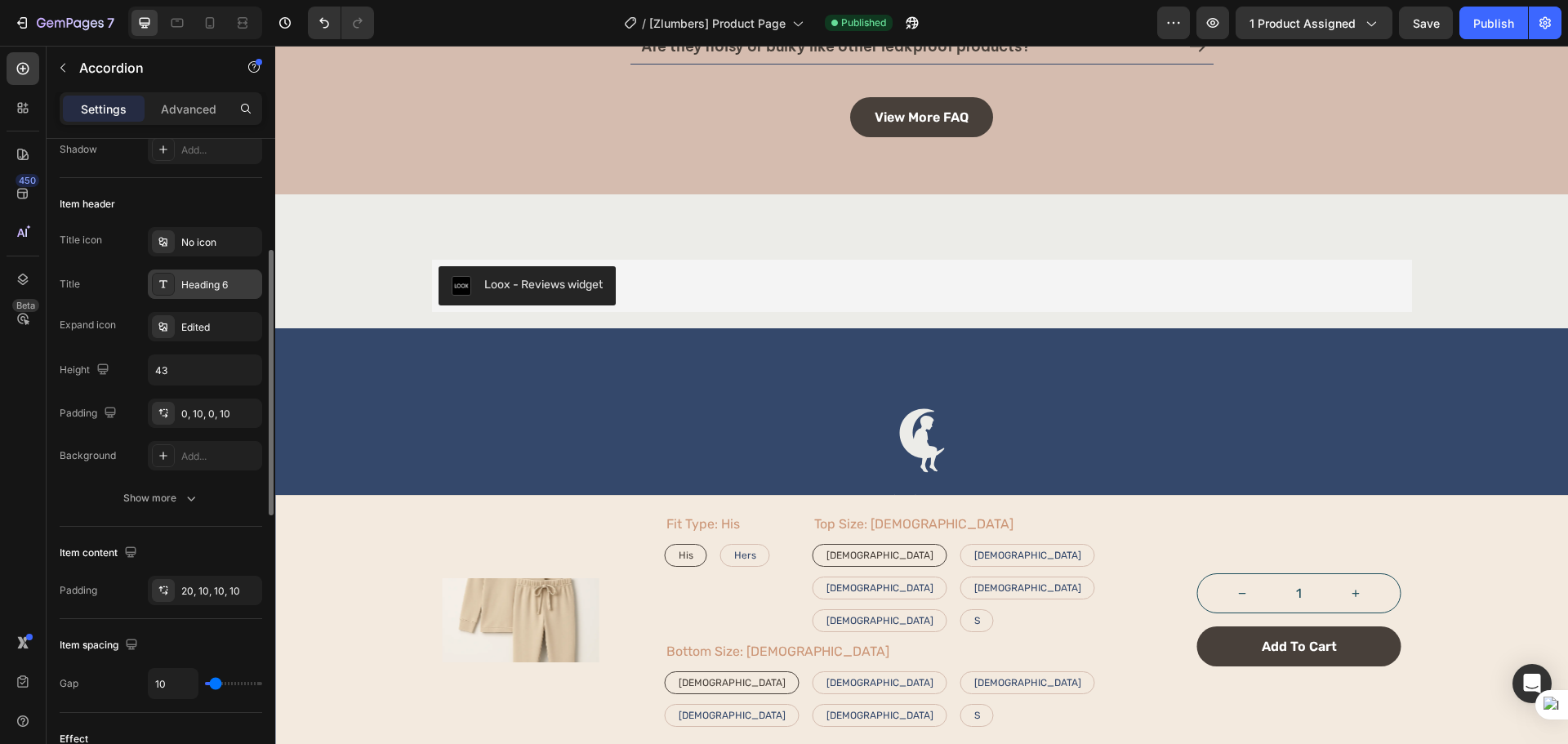
click at [217, 291] on div "Heading 6" at bounding box center [220, 284] width 77 height 14
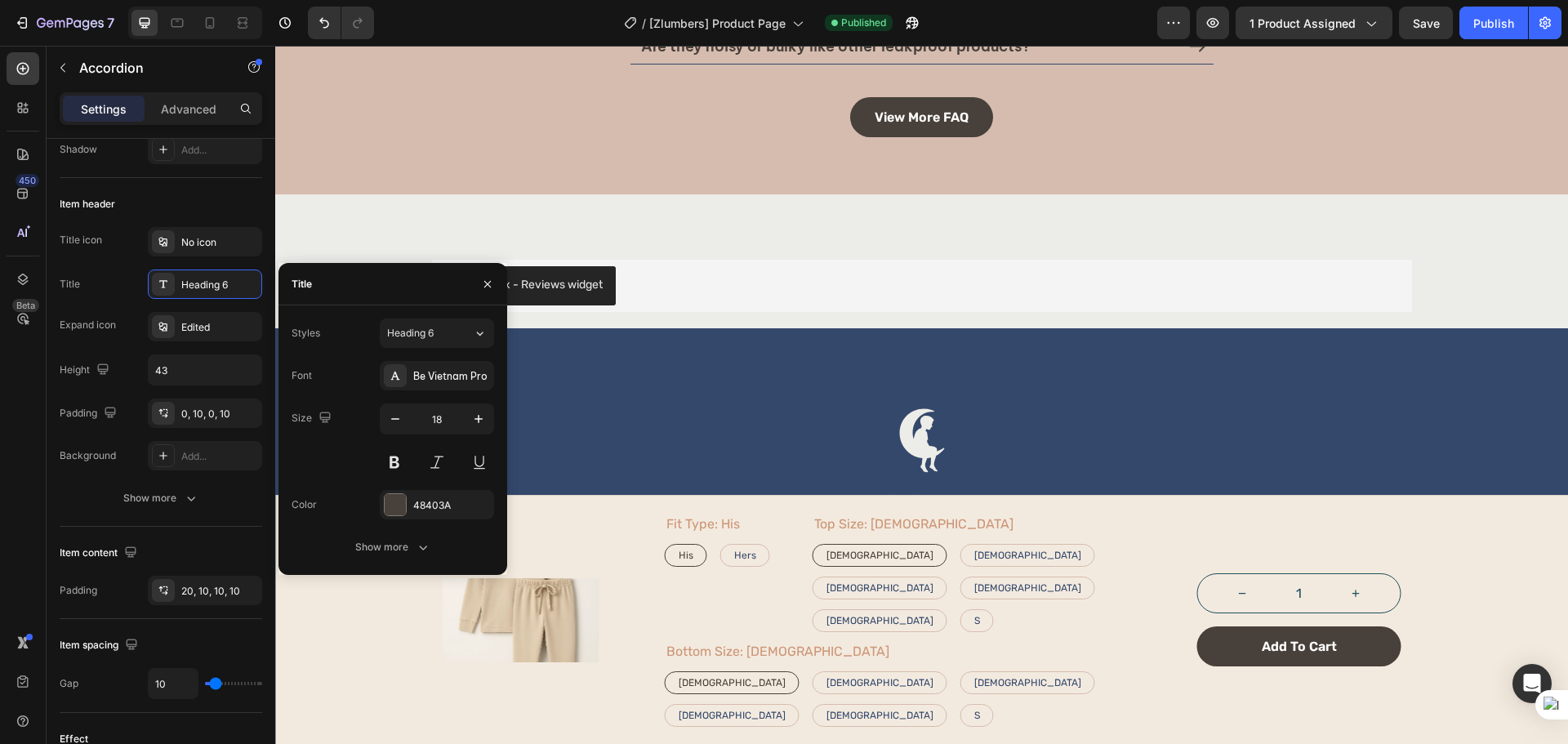
scroll to position [2993, 0]
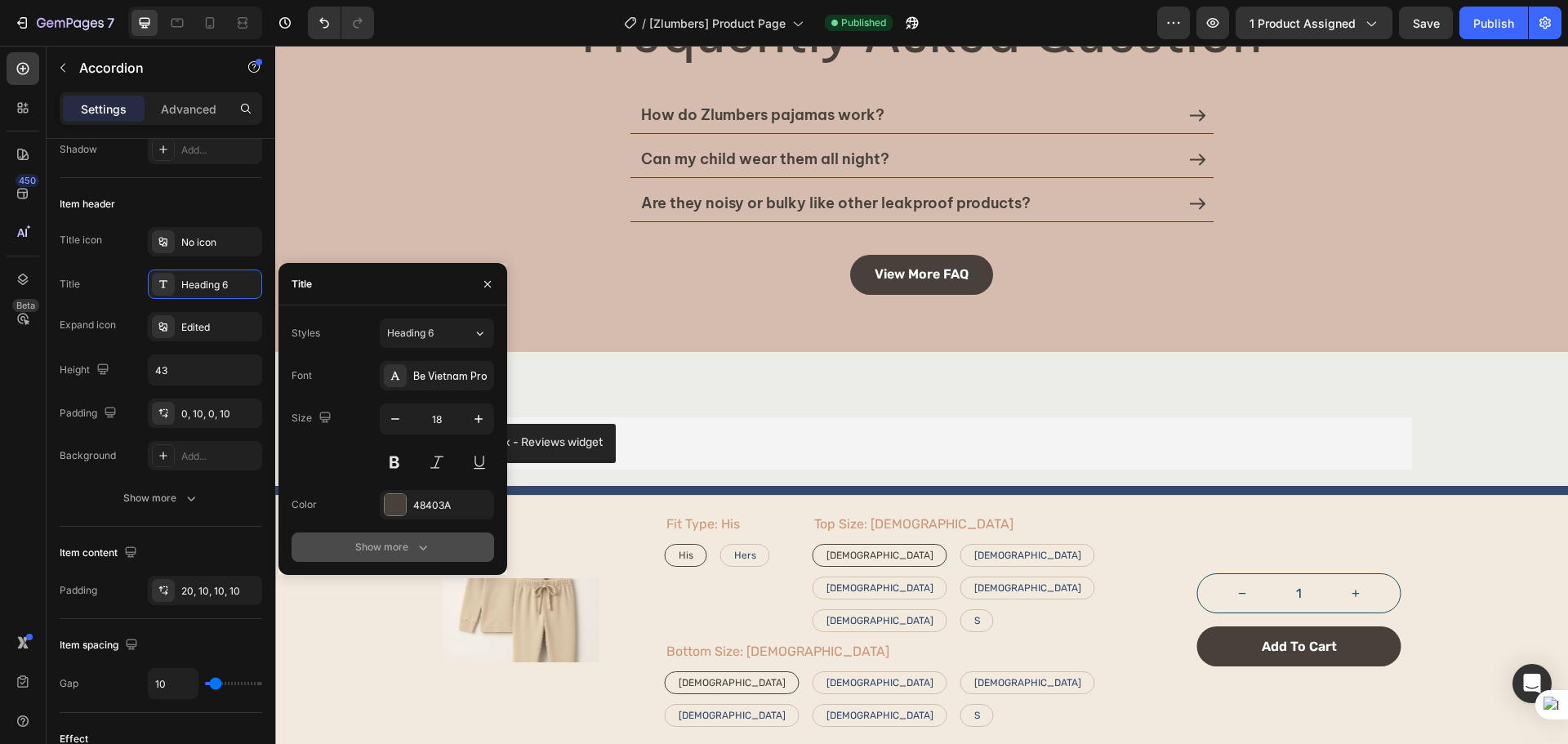
click at [391, 546] on div "Show more" at bounding box center [392, 546] width 76 height 16
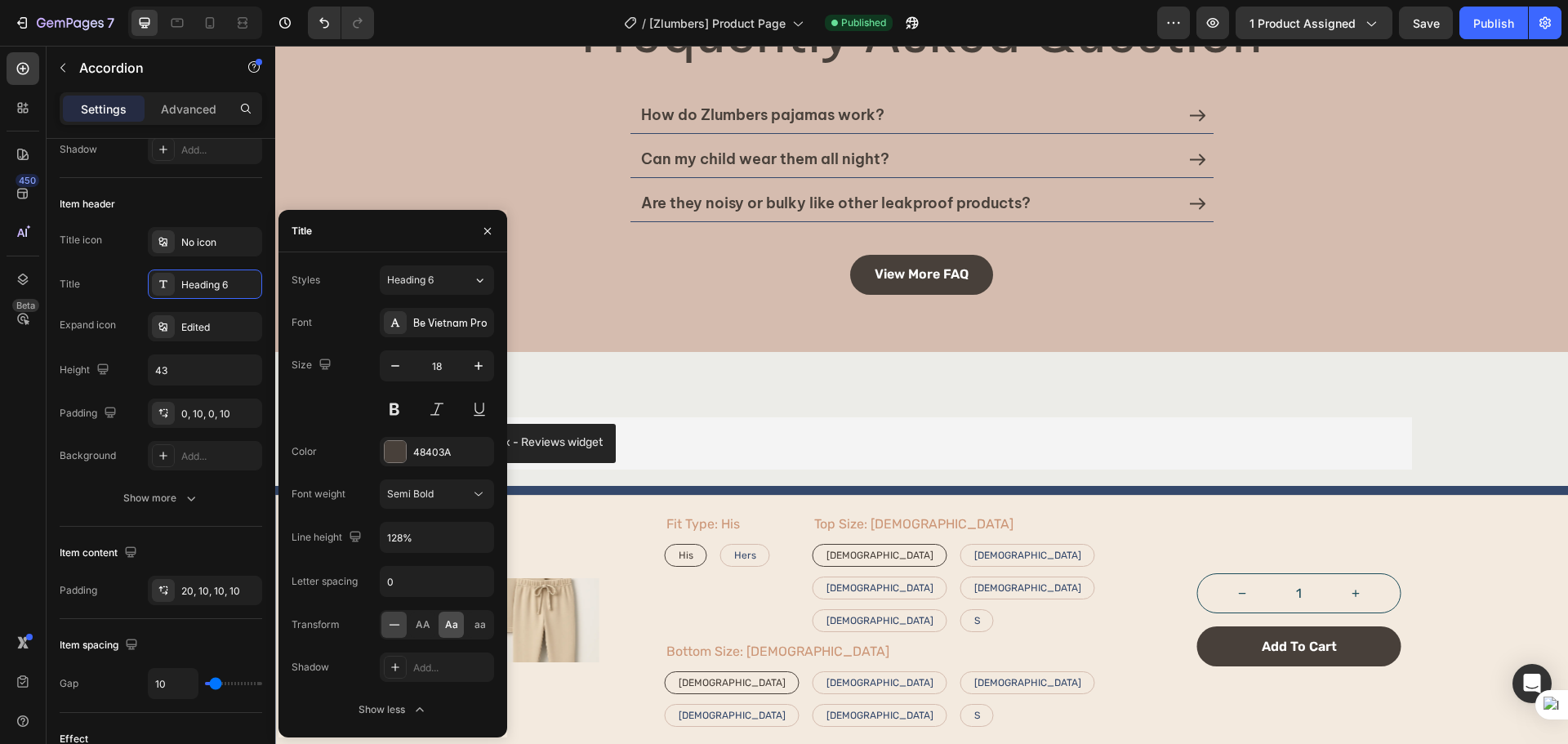
click at [454, 627] on span "Aa" at bounding box center [452, 624] width 13 height 14
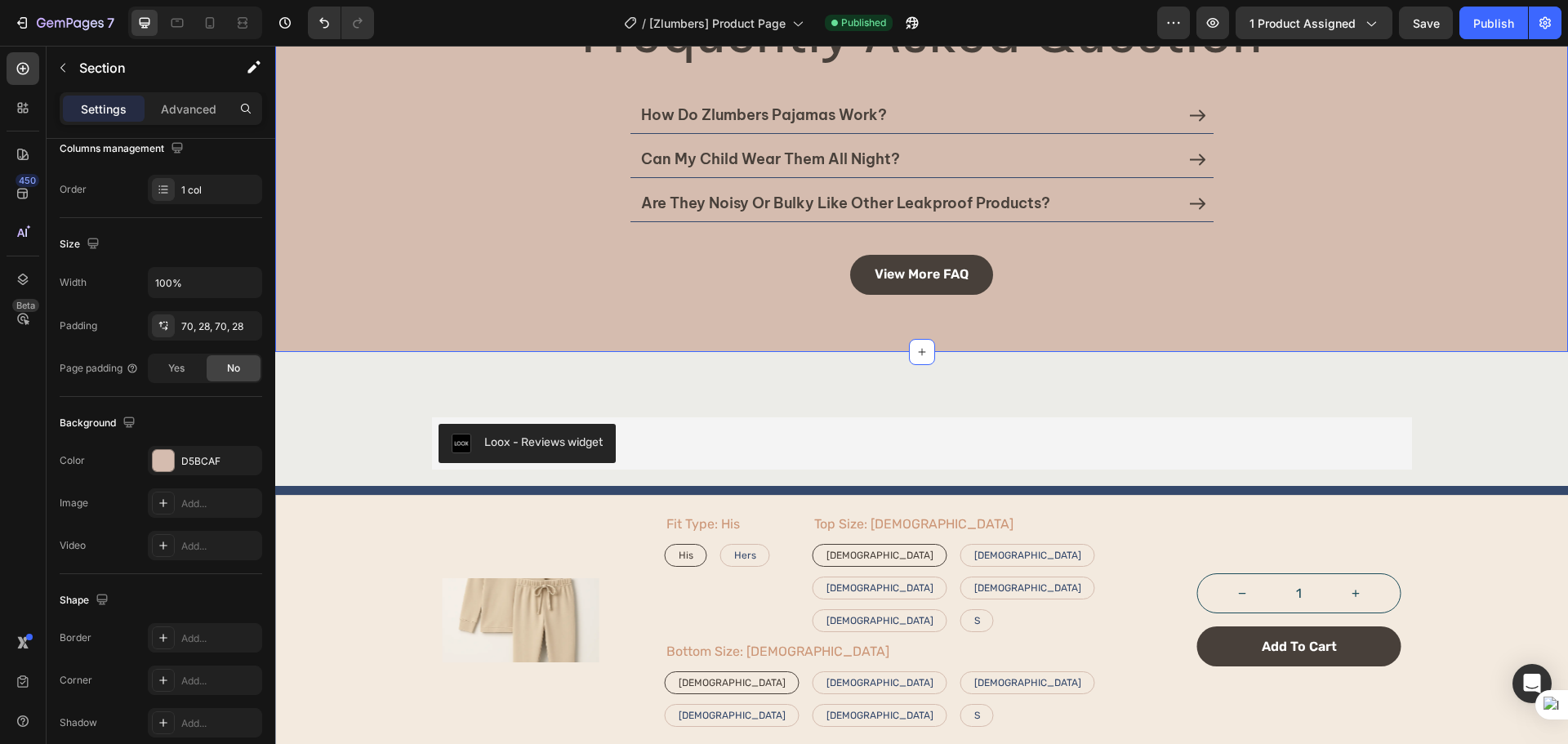
click at [711, 306] on div "Frequently Asked Question Heading how do zlumbers pajamas work? can my child we…" at bounding box center [922, 148] width 1293 height 406
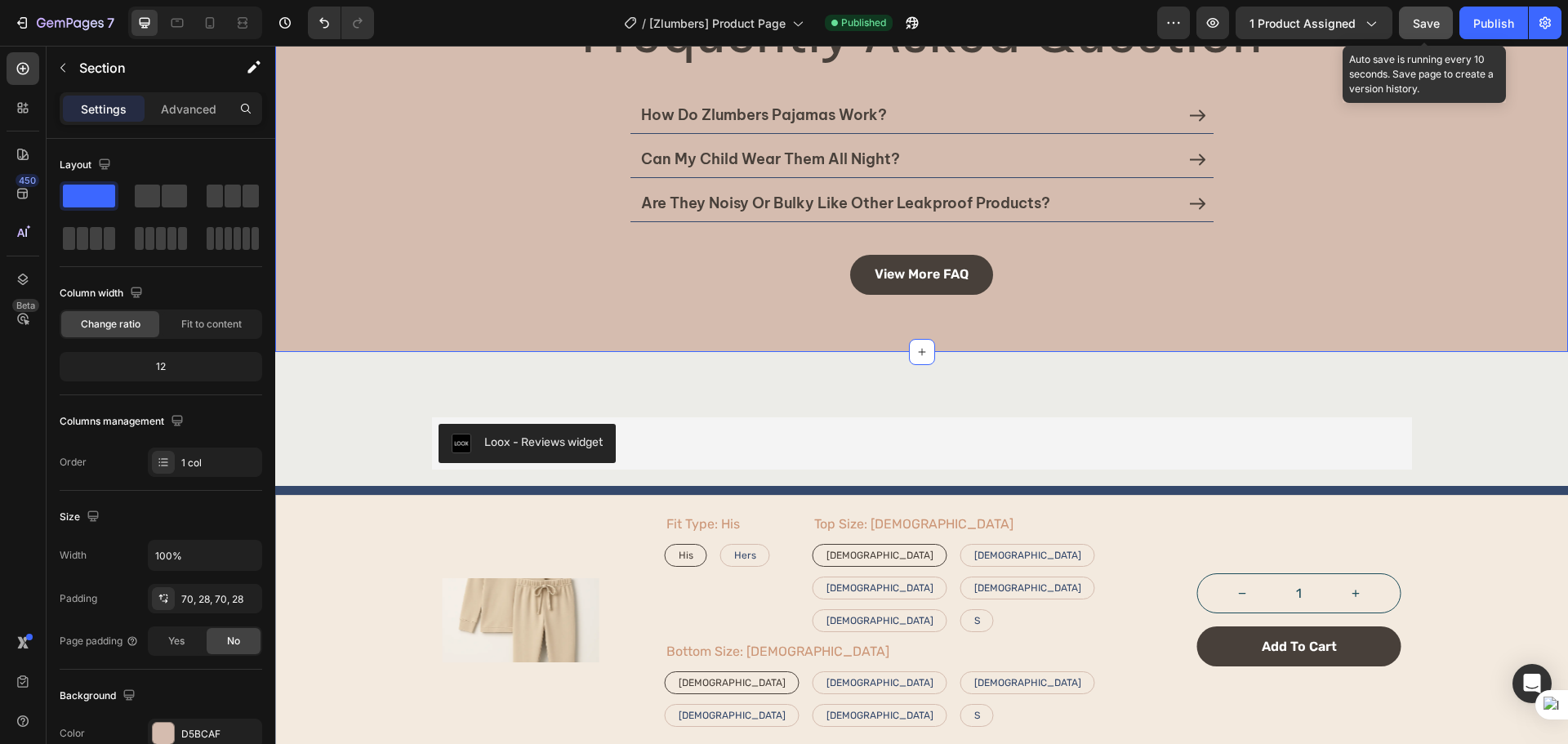
click at [1448, 17] on button "Save" at bounding box center [1425, 23] width 54 height 33
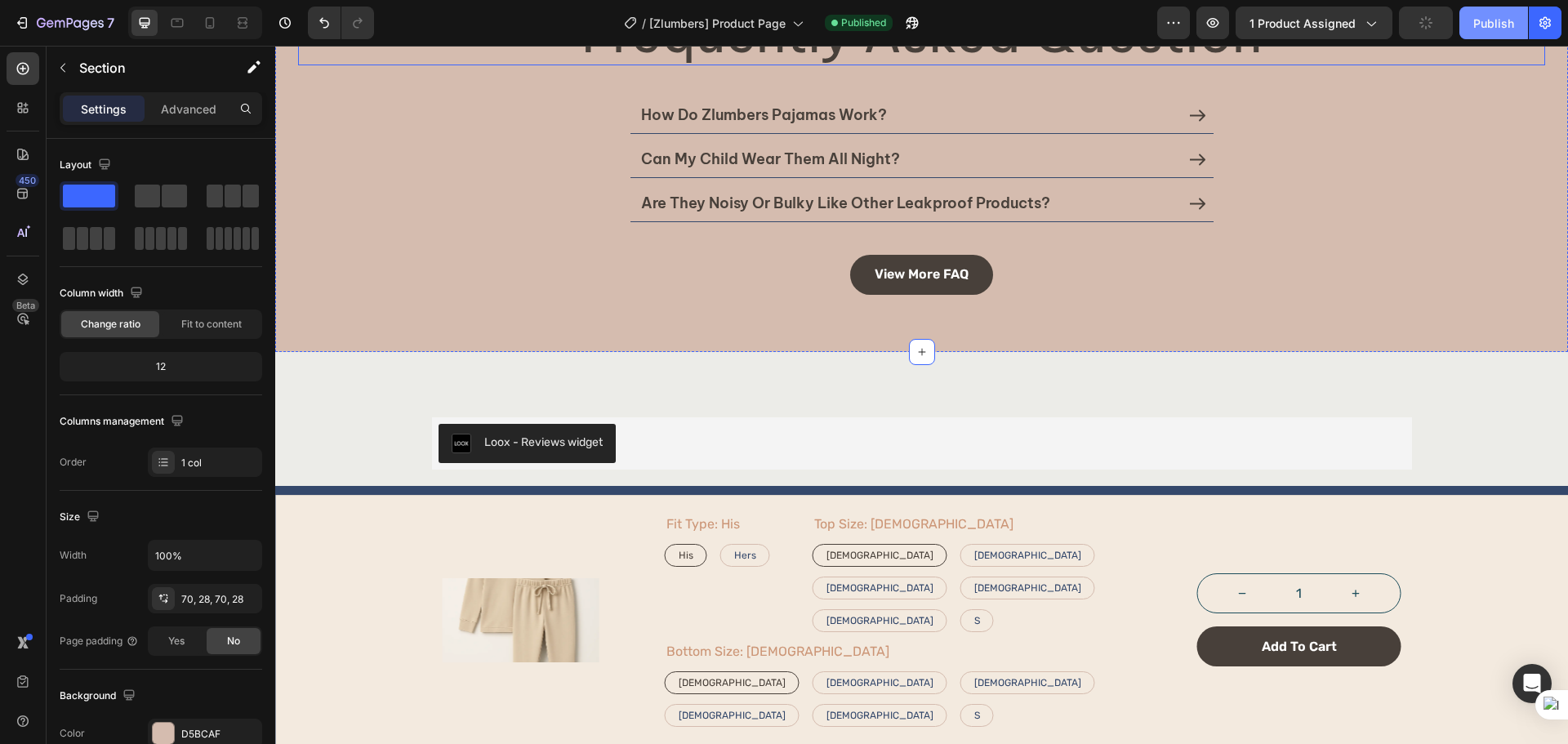
click at [1487, 29] on div "Publish" at bounding box center [1493, 23] width 41 height 17
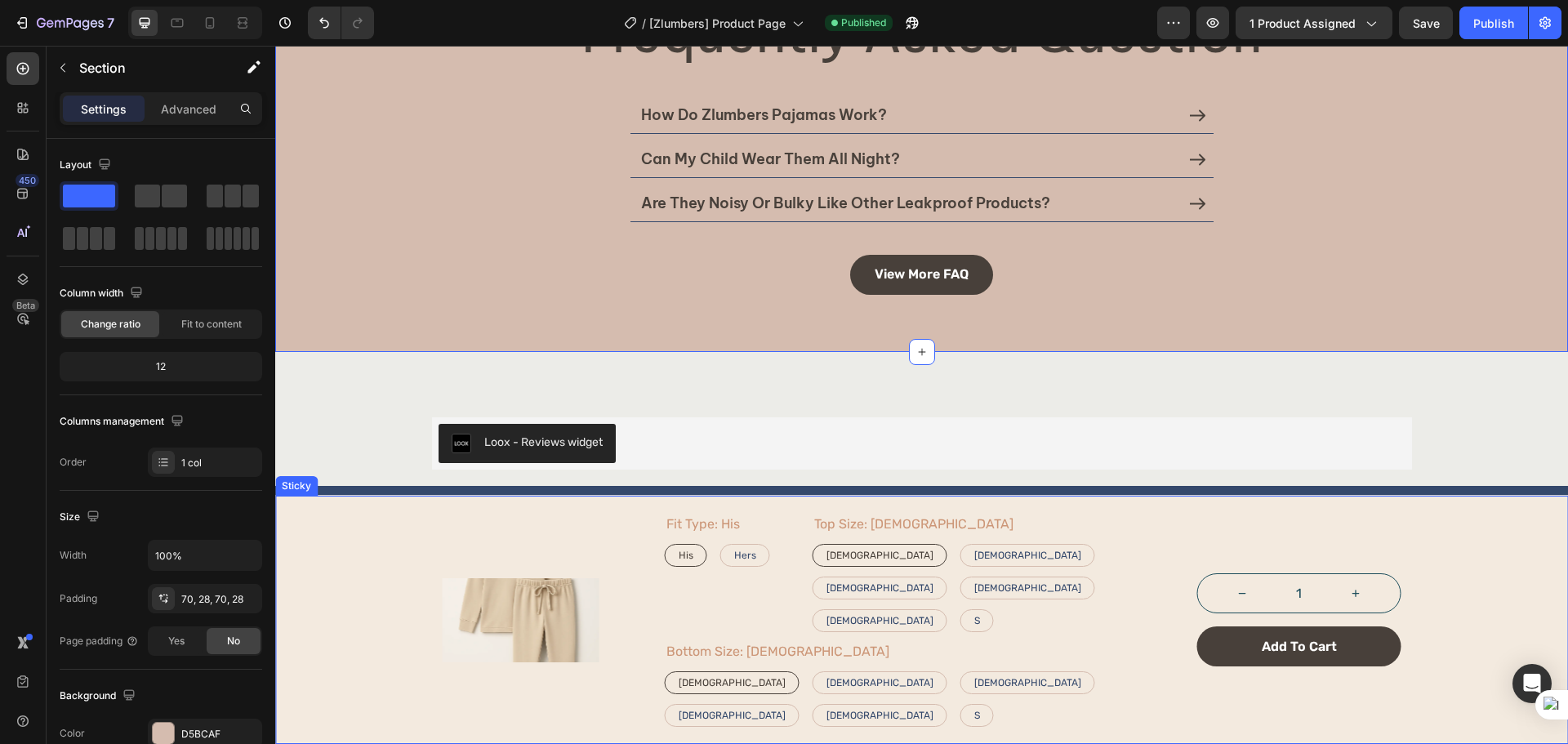
scroll to position [3128, 0]
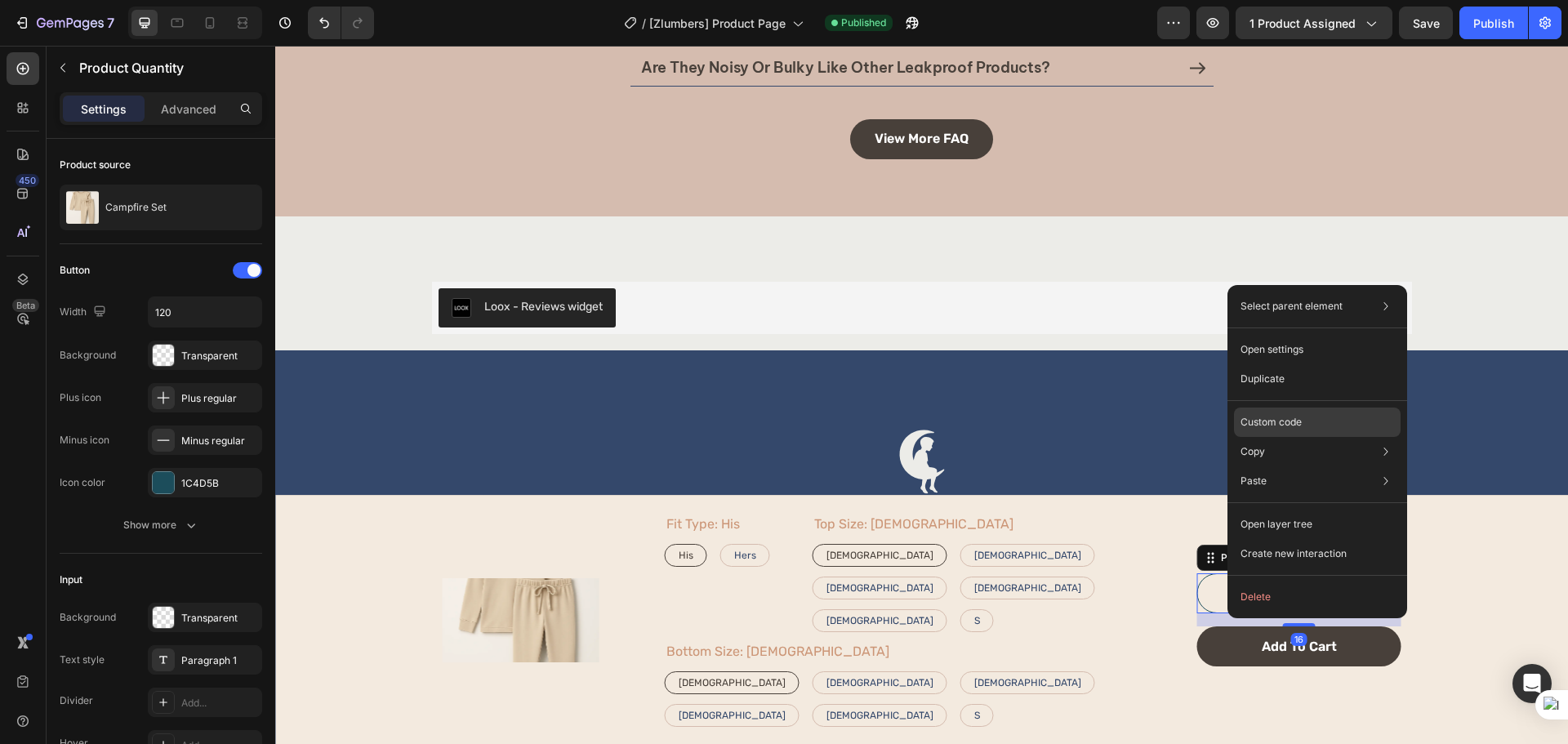
click at [1316, 466] on div "Custom code" at bounding box center [1317, 480] width 167 height 30
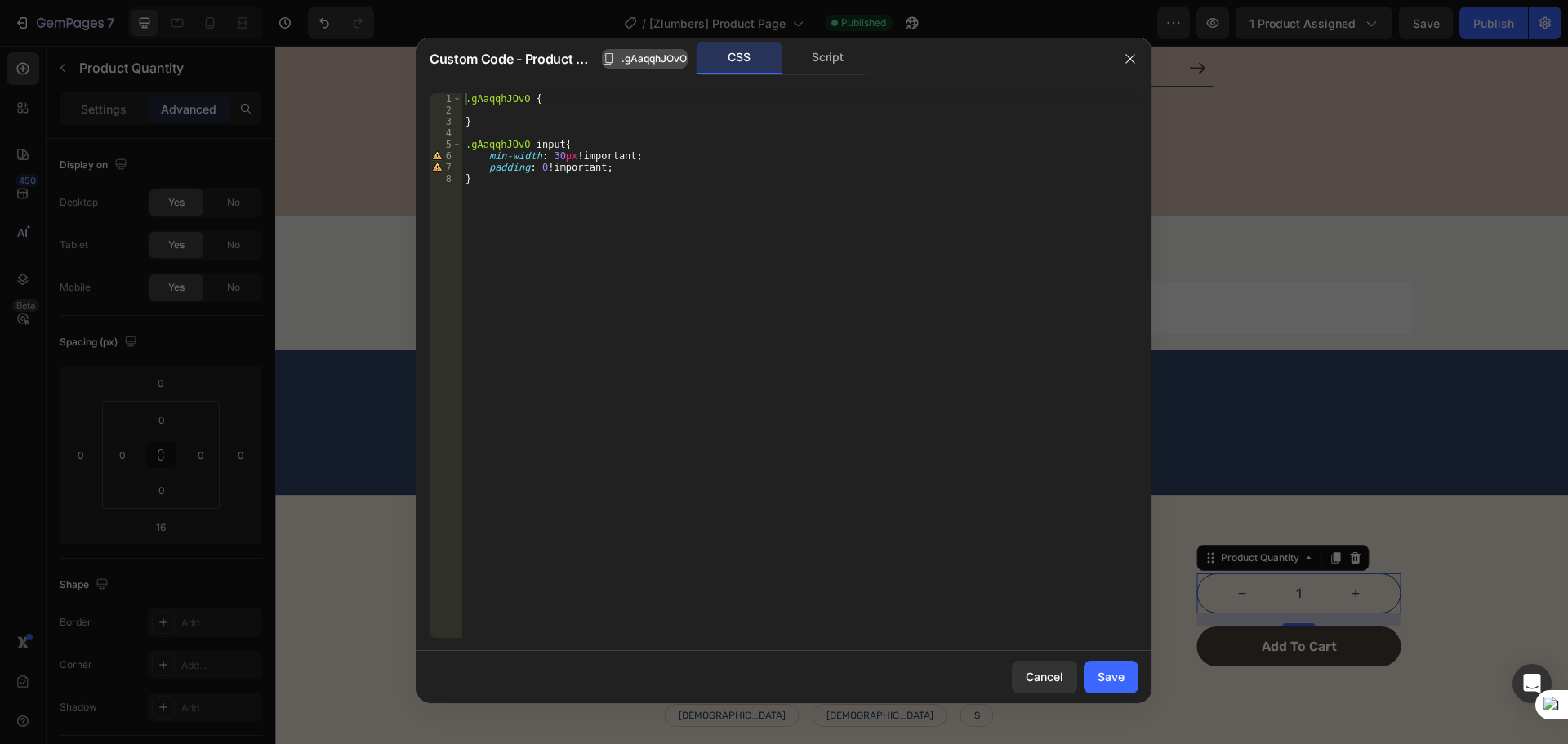
click at [644, 55] on span ".gAaqqhJOvO" at bounding box center [654, 58] width 65 height 14
type textarea "}"
click at [499, 201] on div ".gAaqqhJOvO { } .gAaqqhJOvO input { min-width : 30 px !important ; padding : 0 …" at bounding box center [800, 377] width 676 height 568
paste textarea ".gAaqqhJOvO"
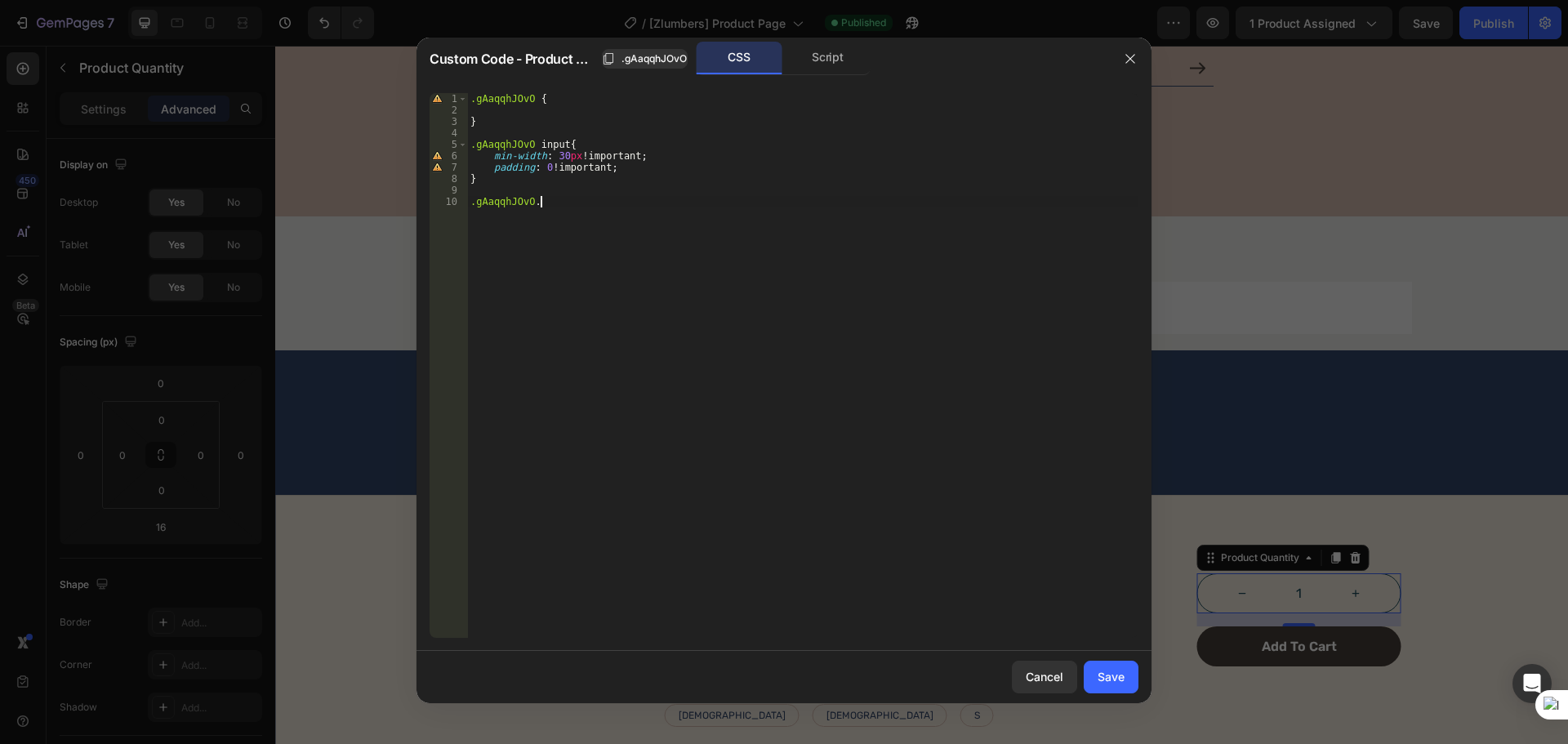
paste textarea "gp-minus"
type textarea ".gAaqqhJOvO .gp-minus{}"
click at [585, 194] on div ".gAaqqhJOvO { } .gAaqqhJOvO input { min-width : 30 px !important ; padding : 0 …" at bounding box center [803, 377] width 671 height 568
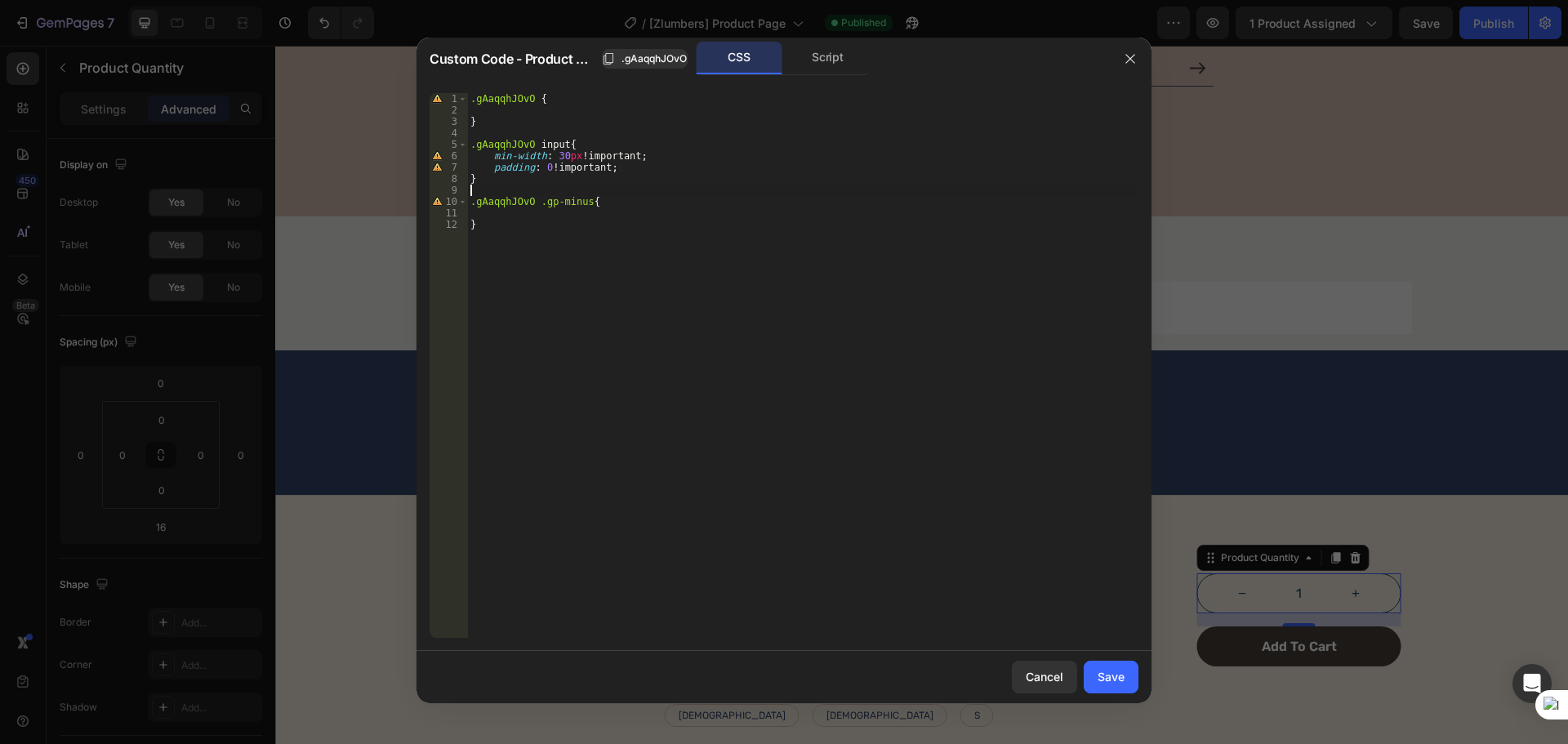
click at [585, 198] on div ".gAaqqhJOvO { } .gAaqqhJOvO input { min-width : 30 px !important ; padding : 0 …" at bounding box center [803, 377] width 671 height 568
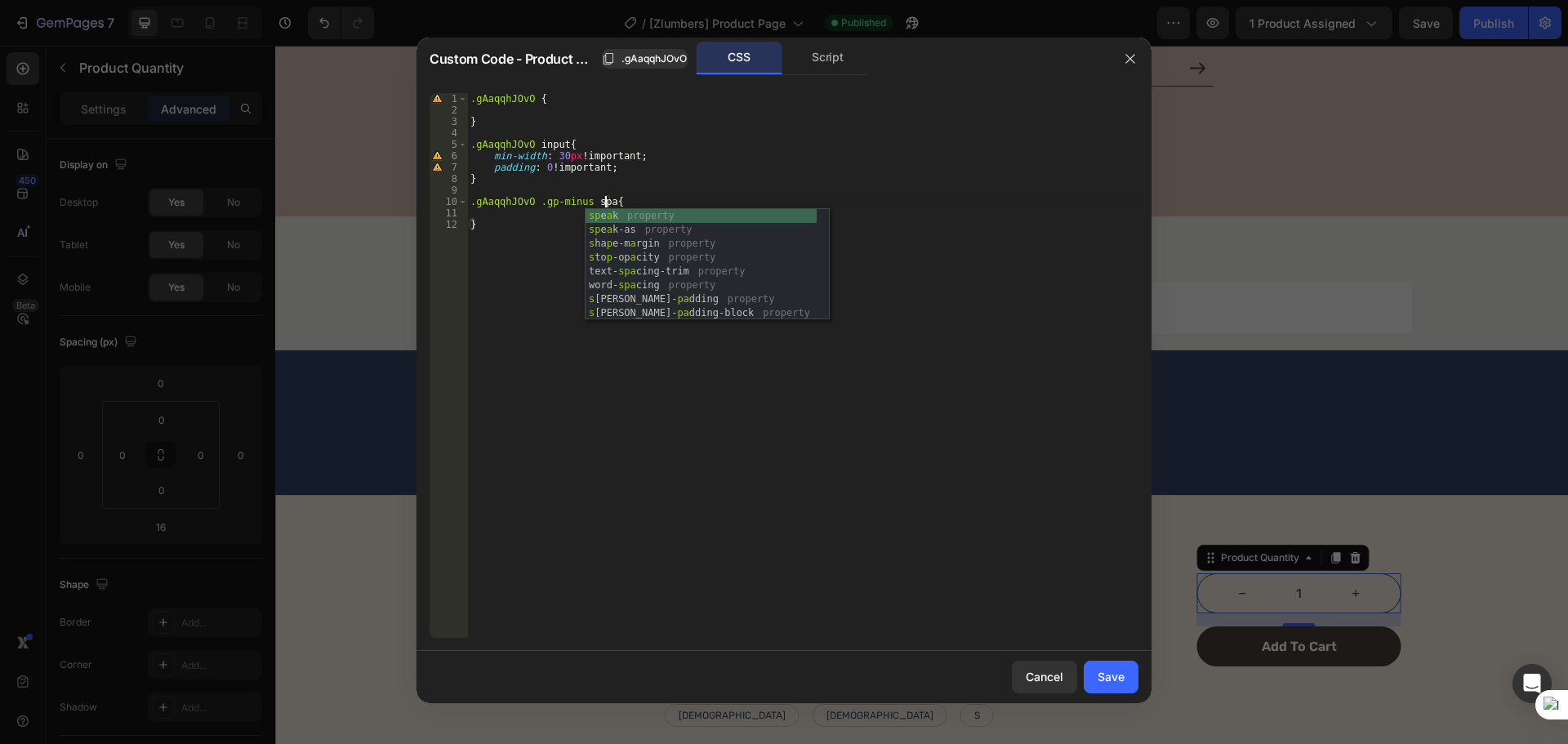
scroll to position [0, 11]
type textarea ".gAaqqhJOvO .gp-minus span{"
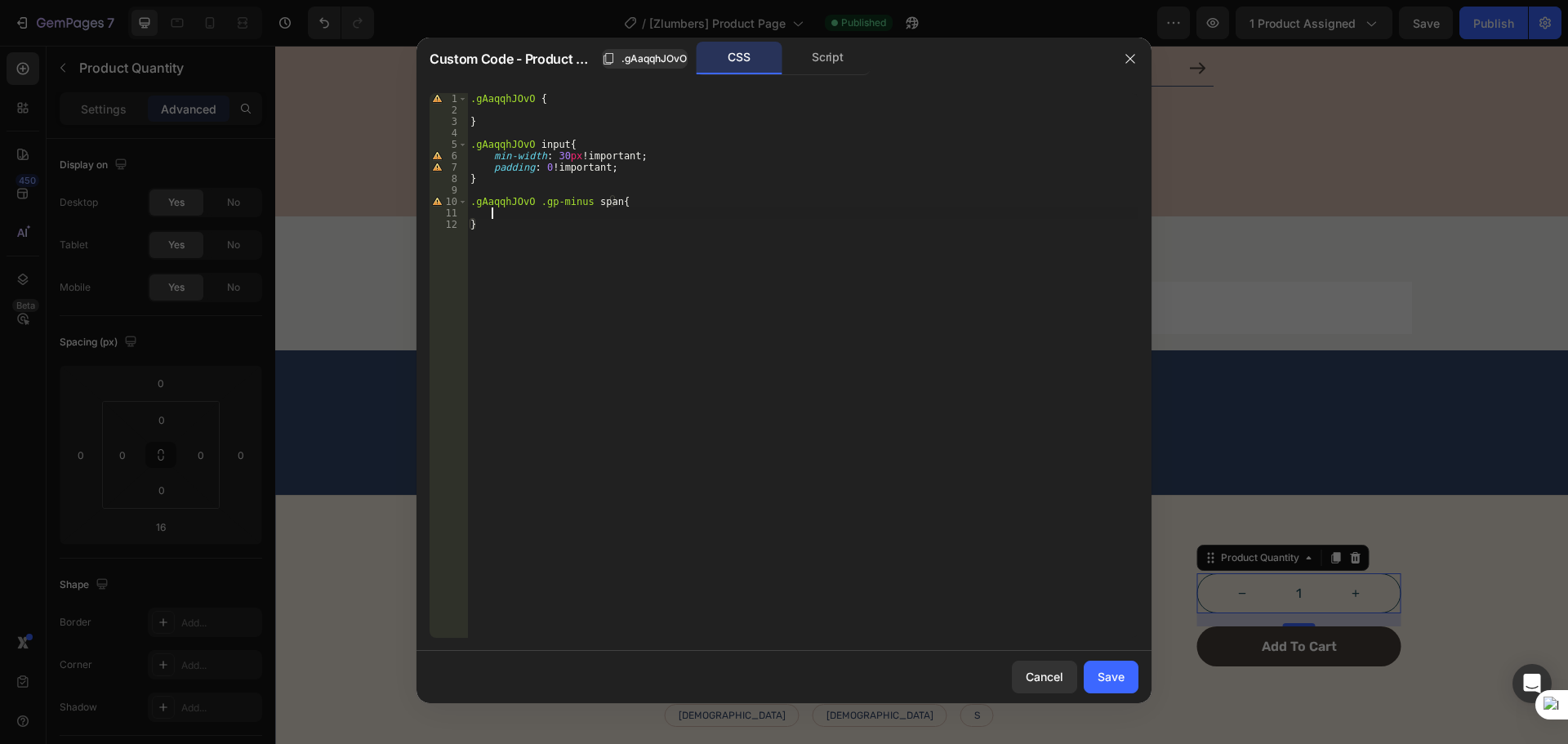
click at [546, 214] on div ".gAaqqhJOvO { } .gAaqqhJOvO input { min-width : 30 px !important ; padding : 0 …" at bounding box center [803, 377] width 671 height 568
paste textarea "margin-left: 40px;"
click at [585, 208] on div ".gAaqqhJOvO { } .gAaqqhJOvO input { min-width : 30 px !important ; padding : 0 …" at bounding box center [803, 377] width 671 height 568
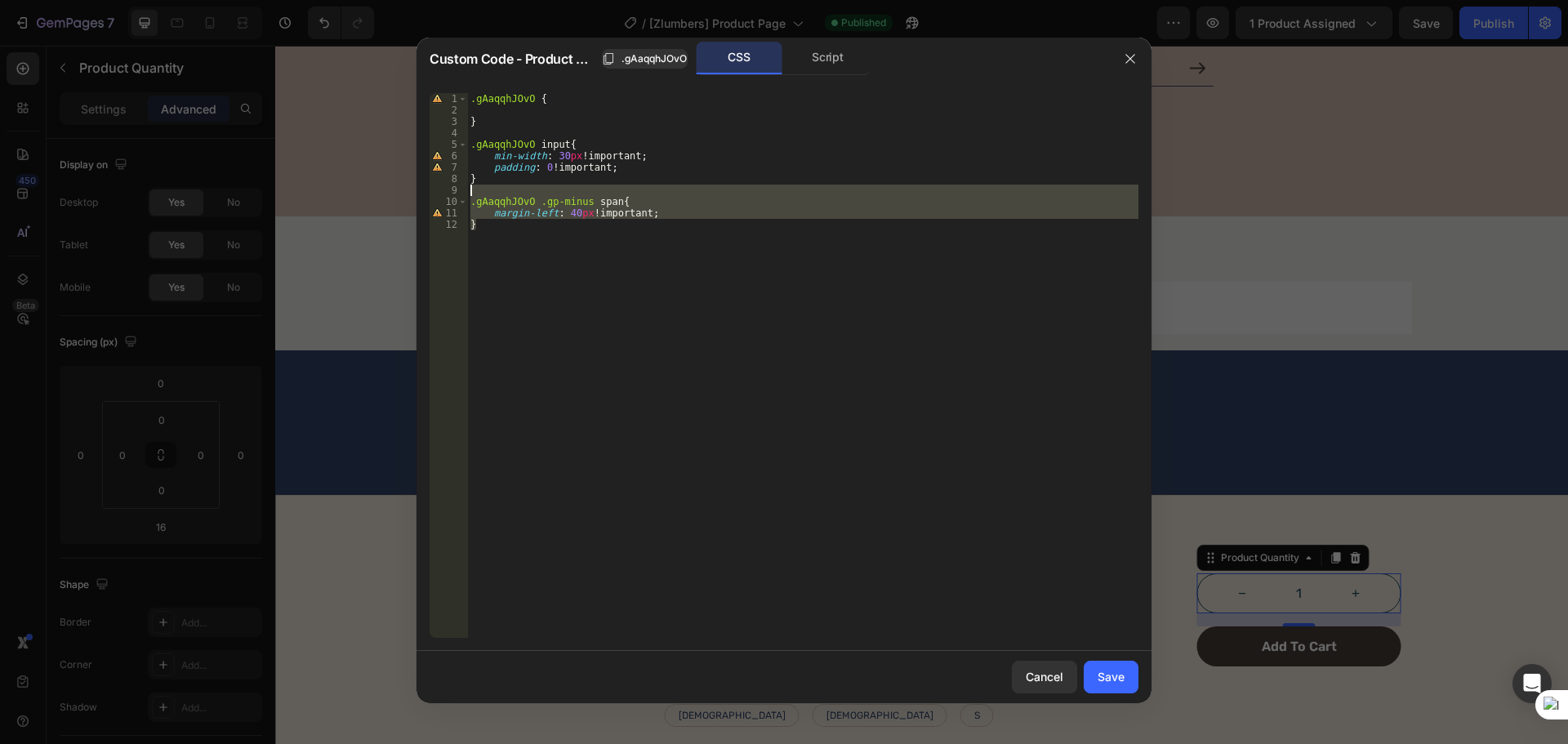
drag, startPoint x: 503, startPoint y: 223, endPoint x: 468, endPoint y: 195, distance: 44.8
click at [468, 195] on div ".gAaqqhJOvO { } .gAaqqhJOvO input { min-width : 30 px !important ; padding : 0 …" at bounding box center [803, 377] width 671 height 568
click at [512, 226] on div ".gAaqqhJOvO { } .gAaqqhJOvO input { min-width : 30 px !important ; padding : 0 …" at bounding box center [803, 365] width 671 height 545
type textarea "}"
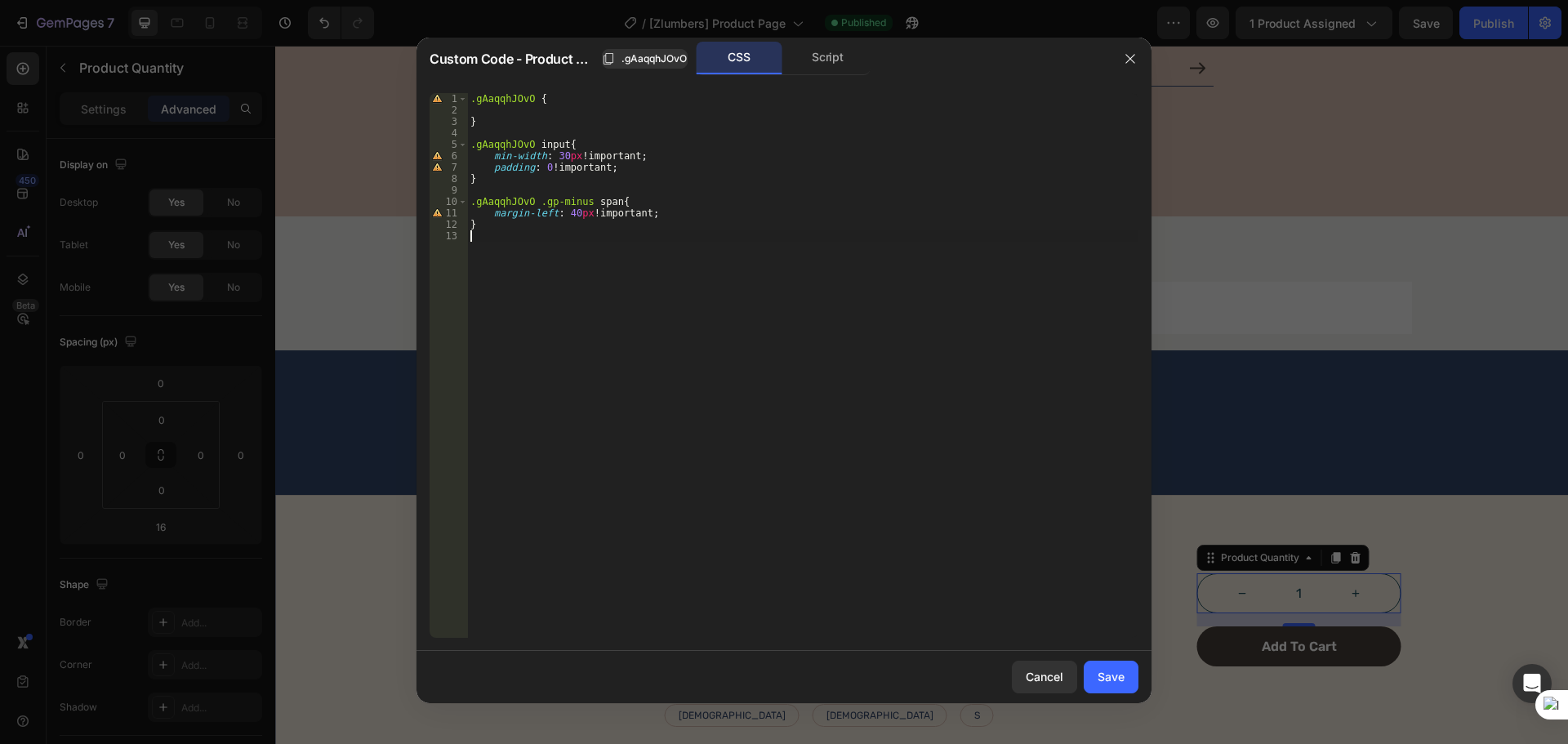
paste textarea "}"
click at [533, 261] on div ".gAaqqhJOvO { } .gAaqqhJOvO input { min-width : 30 px !important ; padding : 0 …" at bounding box center [803, 377] width 671 height 568
click at [533, 275] on div ".gAaqqhJOvO { } .gAaqqhJOvO input { min-width : 30 px !important ; padding : 0 …" at bounding box center [803, 377] width 671 height 568
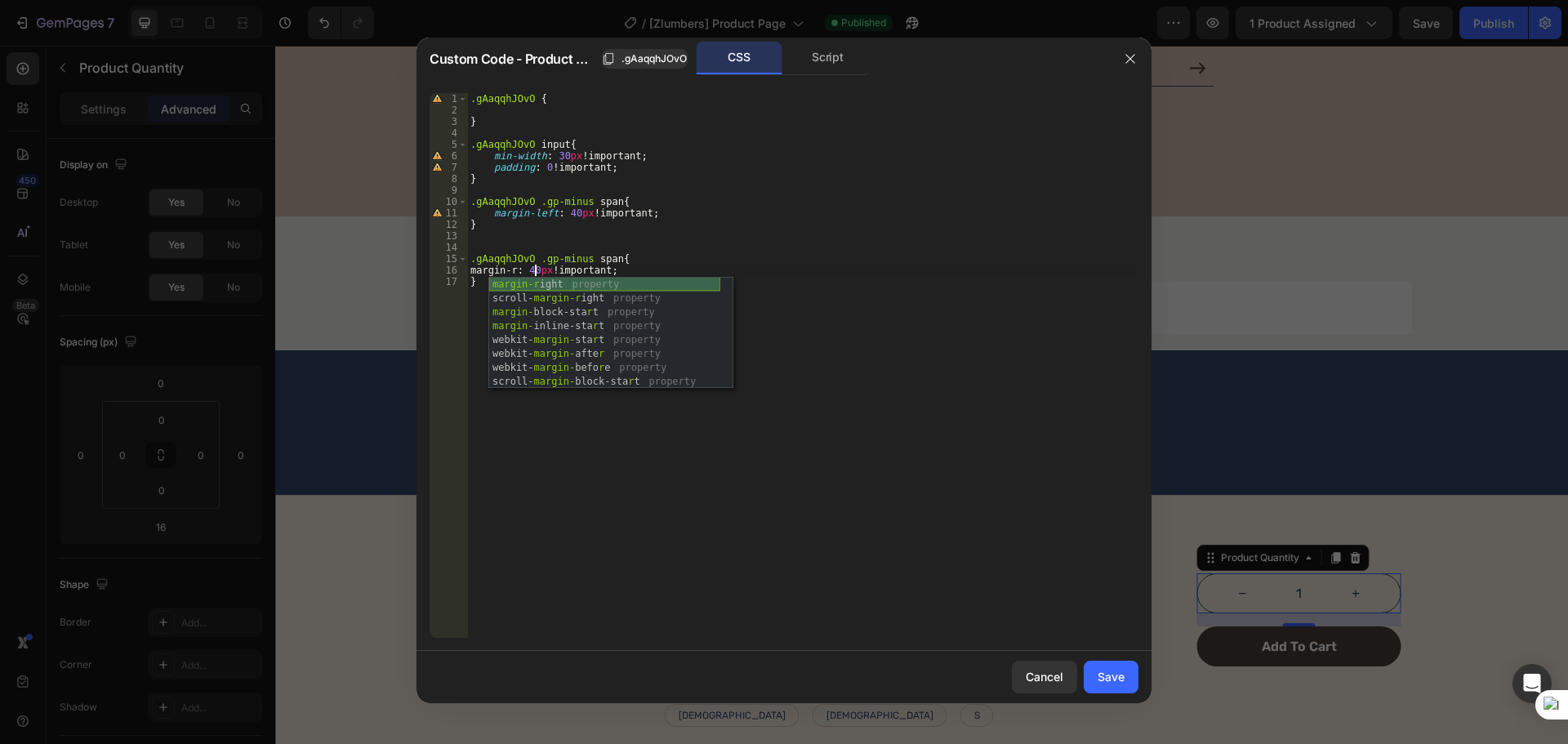
click at [551, 287] on div "margin-r ight property scroll- margin-r ight property margin- block-sta r t pro…" at bounding box center [604, 346] width 231 height 139
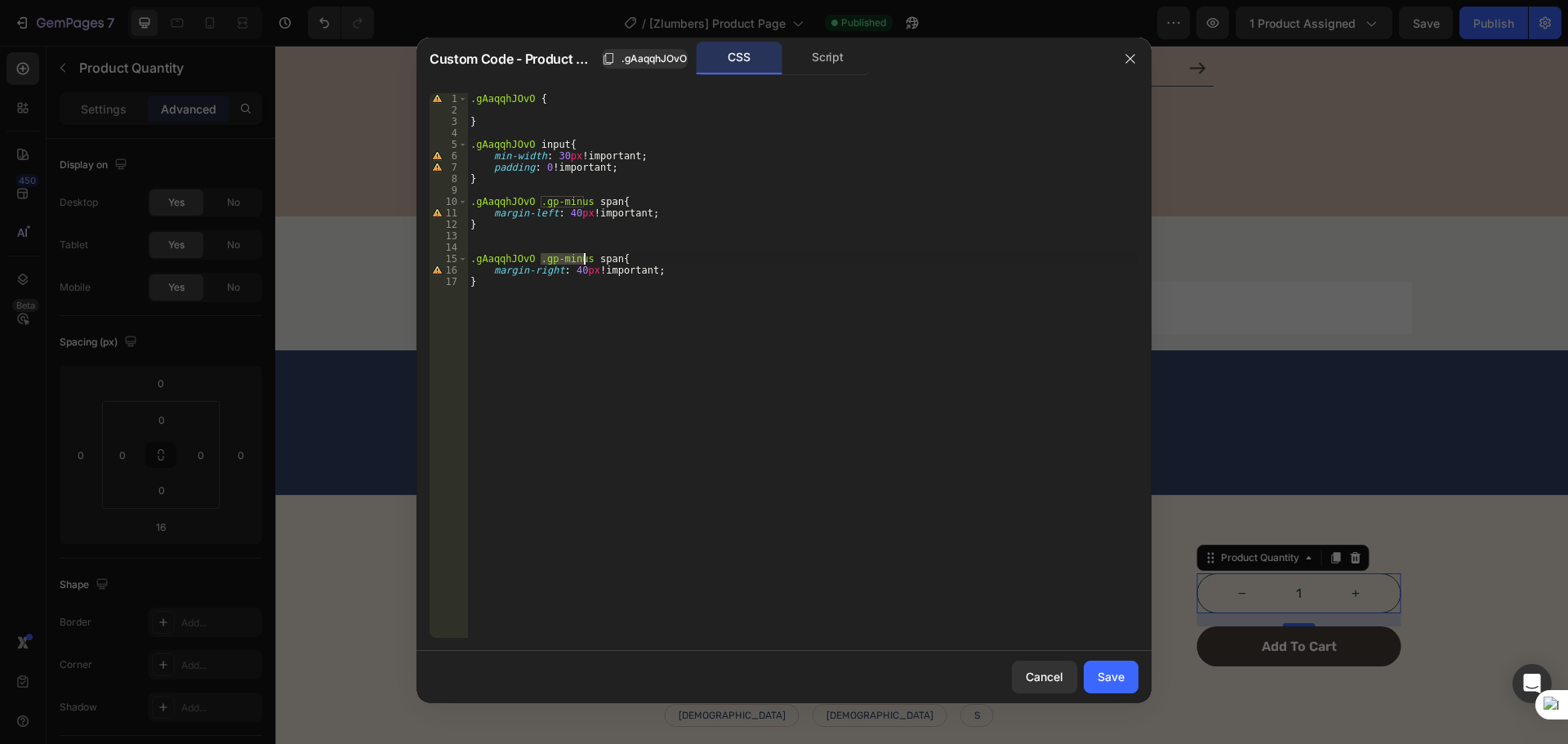
drag, startPoint x: 538, startPoint y: 264, endPoint x: 582, endPoint y: 263, distance: 44.0
click at [582, 263] on div ".gAaqqhJOvO { } .gAaqqhJOvO input { min-width : 30 px !important ; padding : 0 …" at bounding box center [803, 377] width 671 height 568
paste textarea "pl"
type textarea ".gAaqqhJOvO .gp-plus span{"
click at [1115, 678] on div "Save" at bounding box center [1111, 676] width 27 height 17
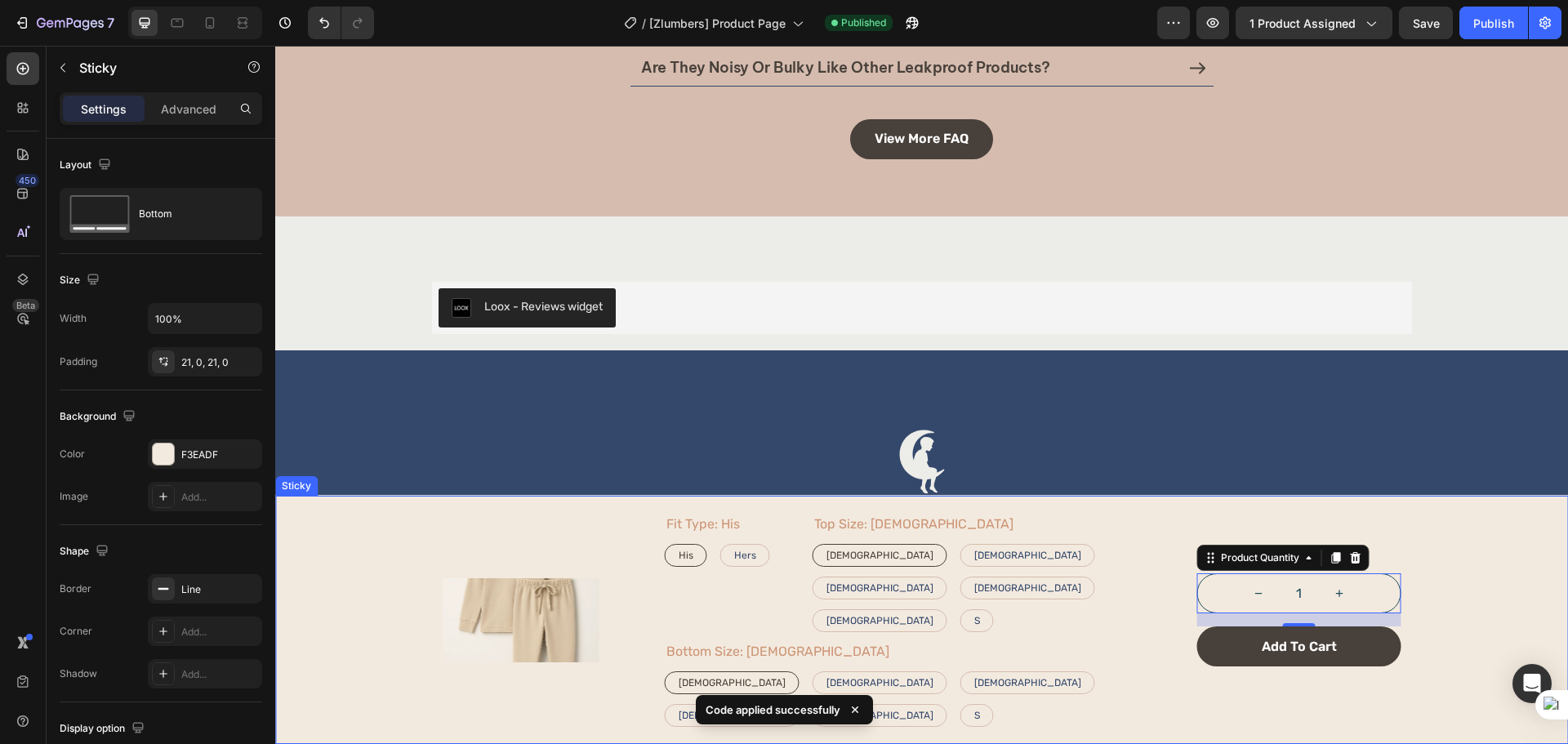
click at [1454, 593] on div "Product Images Fit Type: His His His His Hers Hers Hers Product Variants & Swat…" at bounding box center [922, 619] width 1293 height 214
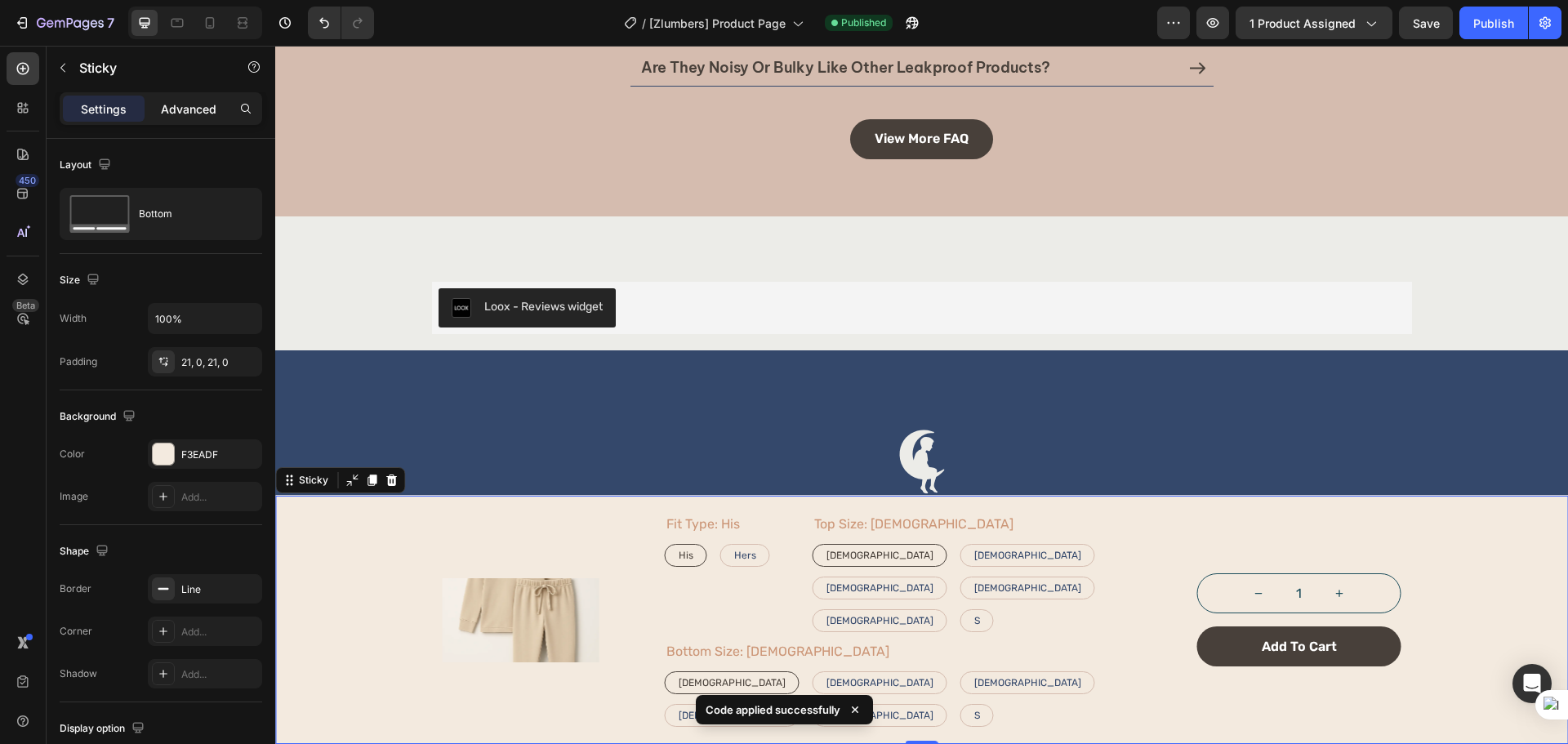
click at [184, 105] on p "Advanced" at bounding box center [189, 109] width 56 height 17
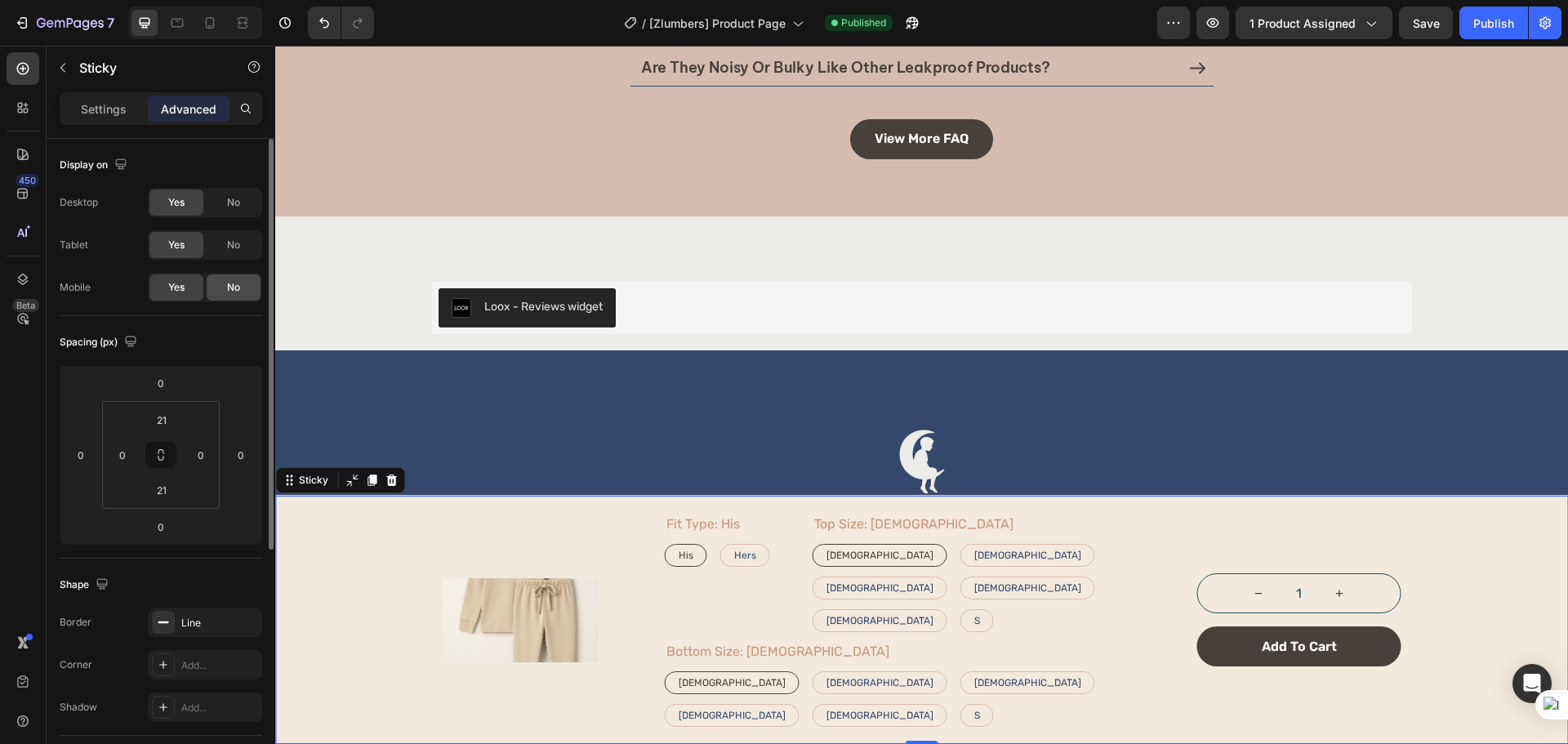
click at [232, 278] on div "No" at bounding box center [233, 287] width 54 height 26
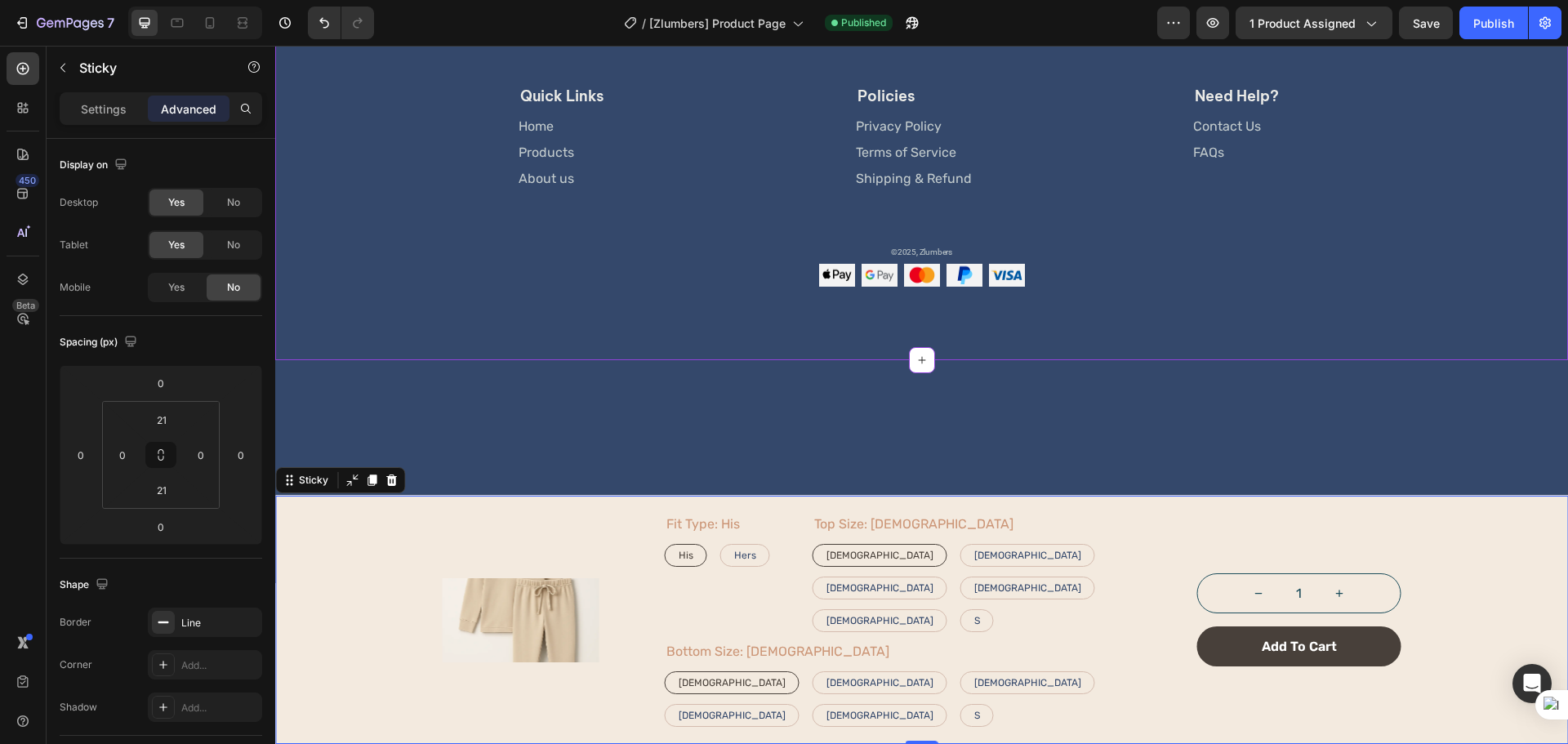
scroll to position [3910, 0]
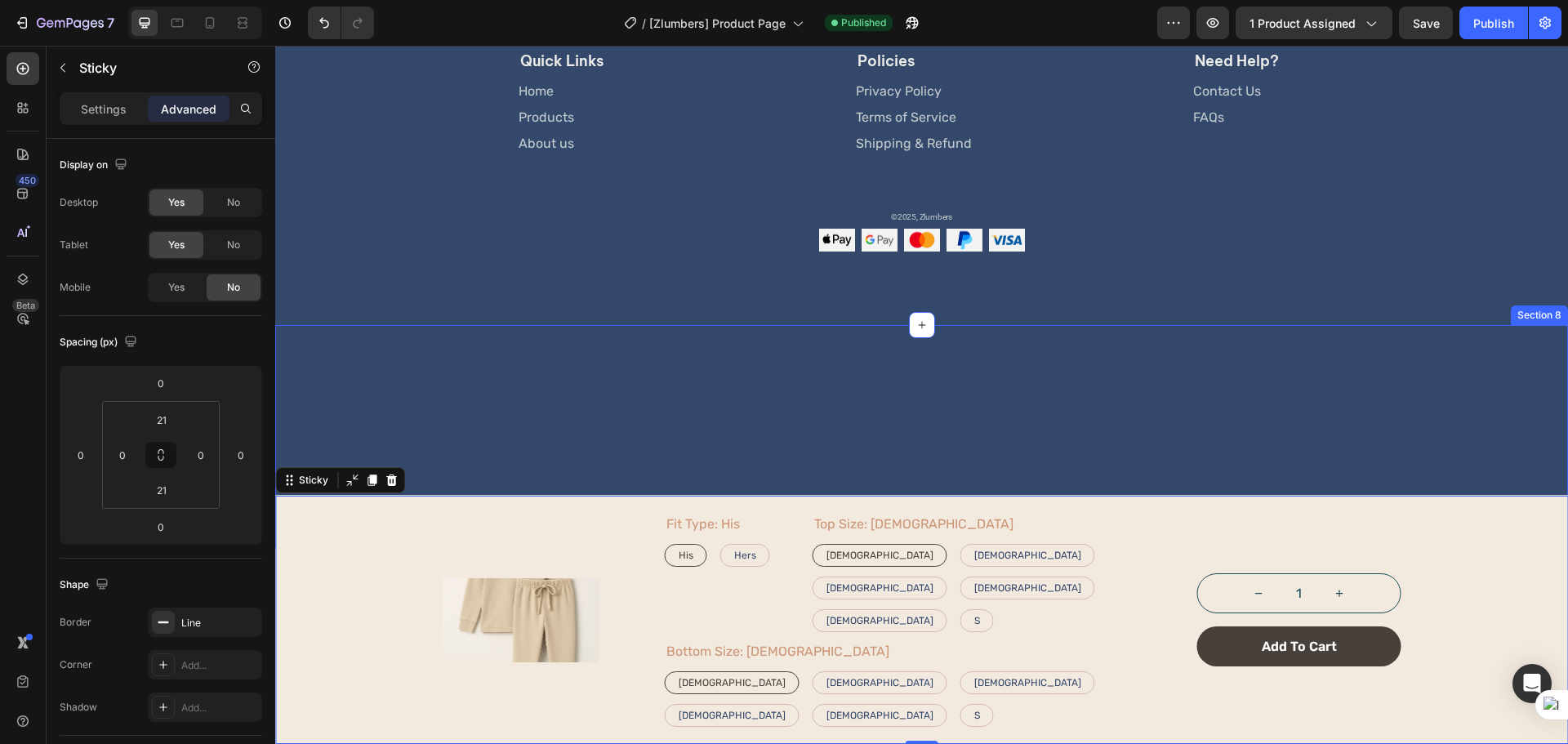
click at [563, 382] on div "Placeholder for the Sticky bar - Do not delete Placeholder for the Sticky bar -…" at bounding box center [922, 436] width 1293 height 222
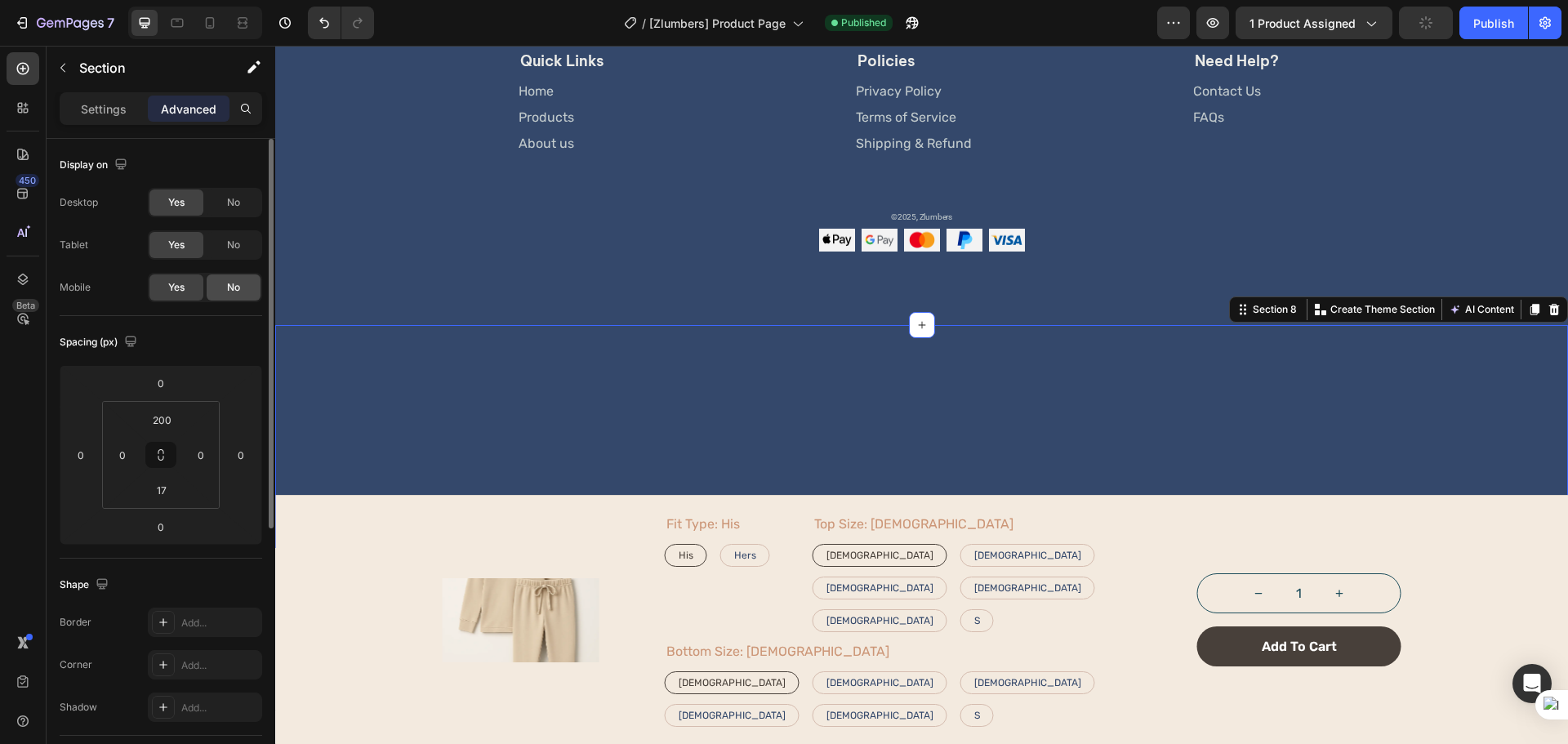
click at [231, 288] on span "No" at bounding box center [234, 287] width 13 height 14
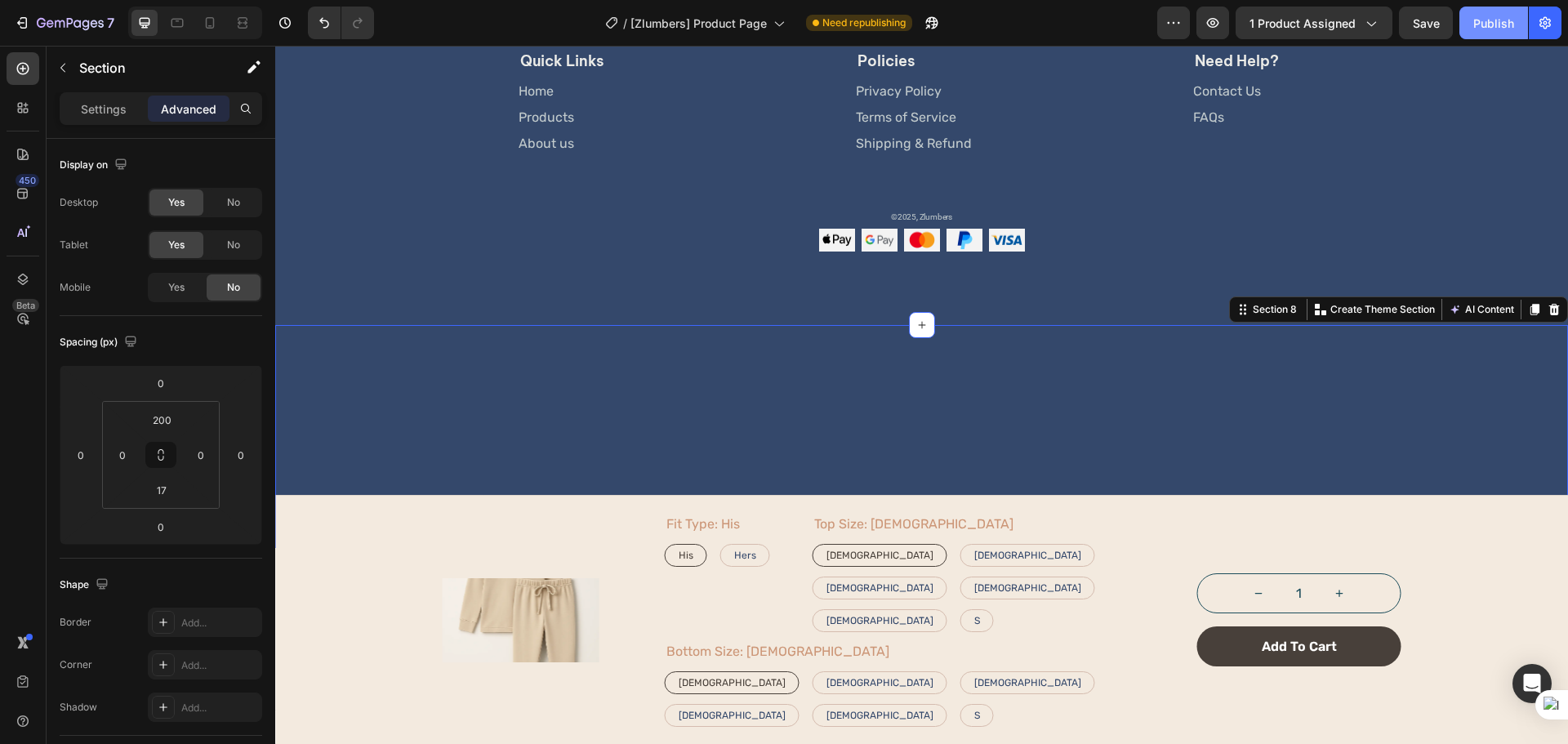
click at [1494, 19] on div "Publish" at bounding box center [1493, 23] width 41 height 17
click at [704, 536] on legend "Fit Type: His" at bounding box center [703, 524] width 77 height 23
radio input "true"
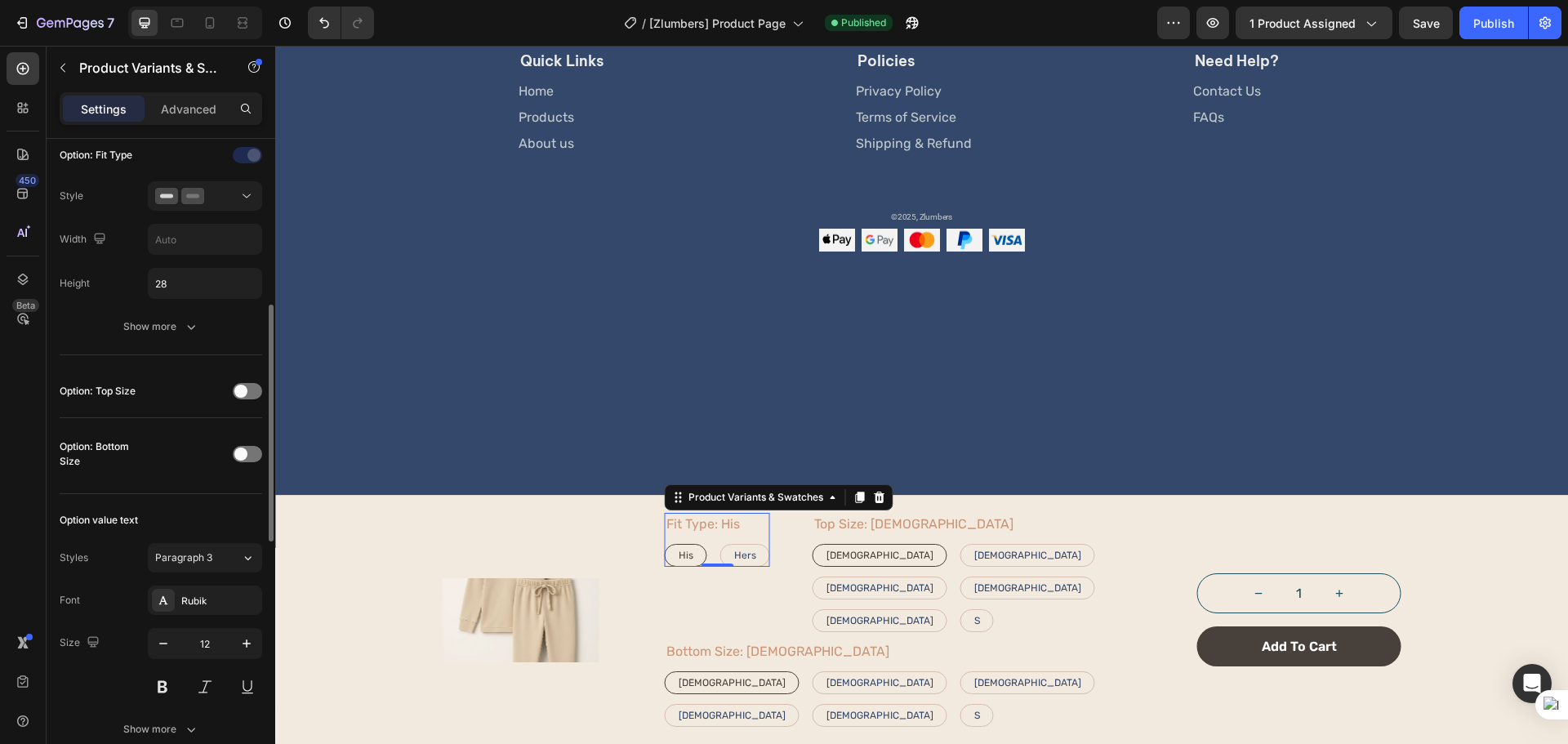
scroll to position [319, 0]
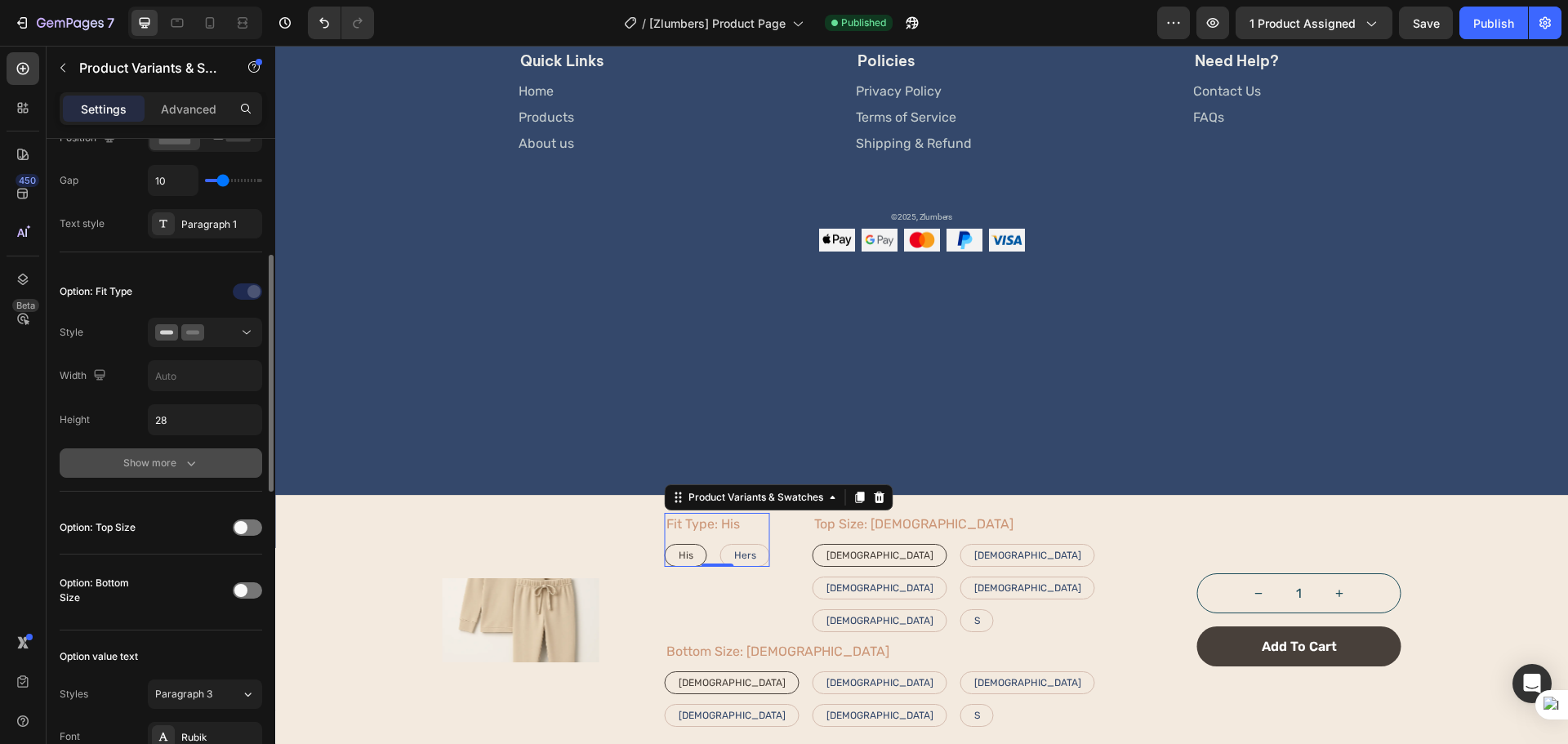
click at [222, 456] on button "Show more" at bounding box center [160, 462] width 202 height 30
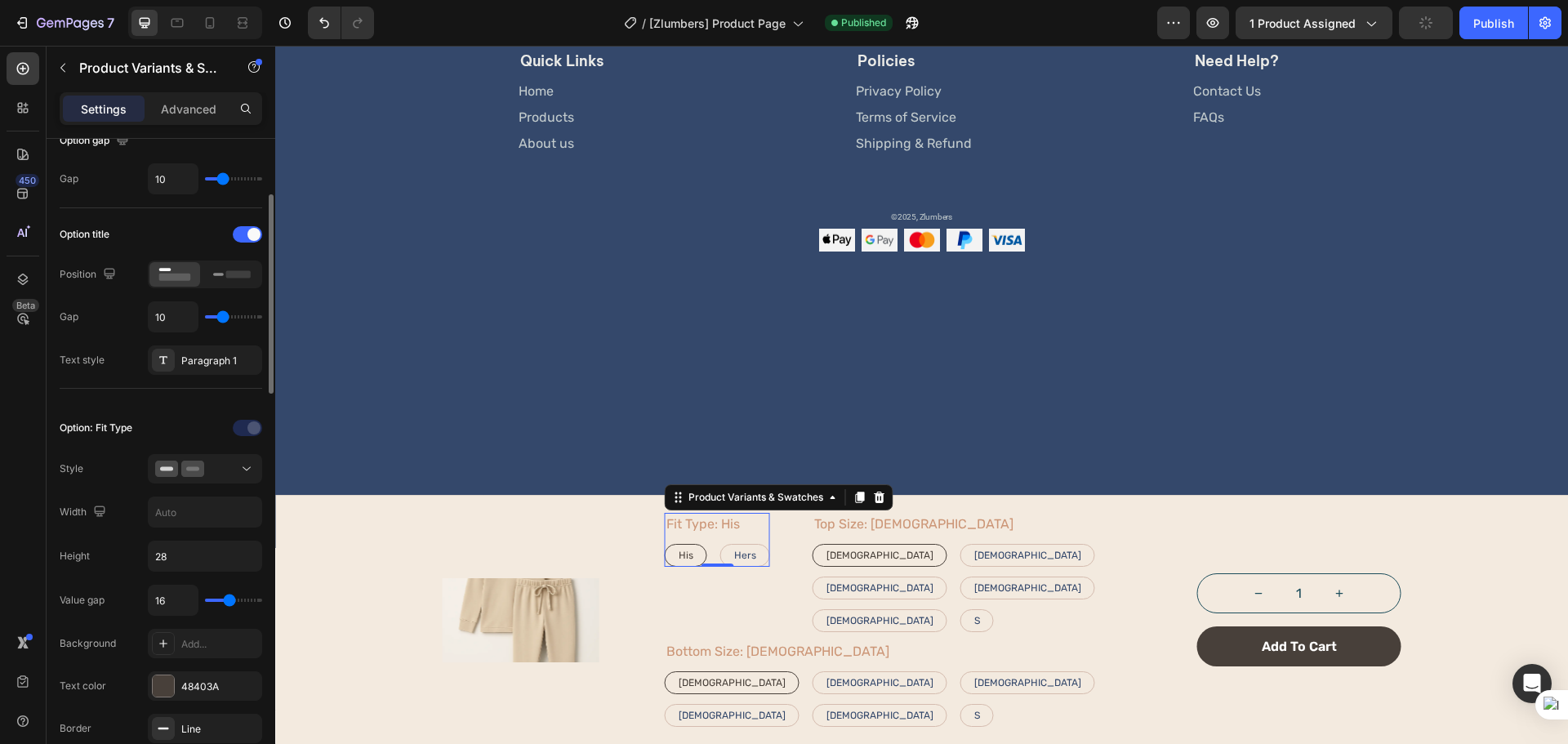
scroll to position [47, 0]
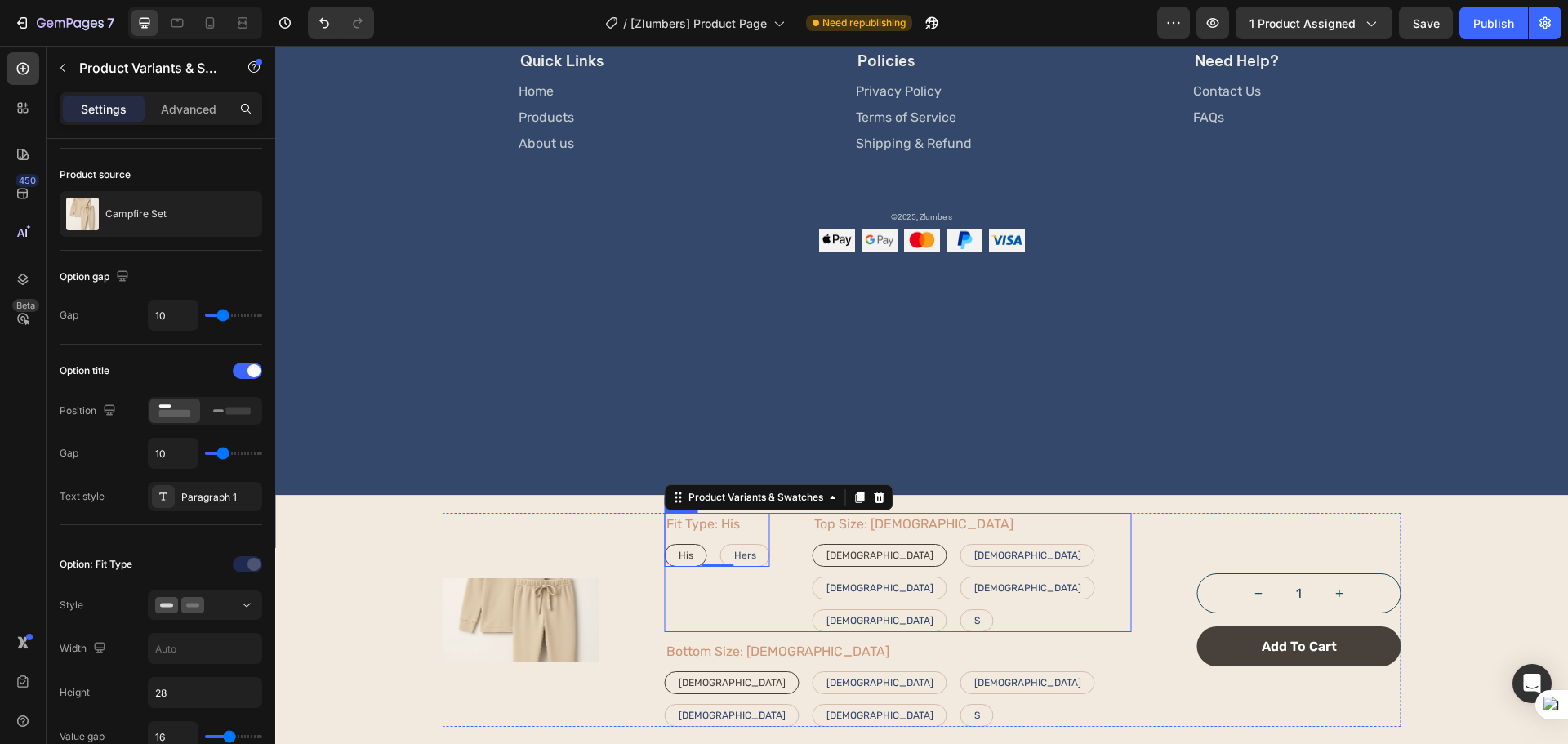
click at [753, 632] on div "Fit Type: His His His His Hers Hers Hers Product Variants & Swatches 0" at bounding box center [717, 572] width 105 height 119
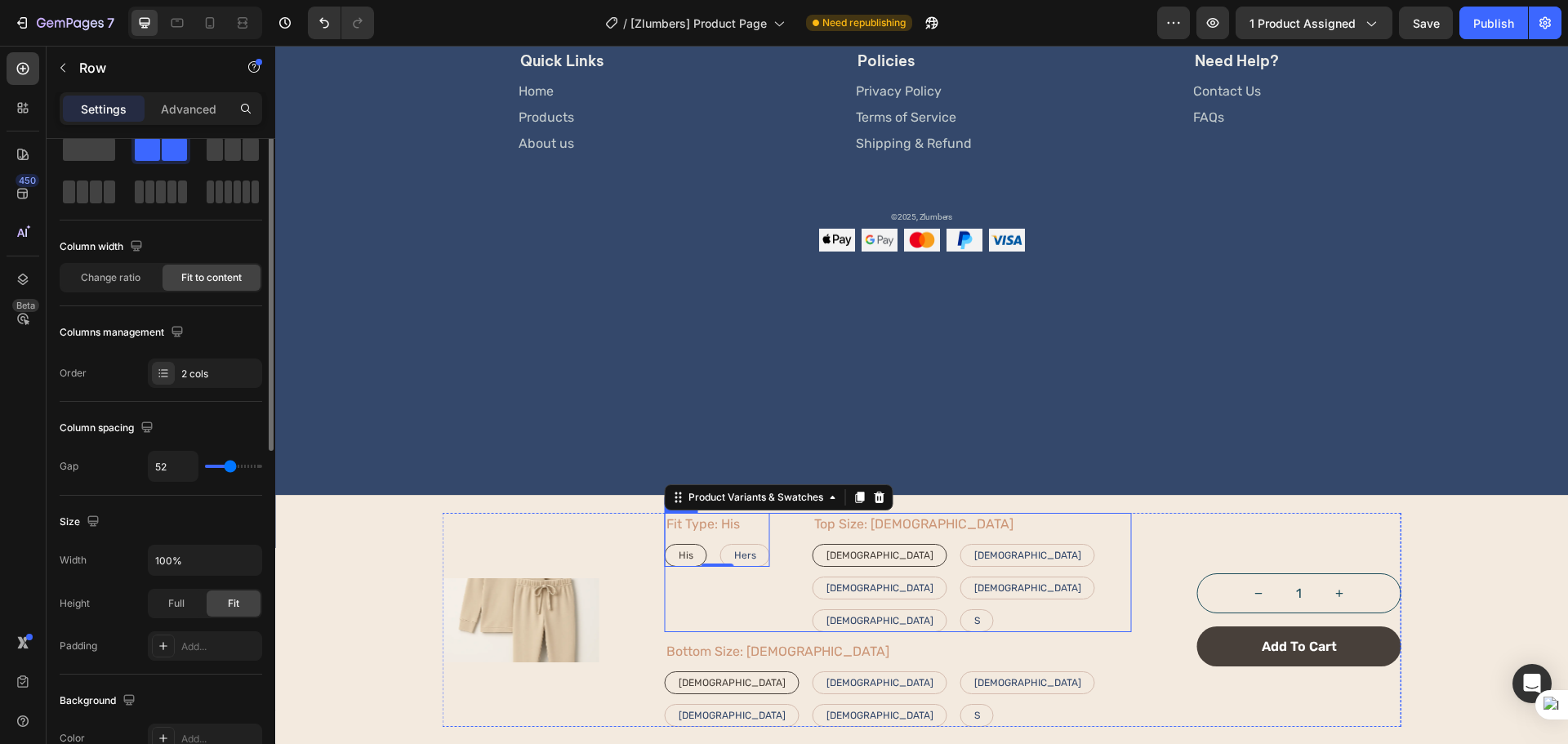
scroll to position [0, 0]
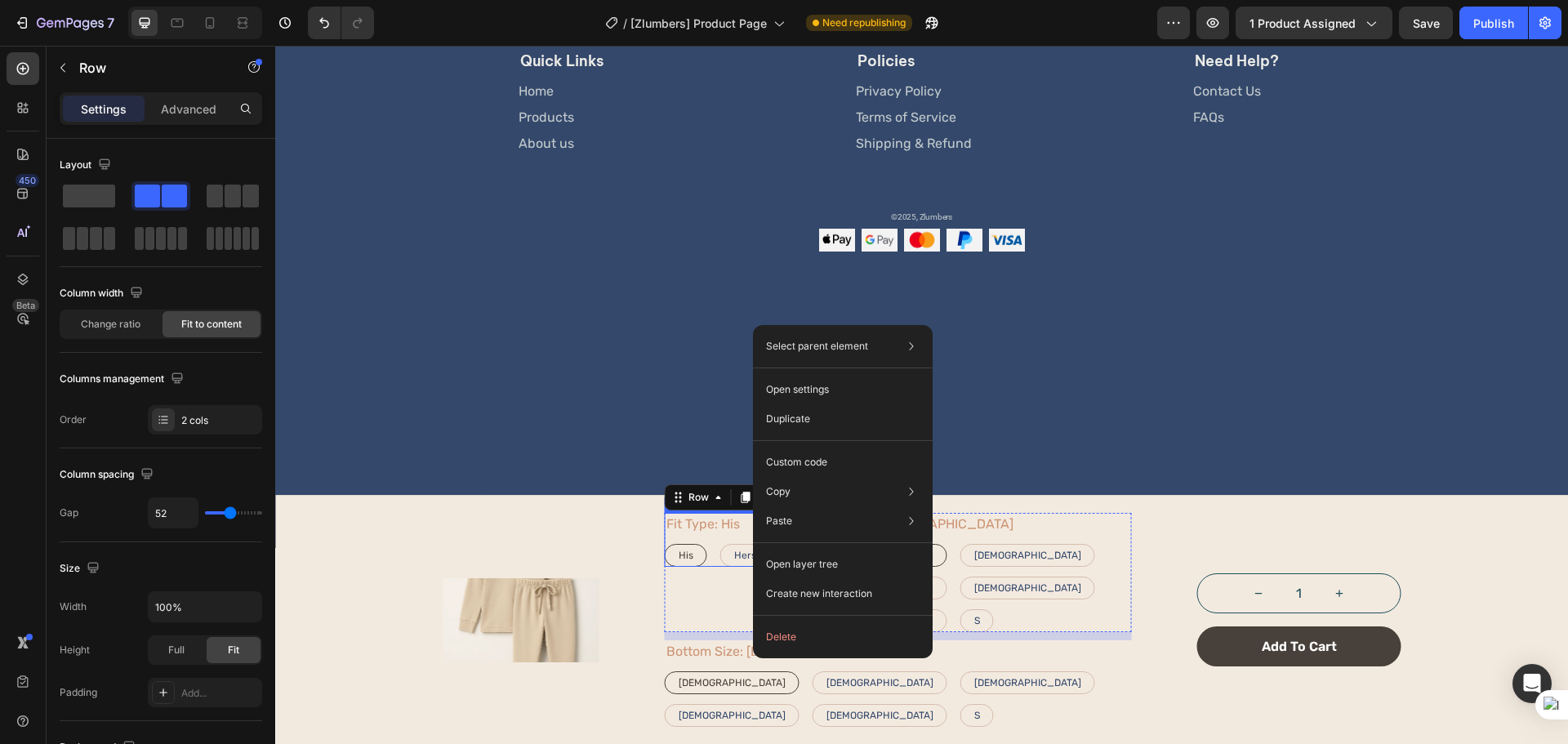
click at [700, 536] on legend "Fit Type: His" at bounding box center [703, 524] width 77 height 23
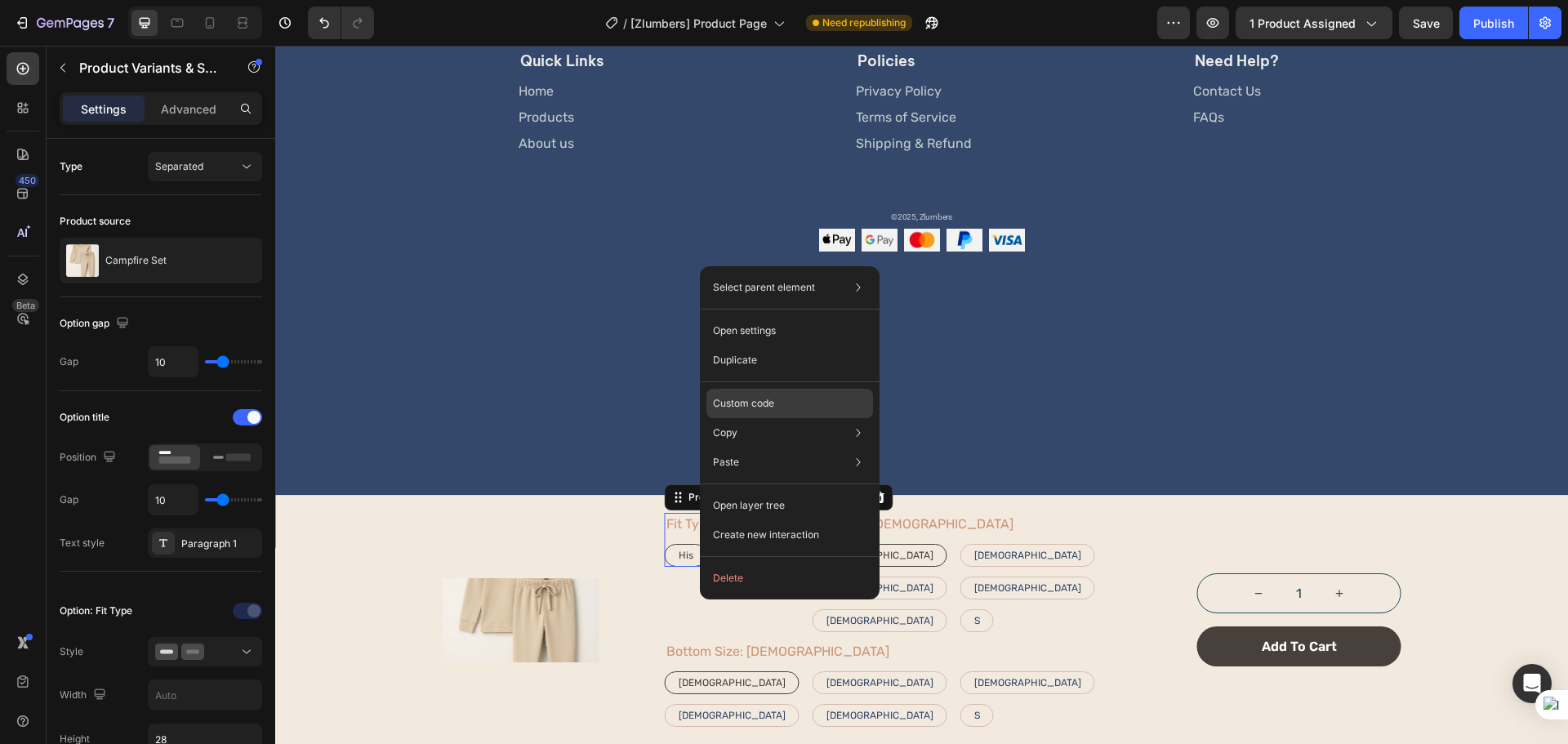
click at [758, 403] on p "Custom code" at bounding box center [743, 403] width 61 height 14
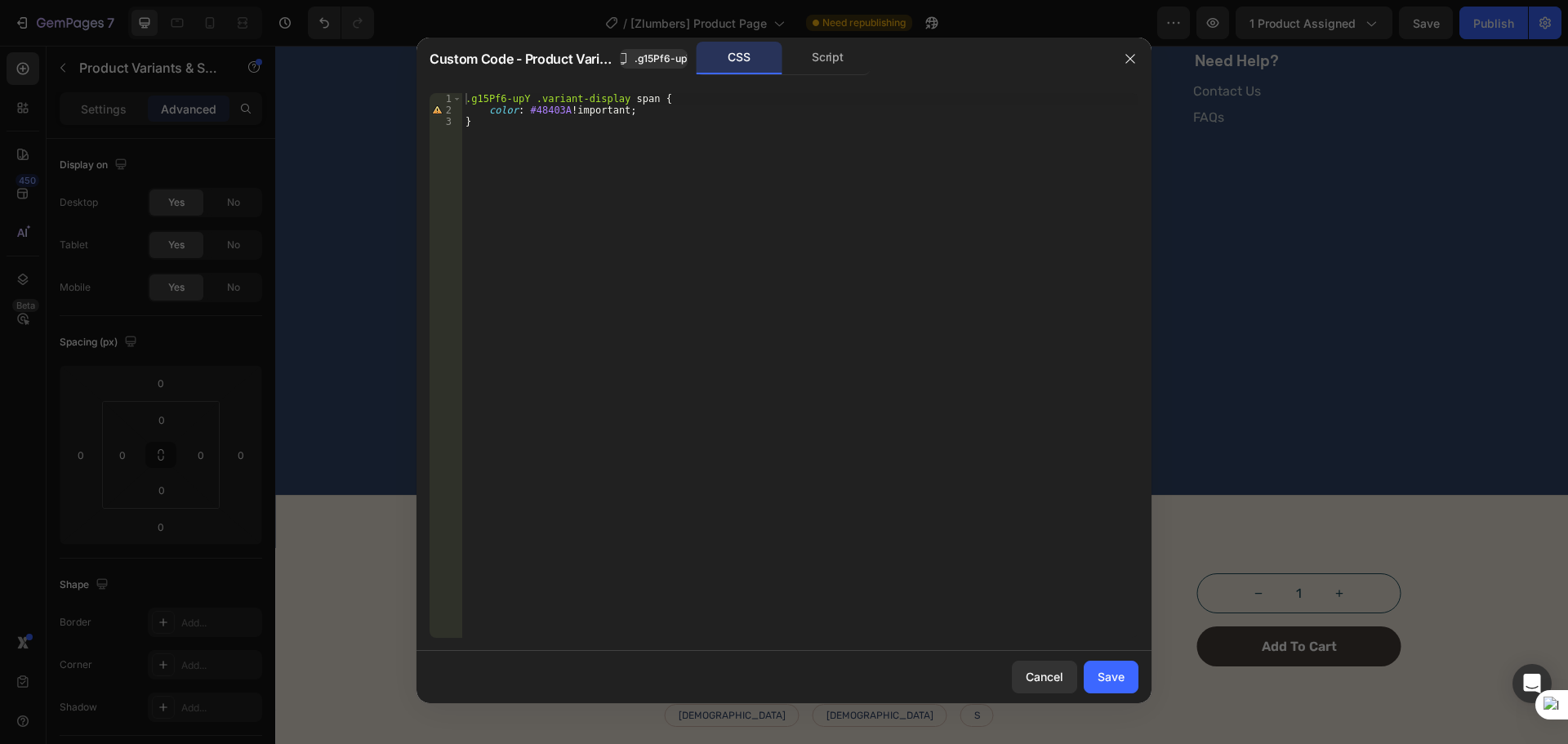
type textarea "color: #48403A !important;"
click at [686, 115] on div ".g15Pf6-upY .variant-display span { color : #48403A !important ; }" at bounding box center [800, 377] width 676 height 568
paste textarea "margin-left: 8px;"
type textarea "margin-left: 8px;"
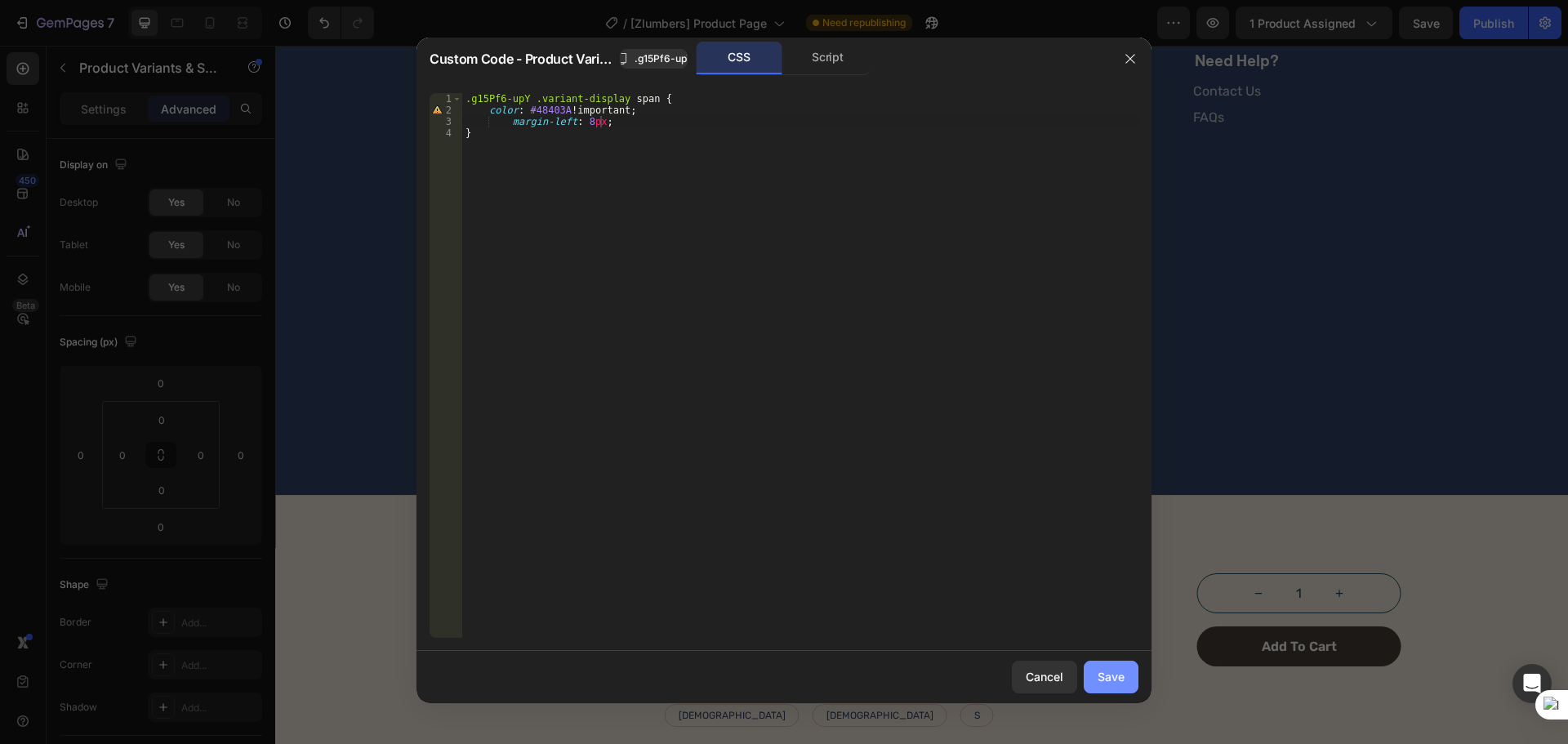
click at [1111, 679] on div "Save" at bounding box center [1111, 676] width 27 height 17
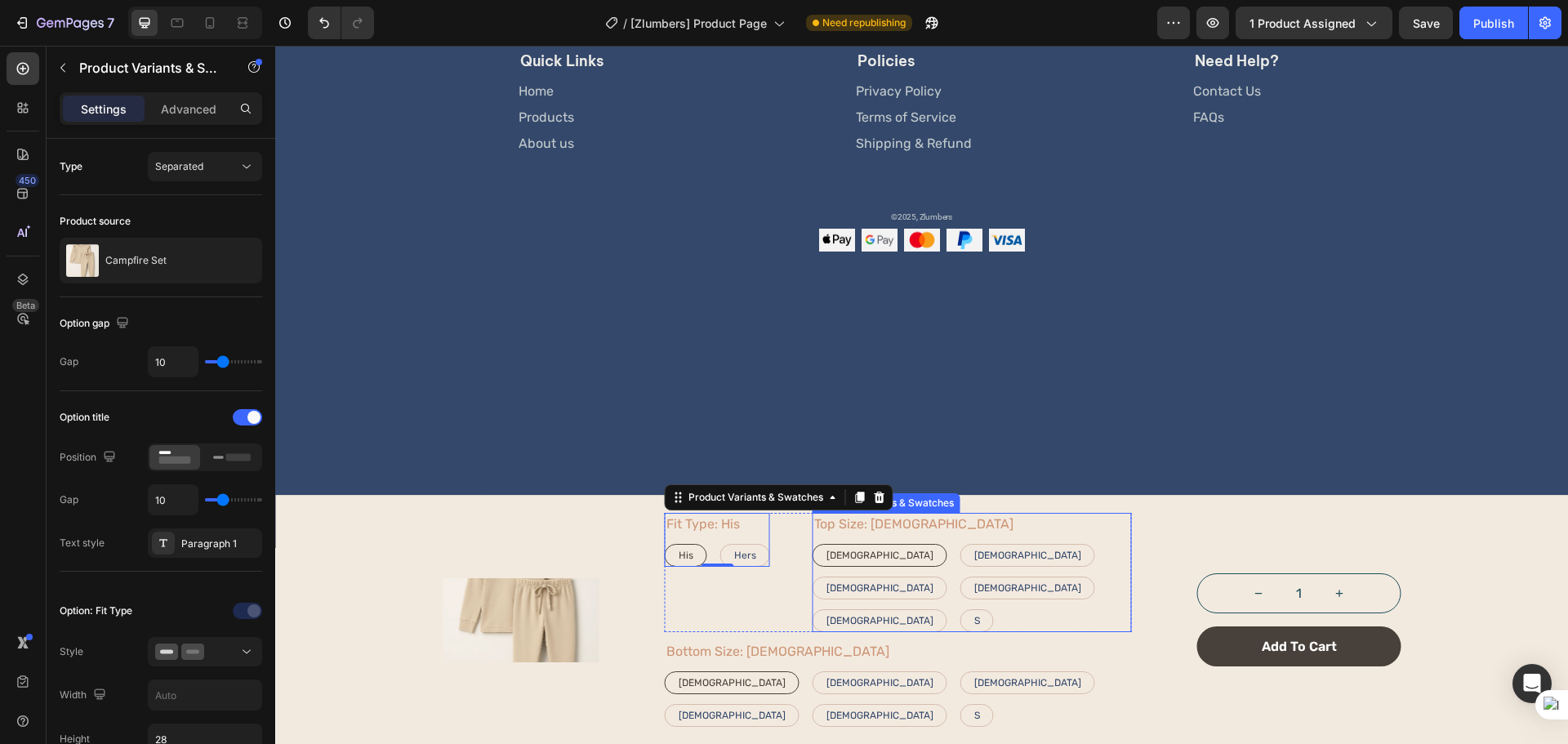
click at [944, 632] on div "[DEMOGRAPHIC_DATA] [DEMOGRAPHIC_DATA] [DEMOGRAPHIC_DATA] [DEMOGRAPHIC_DATA] [DE…" at bounding box center [971, 588] width 319 height 88
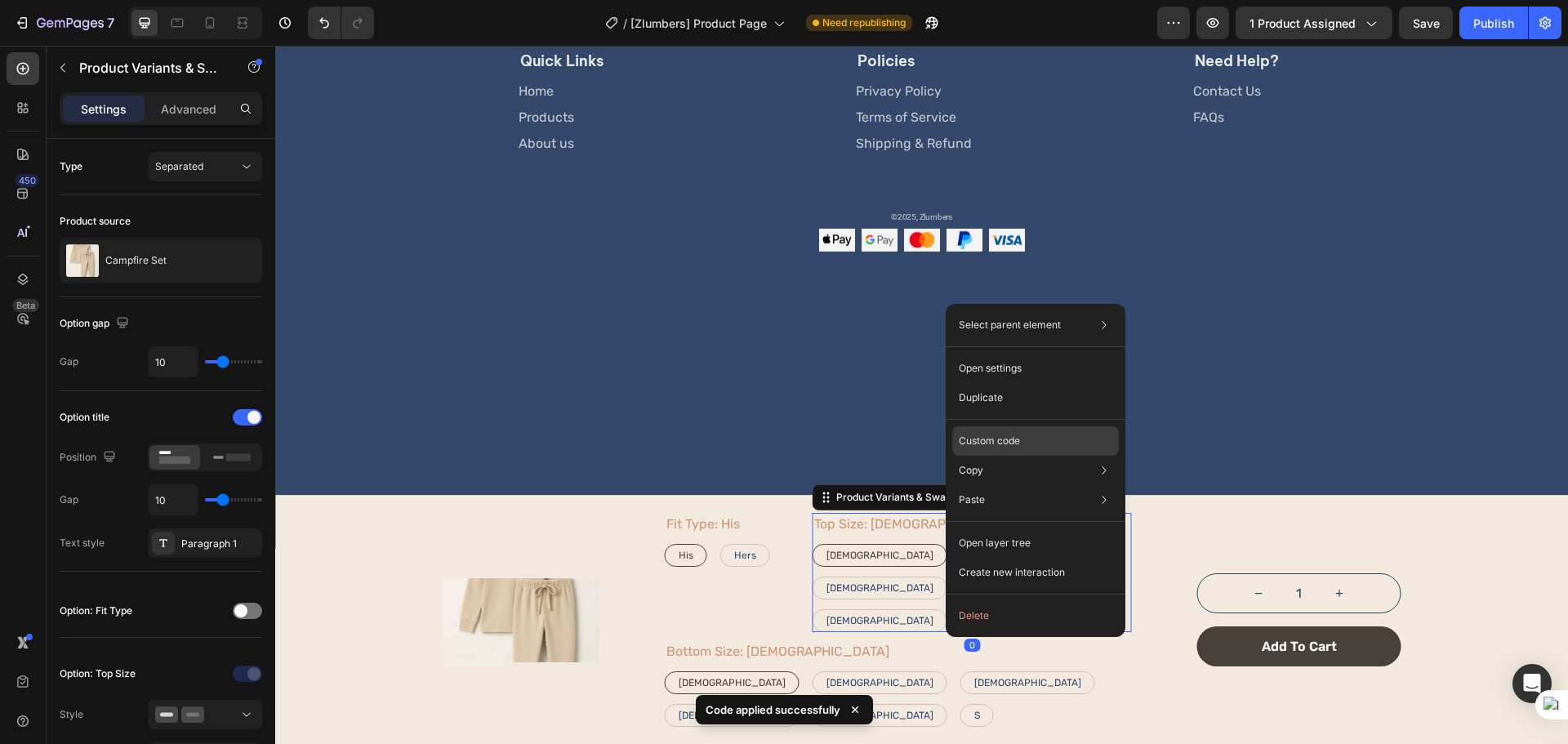
click at [1007, 442] on p "Custom code" at bounding box center [990, 440] width 61 height 14
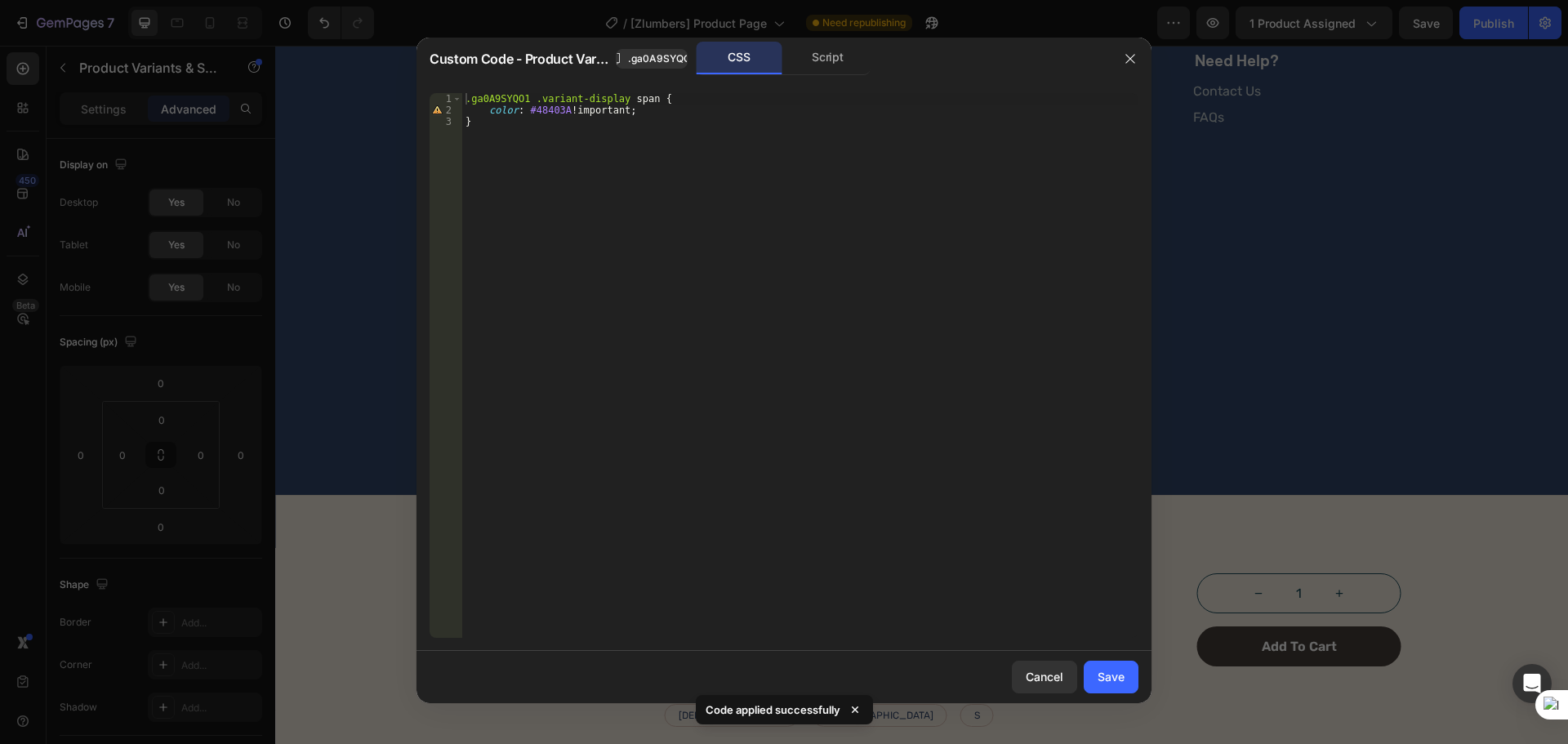
type textarea "color: #48403A !important;"
click at [651, 109] on div ".ga0A9SYQO1 .variant-display span { color : #48403A !important ; }" at bounding box center [800, 377] width 676 height 568
paste textarea "margin-left: 8px;"
type textarea "margin-left: 8px;"
click at [1110, 667] on div "Save" at bounding box center [1111, 676] width 27 height 17
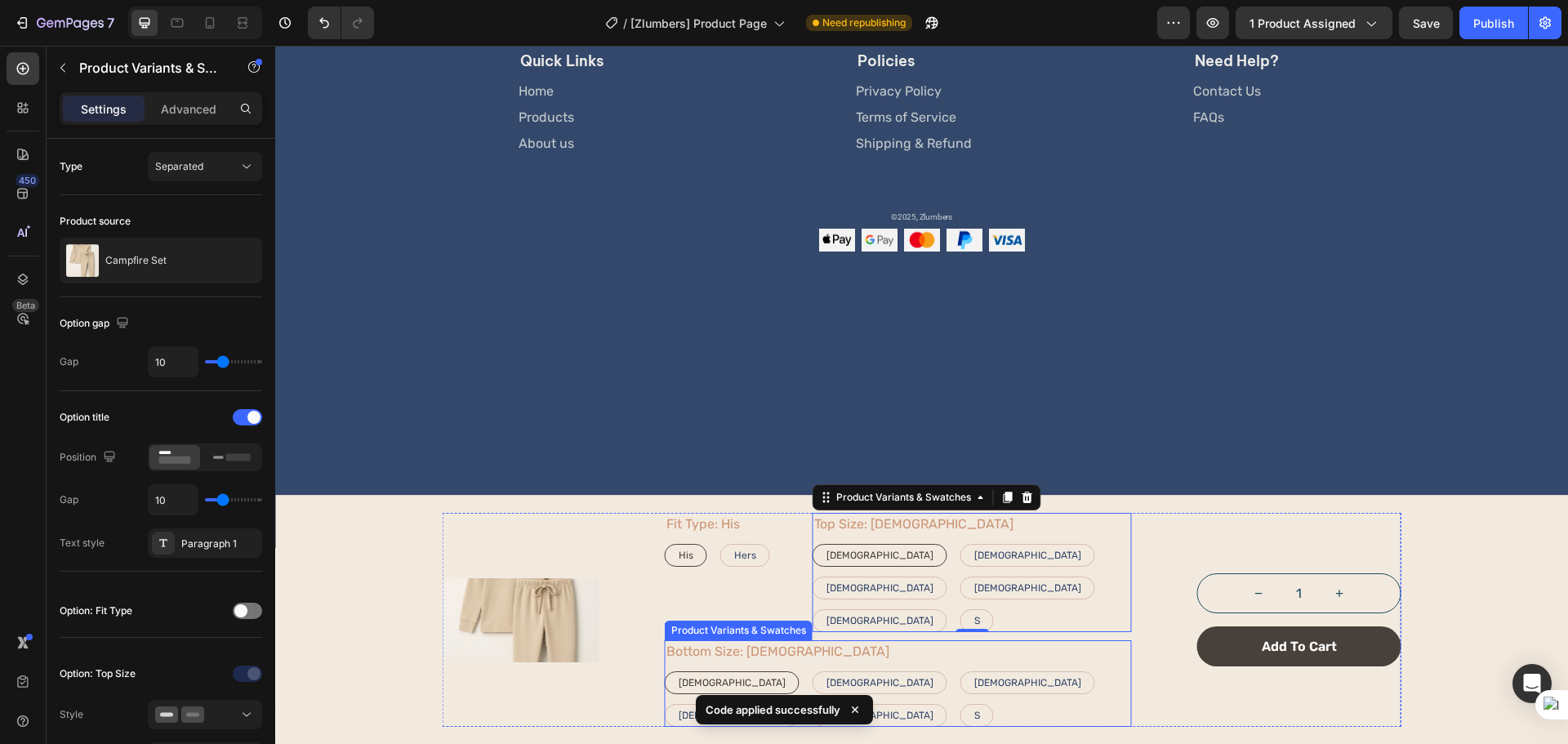
click at [792, 680] on div "Bottom Size: [DEMOGRAPHIC_DATA] [DEMOGRAPHIC_DATA] [DEMOGRAPHIC_DATA] [DEMOGRAP…" at bounding box center [898, 684] width 467 height 86
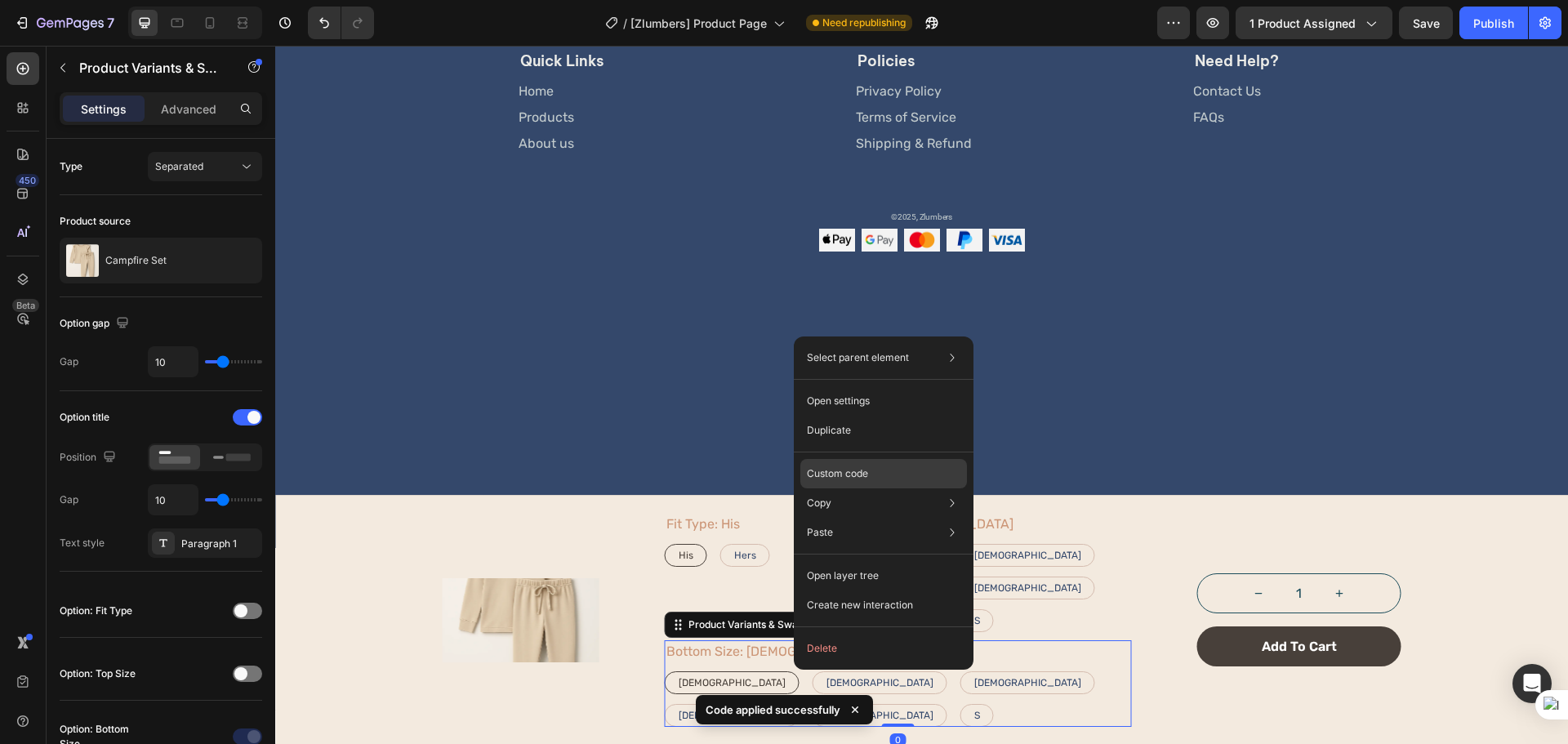
click at [860, 479] on p "Custom code" at bounding box center [837, 473] width 61 height 14
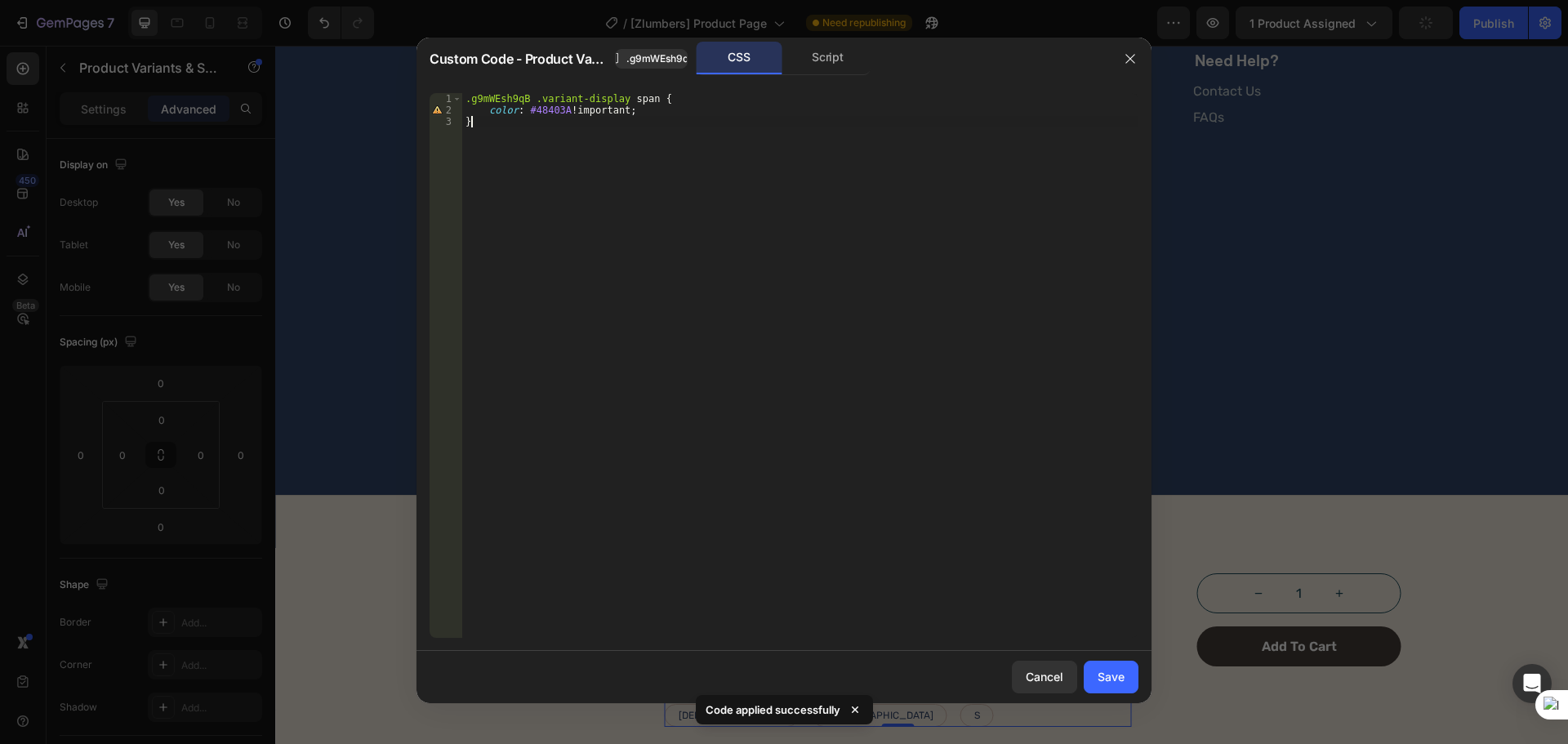
click at [646, 118] on div ".g9mWEsh9qB .variant-display span { color : #48403A !important ; }" at bounding box center [800, 377] width 676 height 568
click at [655, 111] on div ".g9mWEsh9qB .variant-display span { color : #48403A !important ; }" at bounding box center [800, 377] width 676 height 568
type textarea "color: #48403A !important;"
paste textarea "margin-left: 8px;"
type textarea "margin-left: 8px;"
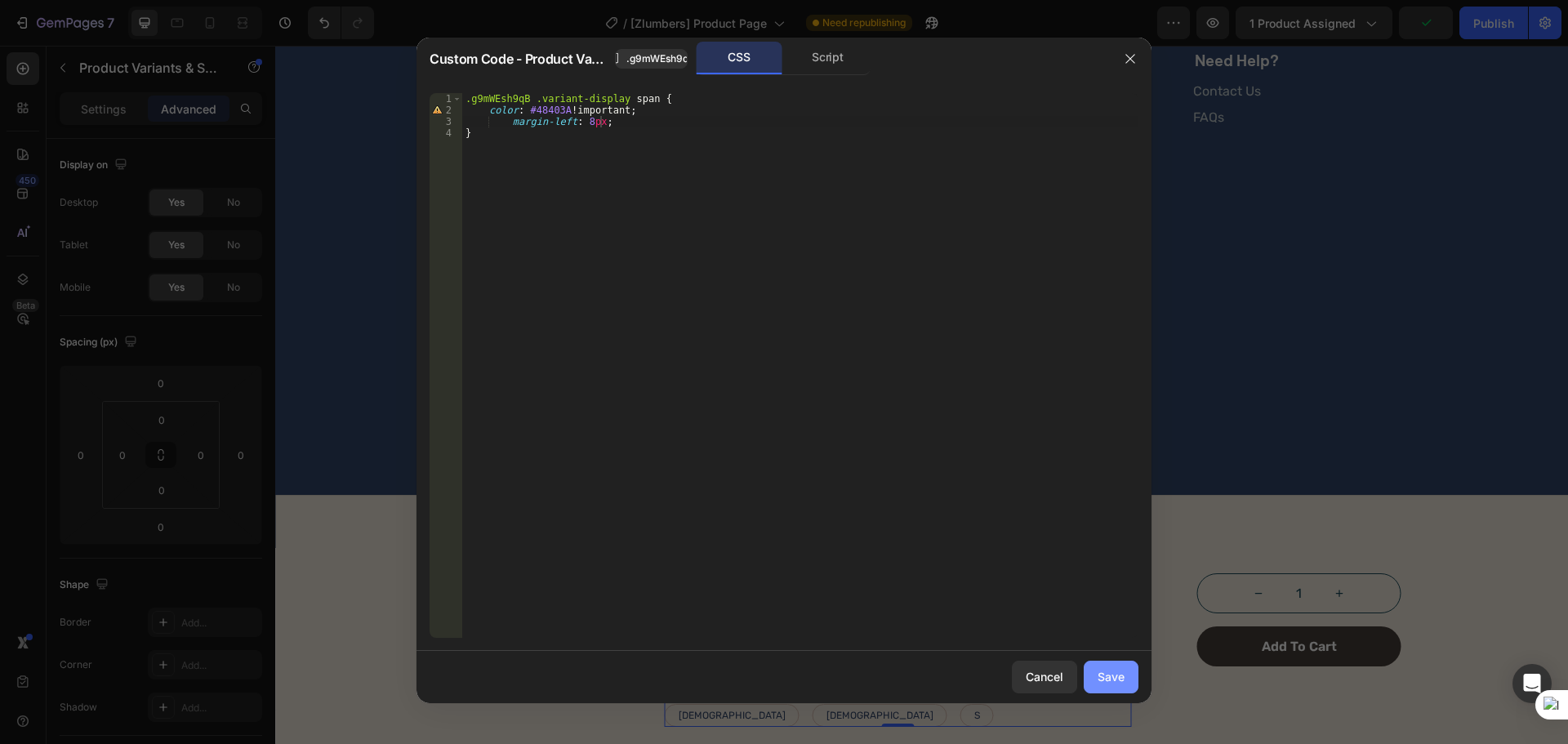
click at [1126, 679] on button "Save" at bounding box center [1111, 677] width 55 height 33
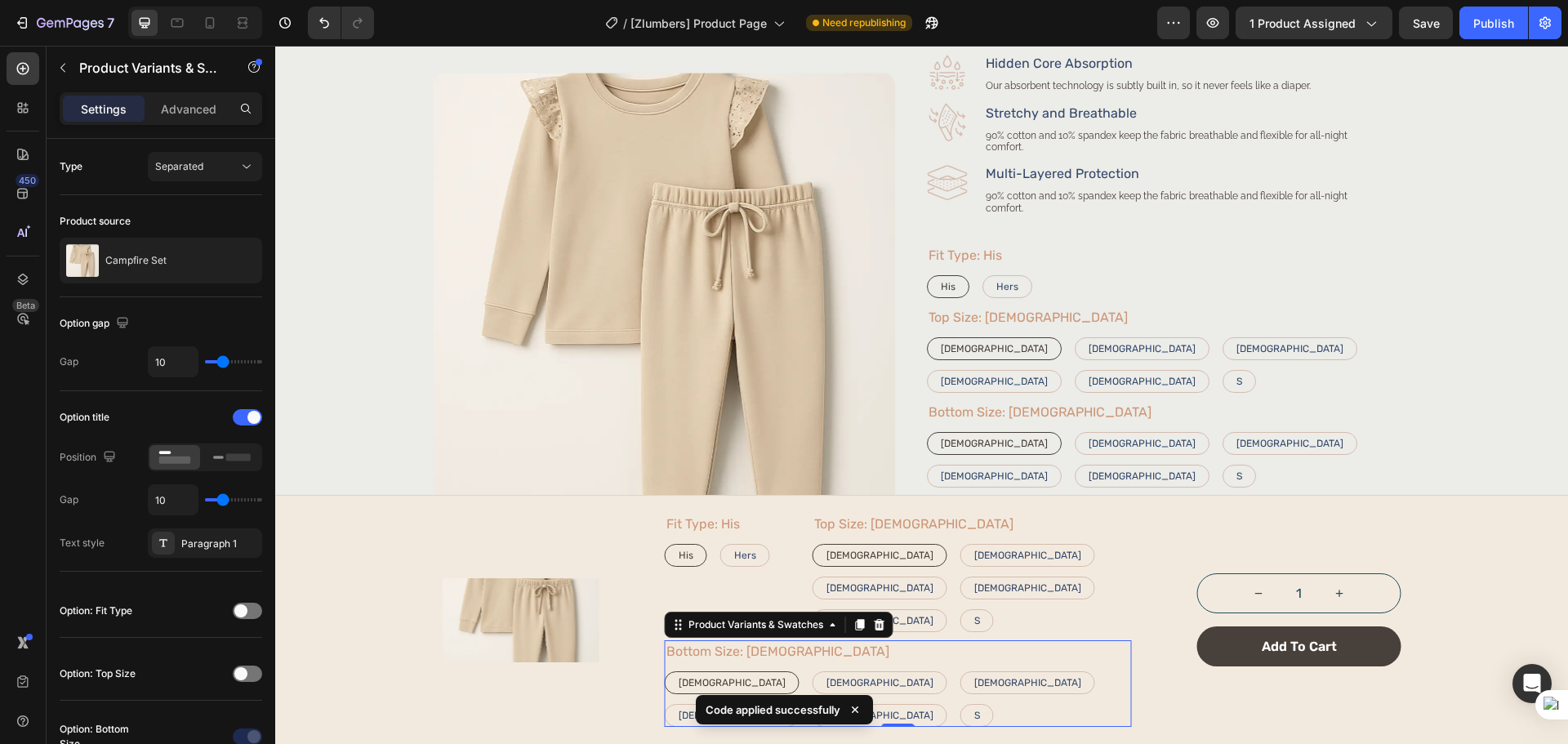
scroll to position [237, 0]
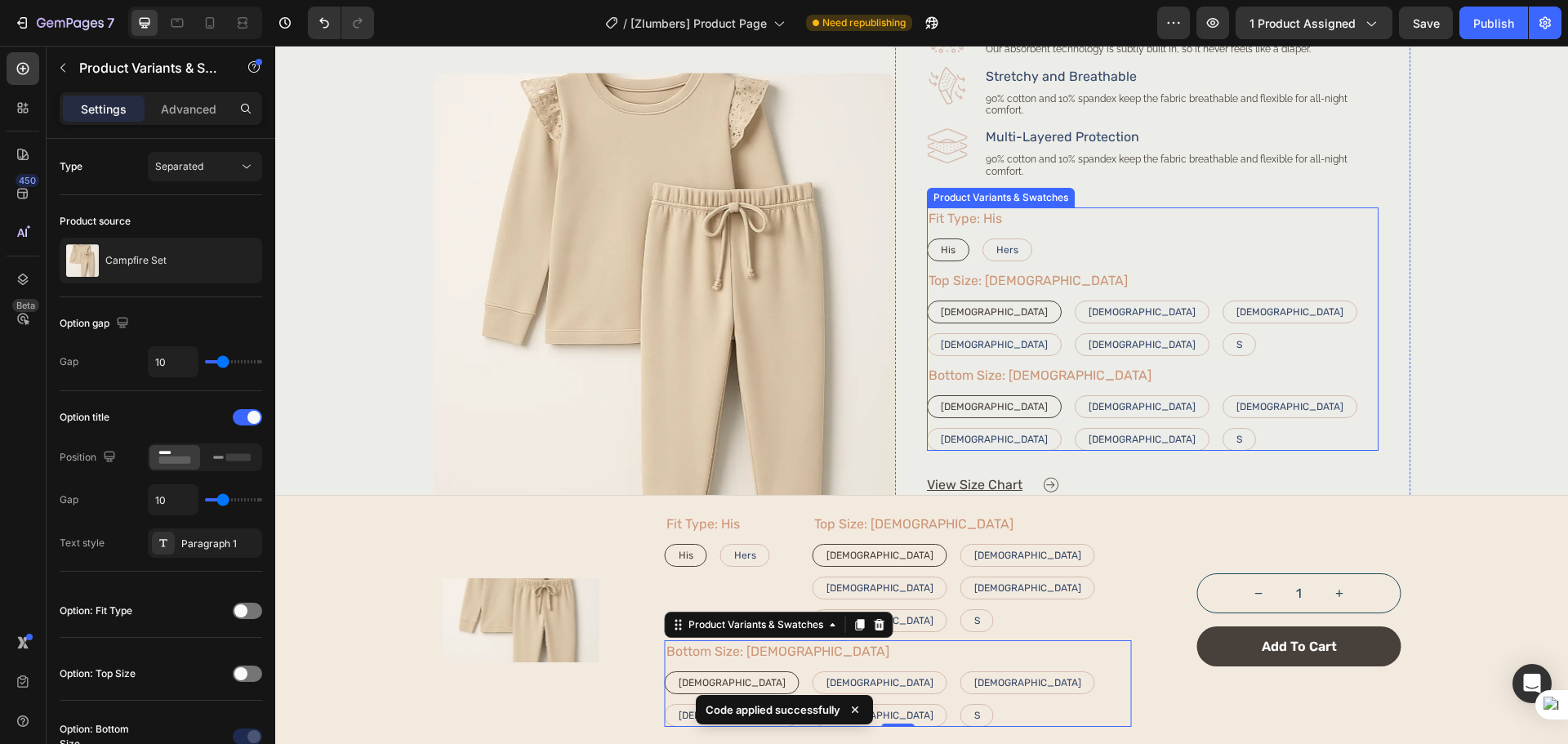
click at [1085, 273] on div "Top Size: [DEMOGRAPHIC_DATA] [DEMOGRAPHIC_DATA] [DEMOGRAPHIC_DATA] [DEMOGRAPHIC…" at bounding box center [1152, 313] width 452 height 86
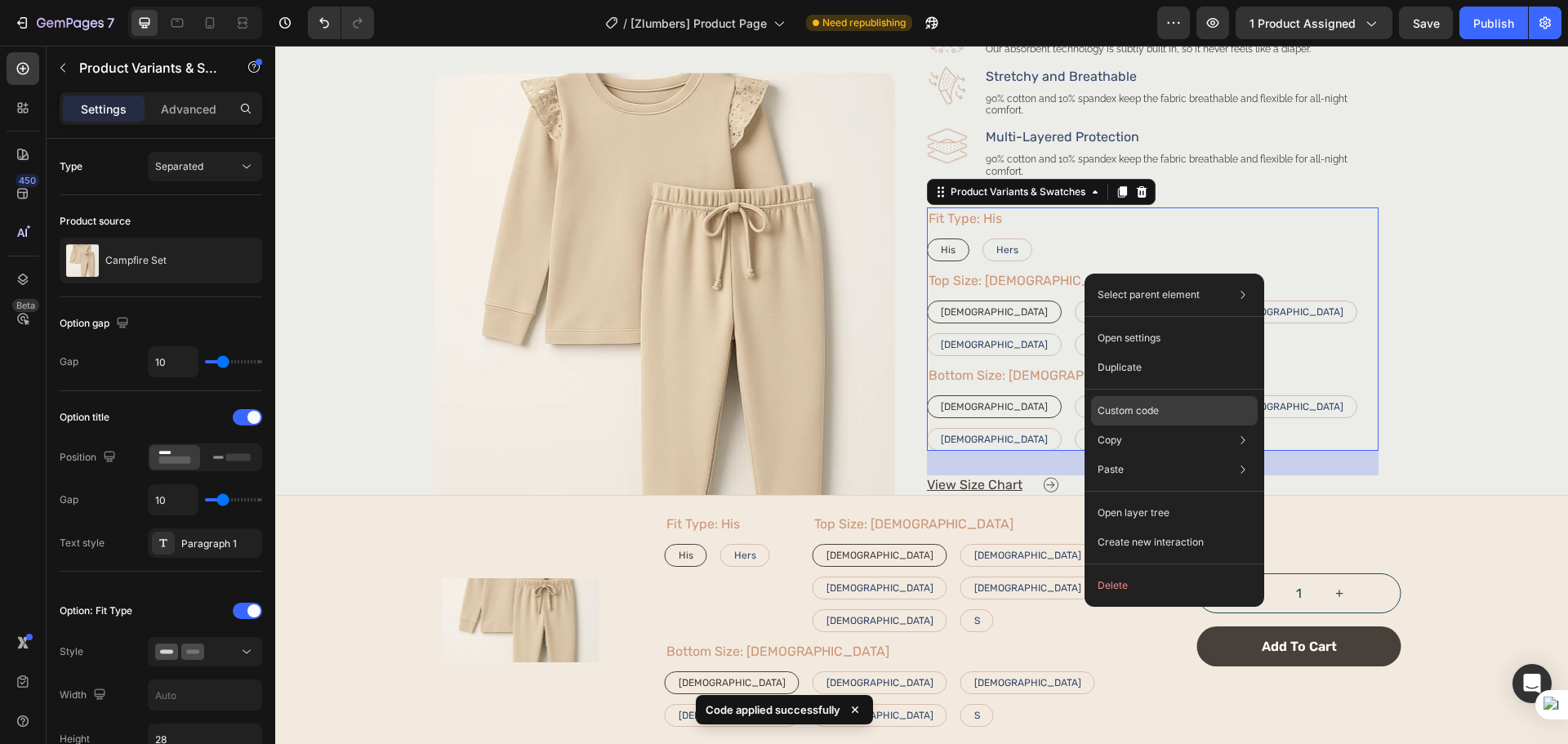
click at [1127, 454] on div "Custom code" at bounding box center [1174, 469] width 167 height 30
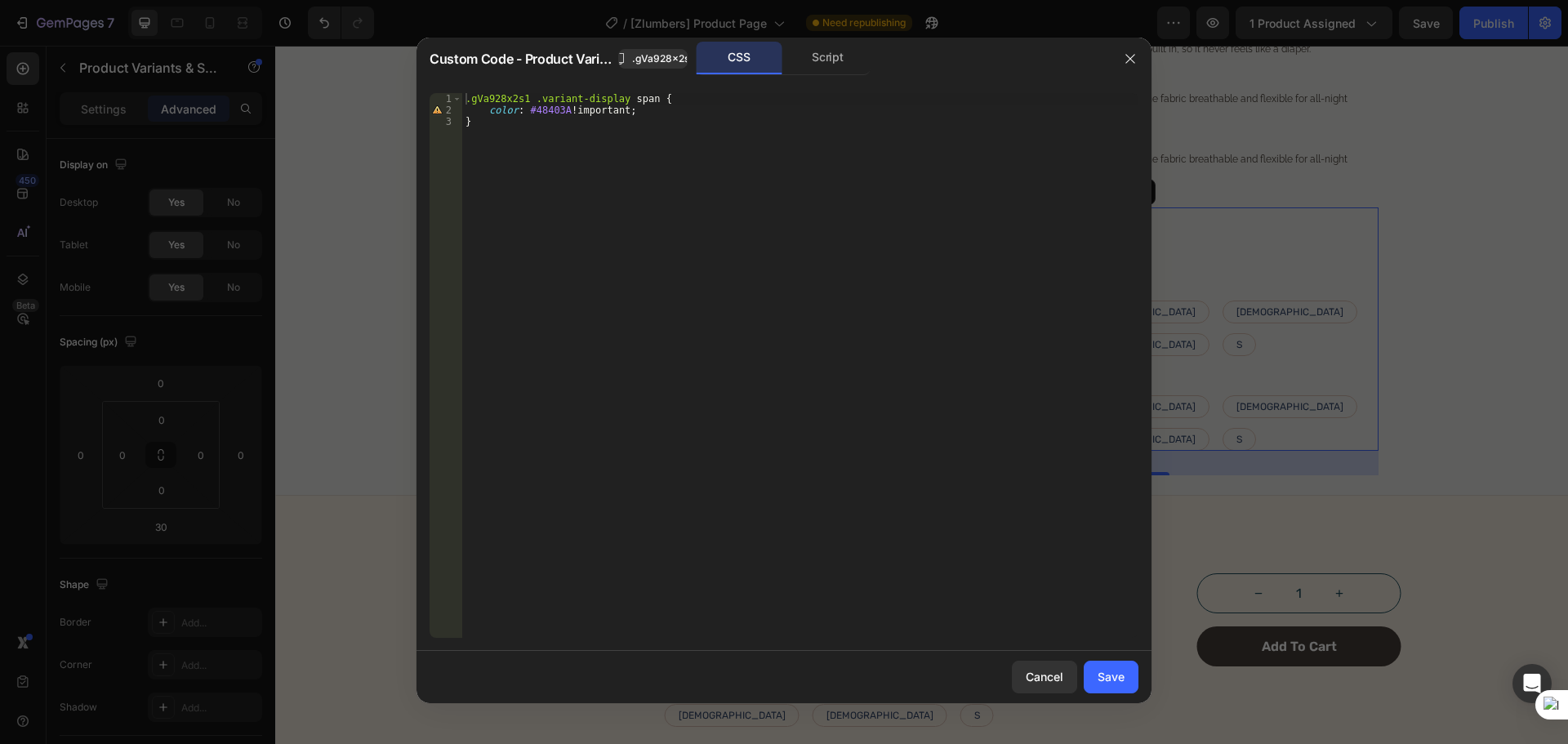
type textarea "color: #48403A !important;"
click at [658, 112] on div ".gVa928x2s1 .variant-display span { color : #48403A !important ; }" at bounding box center [800, 377] width 676 height 568
paste textarea "margin-left: 8px;"
type textarea "margin-left: 8px;"
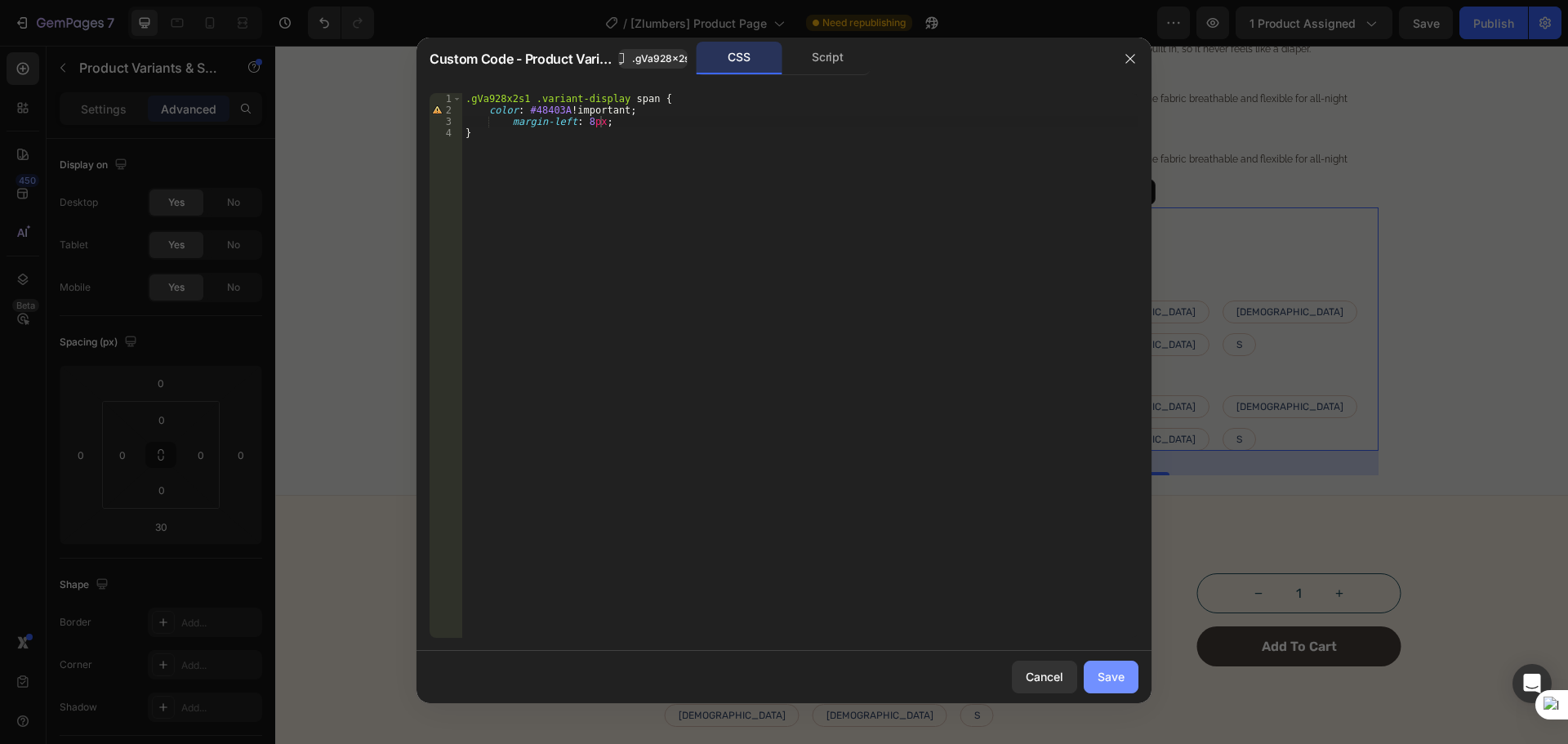
click at [1120, 682] on div "Save" at bounding box center [1111, 676] width 27 height 17
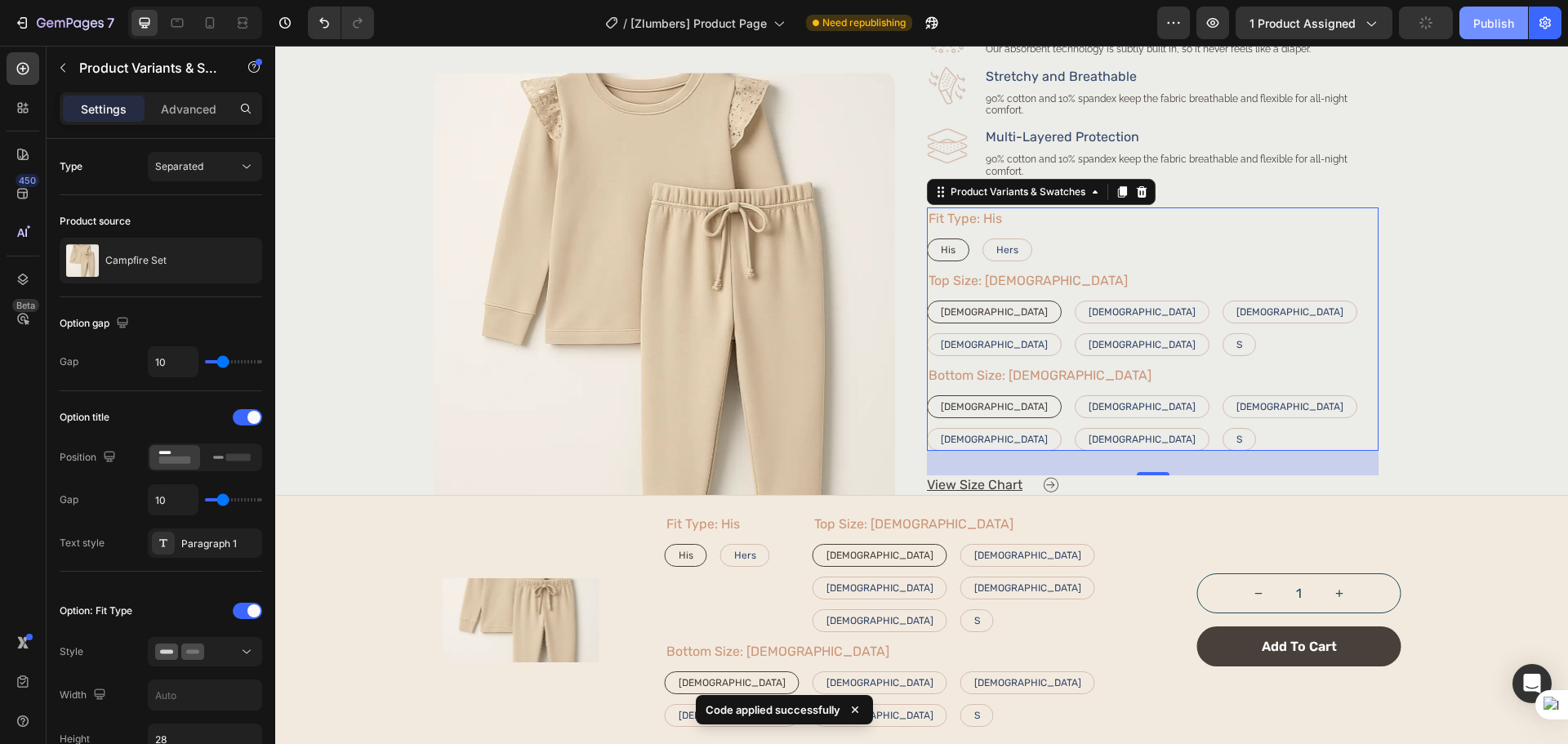
click at [1485, 25] on div "Publish" at bounding box center [1493, 23] width 41 height 17
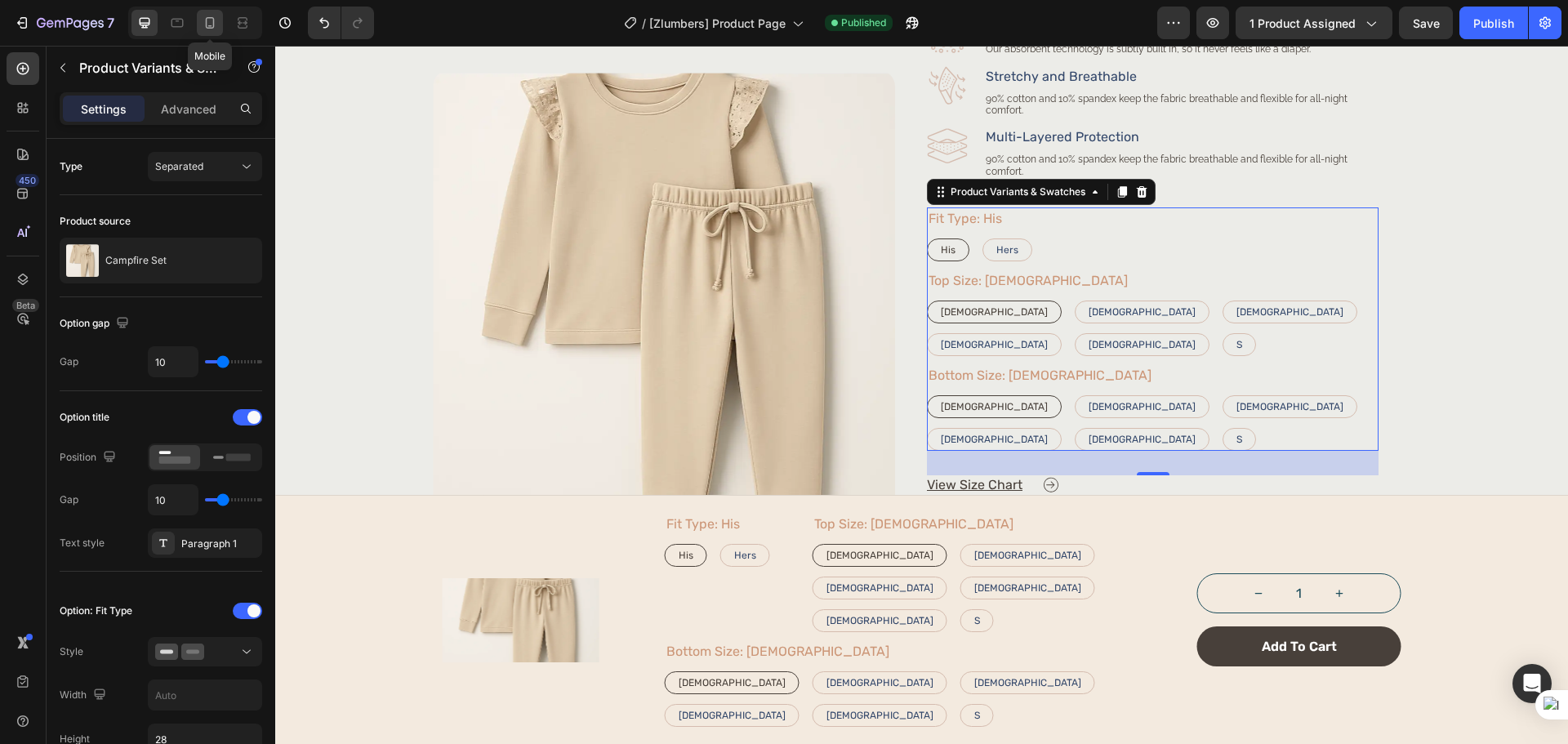
click at [209, 33] on div at bounding box center [209, 22] width 26 height 26
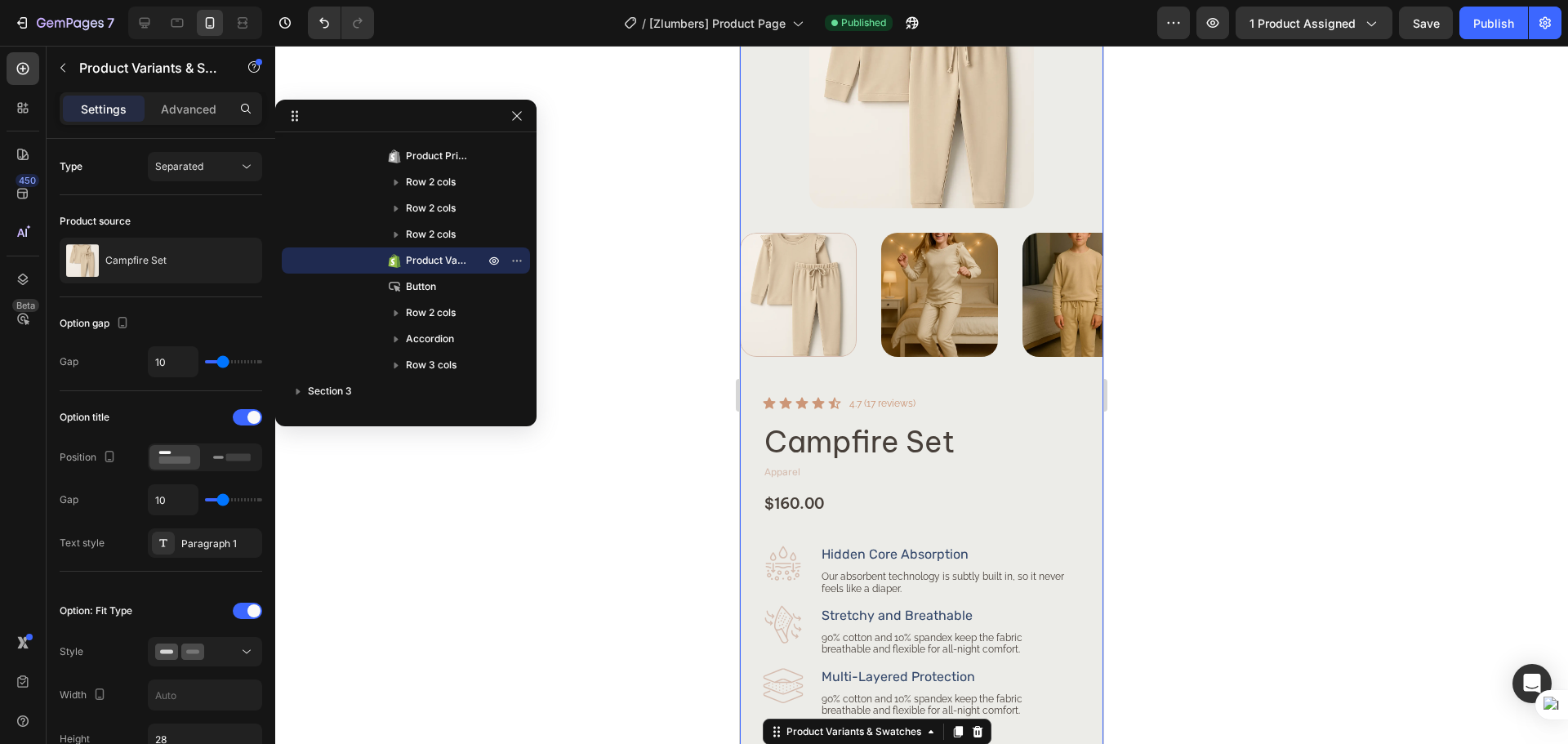
scroll to position [114, 0]
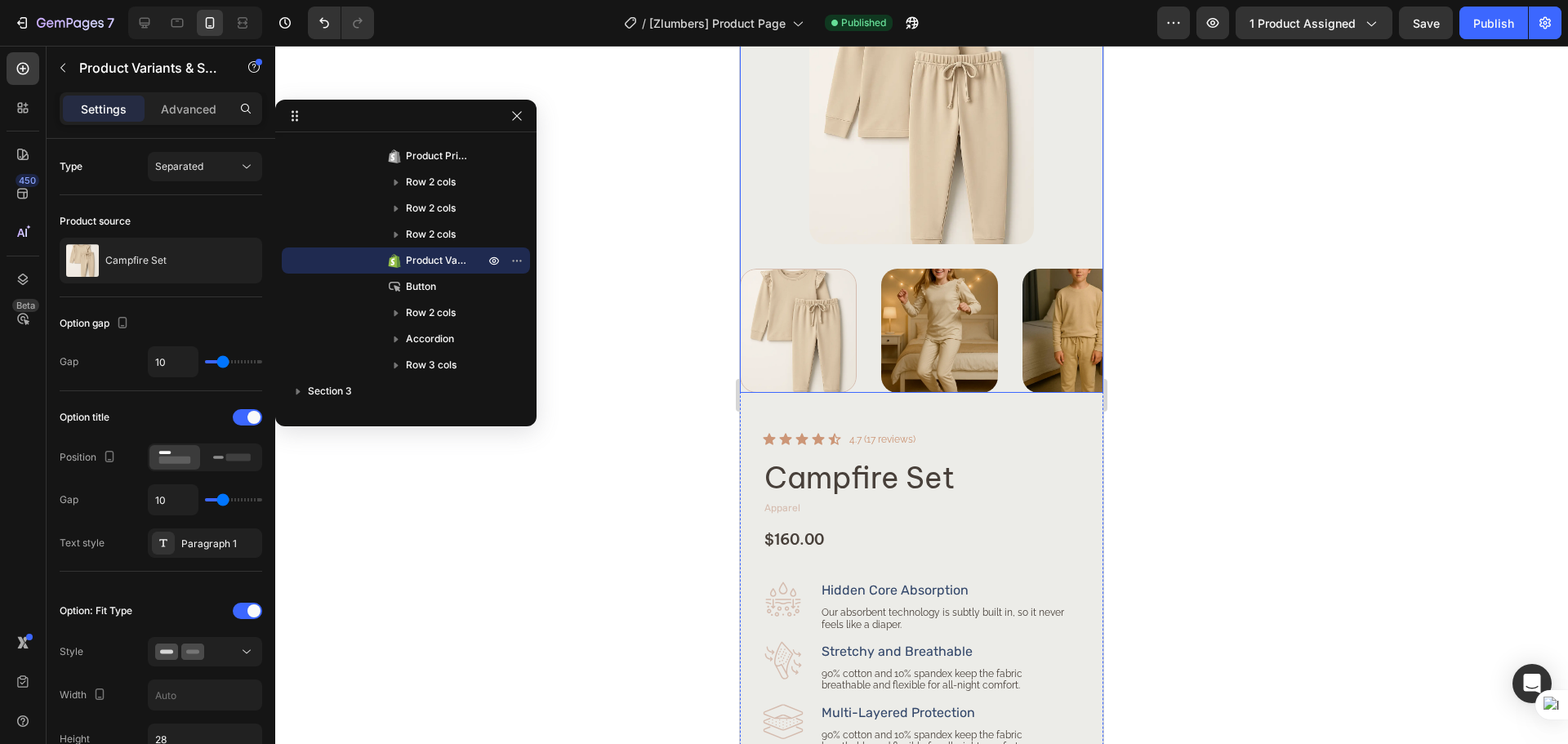
click at [863, 316] on div at bounding box center [921, 330] width 363 height 124
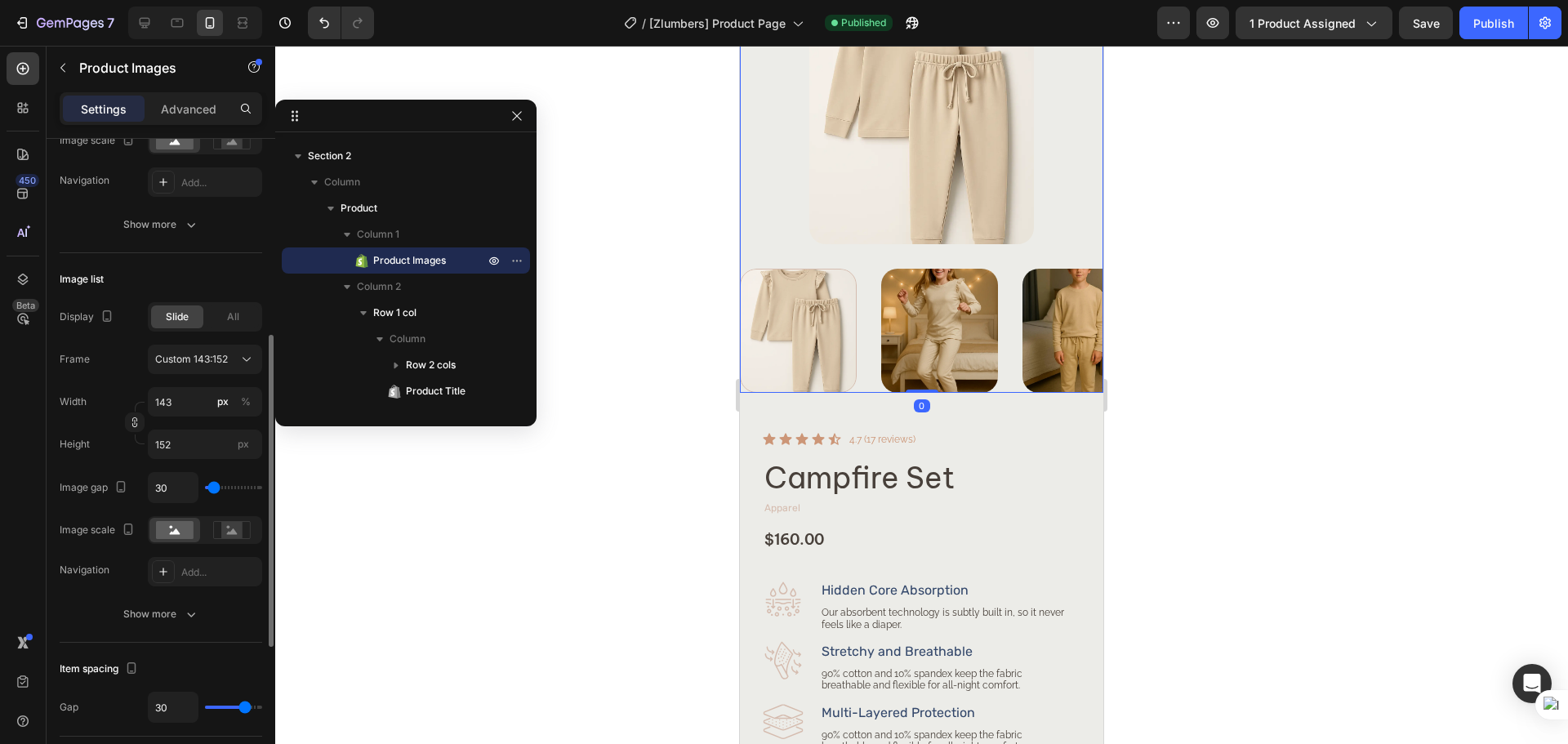
scroll to position [546, 0]
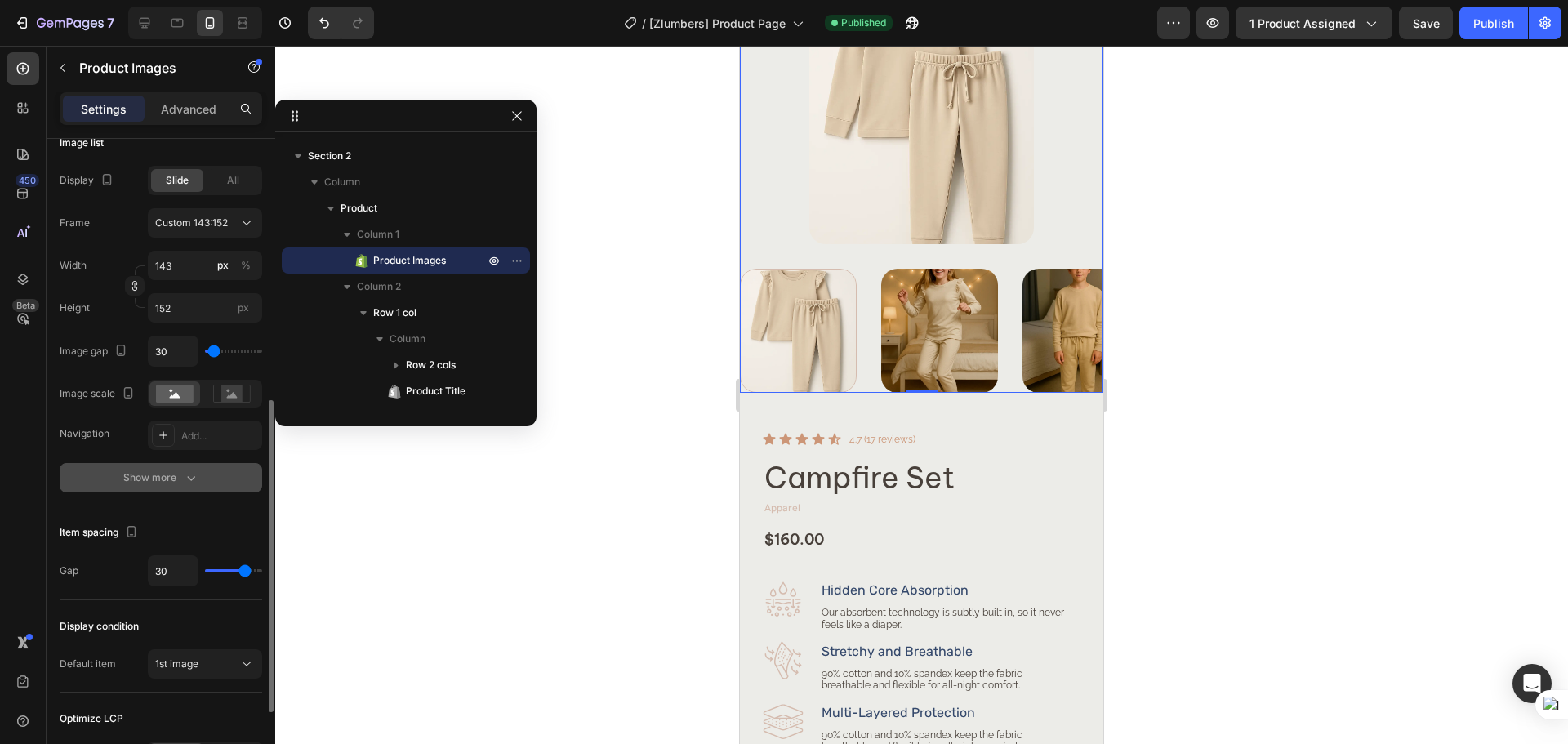
click at [137, 486] on div "Show more" at bounding box center [161, 477] width 76 height 16
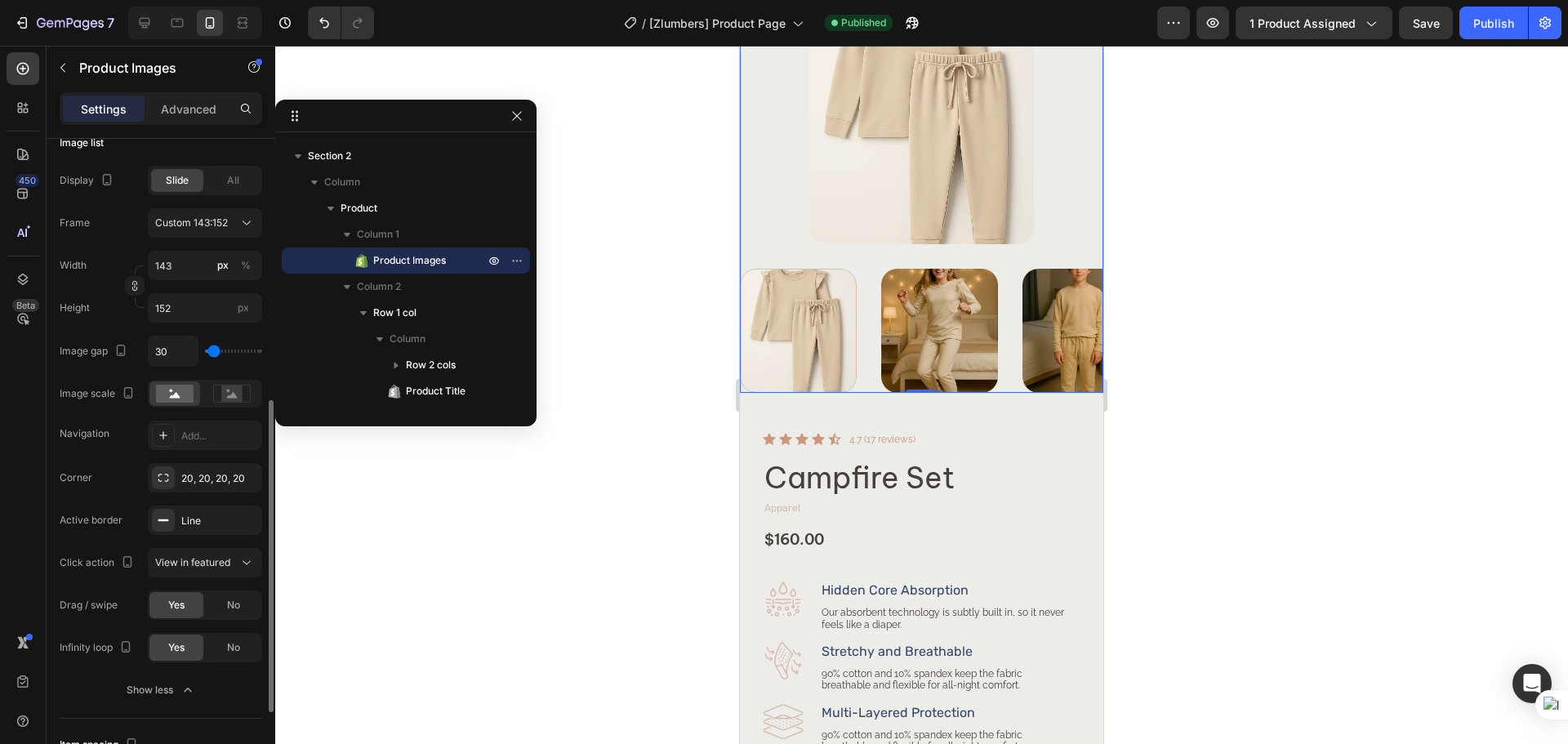
click at [91, 435] on div "Navigation" at bounding box center [84, 432] width 50 height 14
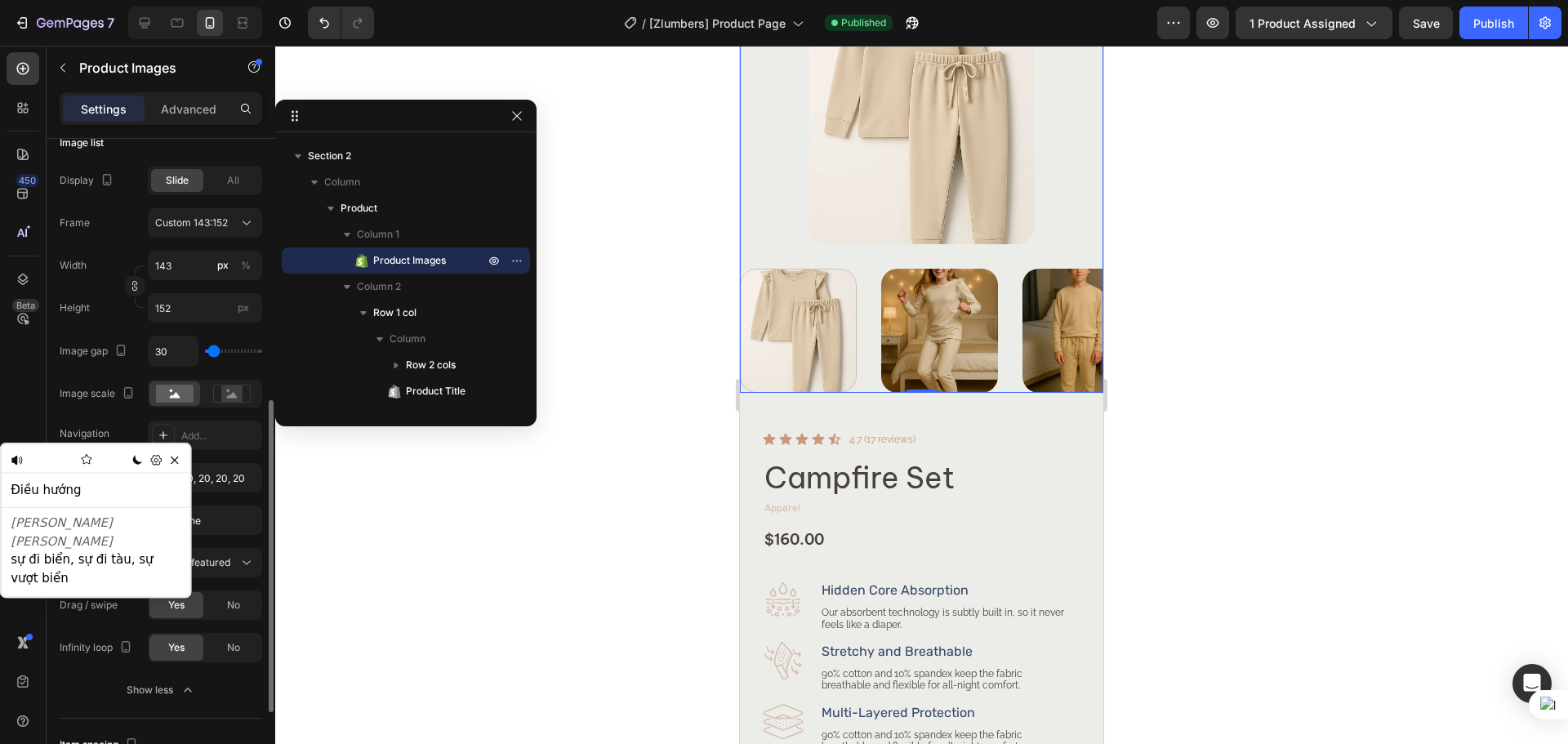
click at [134, 419] on div "Display Slide All Frame Custom 143:152 Width 143 px % Height 152 px Image gap 3…" at bounding box center [160, 308] width 202 height 284
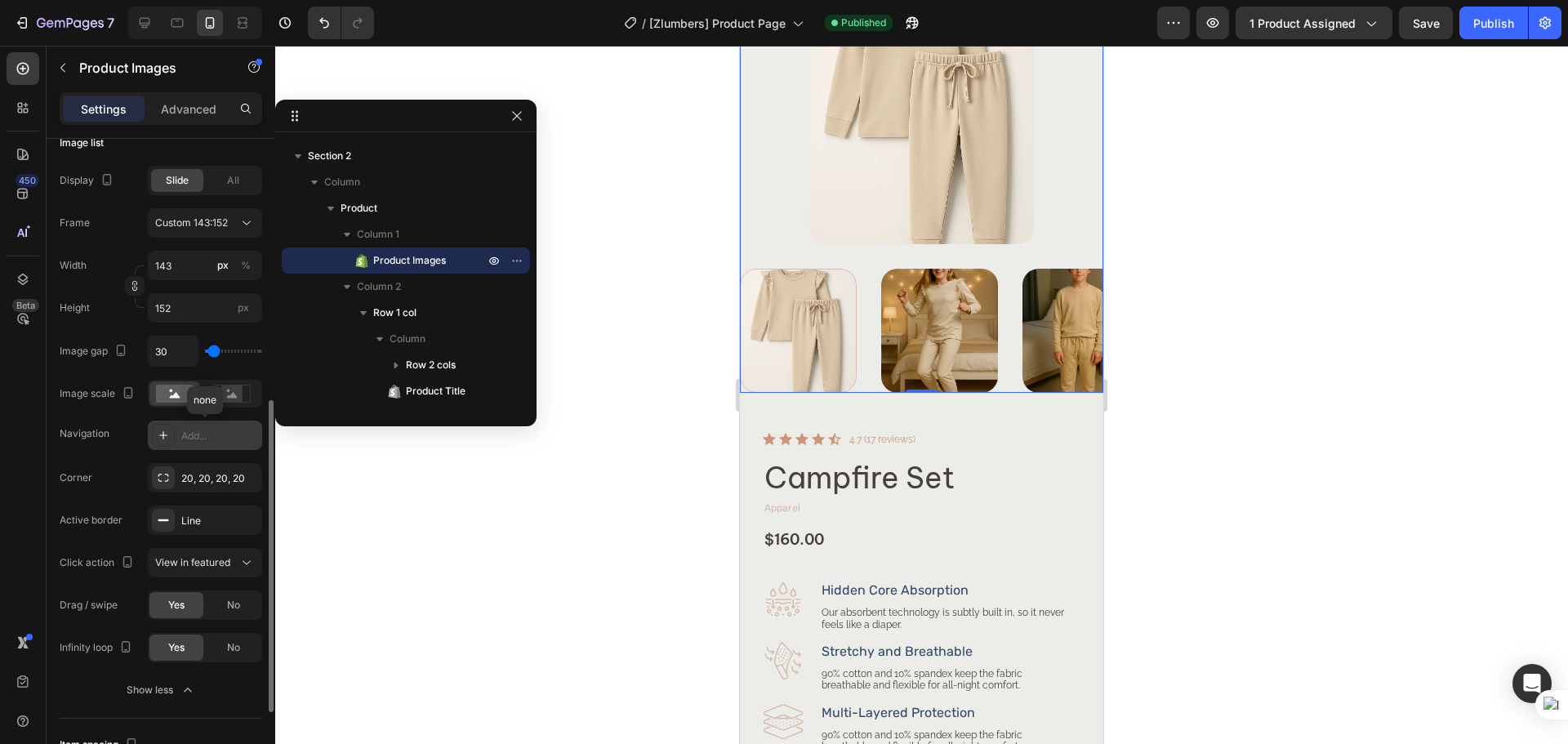
click at [227, 448] on div "Add..." at bounding box center [204, 434] width 114 height 30
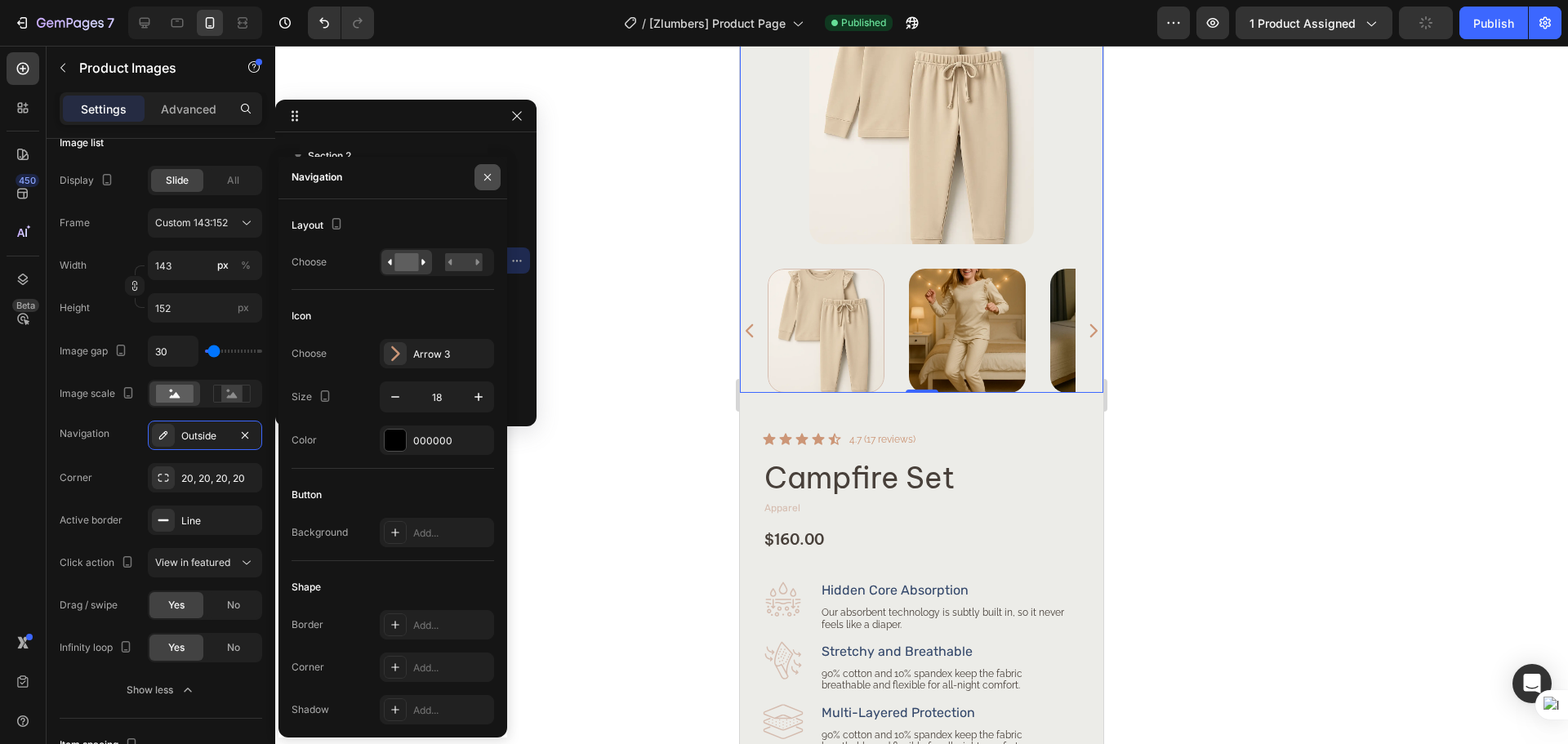
click at [497, 170] on button "button" at bounding box center [487, 176] width 26 height 26
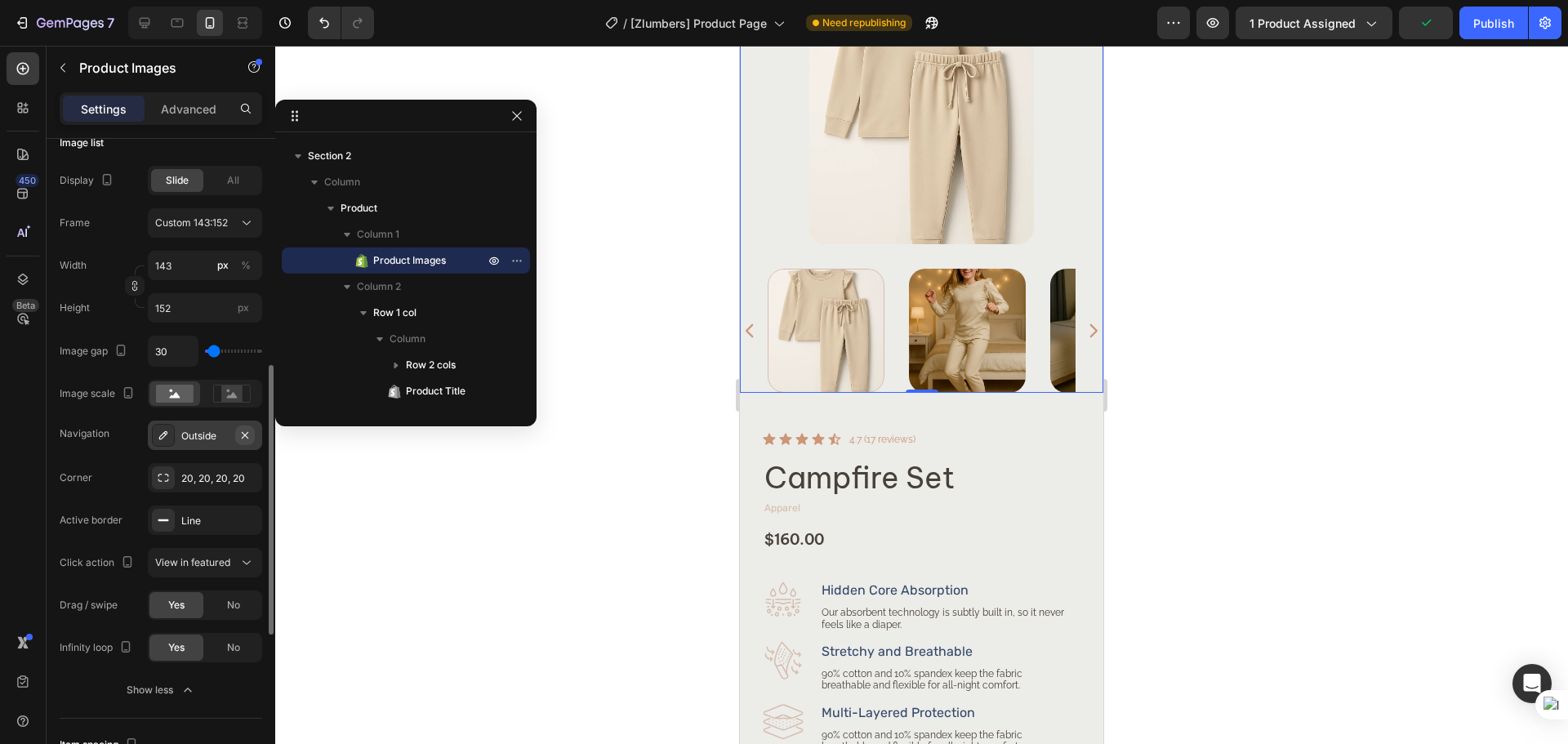
click at [250, 431] on icon "button" at bounding box center [246, 435] width 13 height 13
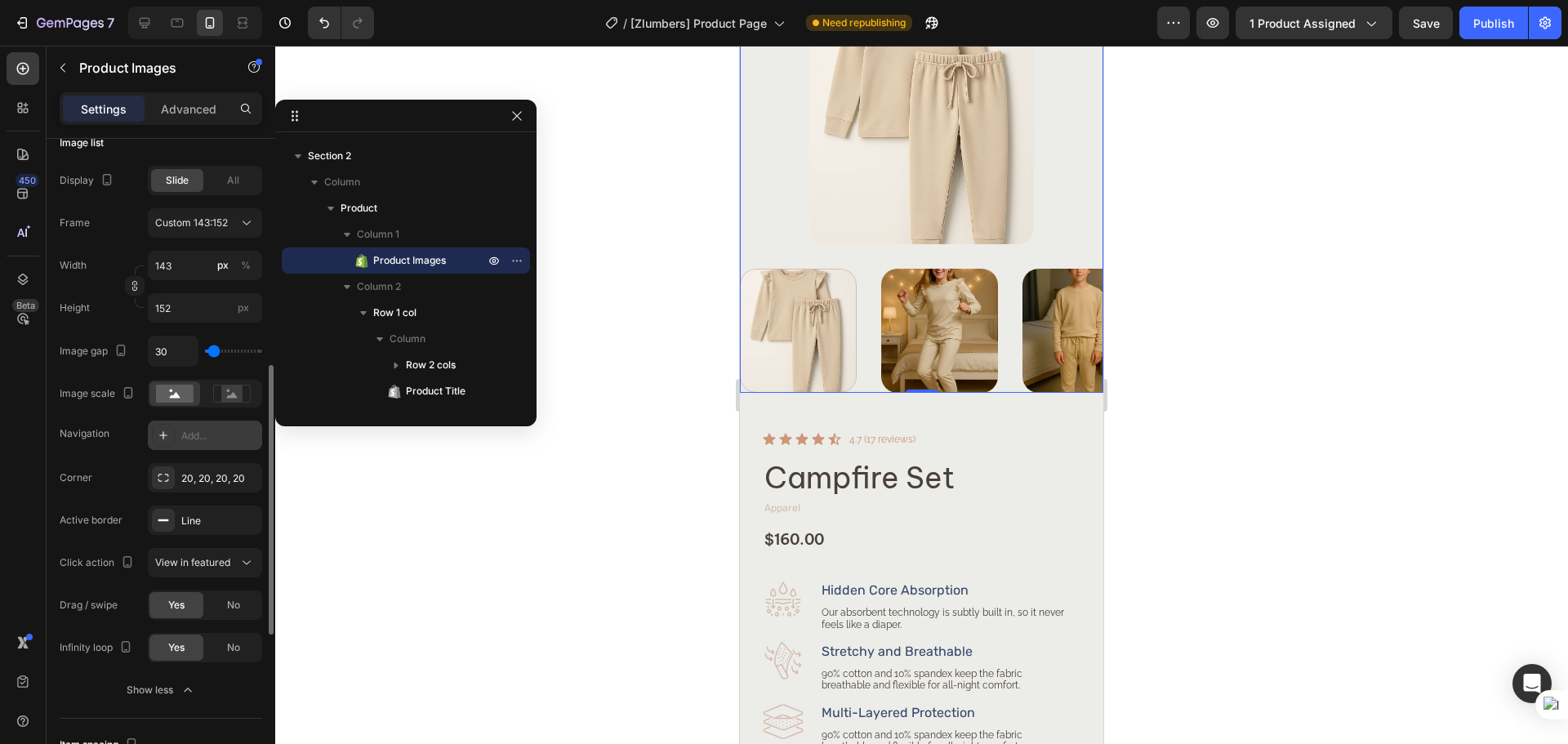
click at [41, 411] on div "450 Beta" at bounding box center [23, 395] width 47 height 698
click at [528, 121] on div at bounding box center [406, 116] width 261 height 33
click at [514, 121] on icon "button" at bounding box center [517, 116] width 13 height 13
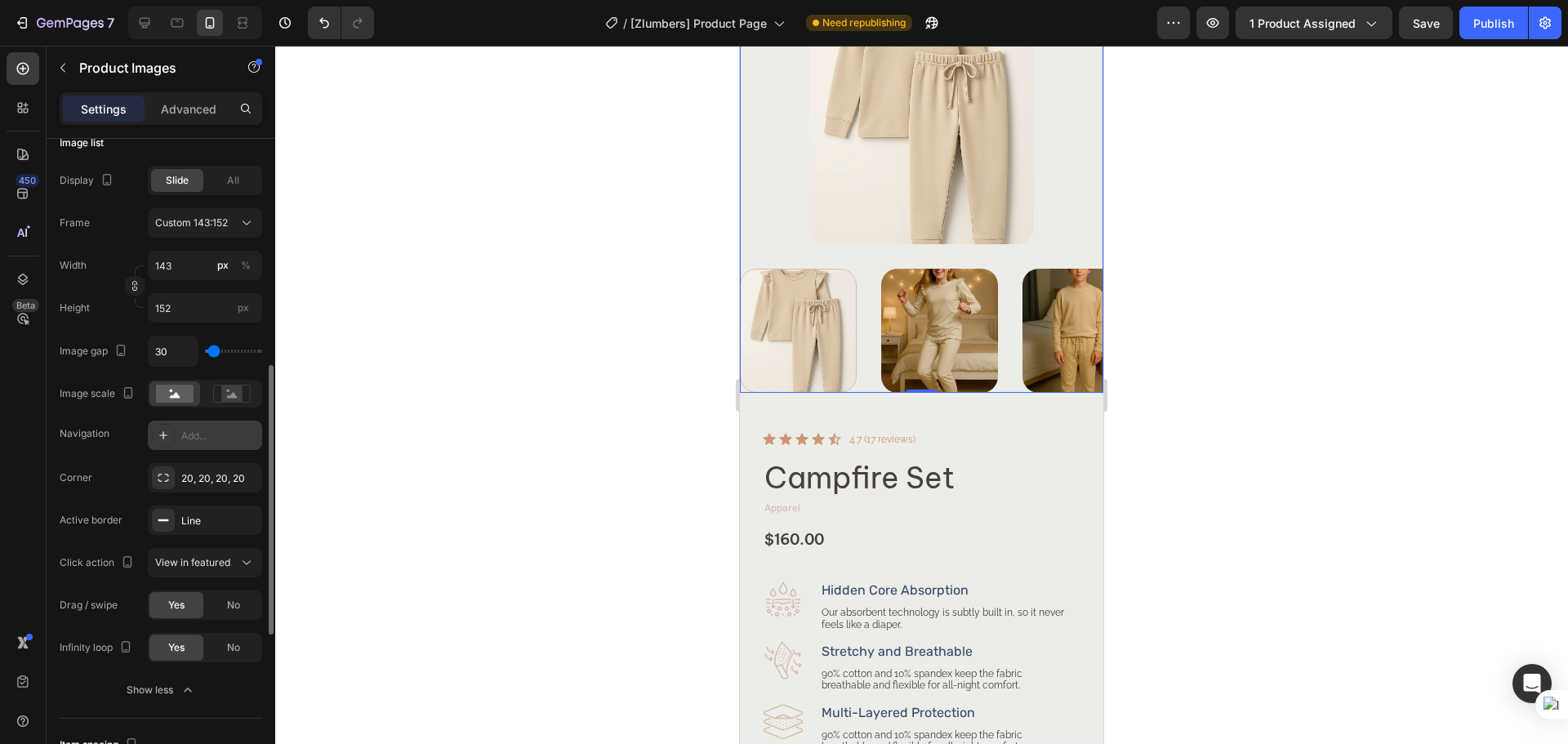
click at [860, 255] on div at bounding box center [921, 192] width 363 height 402
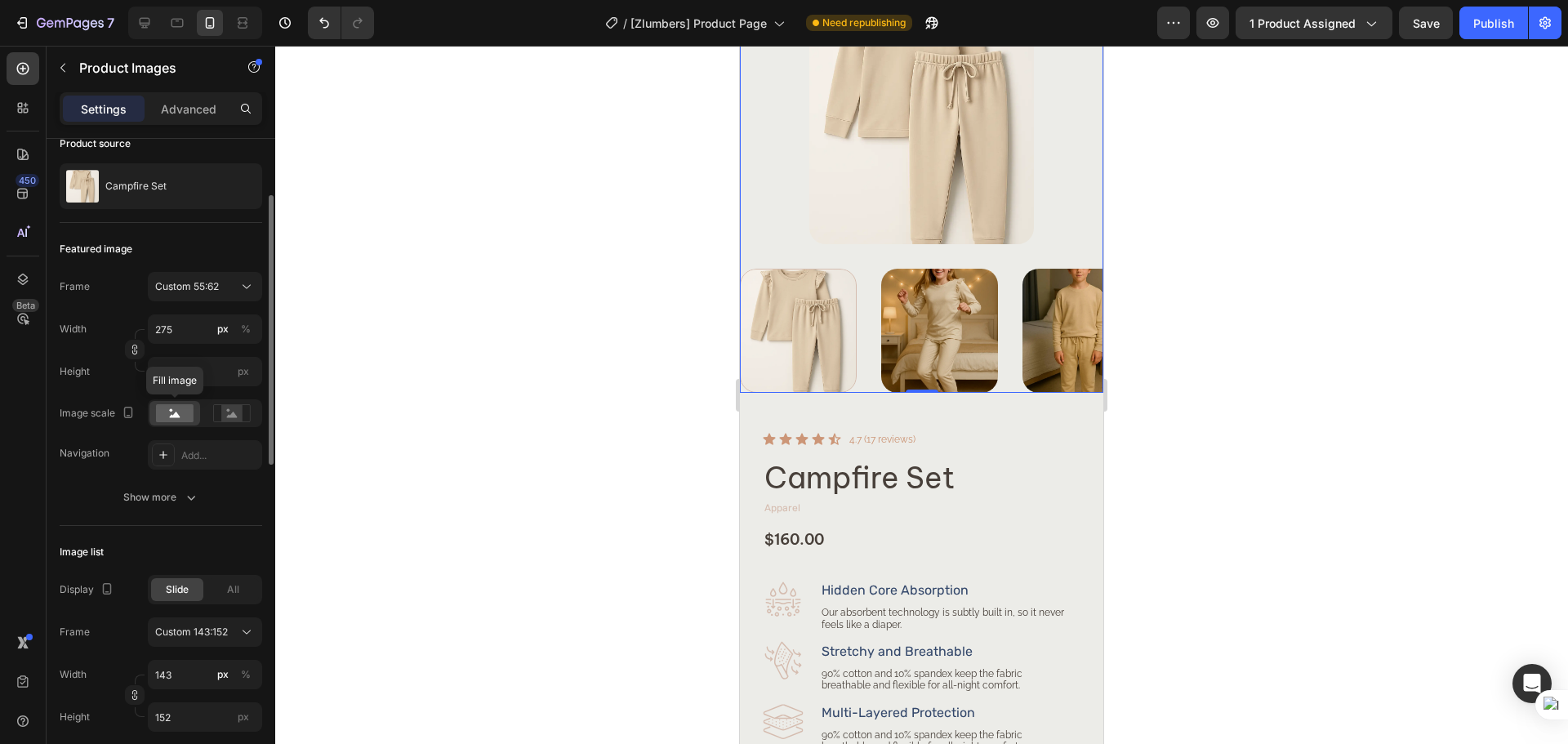
scroll to position [0, 0]
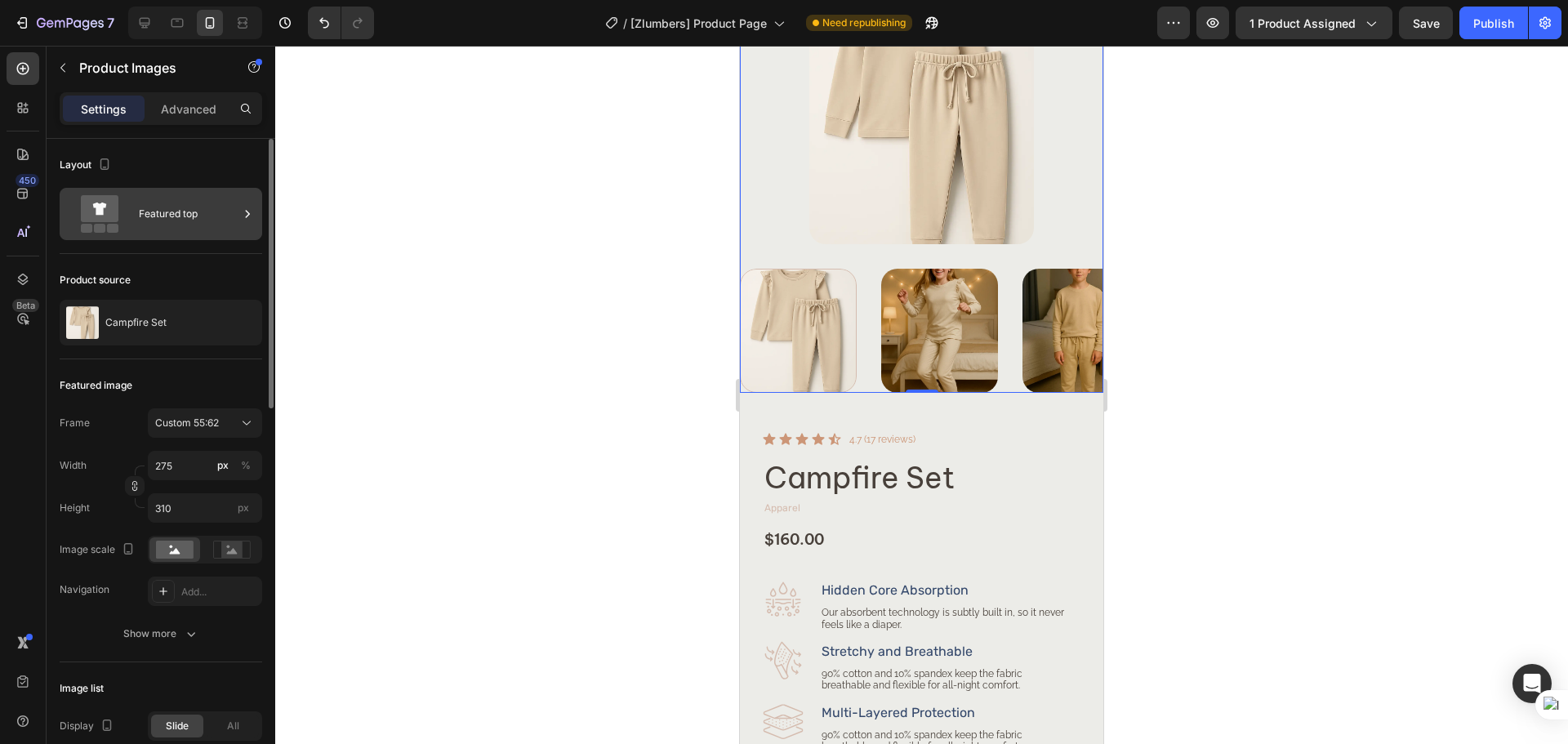
click at [185, 231] on div "Featured top" at bounding box center [189, 213] width 100 height 37
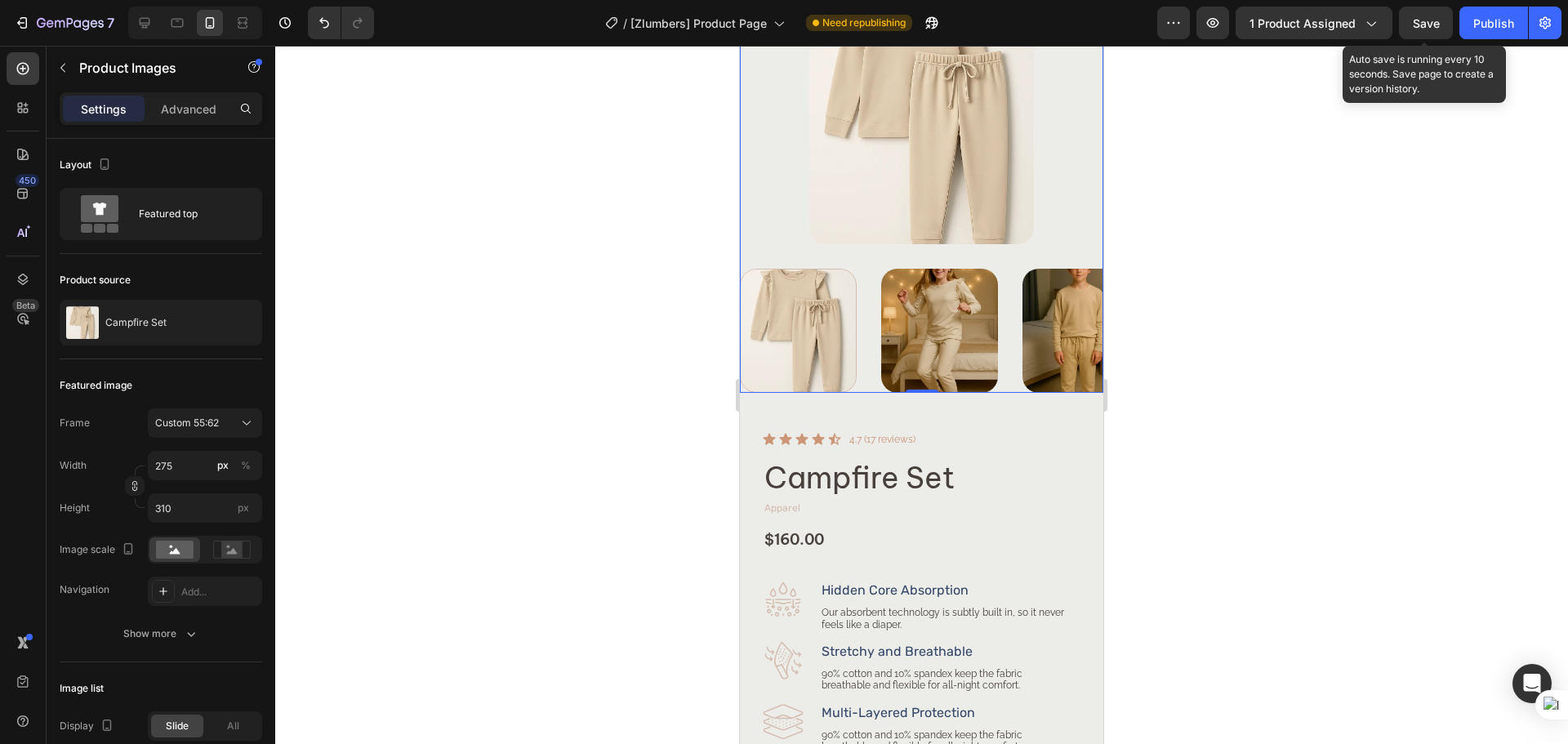
click at [1415, 17] on span "Save" at bounding box center [1426, 23] width 27 height 13
drag, startPoint x: 1410, startPoint y: 17, endPoint x: 1475, endPoint y: 16, distance: 65.0
click at [1475, 16] on div "Publish" at bounding box center [1493, 23] width 41 height 17
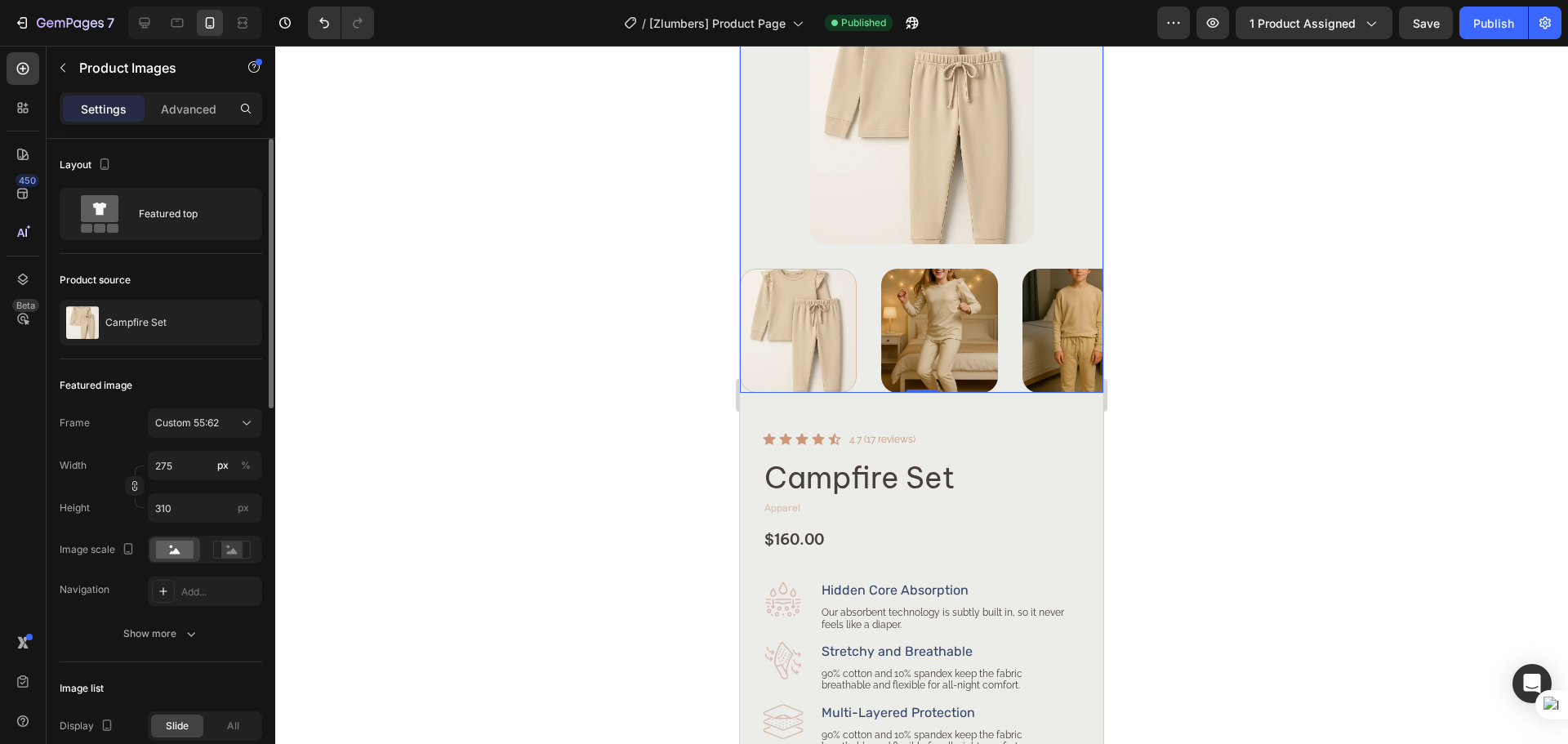
click at [64, 592] on div "Navigation" at bounding box center [84, 589] width 50 height 14
copy div "Navigation"
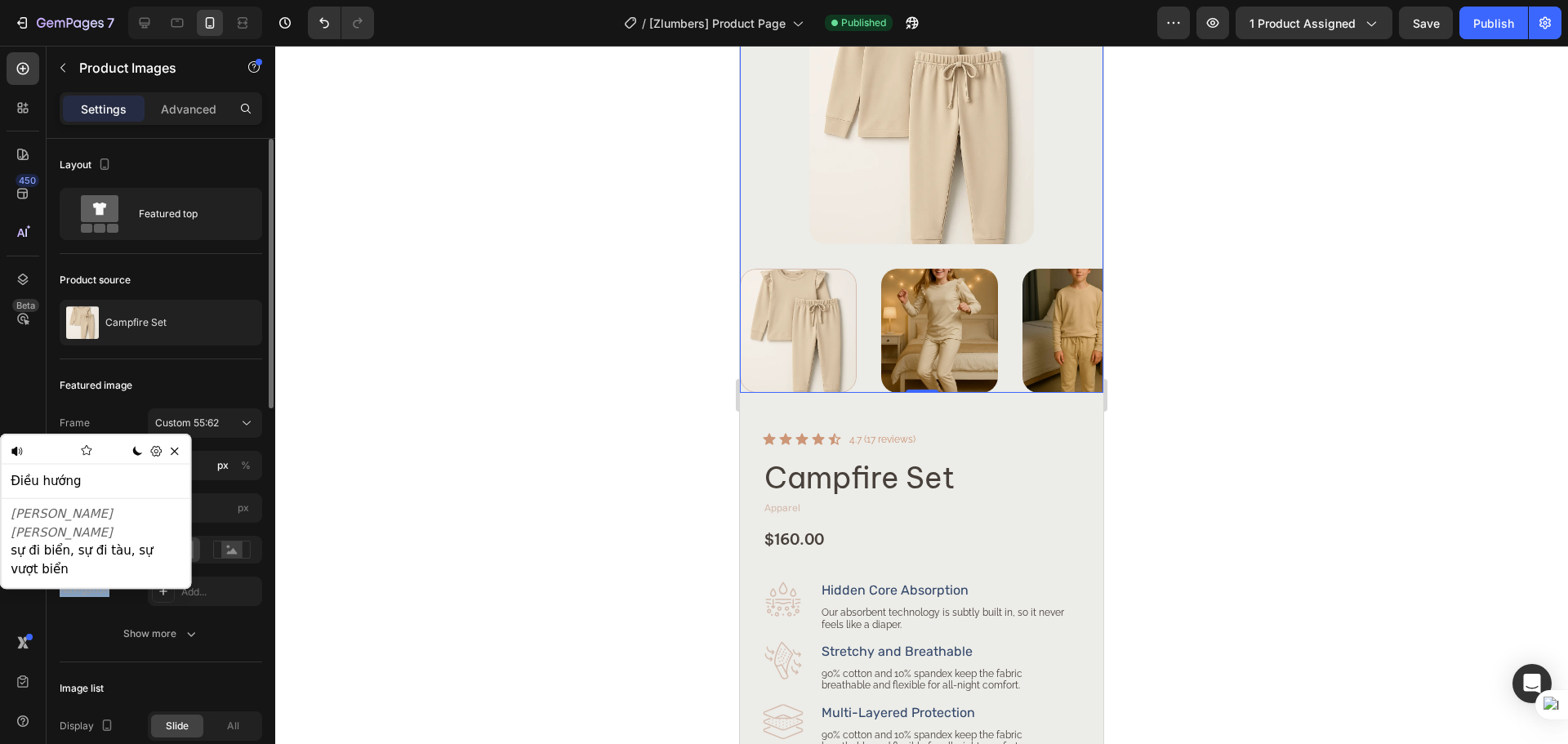
click at [60, 586] on div "Navigation" at bounding box center [84, 589] width 50 height 14
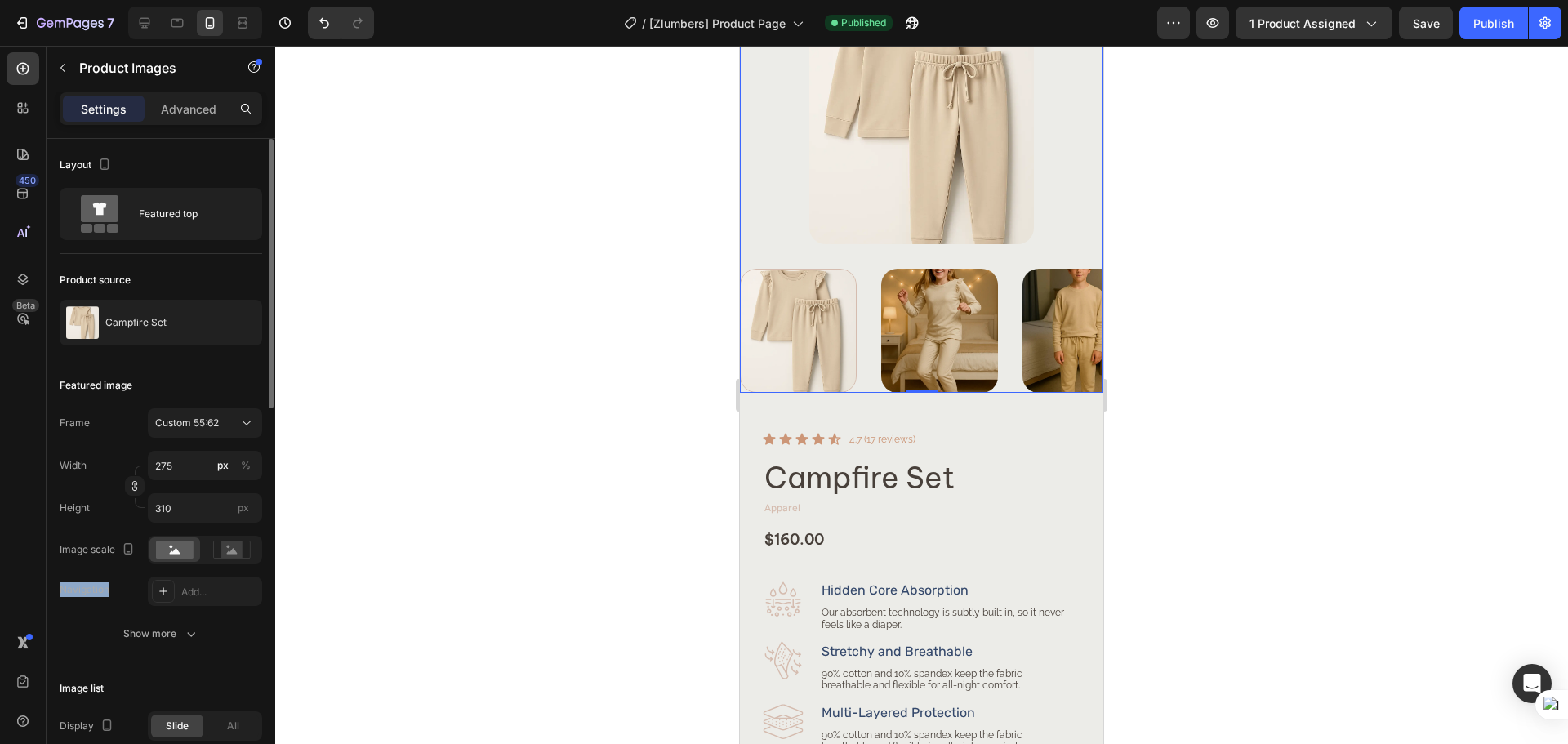
click at [60, 586] on div "Navigation" at bounding box center [84, 589] width 50 height 14
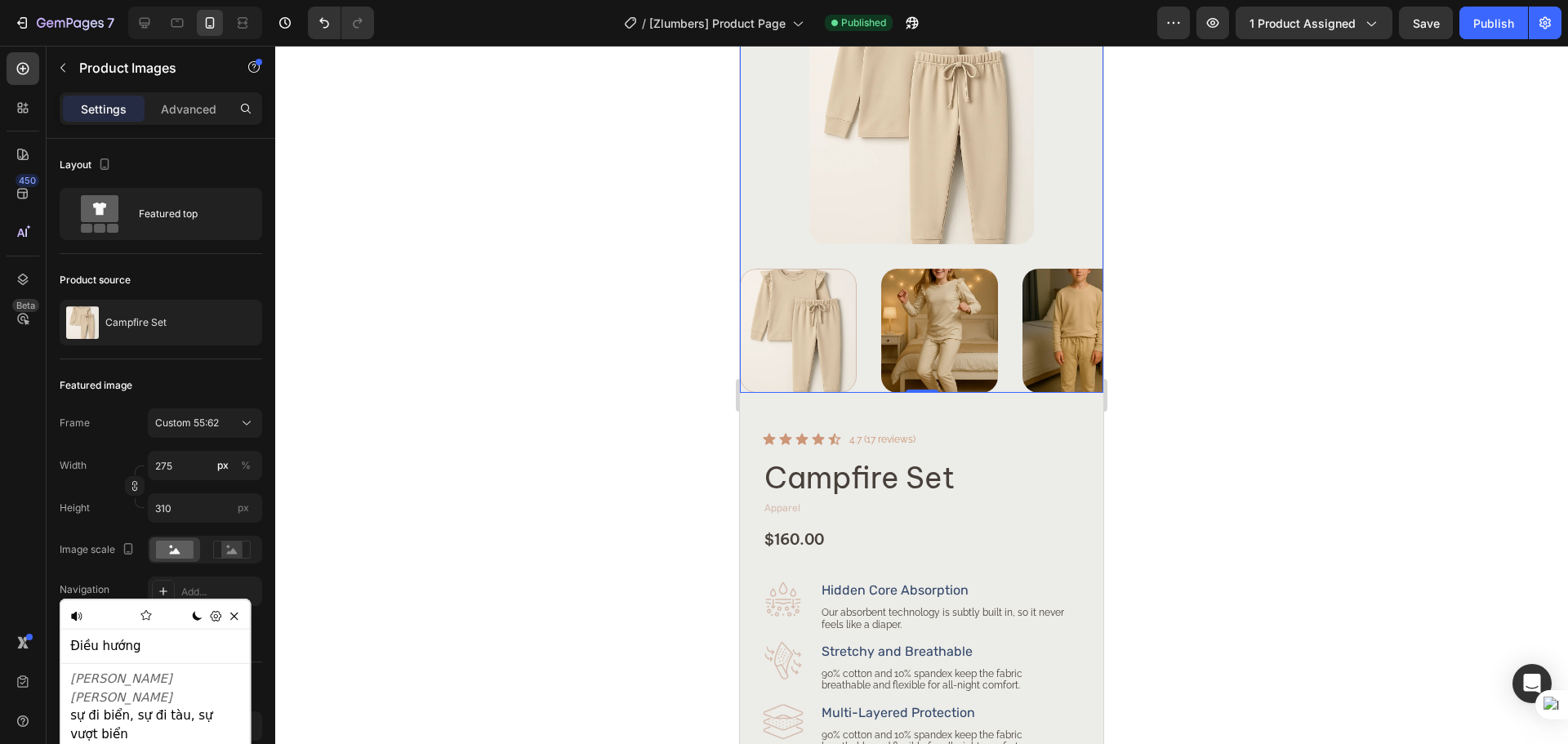
click at [4, 495] on div "450 Beta" at bounding box center [23, 395] width 47 height 698
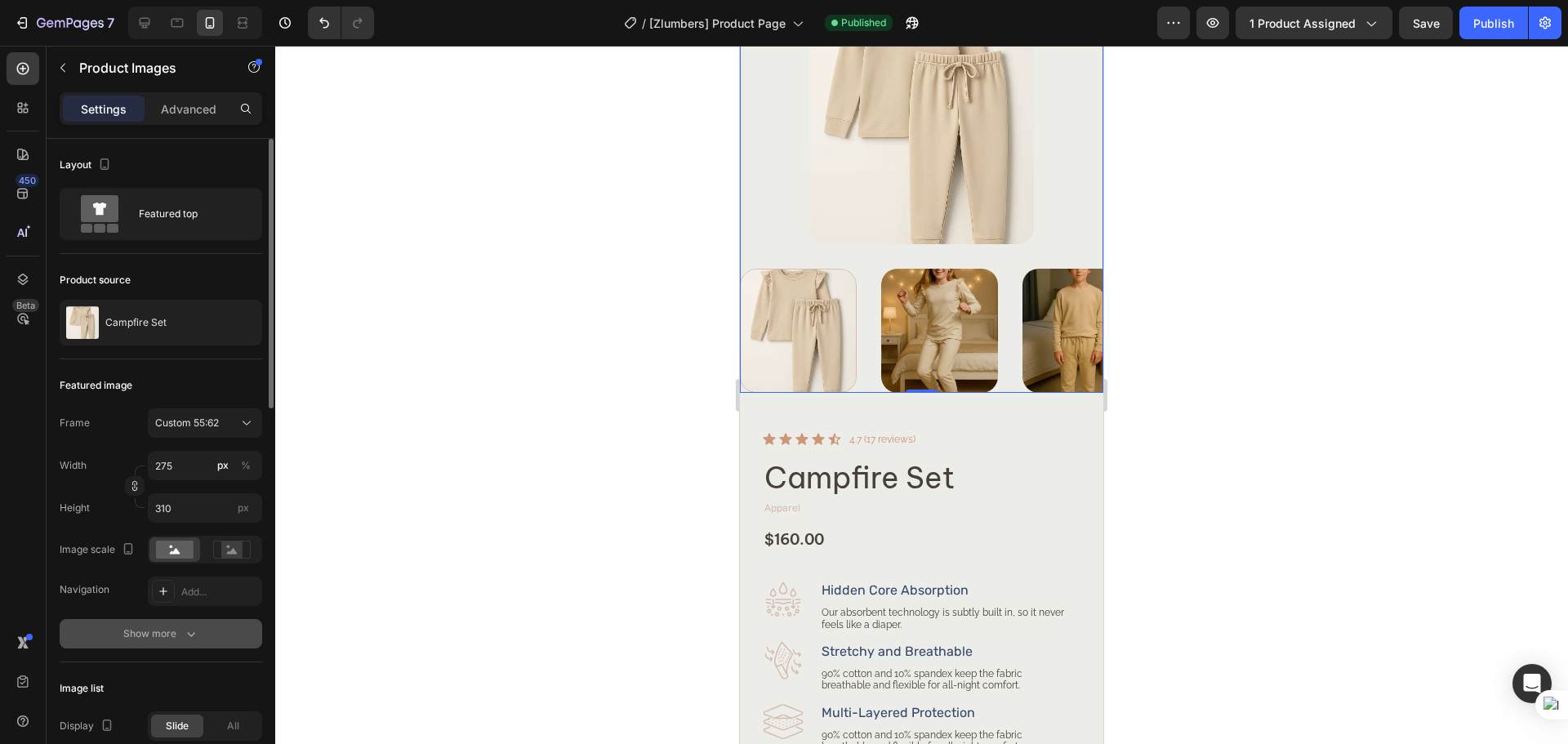
click at [155, 624] on button "Show more" at bounding box center [160, 633] width 202 height 30
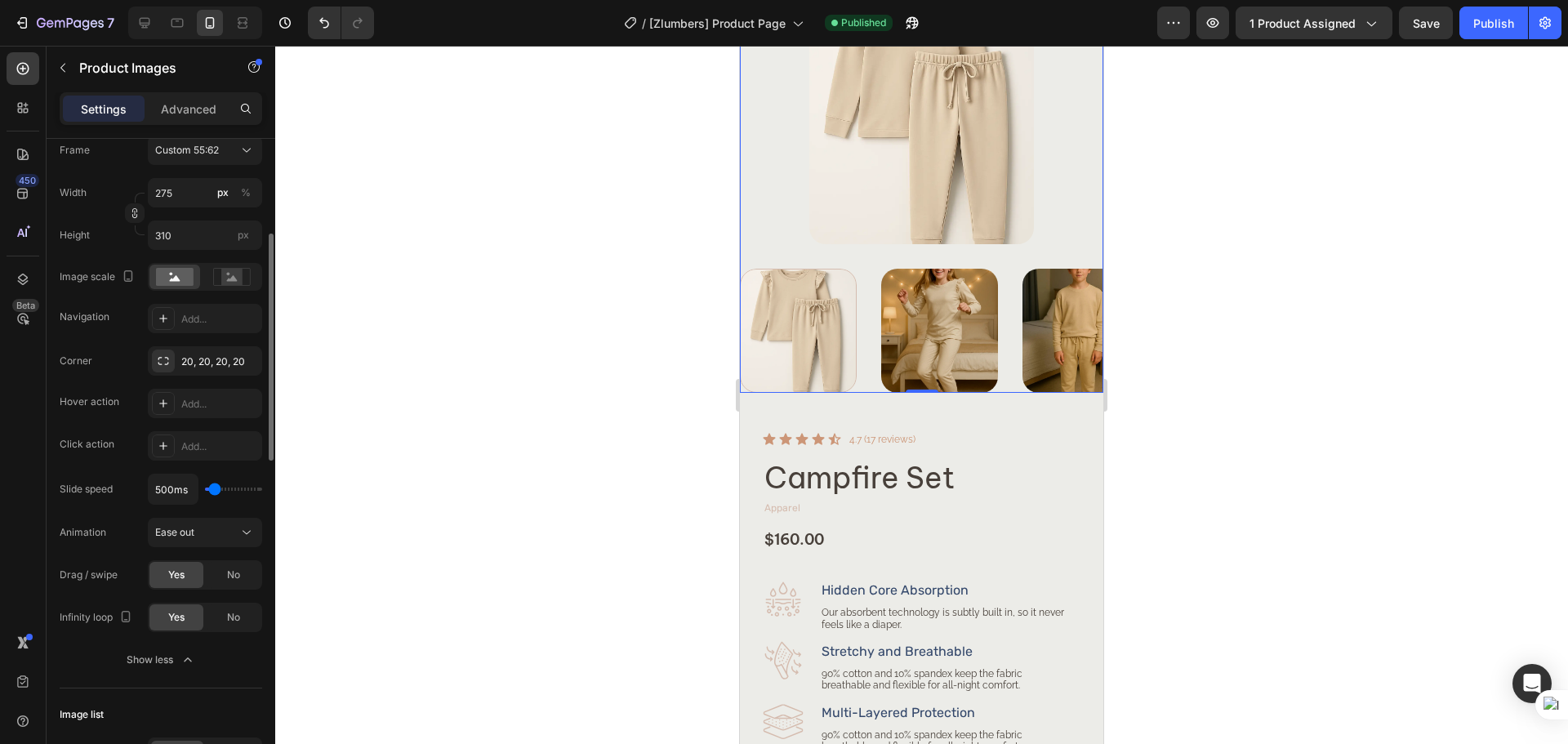
scroll to position [136, 0]
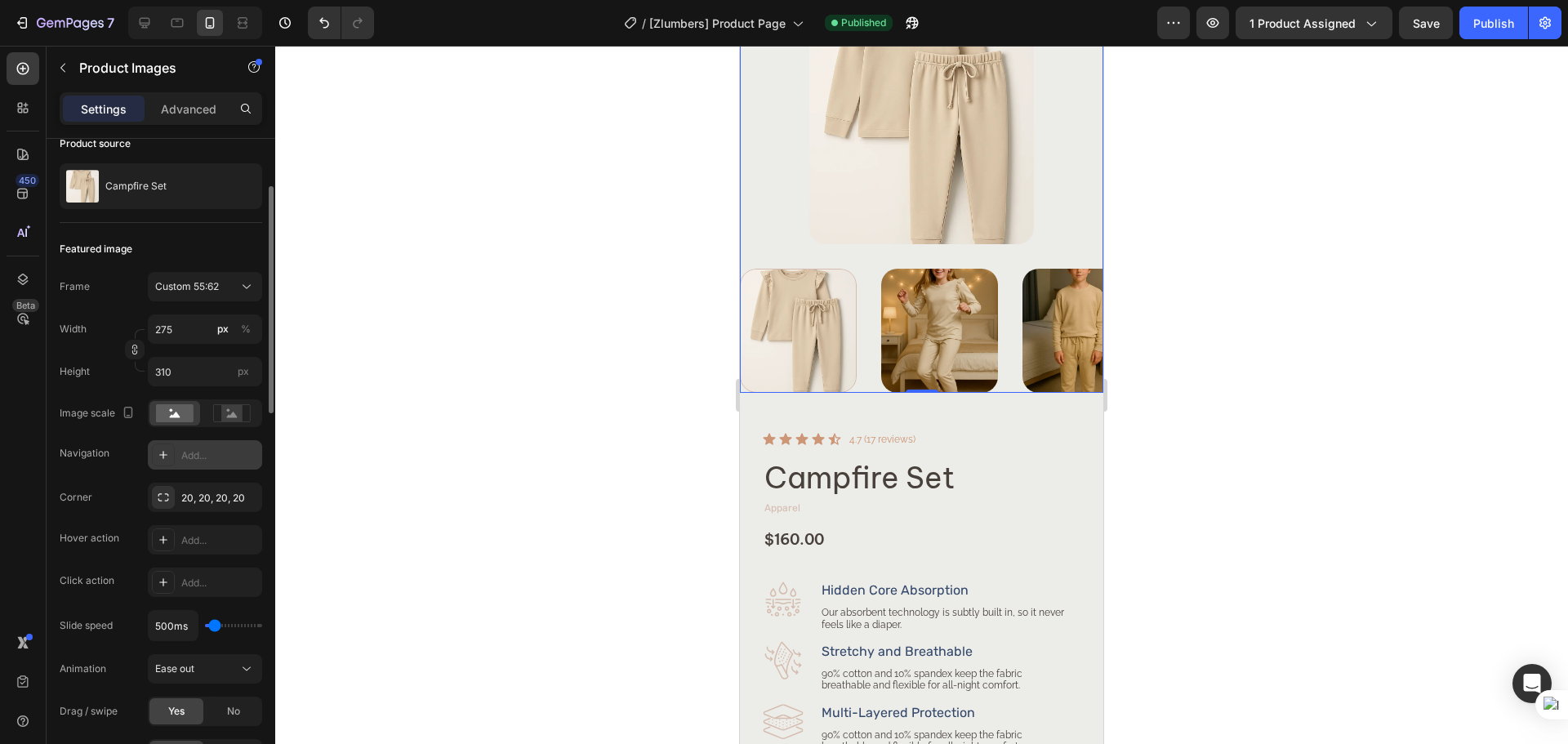
click at [199, 465] on div "Add..." at bounding box center [204, 454] width 114 height 30
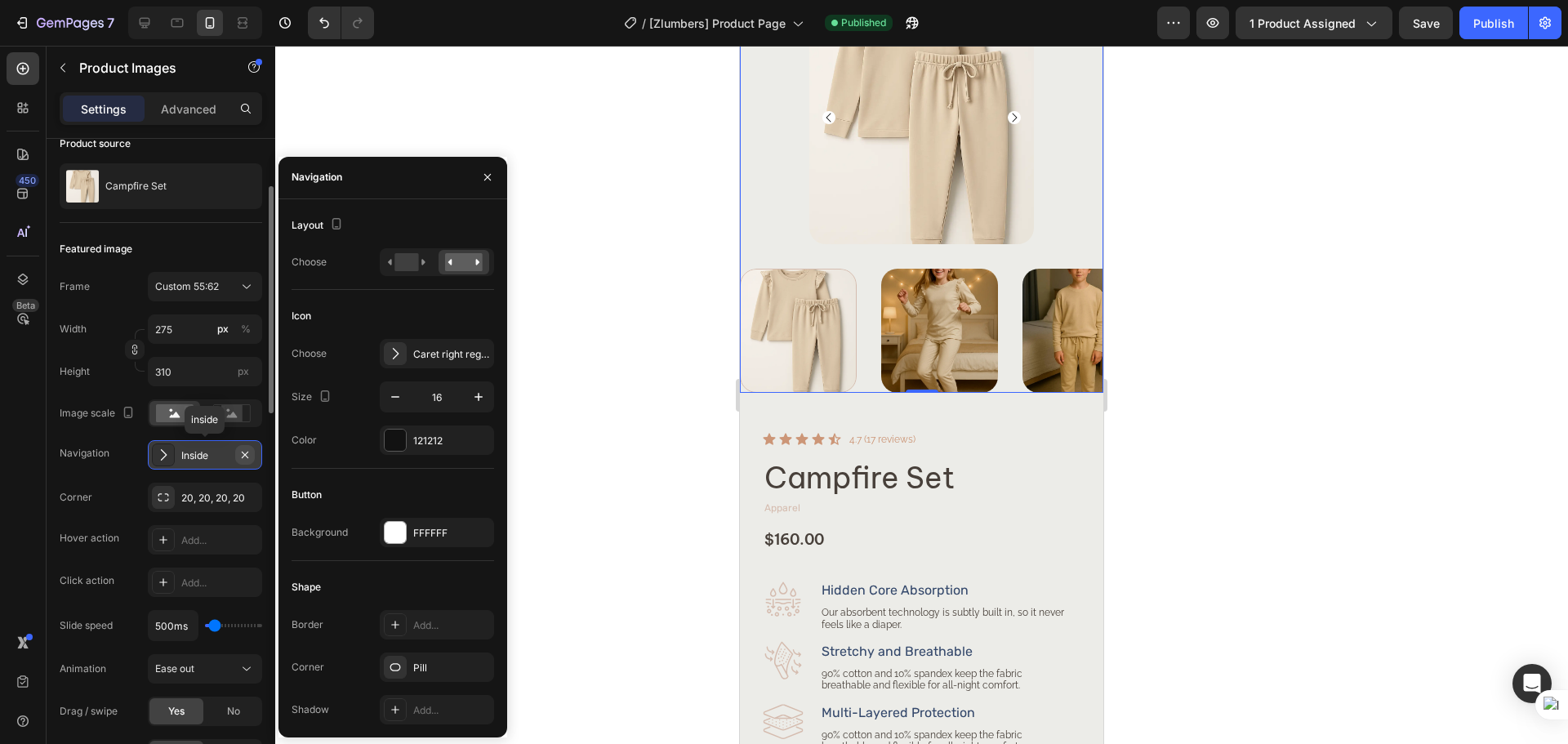
click at [248, 451] on icon "button" at bounding box center [246, 454] width 13 height 13
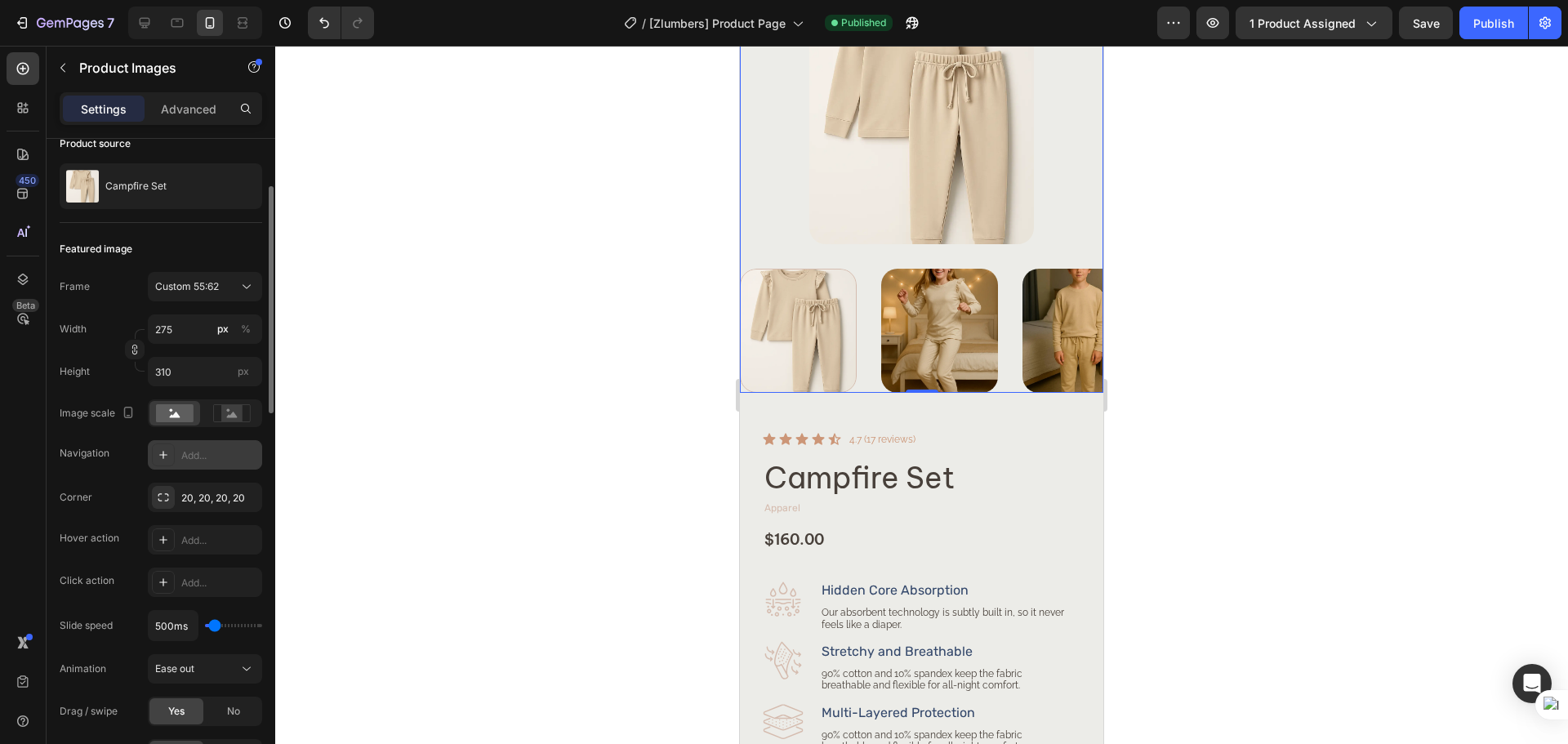
click at [5, 492] on div "450 Beta" at bounding box center [23, 395] width 47 height 698
click at [808, 442] on div "Icon Icon Icon Icon Icon" at bounding box center [802, 439] width 79 height 13
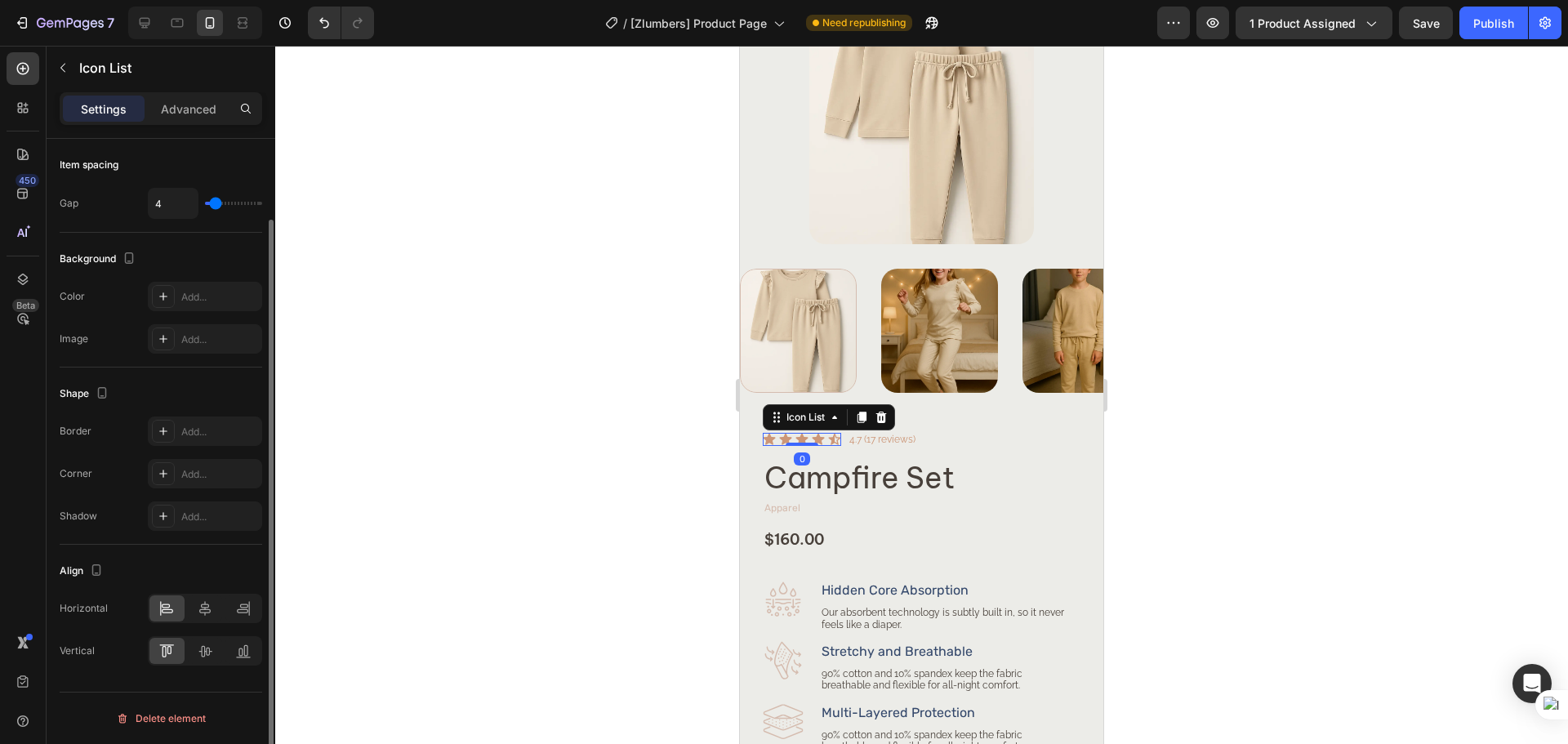
scroll to position [0, 0]
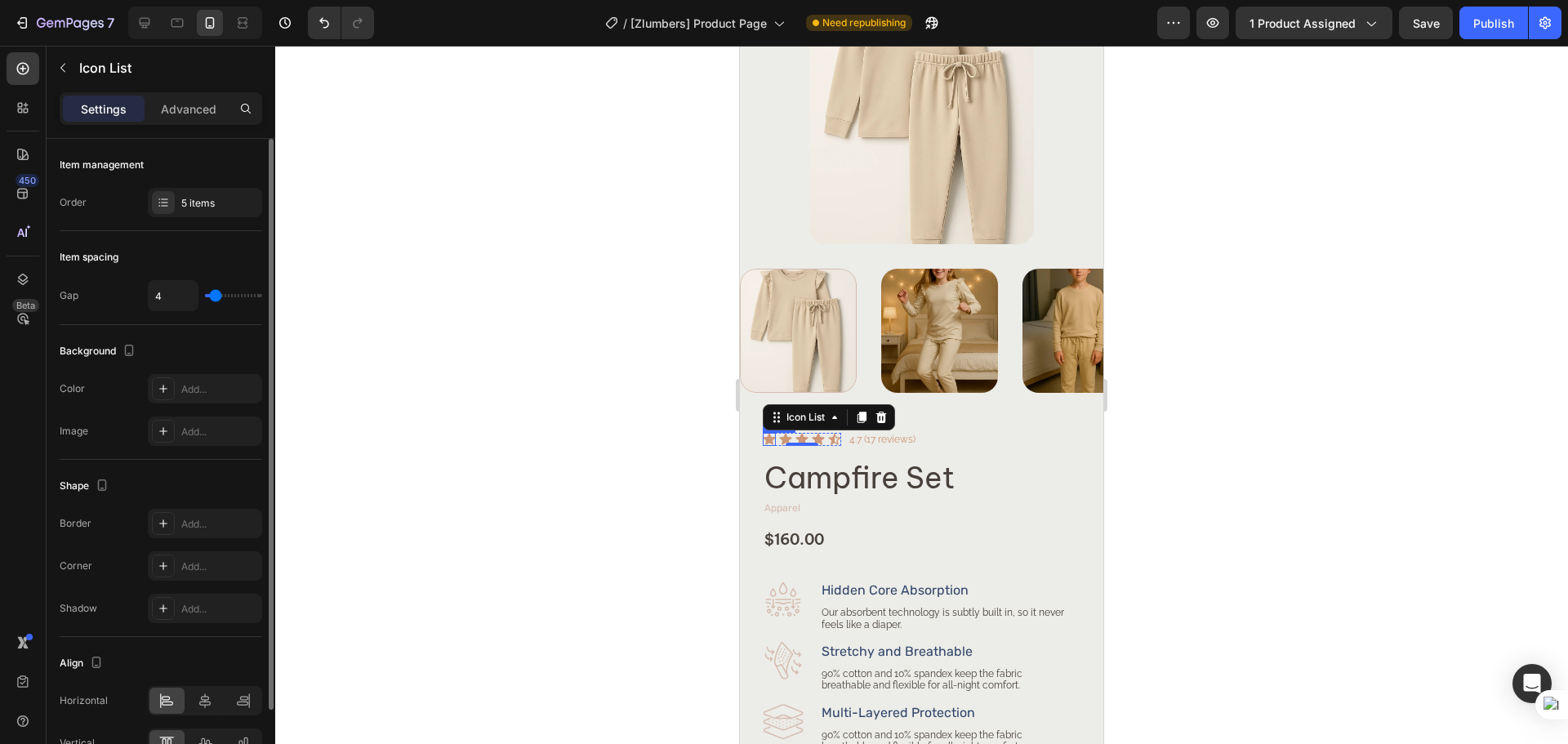
click at [766, 441] on div "Icon" at bounding box center [769, 439] width 13 height 13
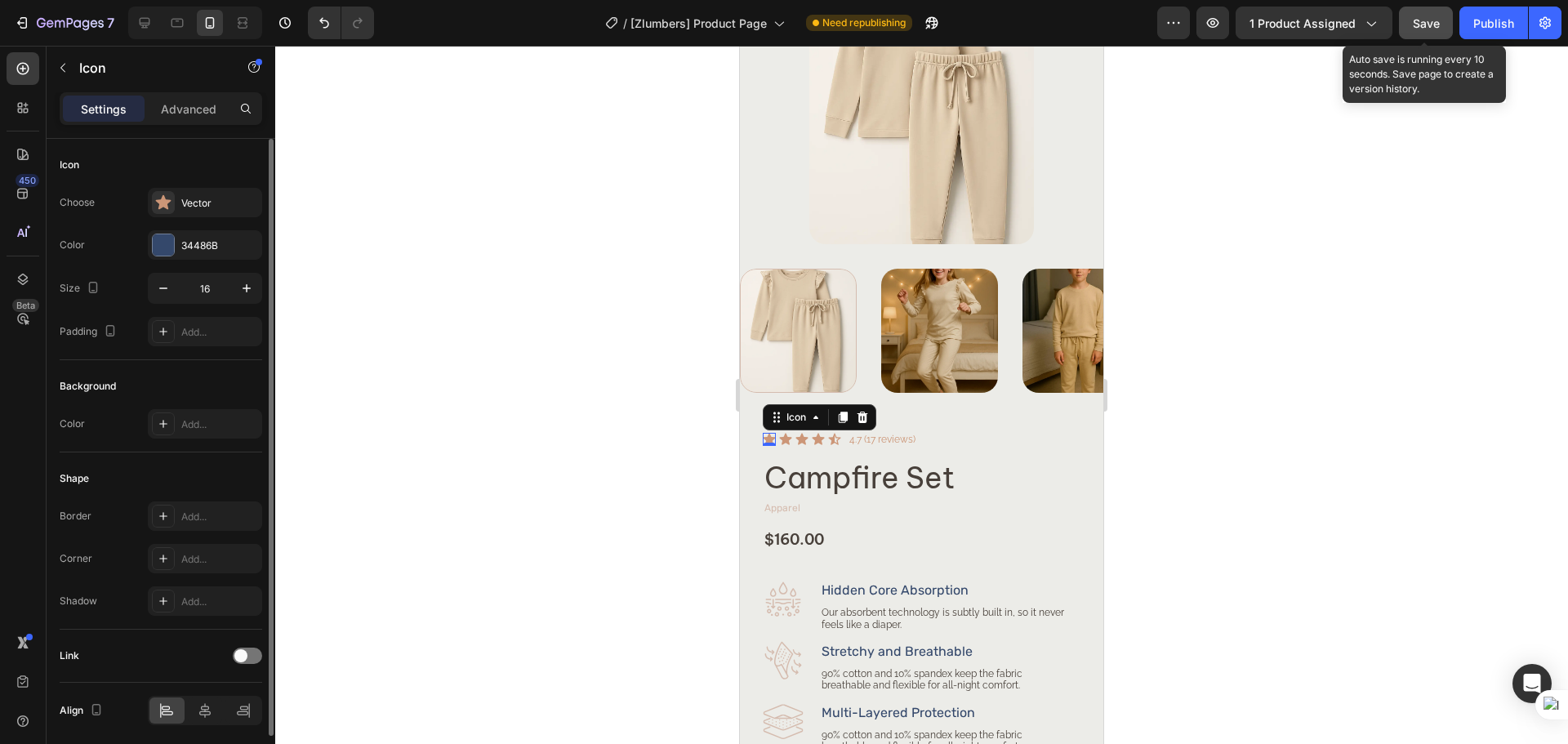
click at [1436, 27] on span "Save" at bounding box center [1426, 23] width 27 height 13
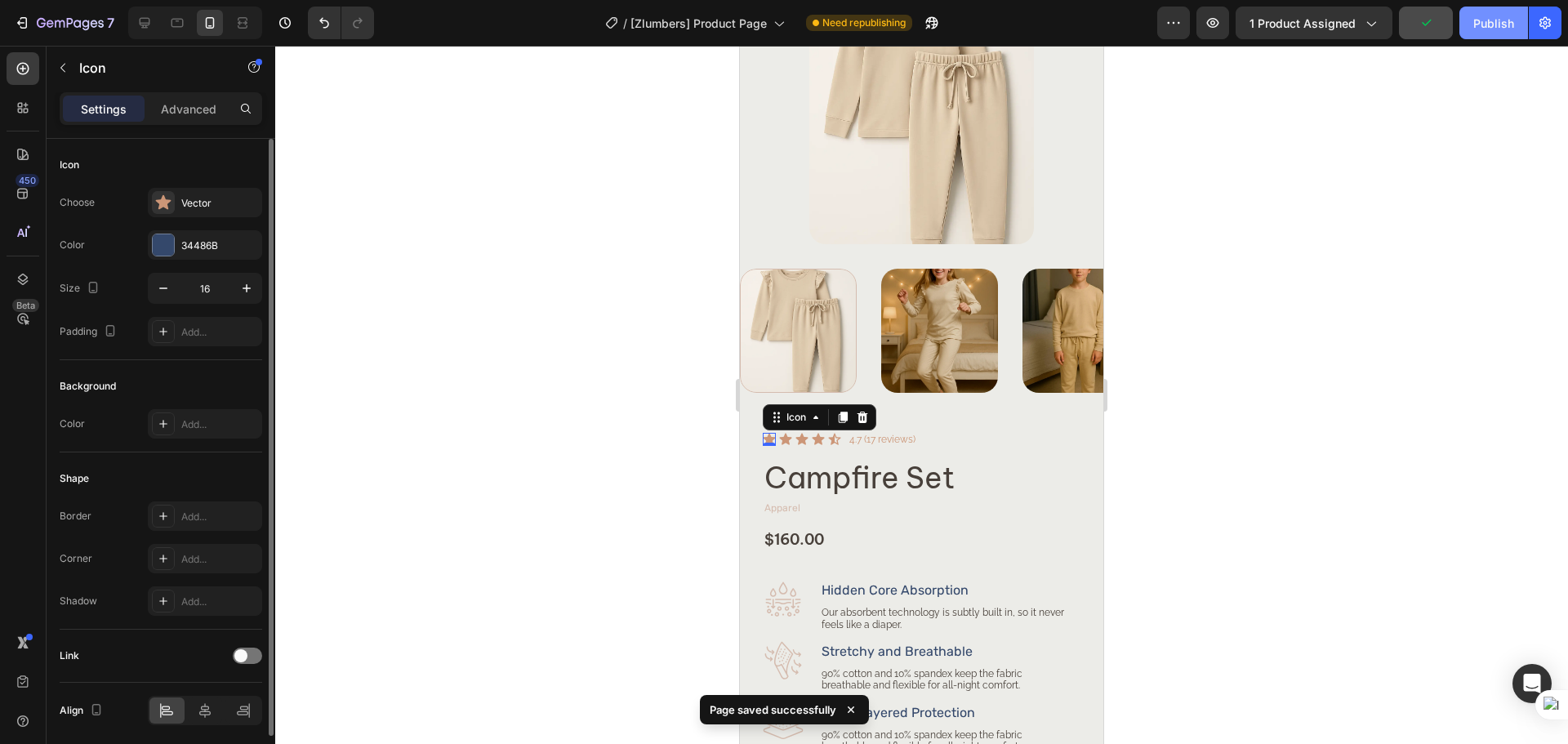
click at [1481, 31] on div "Publish" at bounding box center [1493, 23] width 41 height 17
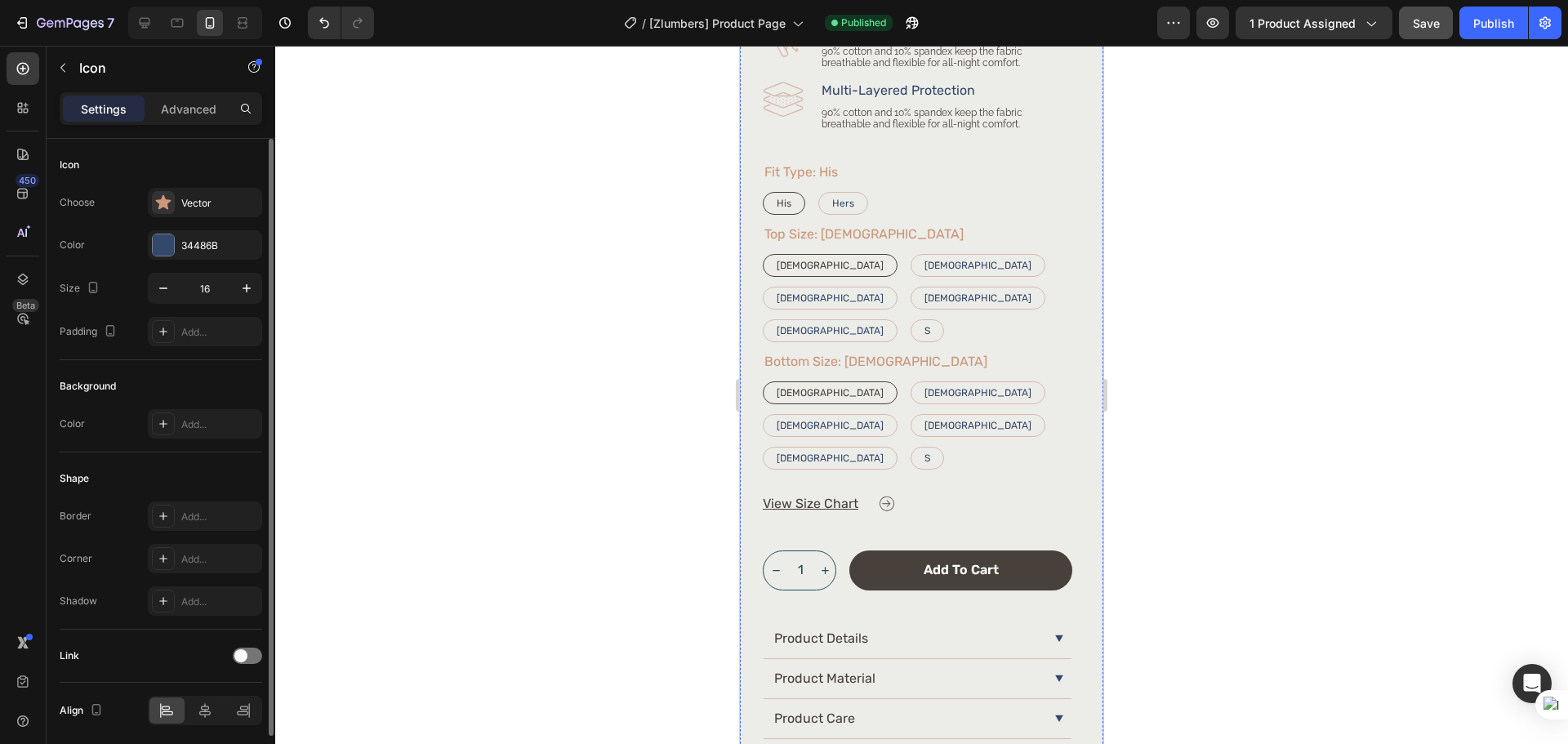
scroll to position [794, 0]
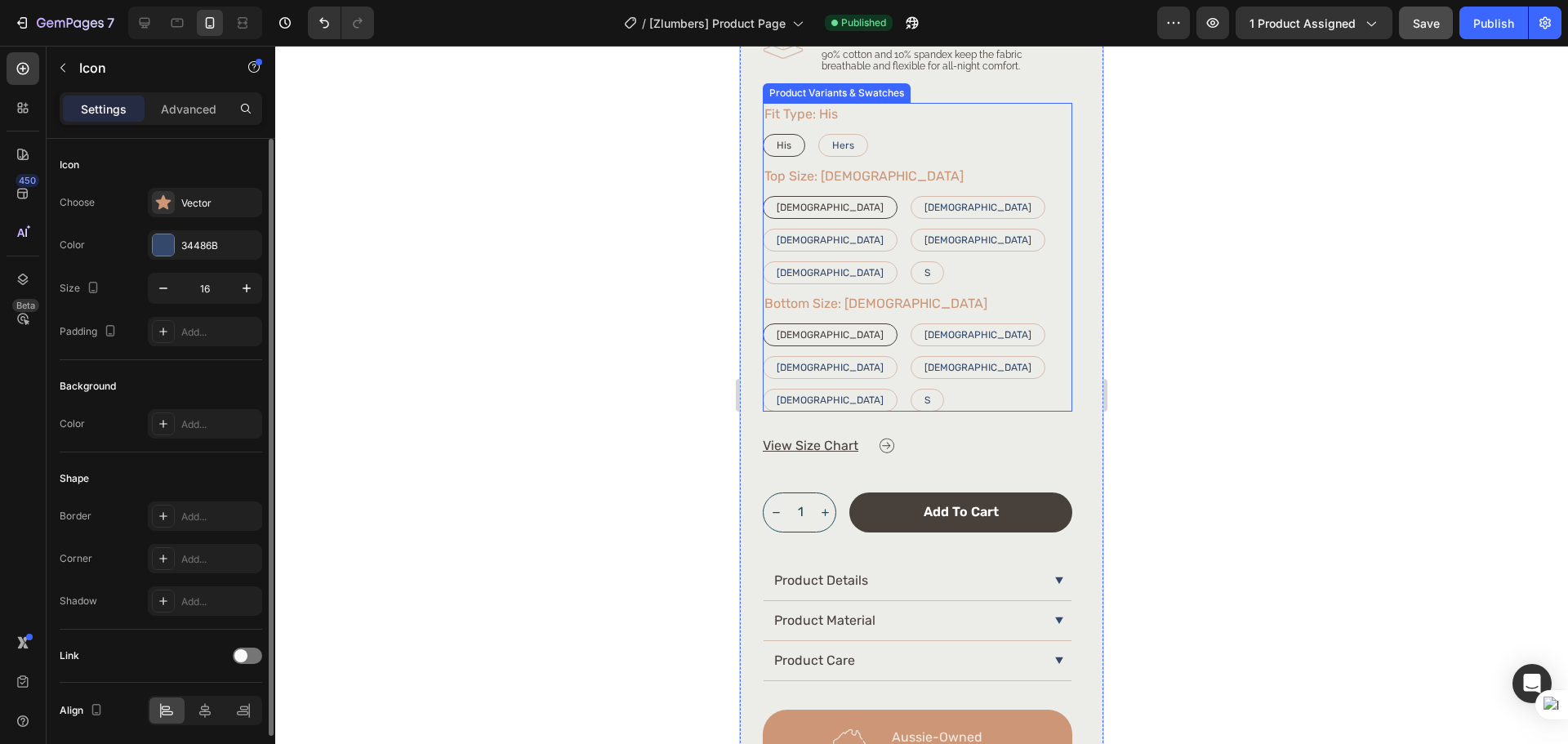
click at [945, 155] on div "His His His Hers Hers Hers" at bounding box center [917, 146] width 310 height 23
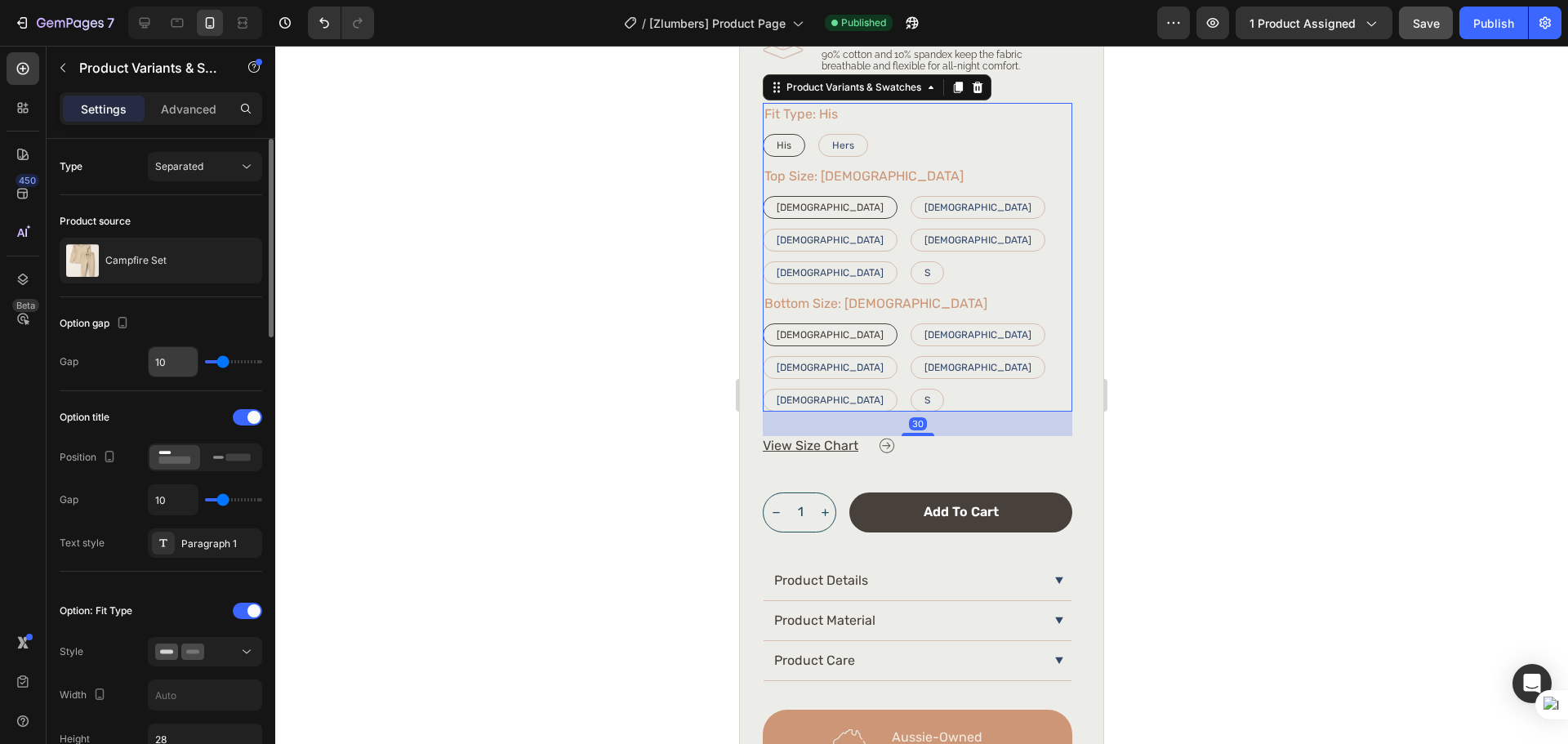
click at [176, 365] on input "10" at bounding box center [173, 361] width 49 height 30
type input "11"
type input "12"
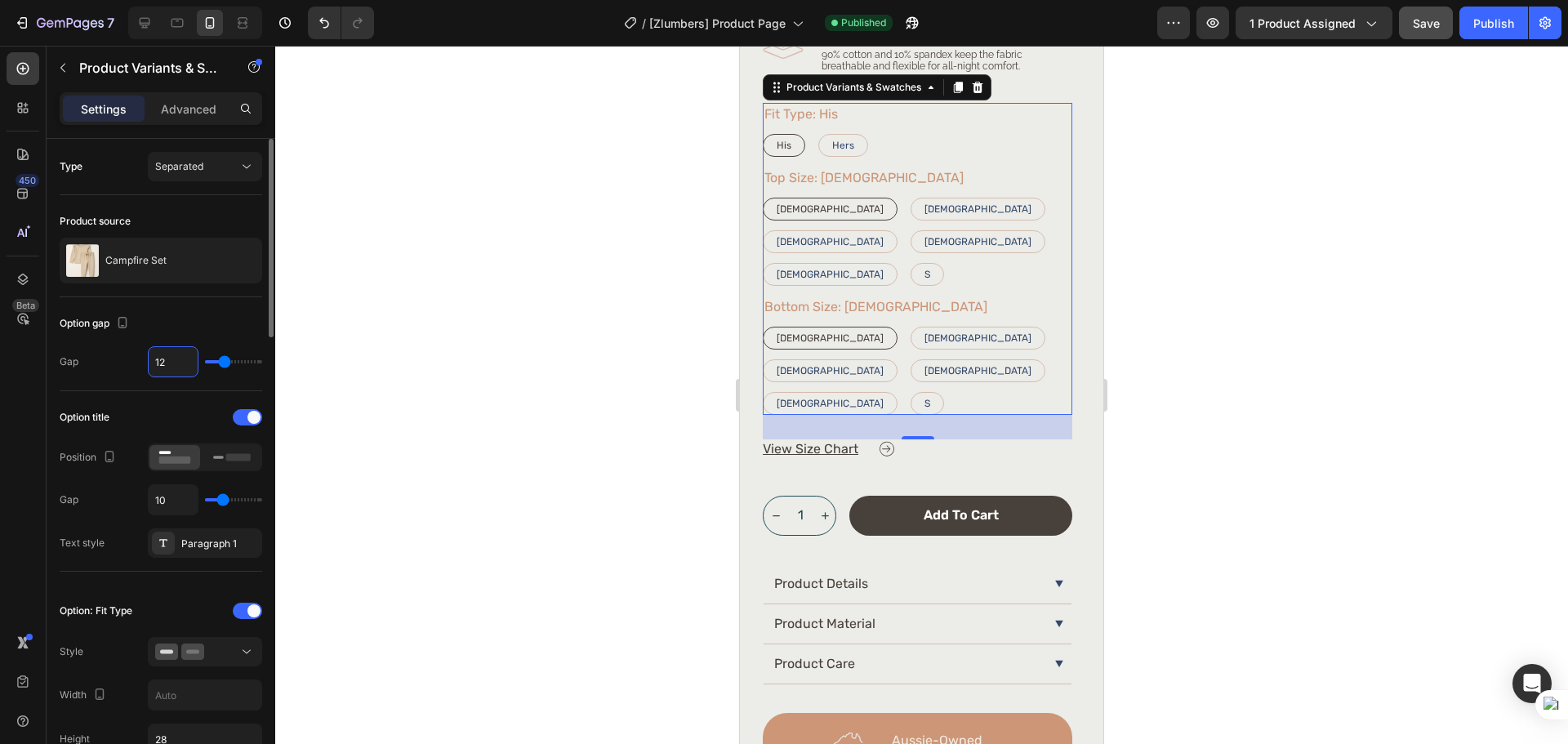
type input "13"
type input "14"
type input "15"
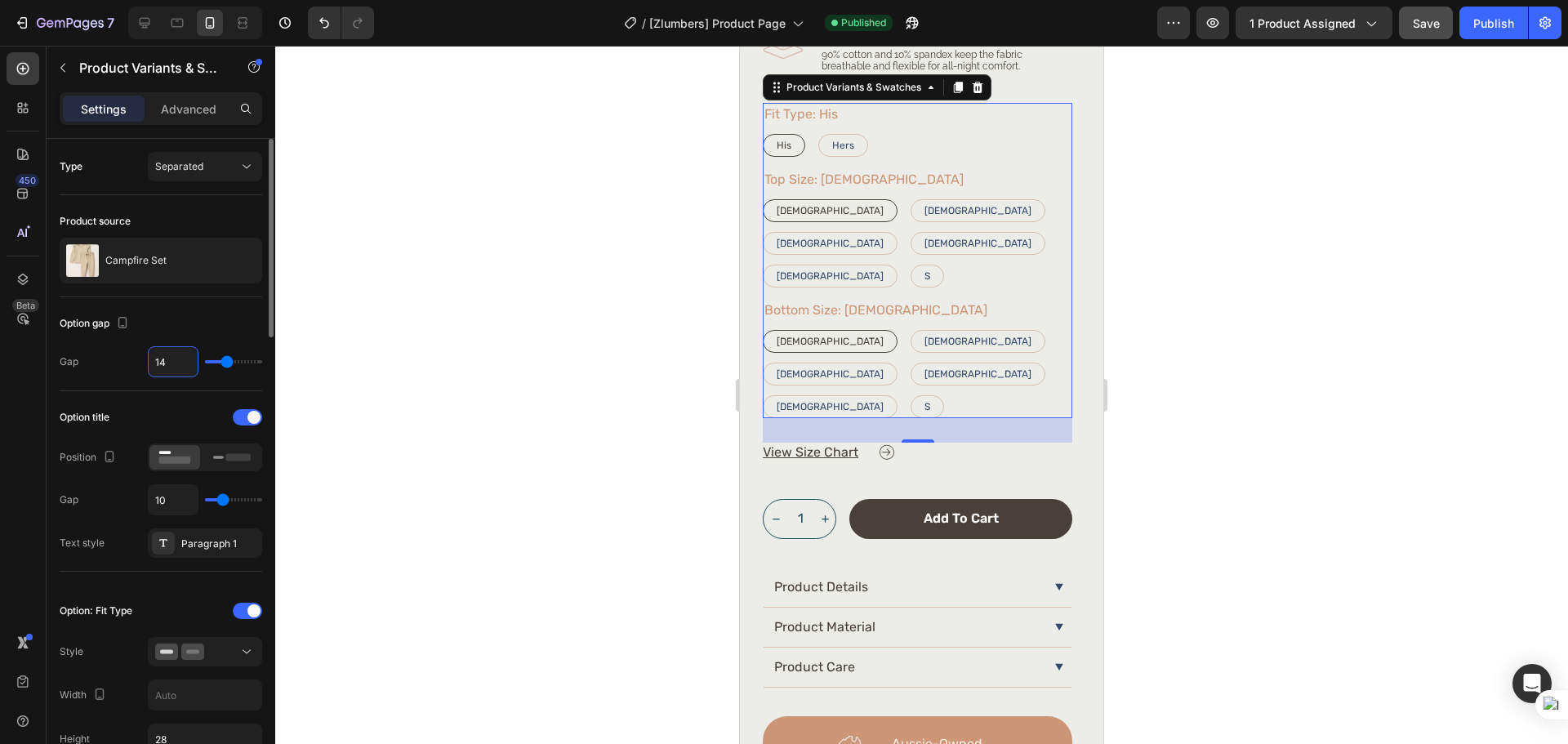
type input "15"
type input "16"
type input "17"
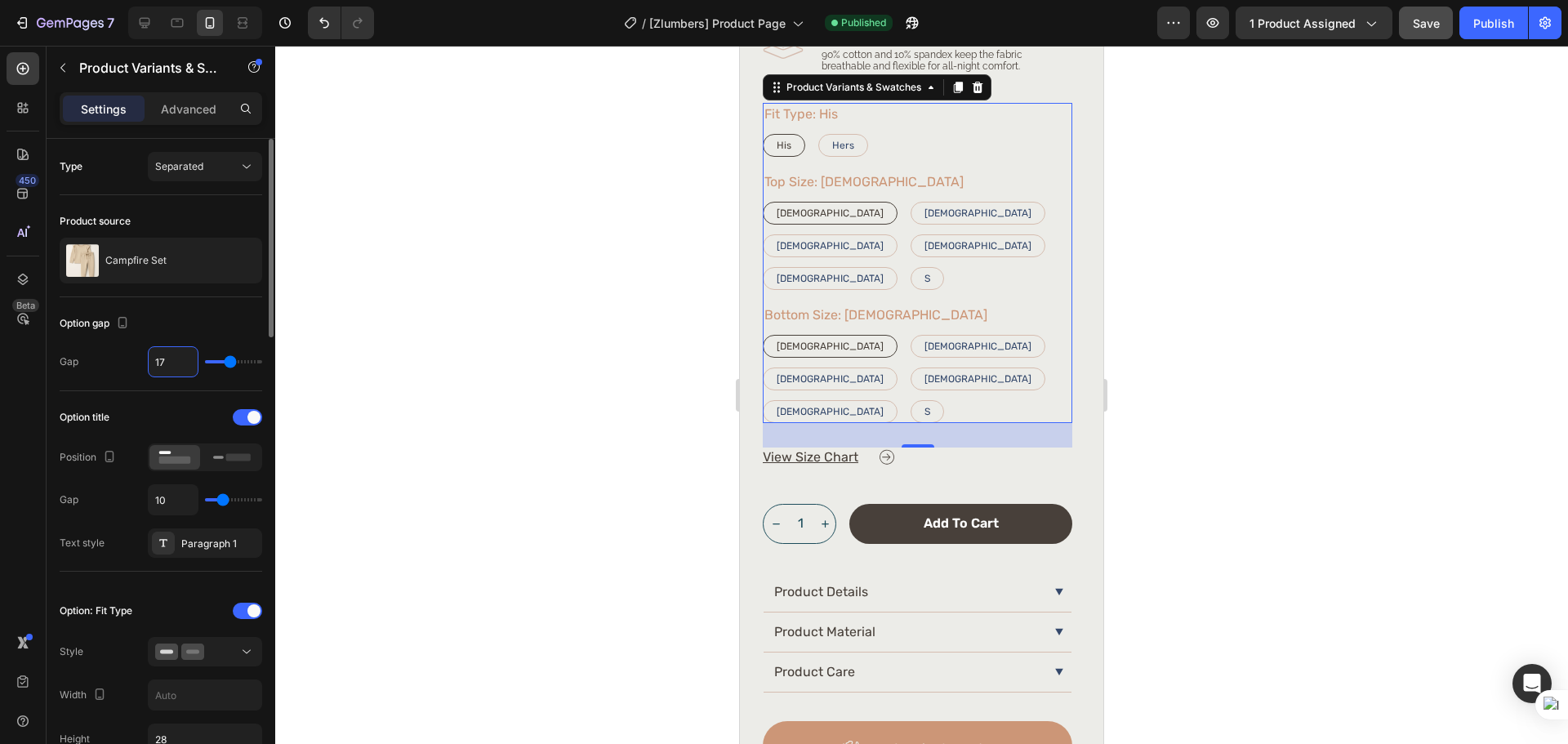
type input "18"
type input "19"
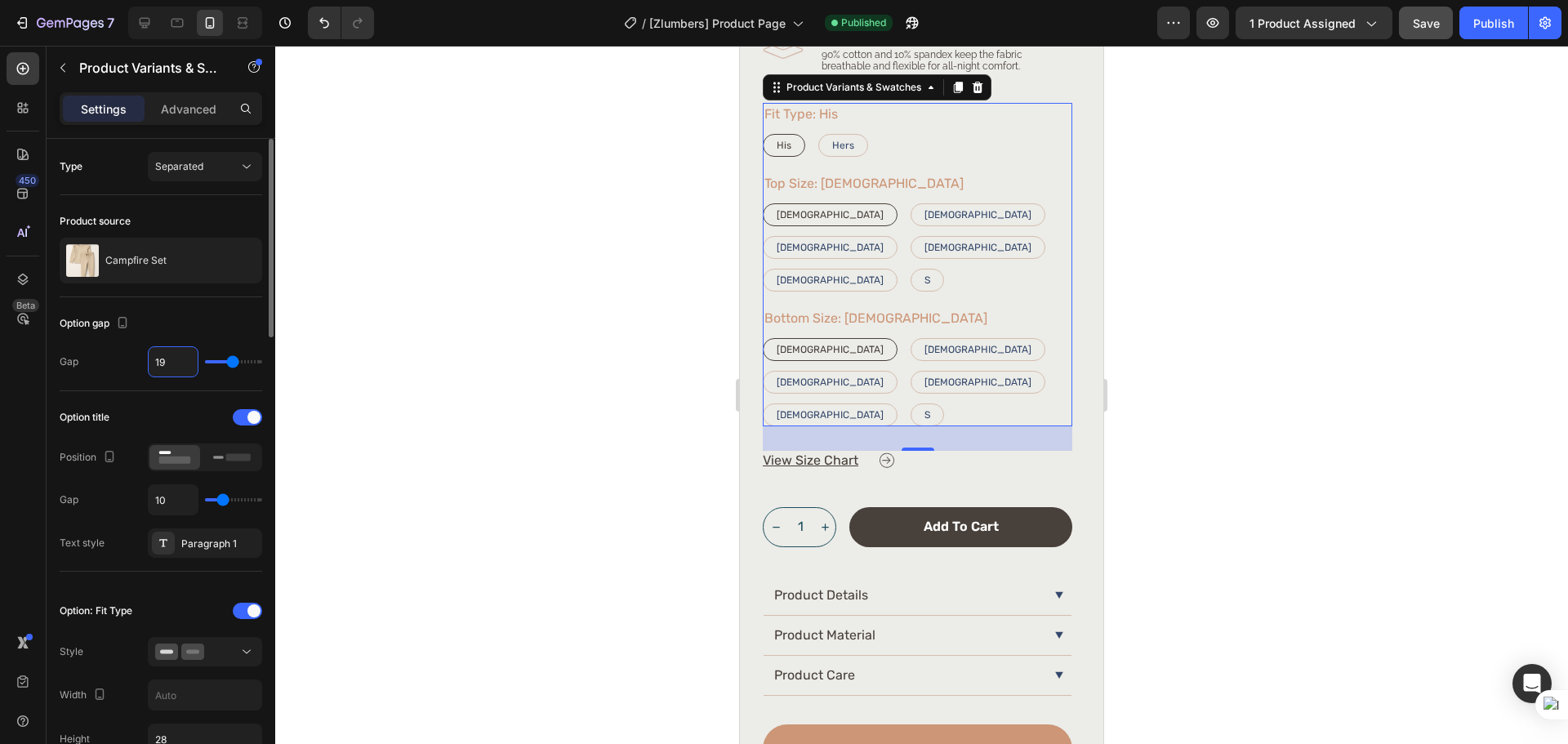
type input "20"
click at [1203, 238] on div at bounding box center [922, 395] width 1293 height 698
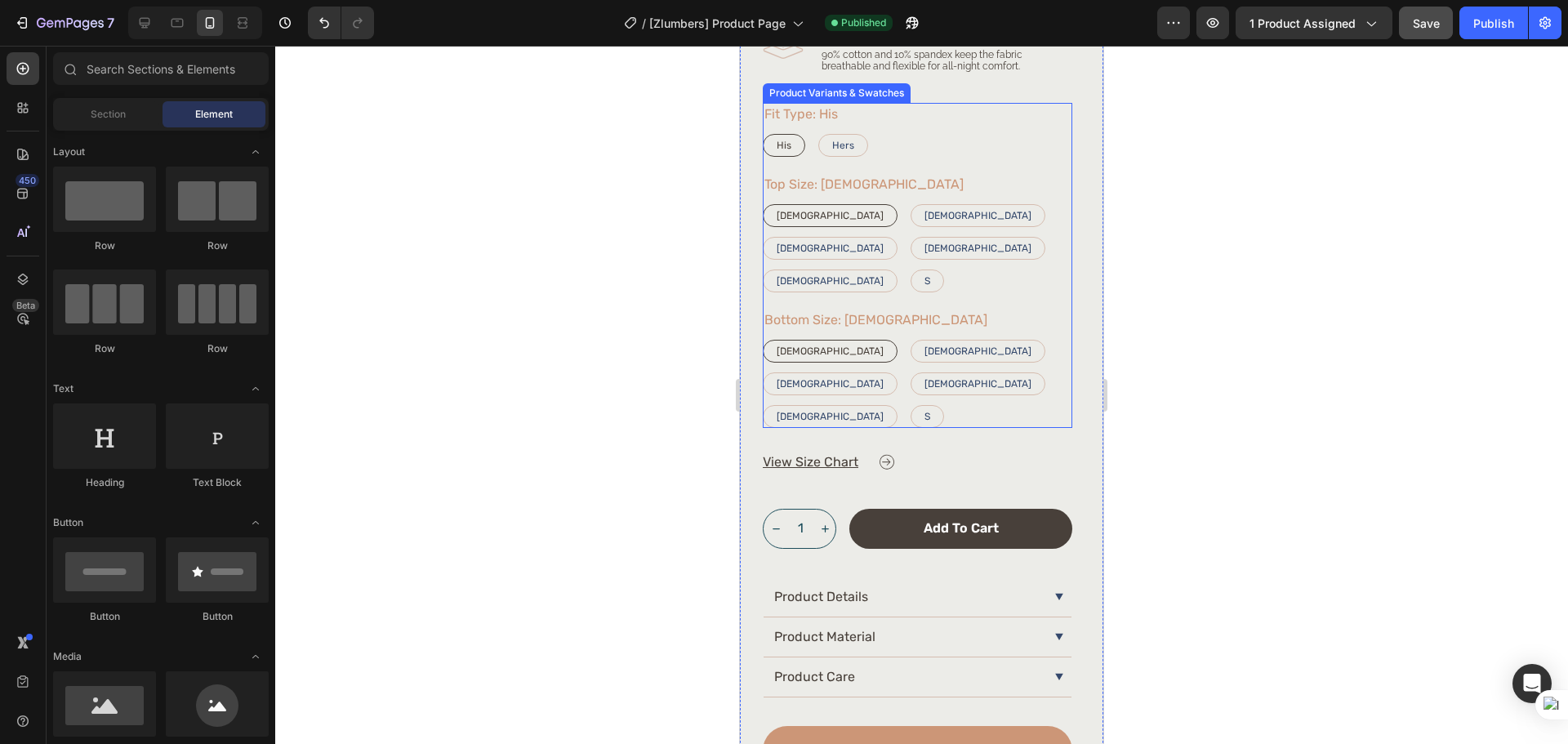
click at [943, 341] on div "[DEMOGRAPHIC_DATA] [DEMOGRAPHIC_DATA] [DEMOGRAPHIC_DATA] [DEMOGRAPHIC_DATA] [DE…" at bounding box center [917, 384] width 310 height 88
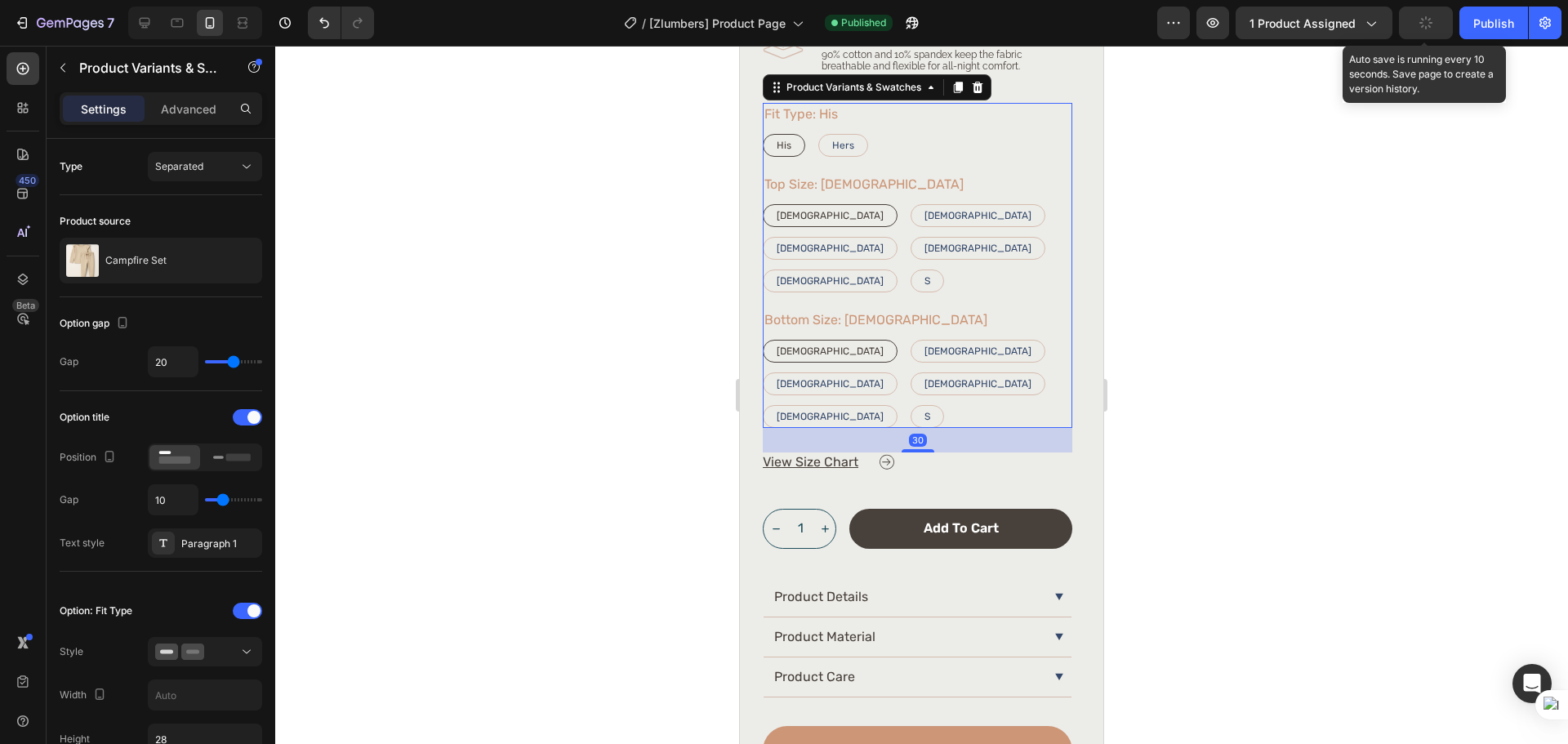
click at [1433, 18] on button "button" at bounding box center [1425, 23] width 54 height 33
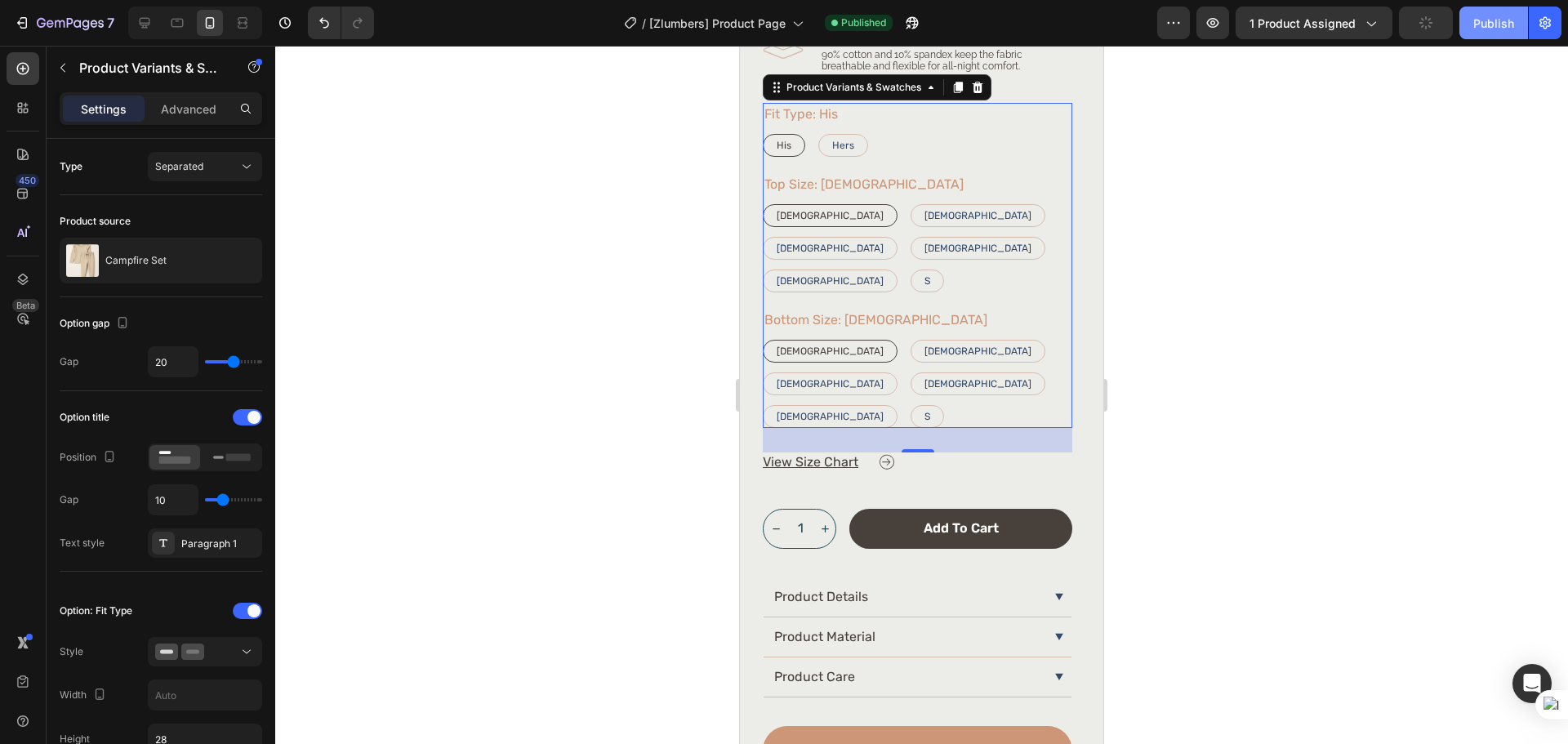
click at [1500, 34] on button "Publish" at bounding box center [1493, 23] width 69 height 33
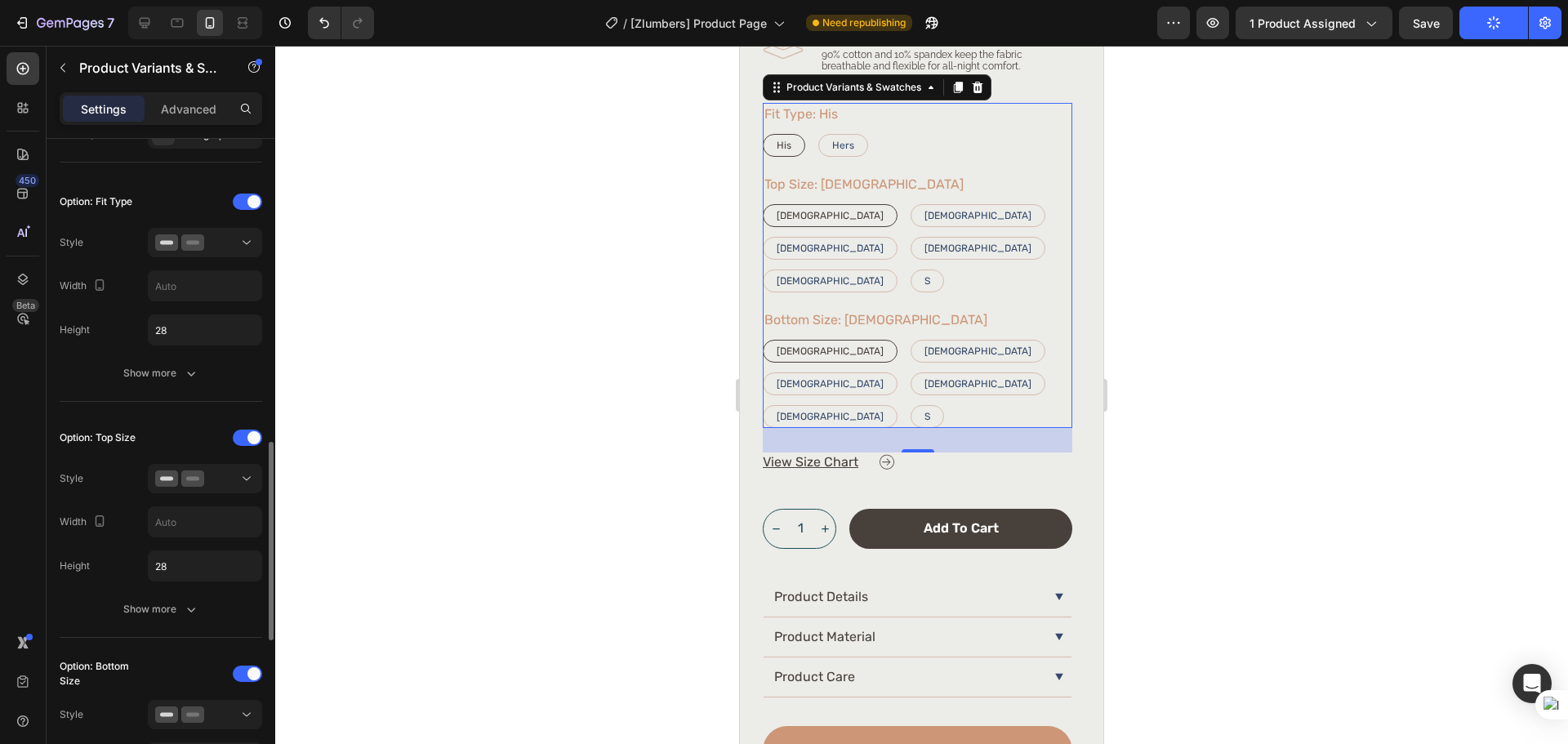
scroll to position [546, 0]
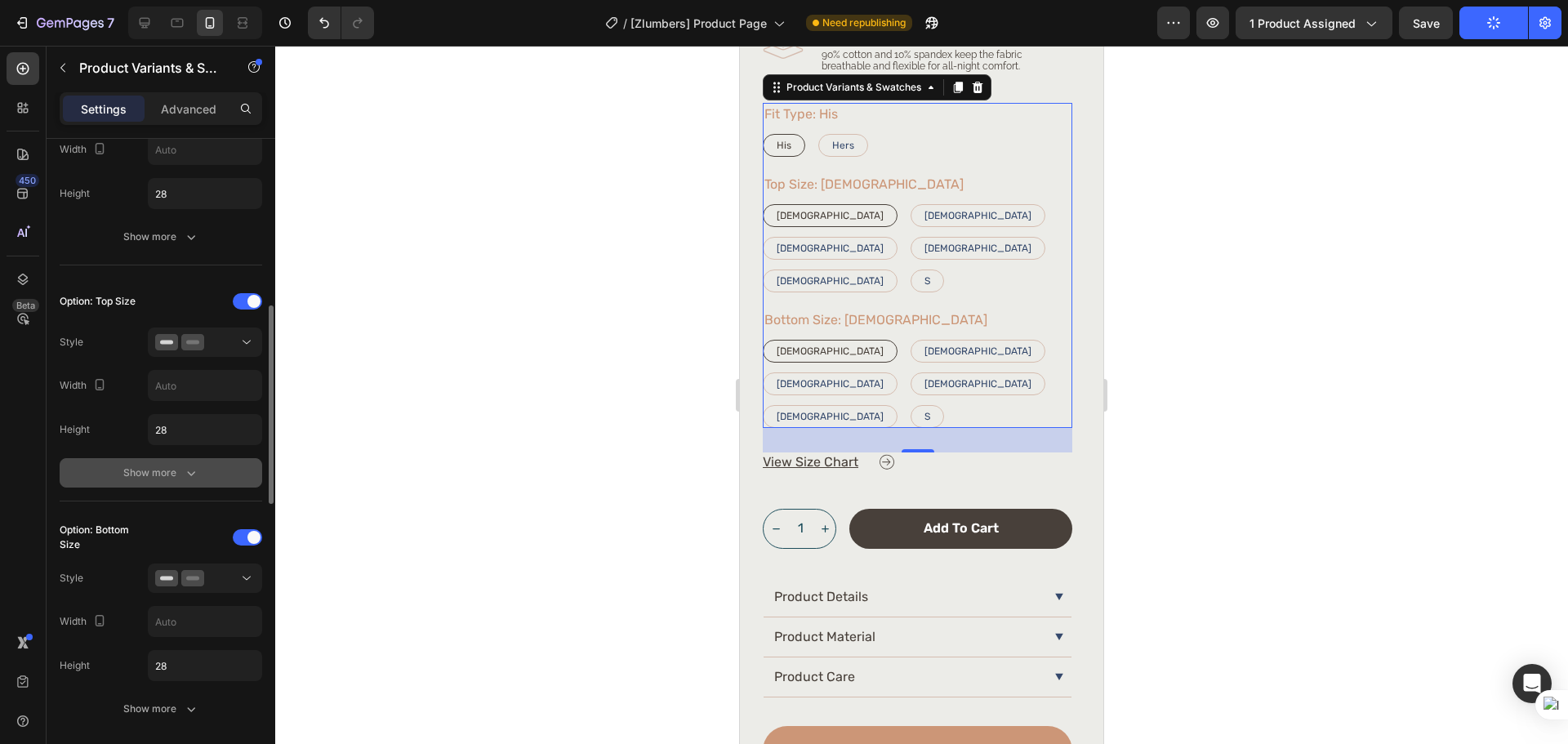
click at [206, 462] on button "Show more" at bounding box center [160, 473] width 202 height 30
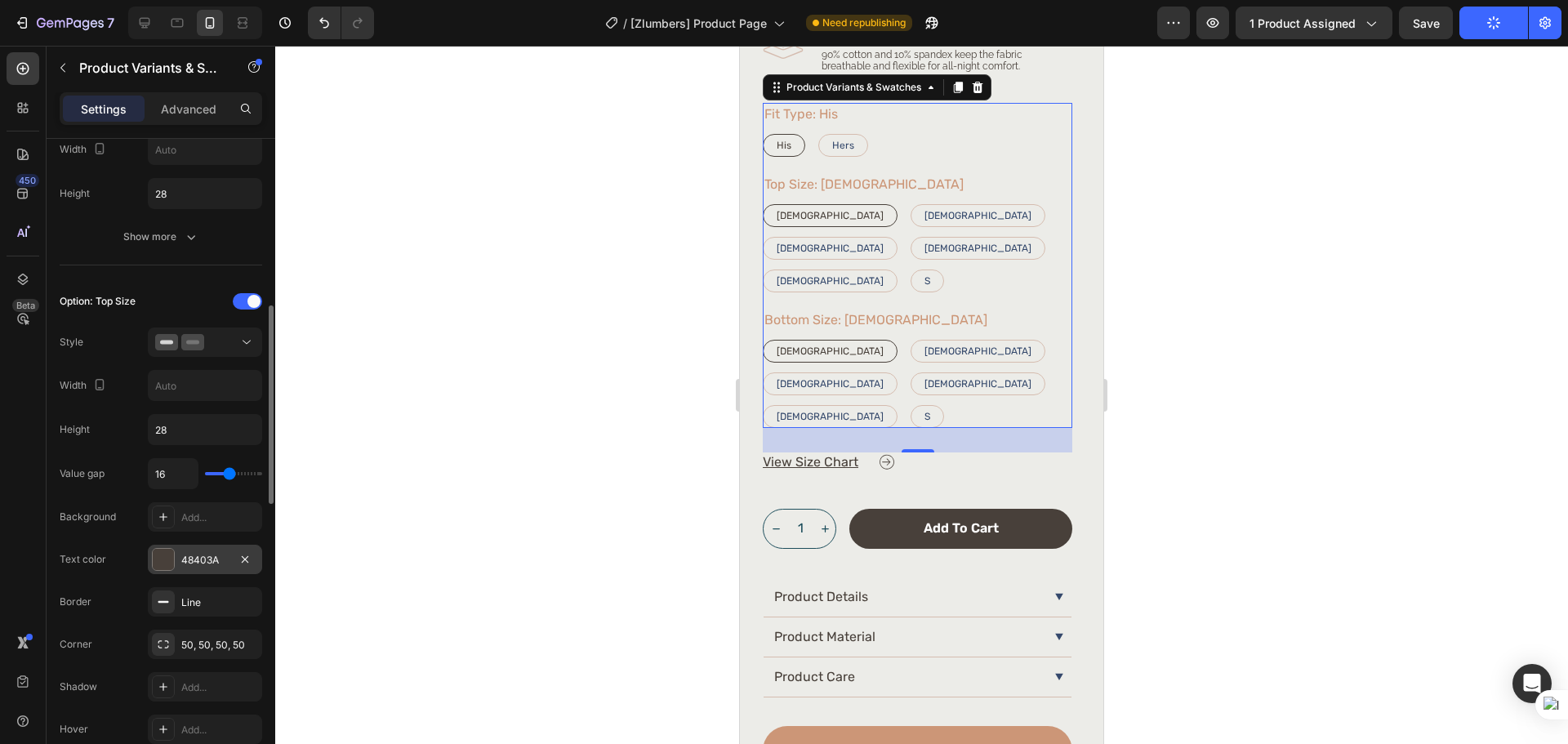
click at [220, 563] on div "48403A" at bounding box center [204, 559] width 47 height 14
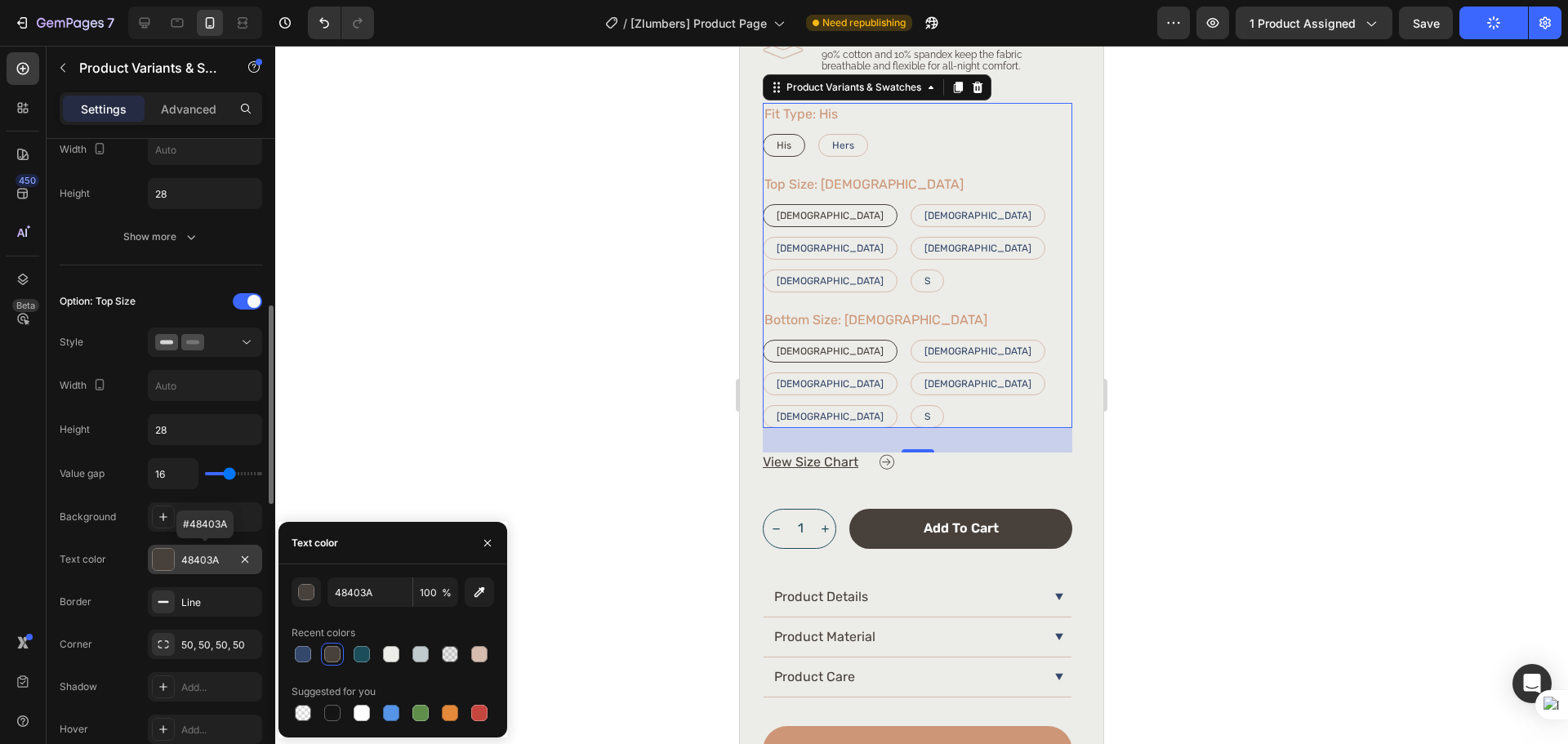
click at [220, 563] on div "48403A" at bounding box center [204, 559] width 47 height 14
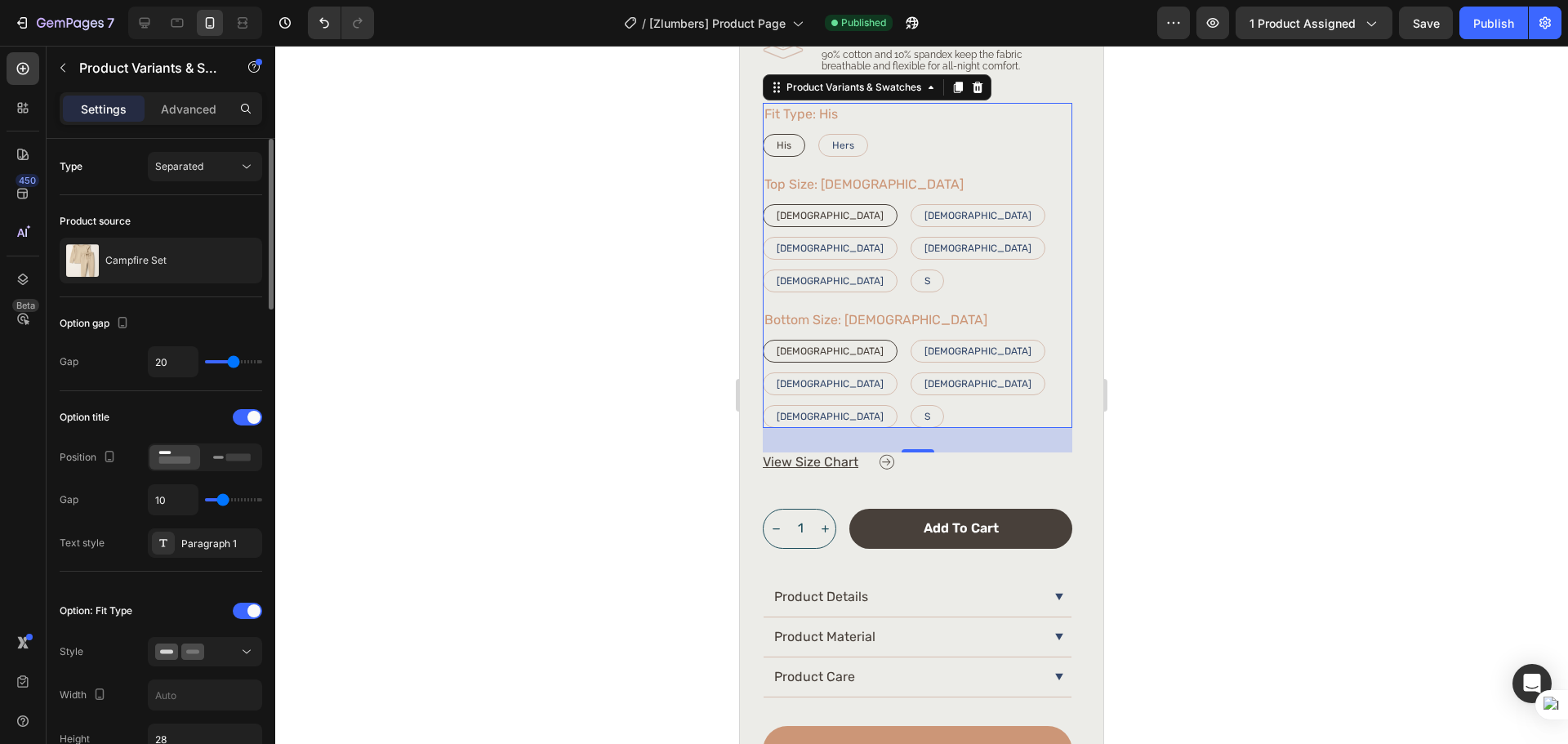
scroll to position [136, 0]
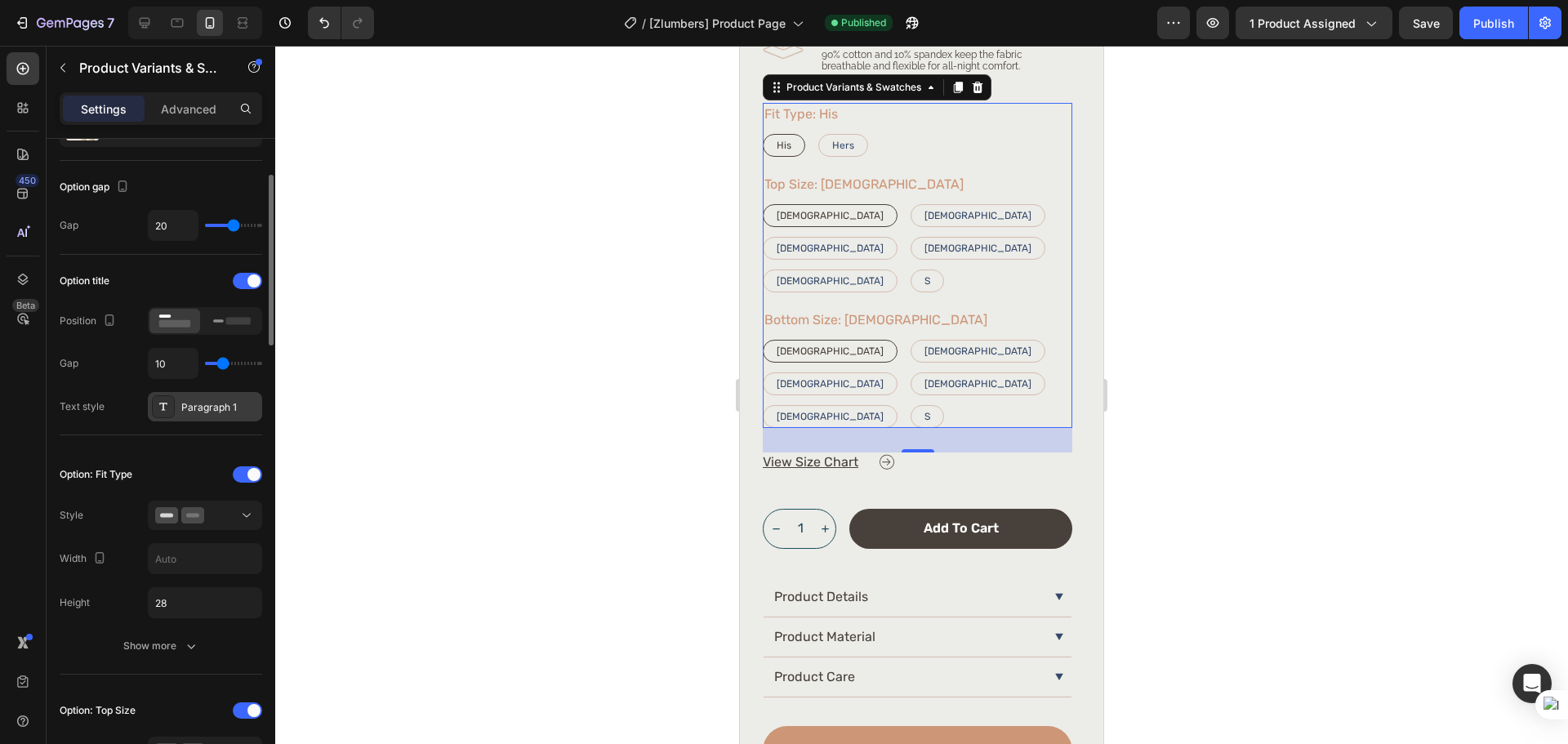
click at [221, 408] on div "Paragraph 1" at bounding box center [220, 407] width 77 height 14
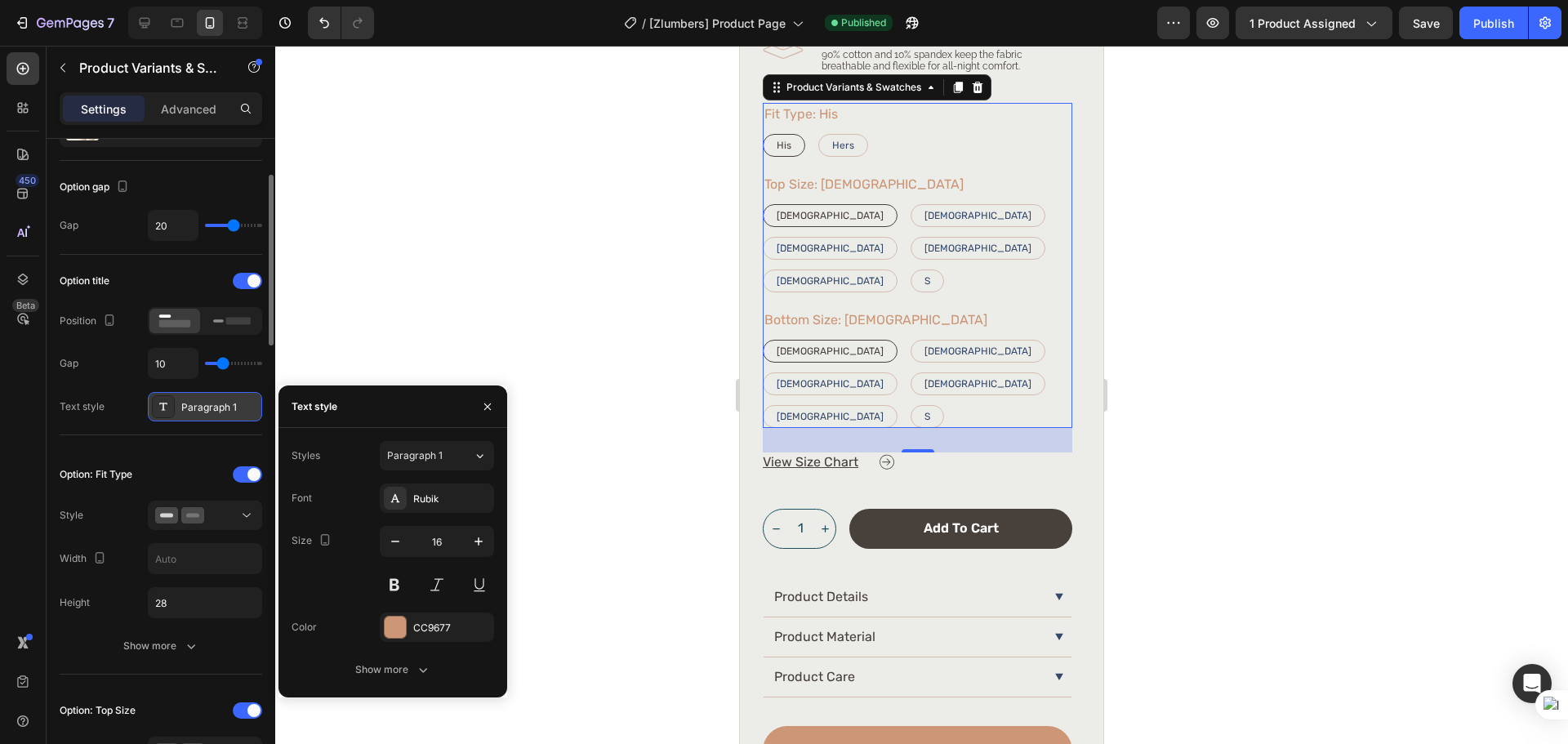
click at [221, 408] on div "Paragraph 1" at bounding box center [220, 407] width 77 height 14
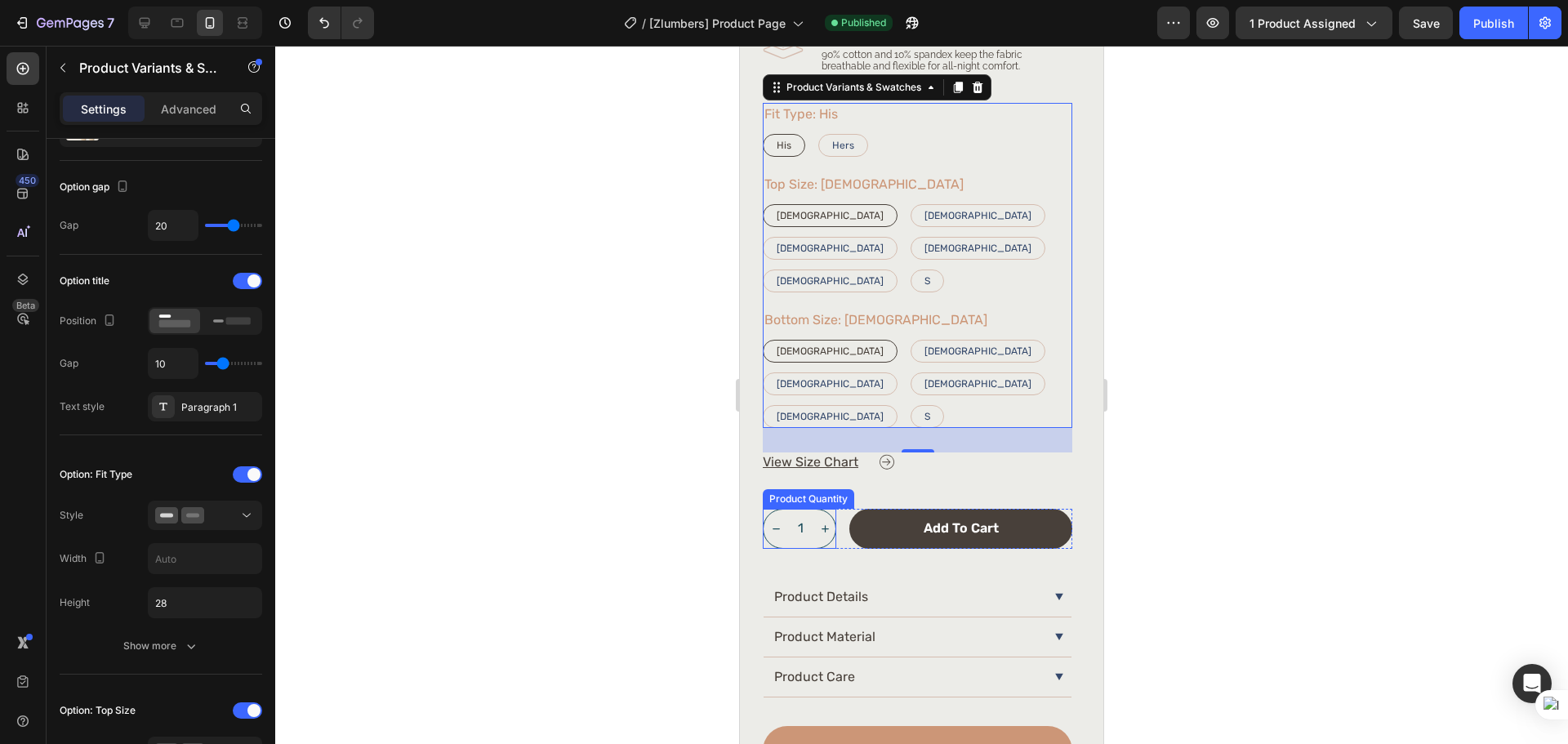
click at [828, 523] on icon "increment" at bounding box center [825, 528] width 12 height 12
type input "2"
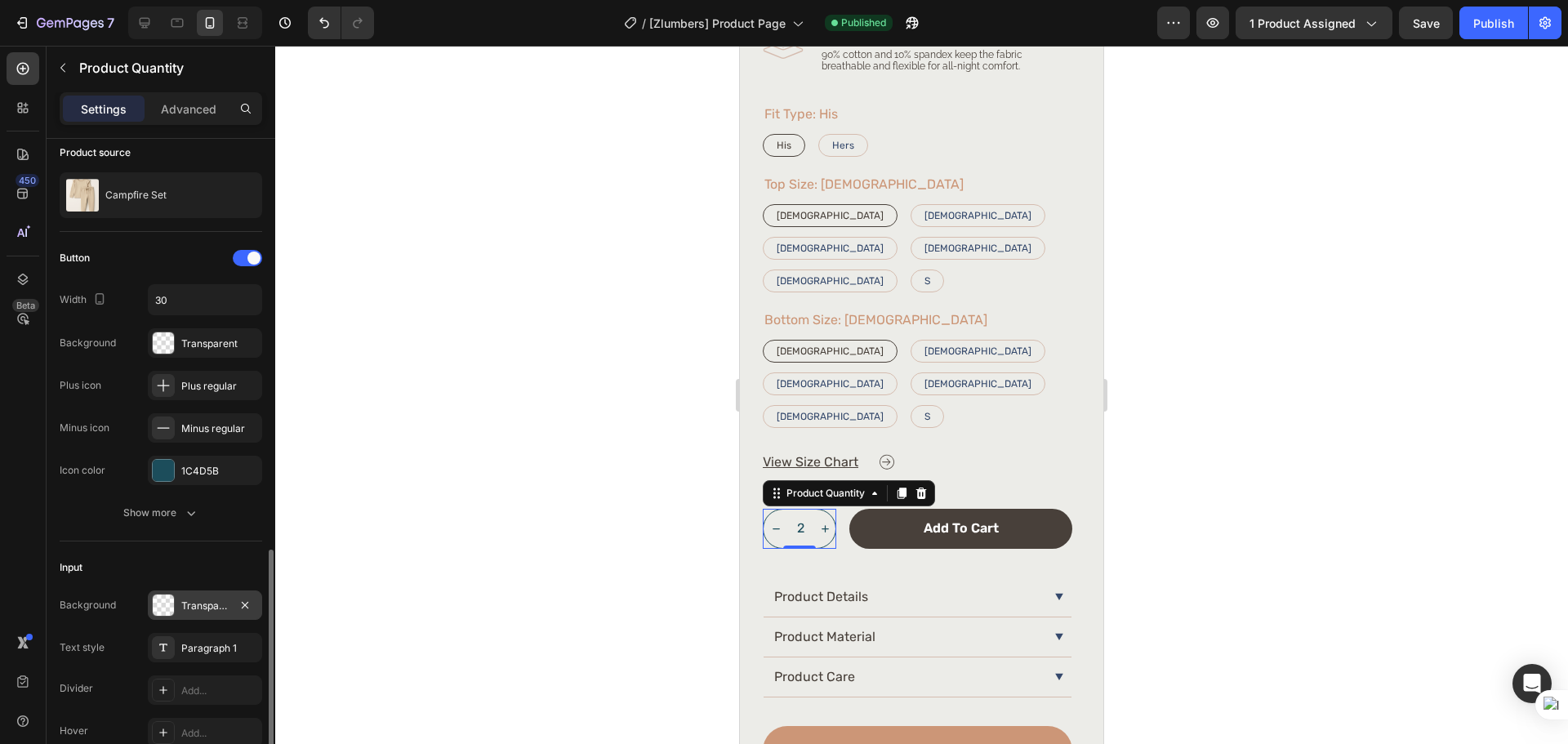
scroll to position [285, 0]
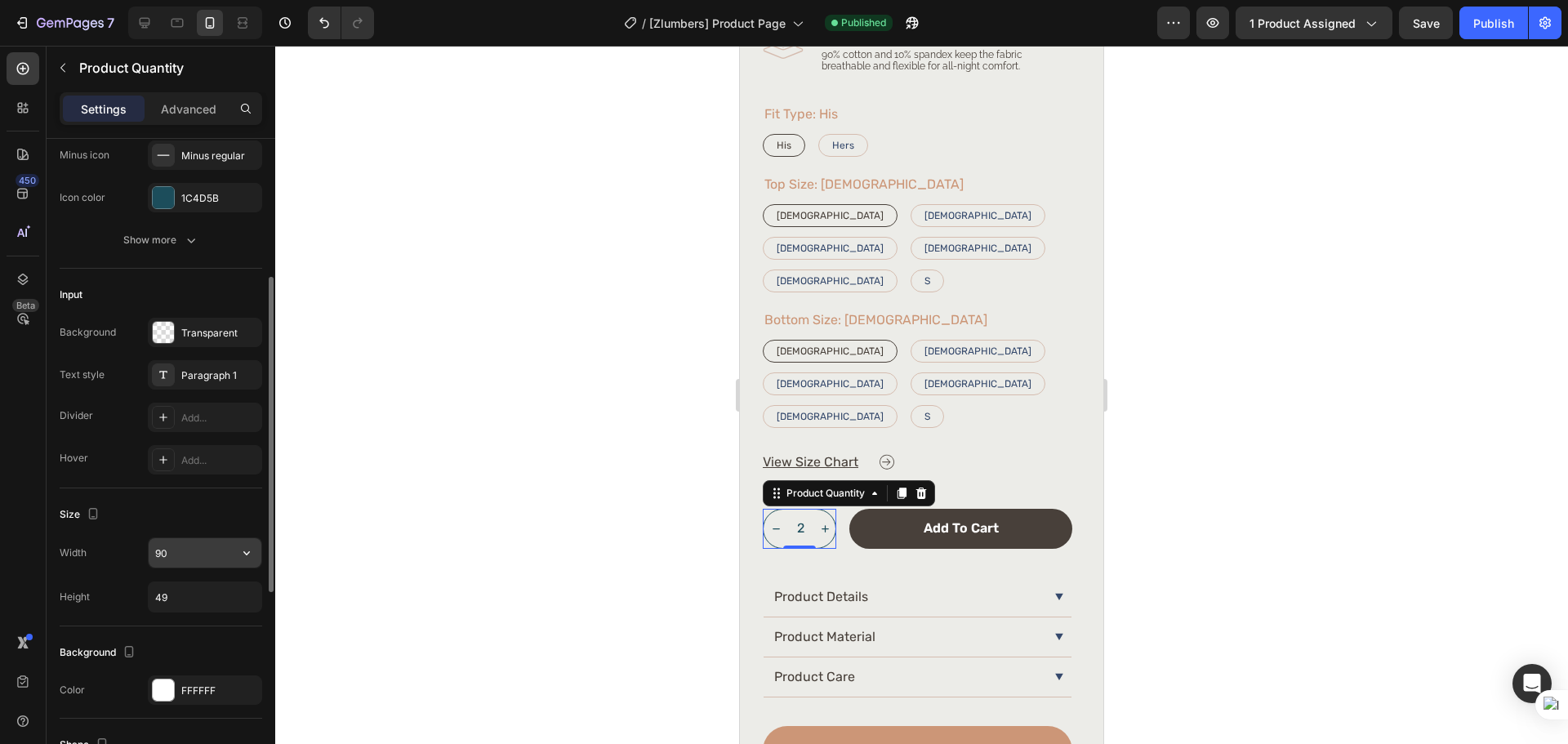
click at [198, 550] on input "90" at bounding box center [204, 552] width 112 height 30
type input "94"
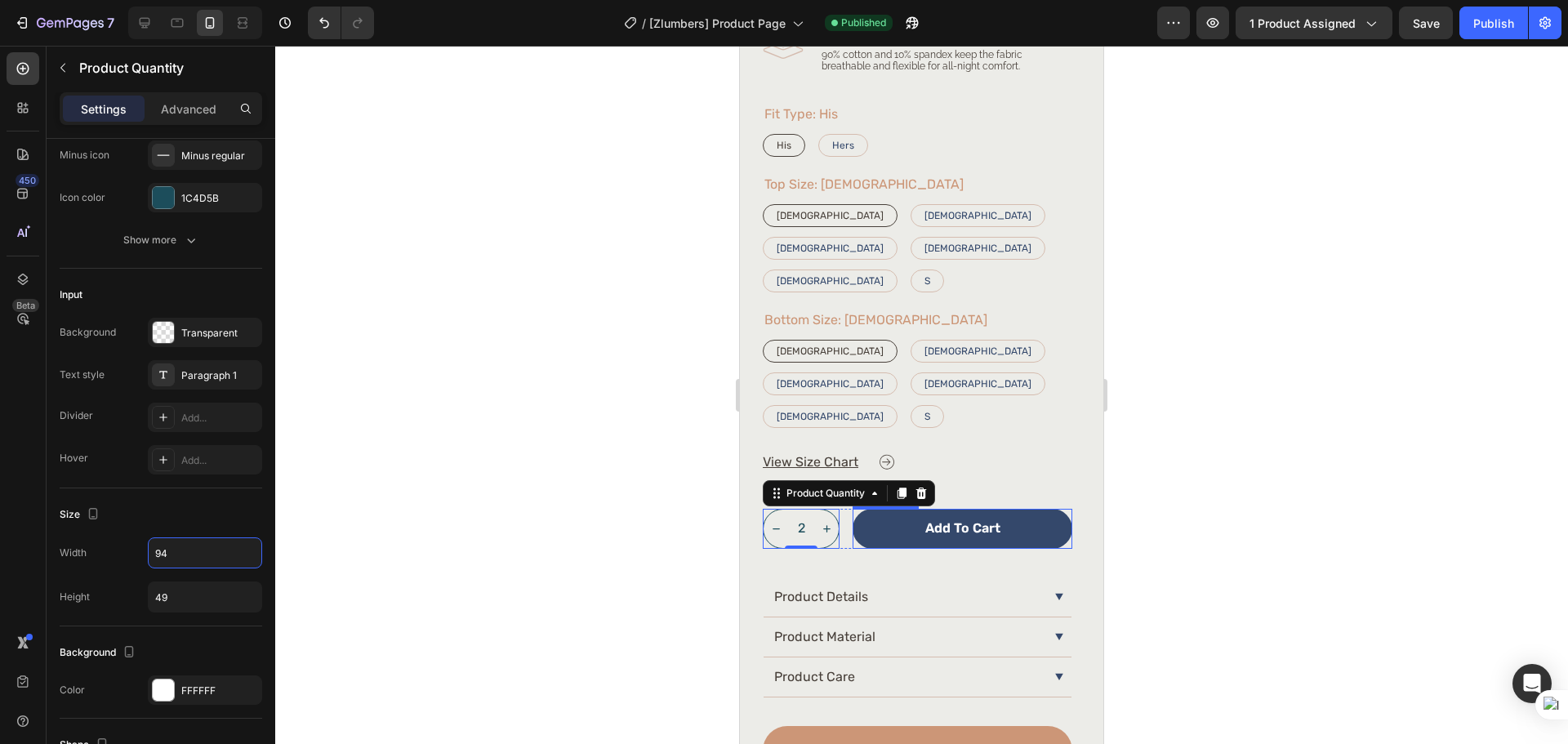
click at [872, 508] on button "Add to cart" at bounding box center [962, 528] width 220 height 40
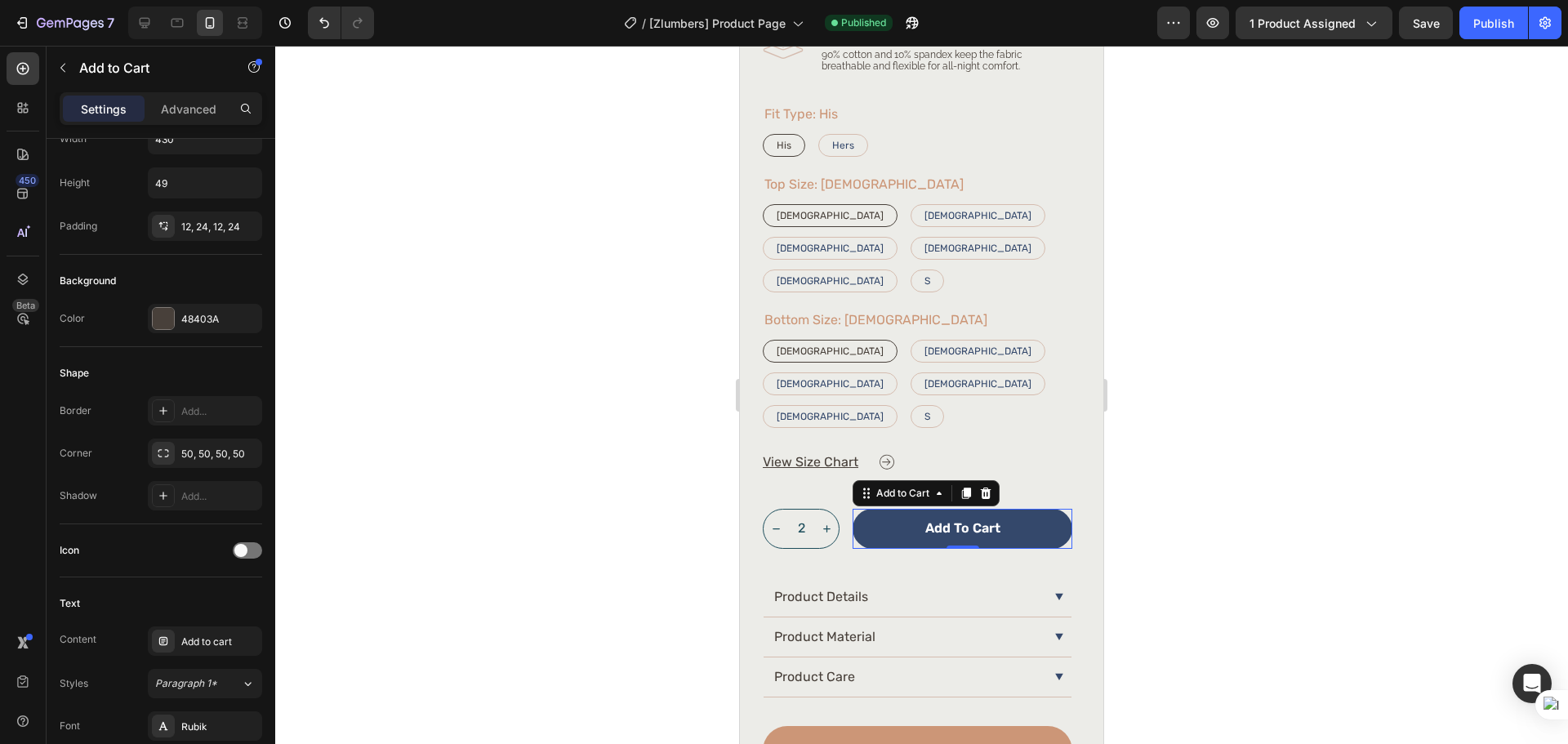
scroll to position [0, 0]
